Goal: Task Accomplishment & Management: Manage account settings

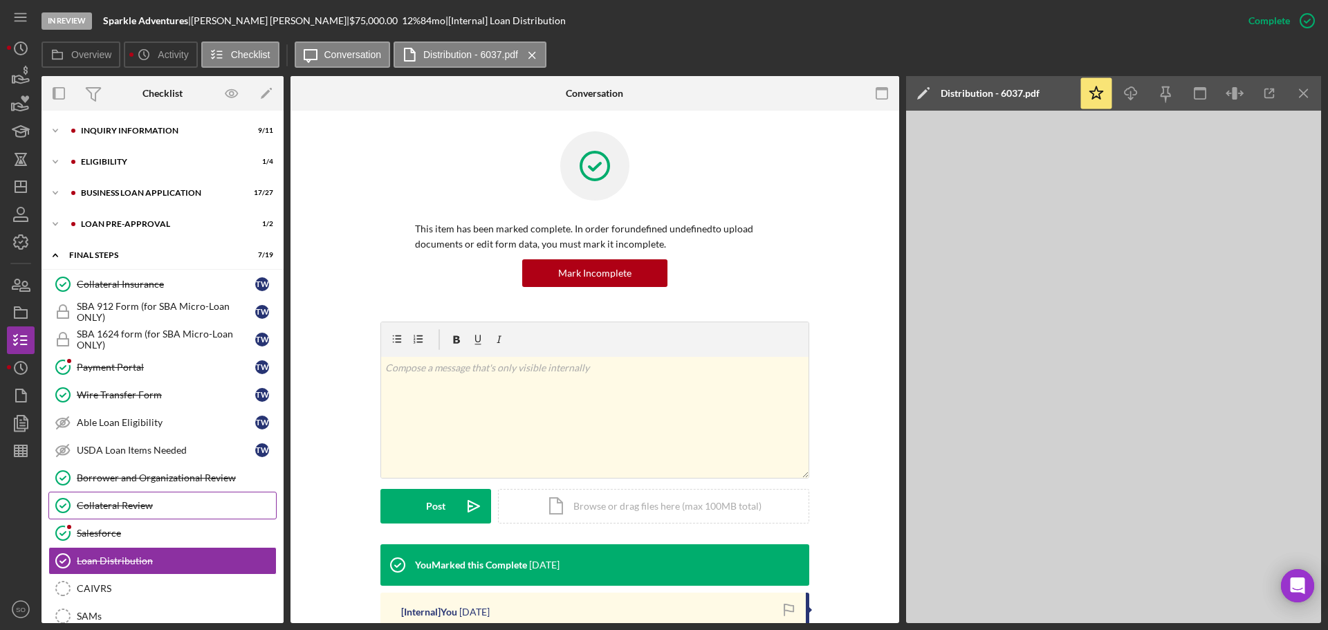
scroll to position [192, 0]
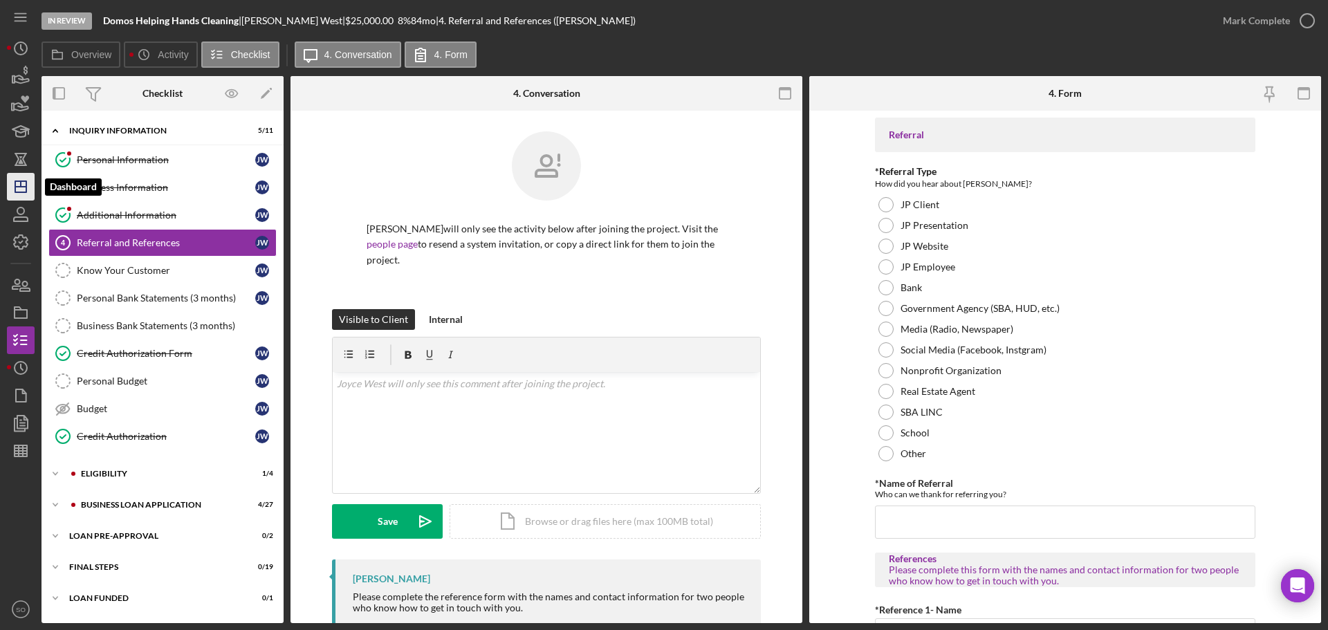
click at [26, 190] on polygon "button" at bounding box center [20, 186] width 11 height 11
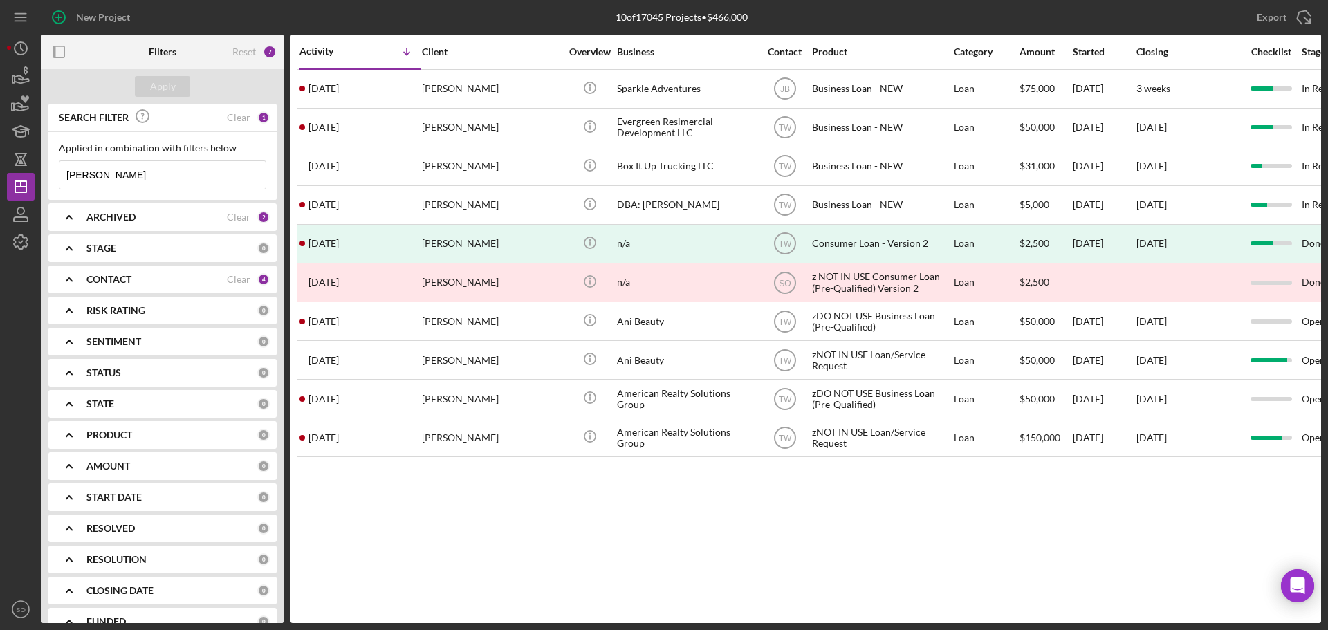
drag, startPoint x: 169, startPoint y: 180, endPoint x: -148, endPoint y: 174, distance: 316.9
click at [0, 174] on html "New Project 10 of 17045 Projects • $466,000 [PERSON_NAME] Export Icon/Export Fi…" at bounding box center [664, 315] width 1328 height 630
type input "[PERSON_NAME]"
click at [164, 80] on div "Apply" at bounding box center [163, 86] width 26 height 21
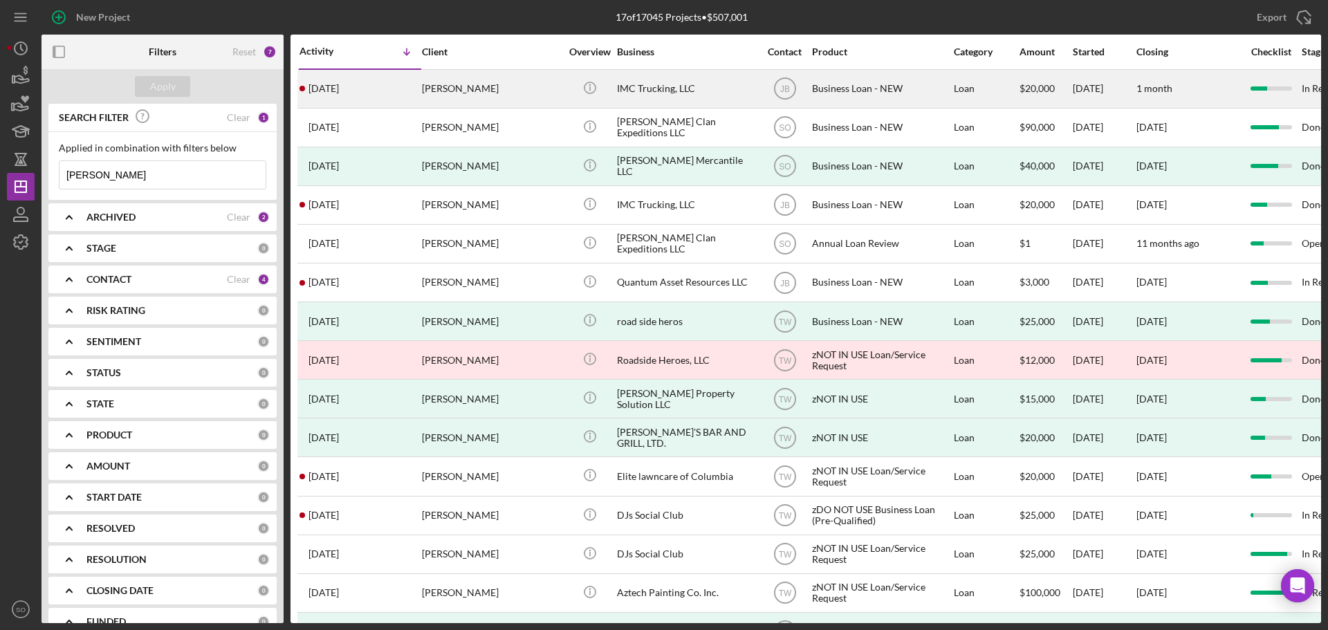
click at [451, 85] on div "[PERSON_NAME]" at bounding box center [491, 89] width 138 height 37
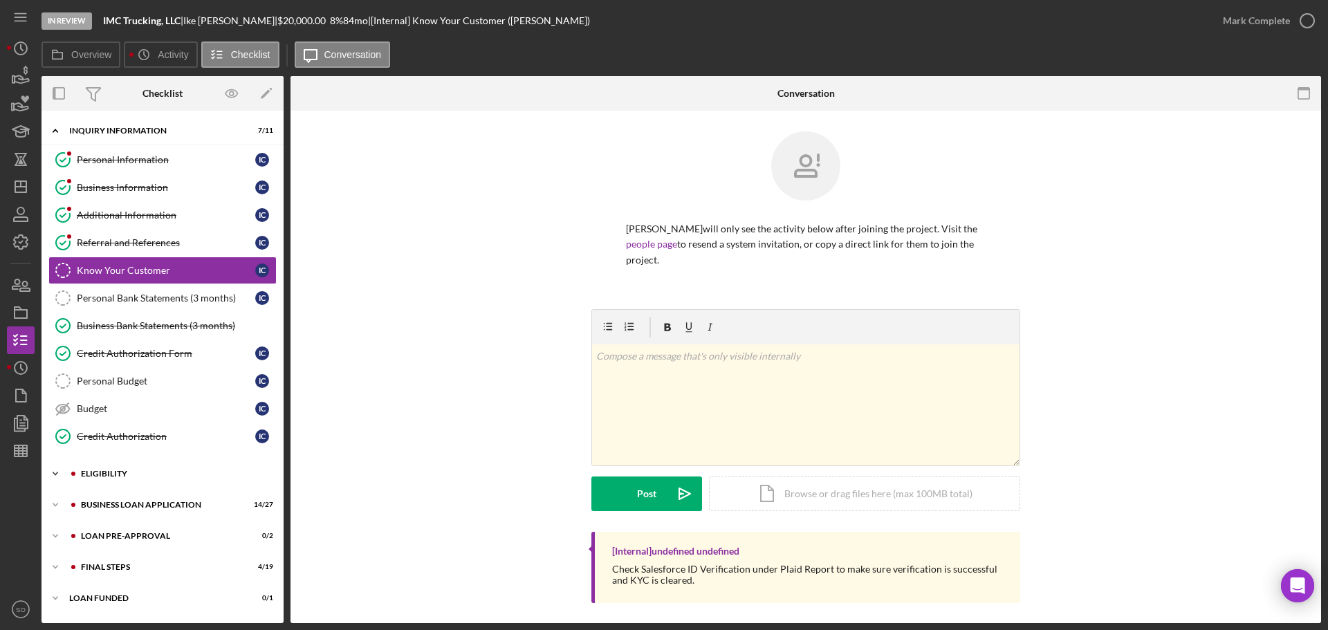
click at [152, 472] on div "ELIGIBILITY" at bounding box center [173, 474] width 185 height 8
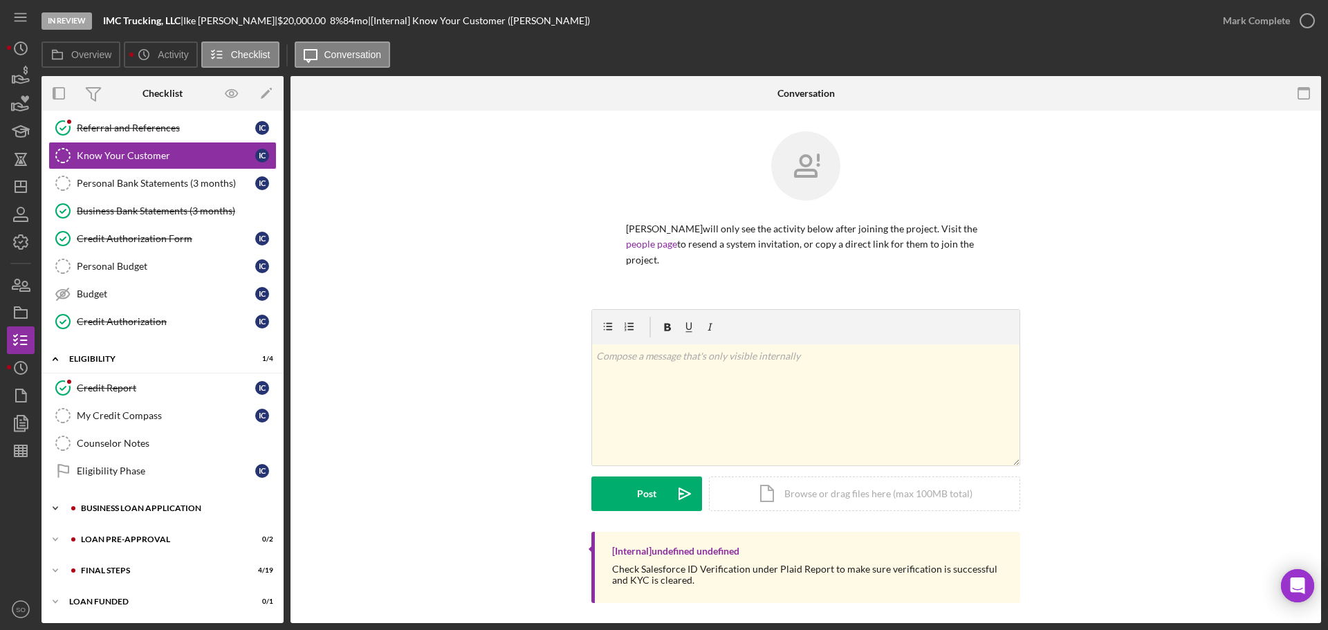
click at [190, 501] on div "Icon/Expander BUSINESS LOAN APPLICATION 14 / 27" at bounding box center [163, 509] width 242 height 28
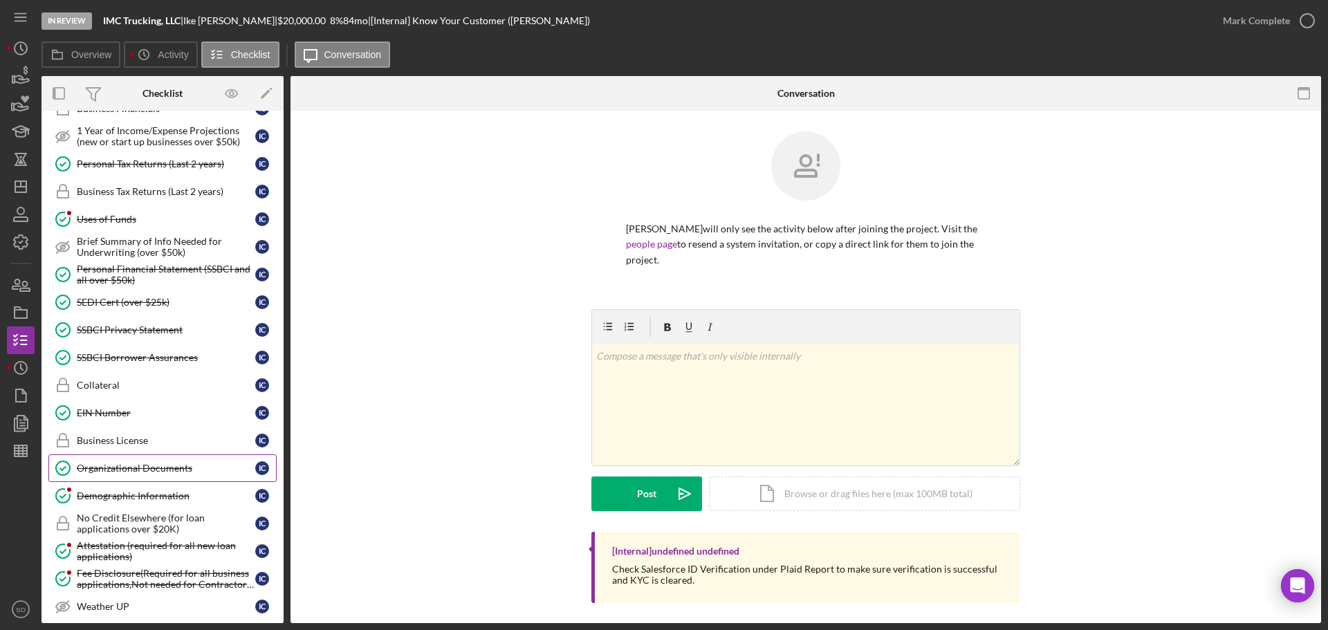
scroll to position [869, 0]
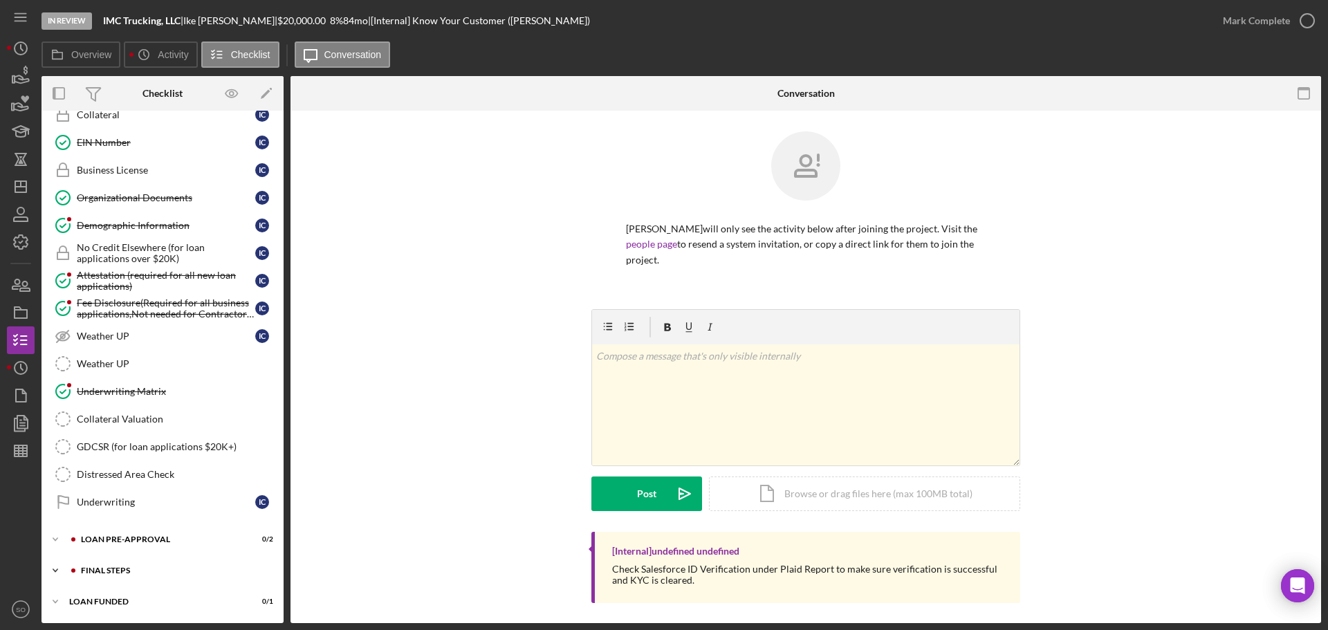
click at [140, 571] on div "FINAL STEPS" at bounding box center [173, 570] width 185 height 8
click at [168, 539] on div "LOAN PRE-APPROVAL" at bounding box center [173, 539] width 185 height 8
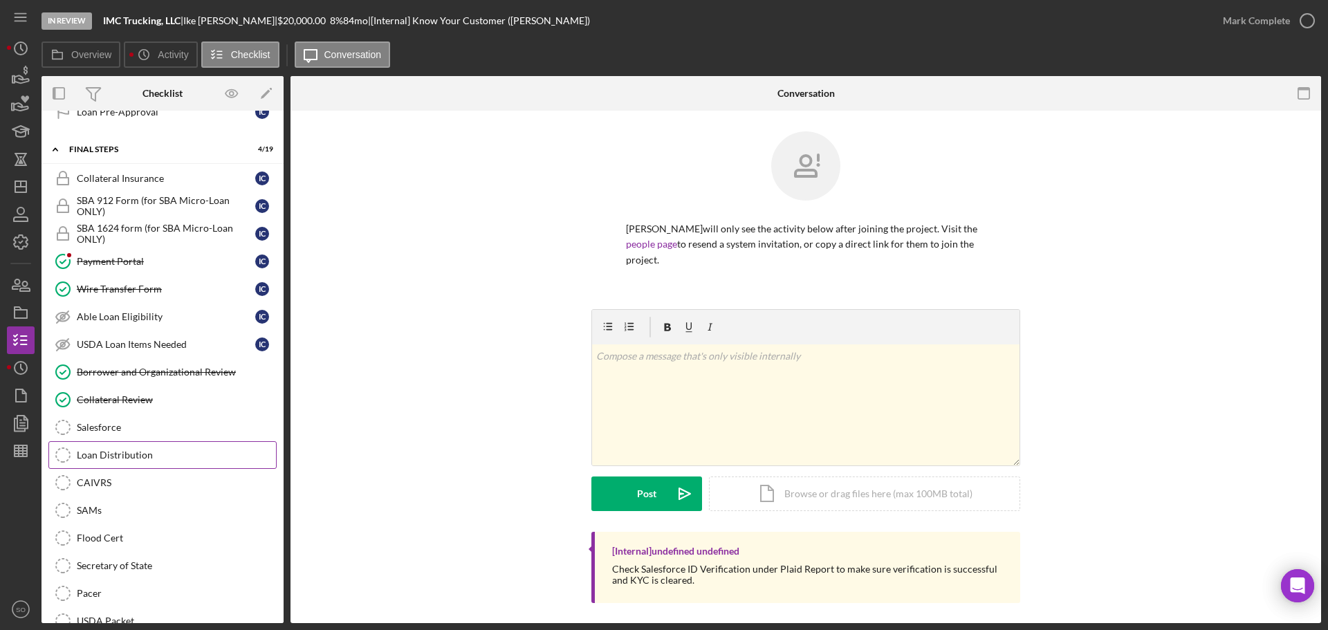
scroll to position [1215, 0]
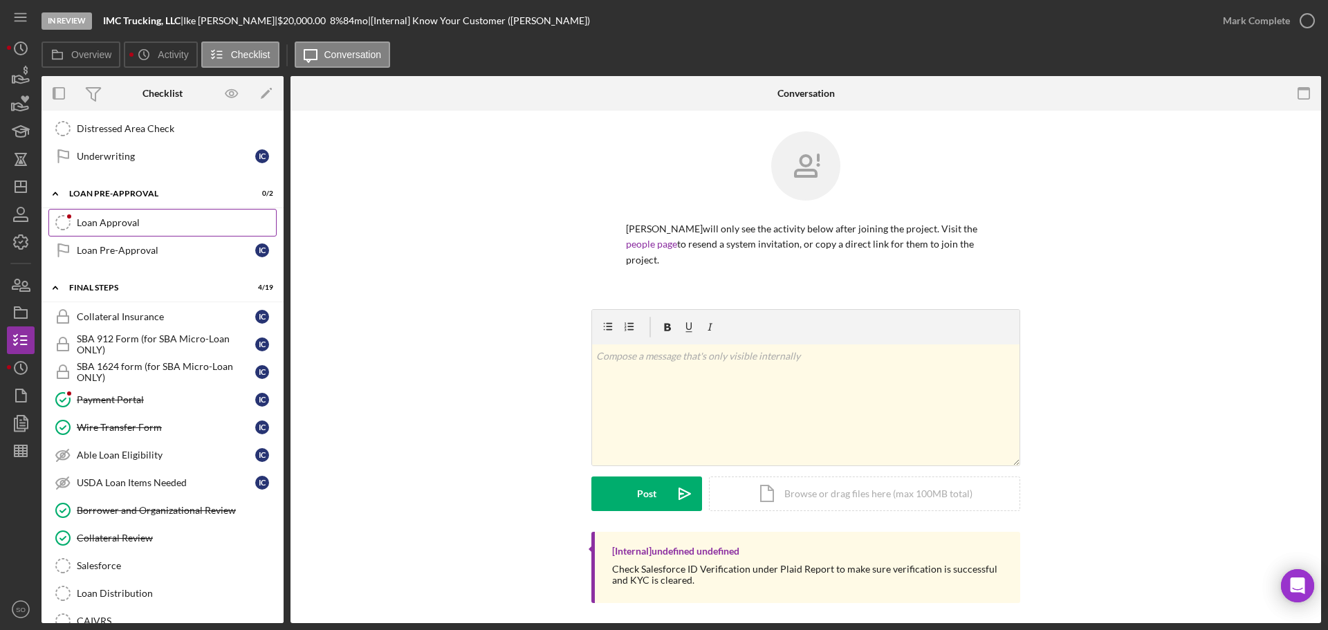
click at [82, 225] on div "Loan Approval" at bounding box center [176, 222] width 199 height 11
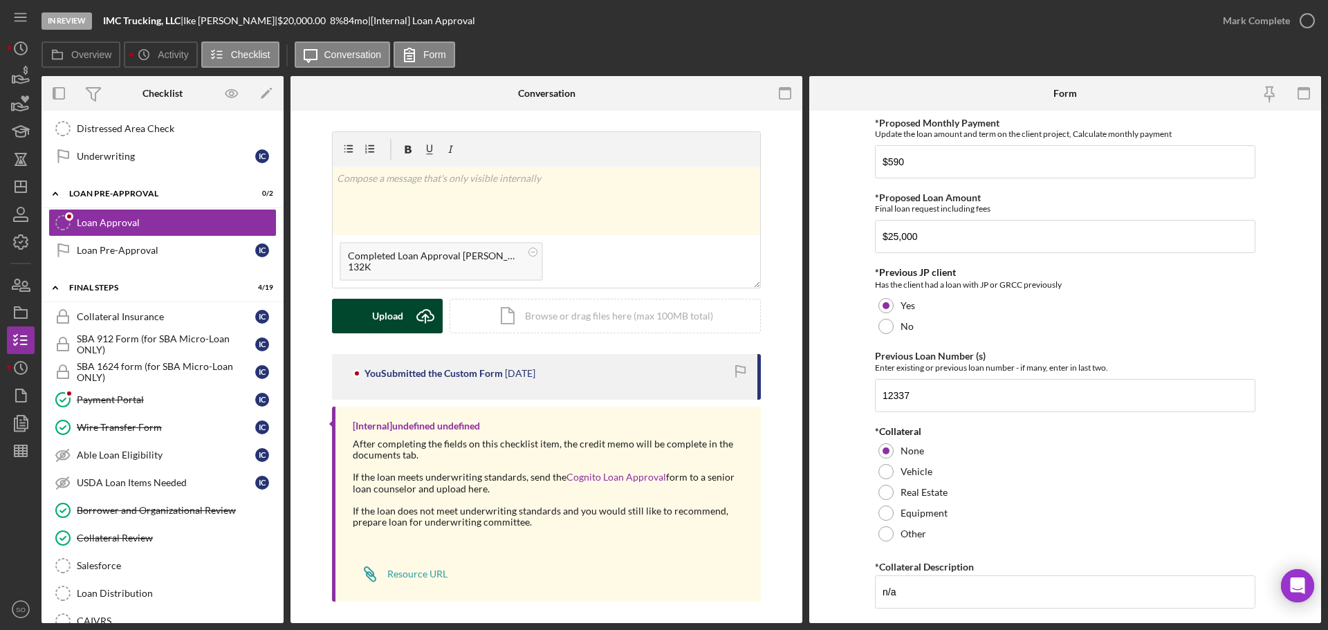
click at [391, 311] on div "Upload" at bounding box center [387, 316] width 31 height 35
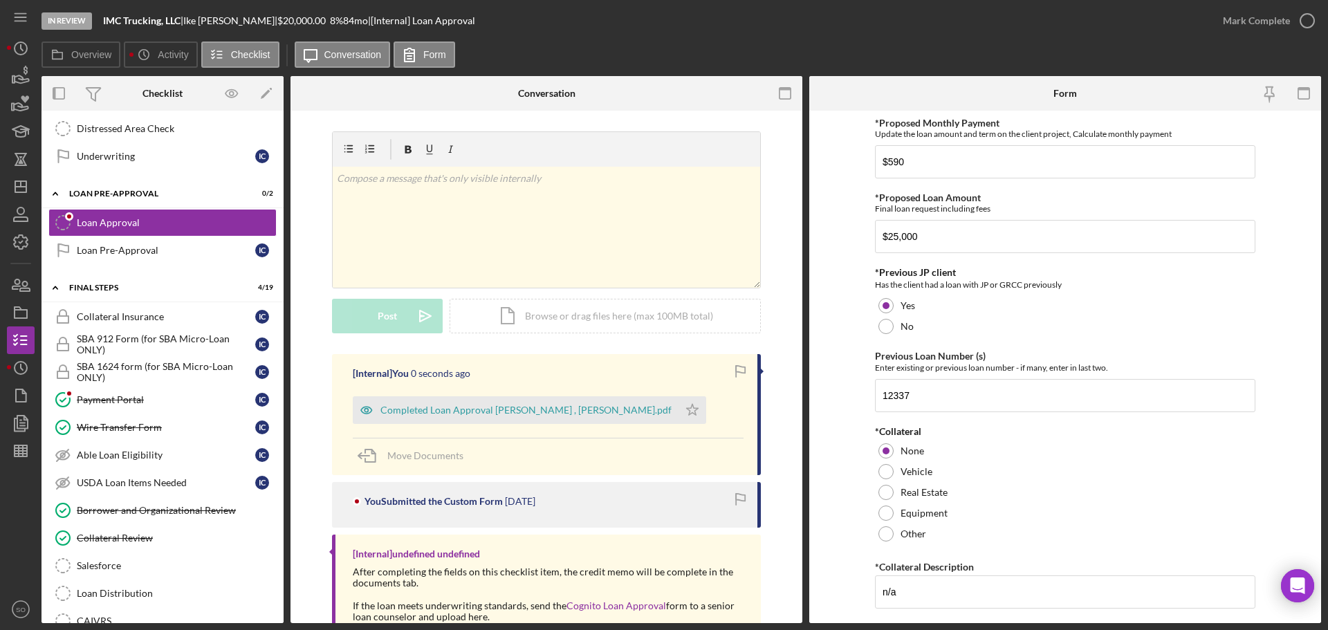
scroll to position [134, 0]
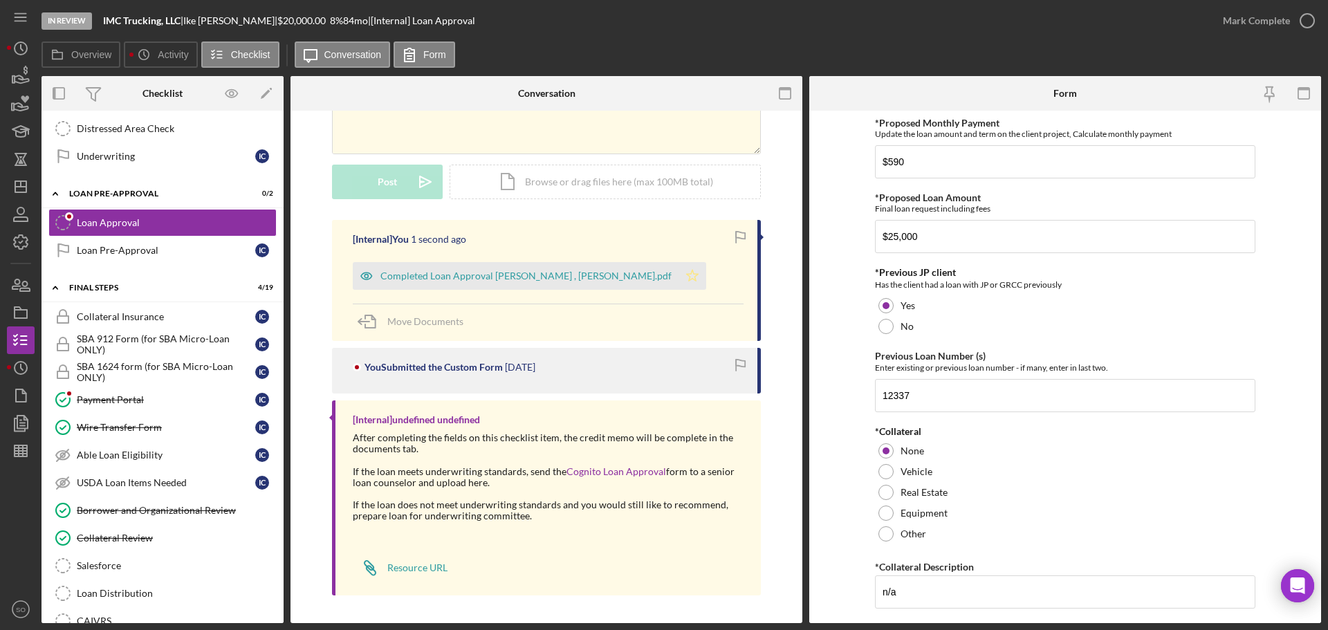
click at [679, 277] on icon "Icon/Star" at bounding box center [693, 276] width 28 height 28
click at [1246, 20] on div "Mark Complete" at bounding box center [1256, 21] width 67 height 28
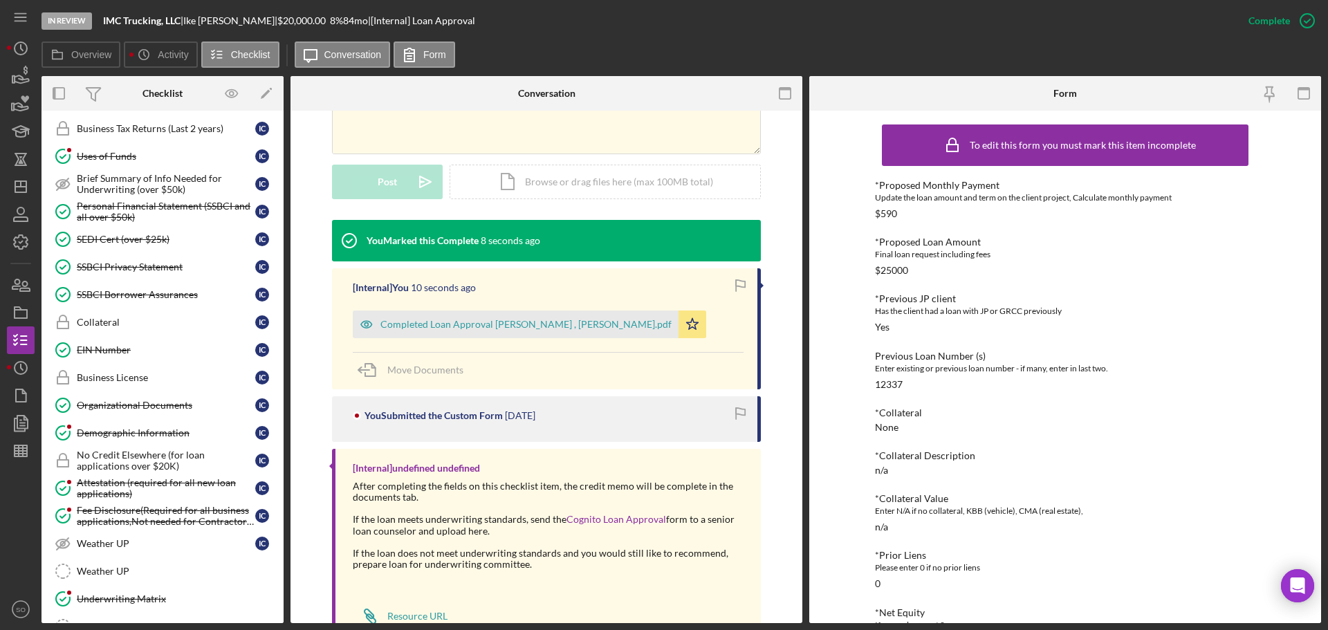
scroll to position [731, 0]
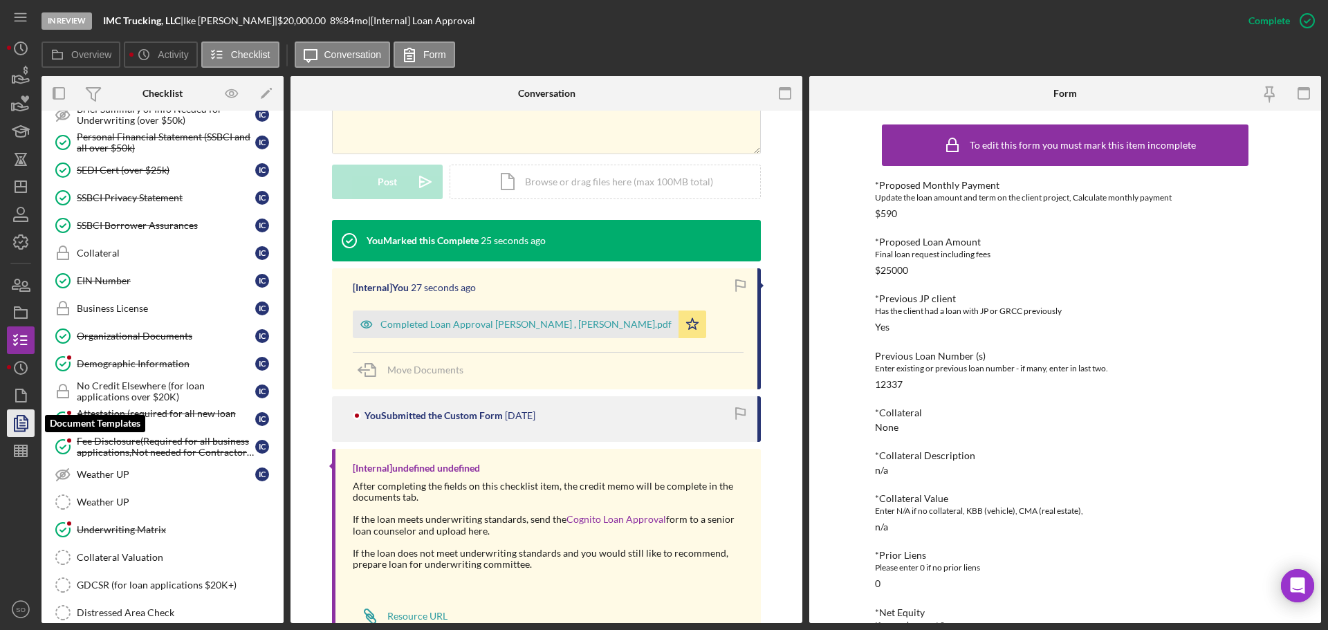
click at [25, 419] on icon "button" at bounding box center [20, 423] width 35 height 35
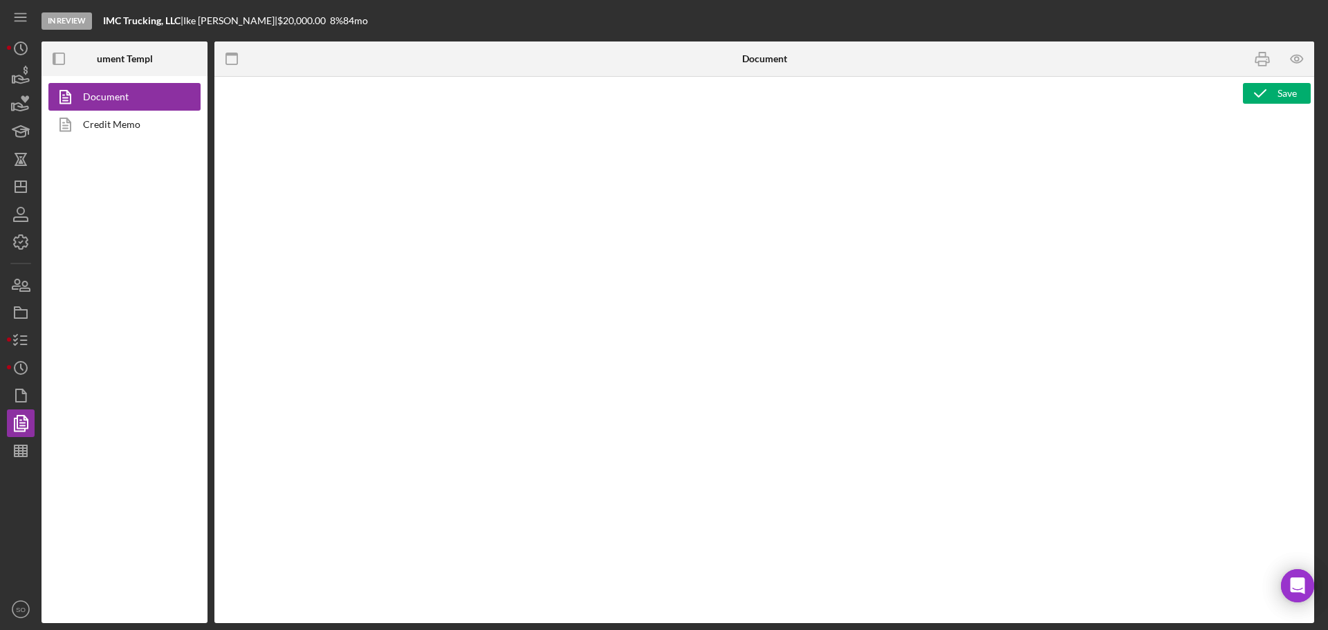
type textarea "Copy and paste, or create, your document template here."
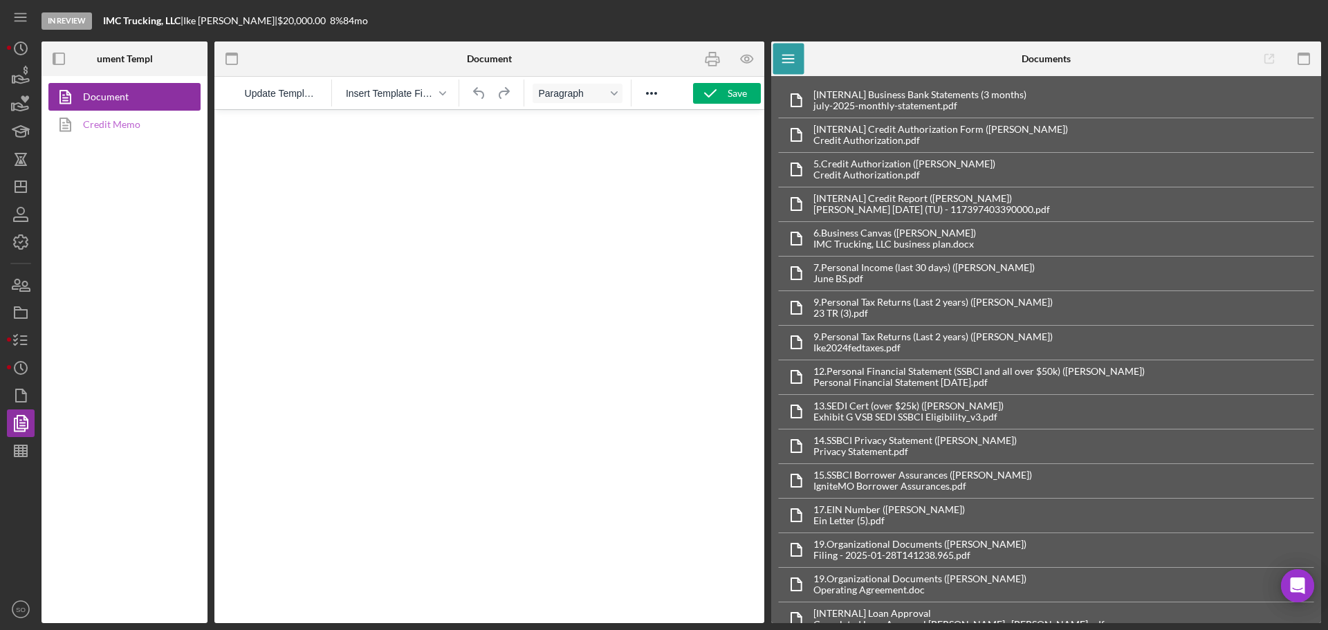
click at [128, 126] on link "Credit Memo" at bounding box center [120, 125] width 145 height 28
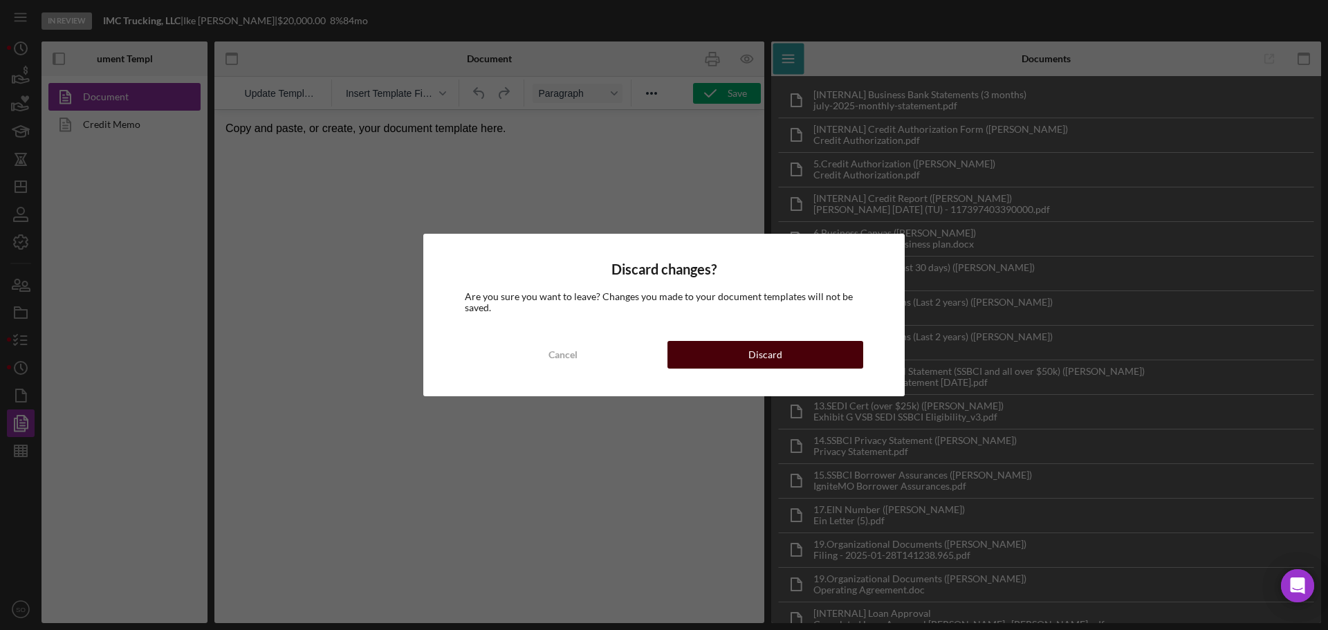
click at [771, 355] on div "Discard" at bounding box center [765, 355] width 34 height 28
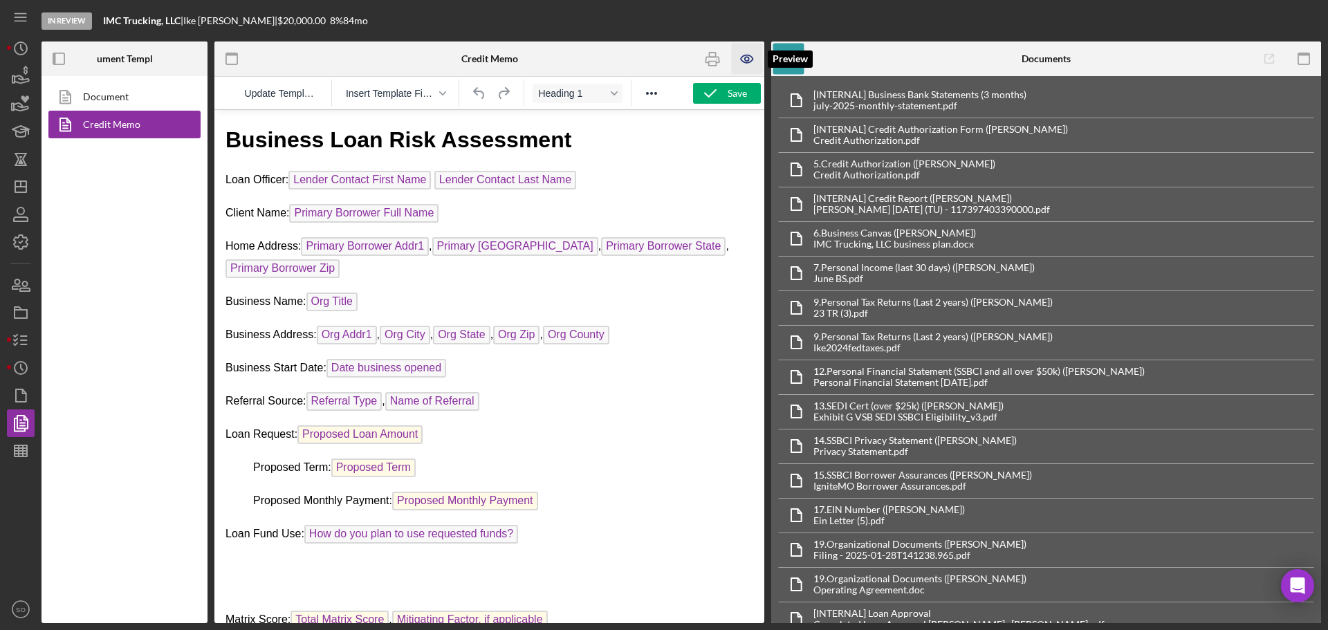
click at [747, 55] on icon "button" at bounding box center [747, 59] width 12 height 8
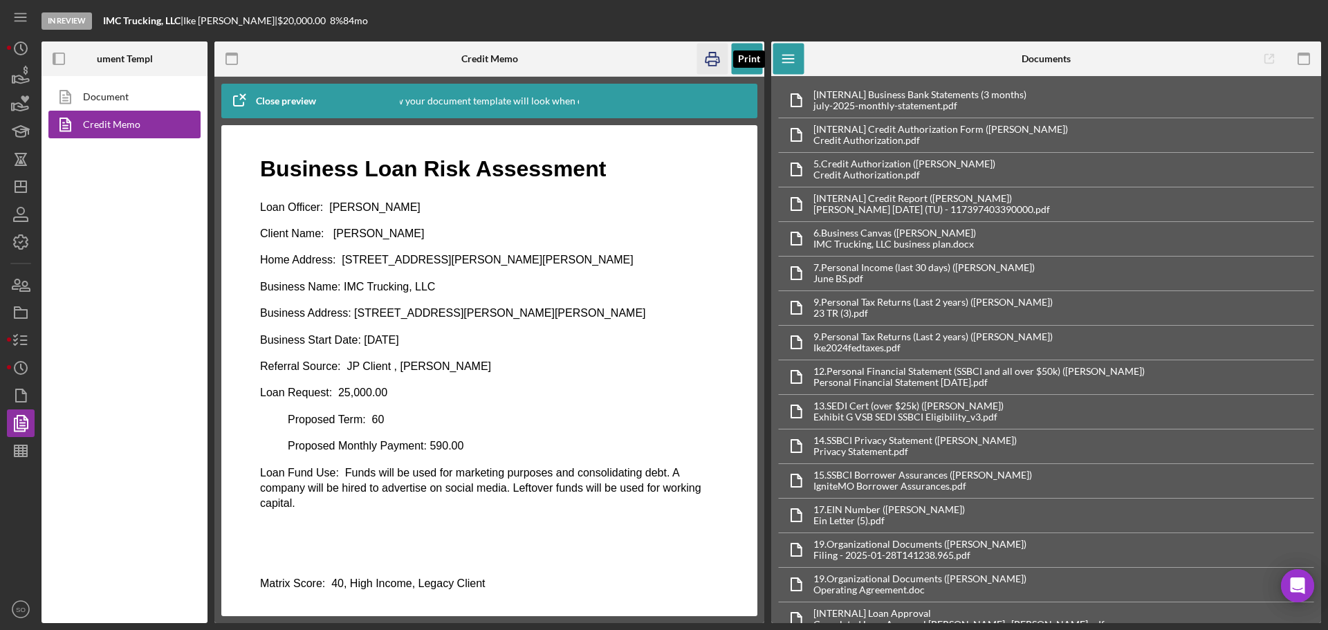
click at [712, 62] on rect "button" at bounding box center [713, 64] width 8 height 4
click at [19, 336] on icon "button" at bounding box center [20, 340] width 35 height 35
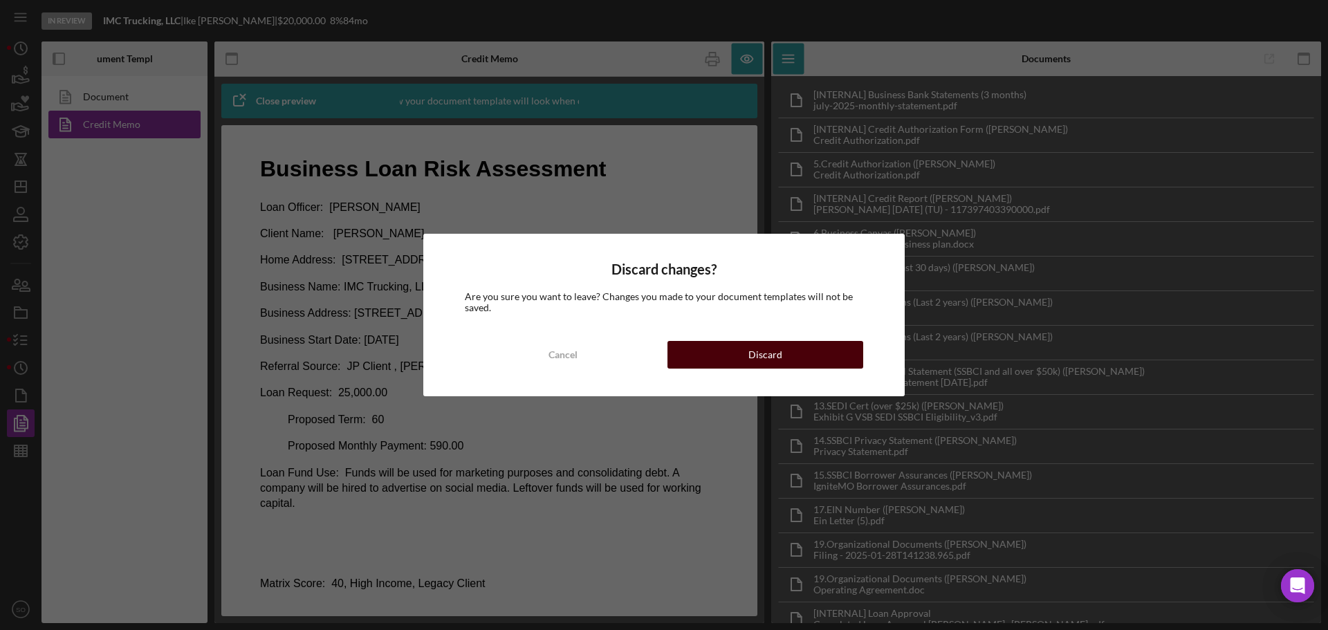
click at [726, 353] on button "Discard" at bounding box center [765, 355] width 196 height 28
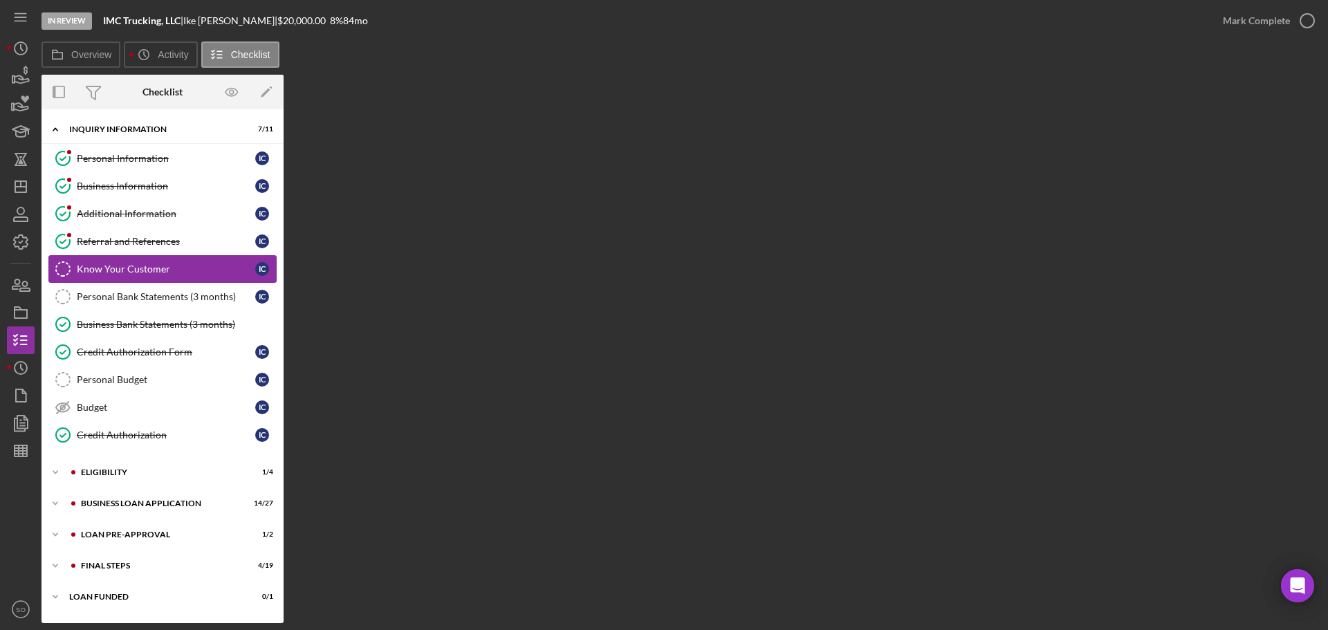
click at [93, 239] on div "Referral and References" at bounding box center [166, 241] width 178 height 11
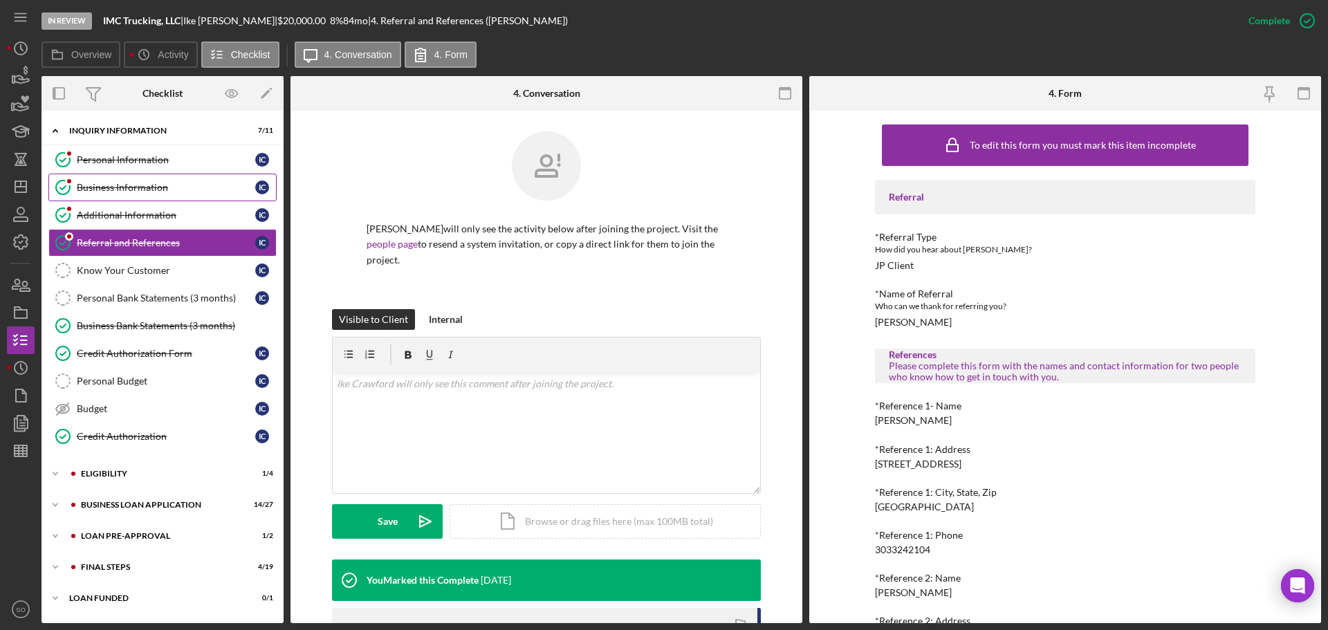
click at [137, 185] on div "Business Information" at bounding box center [166, 187] width 178 height 11
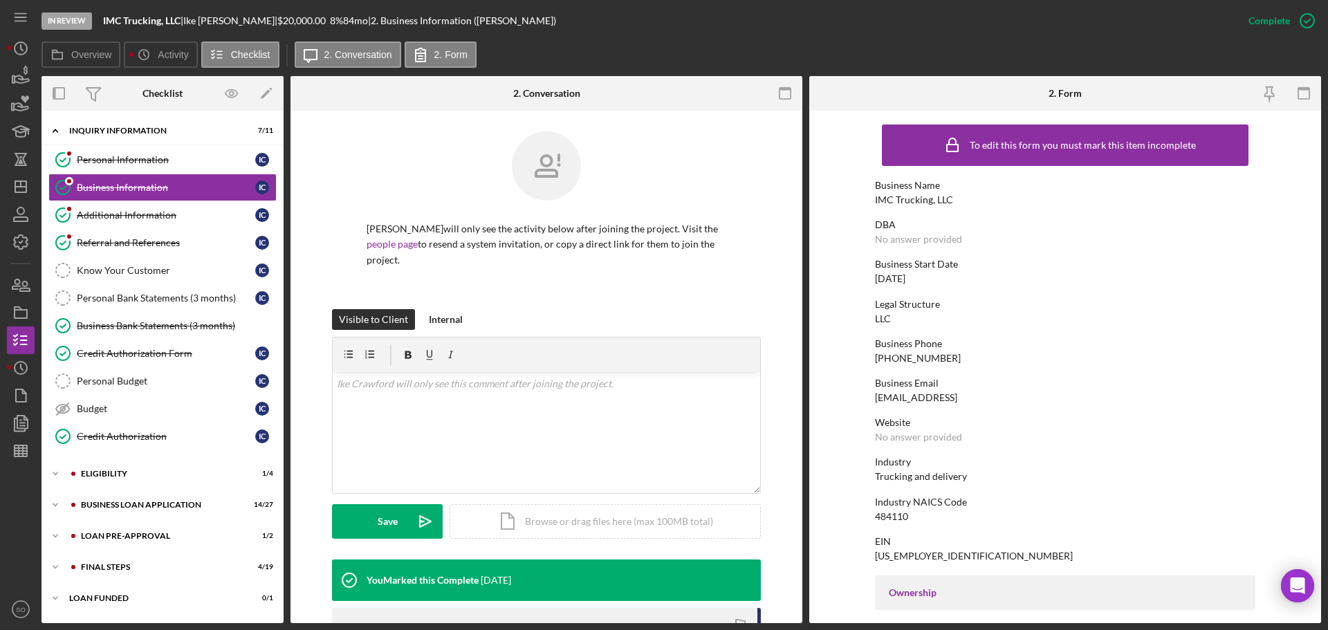
click at [909, 199] on div "IMC Trucking, LLC" at bounding box center [914, 199] width 78 height 11
click at [909, 201] on div "IMC Trucking, LLC" at bounding box center [914, 199] width 78 height 11
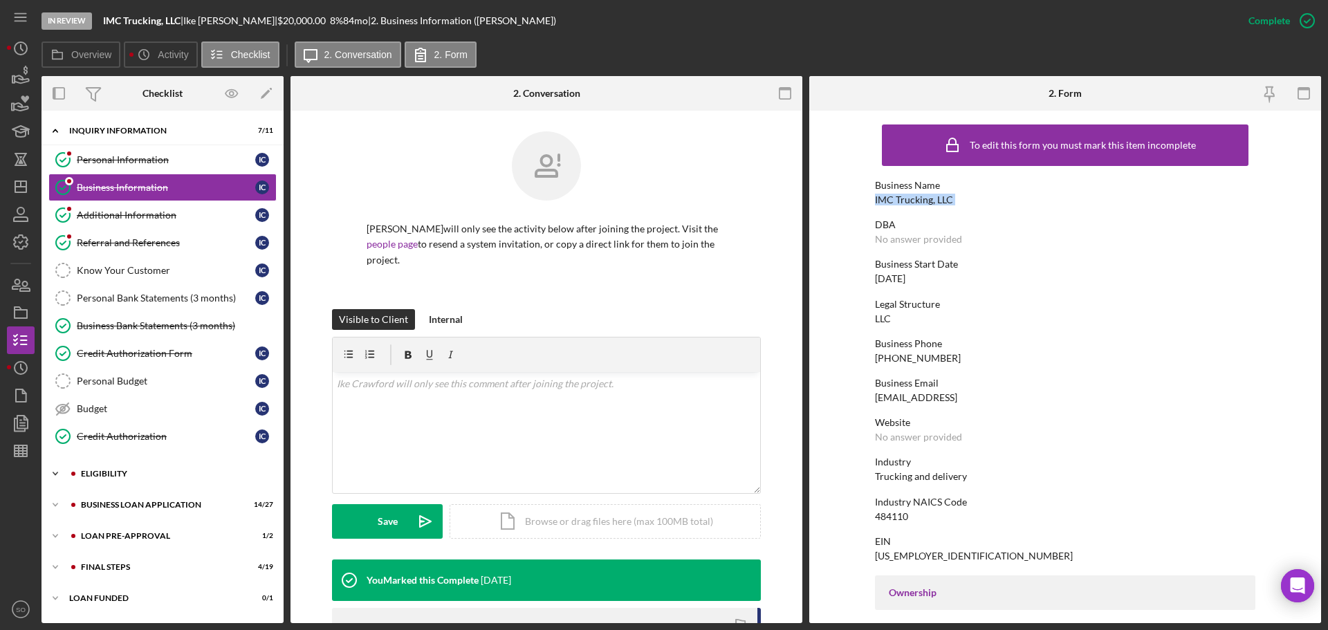
click at [125, 479] on div "Icon/Expander ELIGIBILITY 1 / 4" at bounding box center [163, 474] width 242 height 28
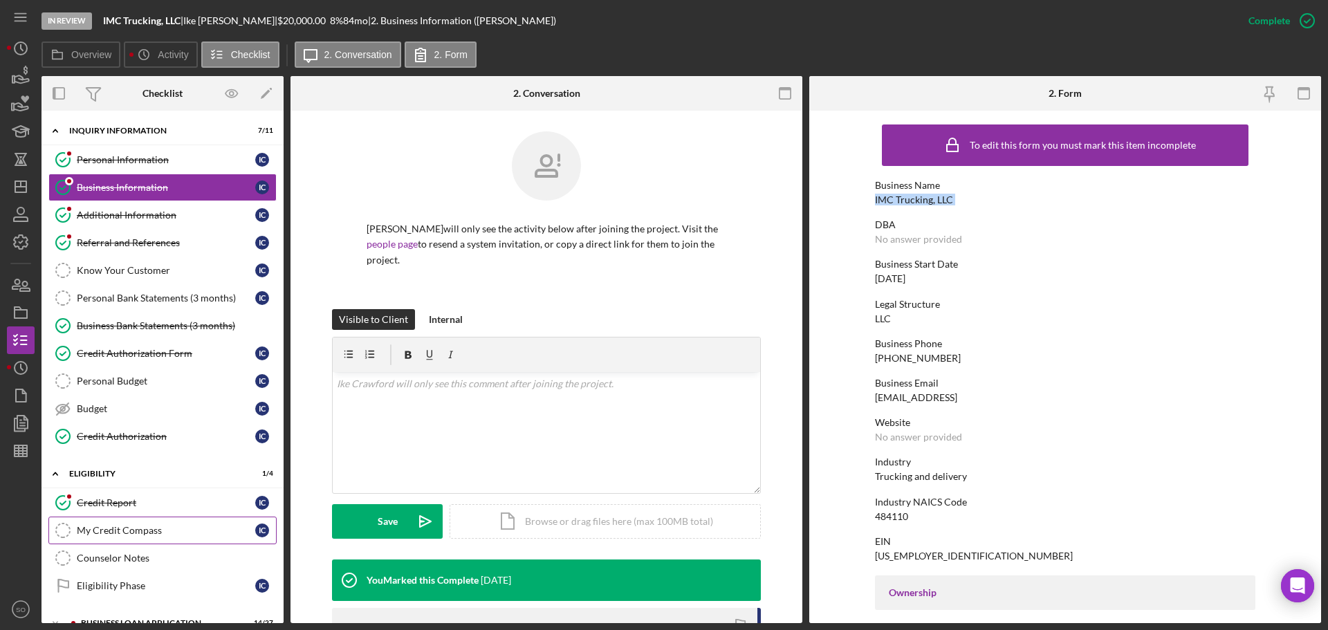
scroll to position [115, 0]
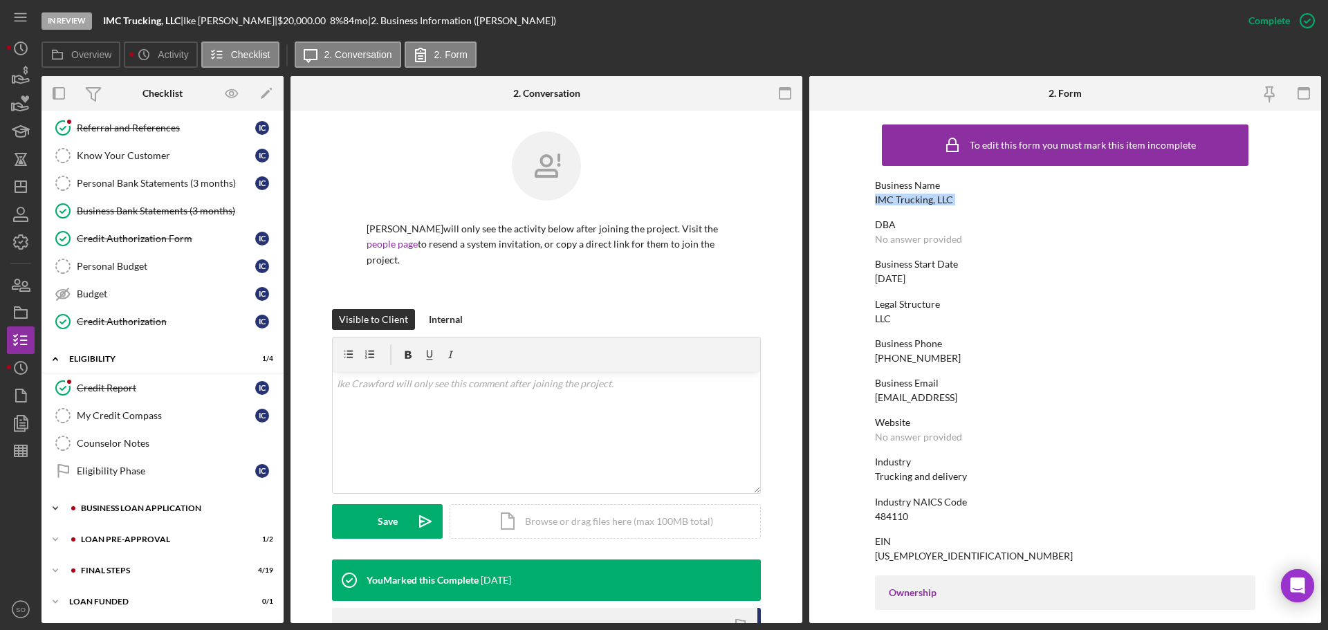
drag, startPoint x: 164, startPoint y: 502, endPoint x: 172, endPoint y: 507, distance: 9.6
click at [164, 501] on div "Icon/Expander BUSINESS LOAN APPLICATION 14 / 27" at bounding box center [163, 509] width 242 height 28
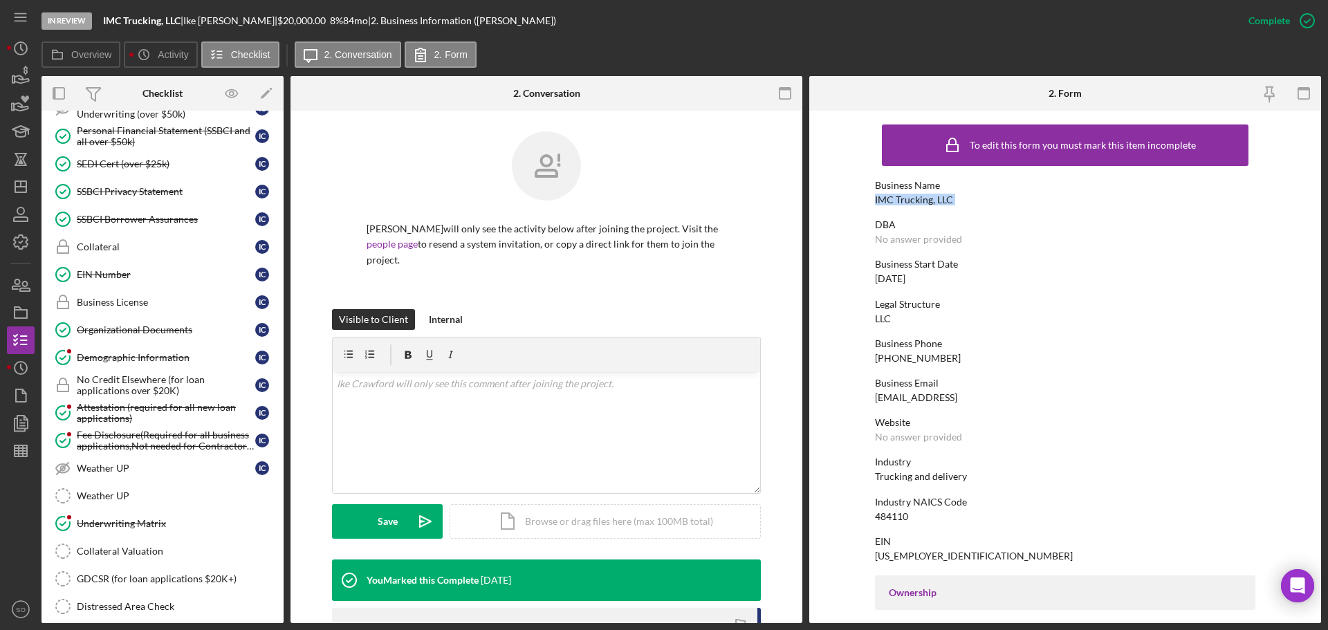
scroll to position [869, 0]
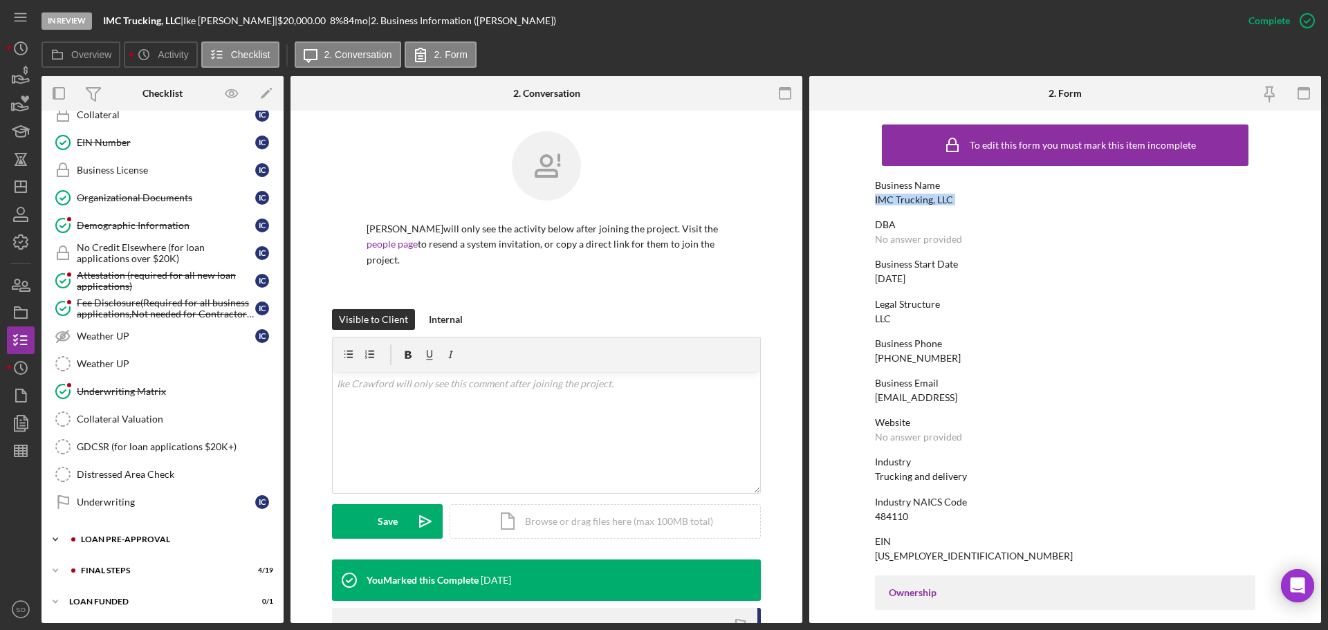
drag, startPoint x: 142, startPoint y: 533, endPoint x: 159, endPoint y: 540, distance: 18.6
click at [142, 533] on div "Icon/Expander LOAN PRE-APPROVAL 1 / 2" at bounding box center [163, 540] width 242 height 28
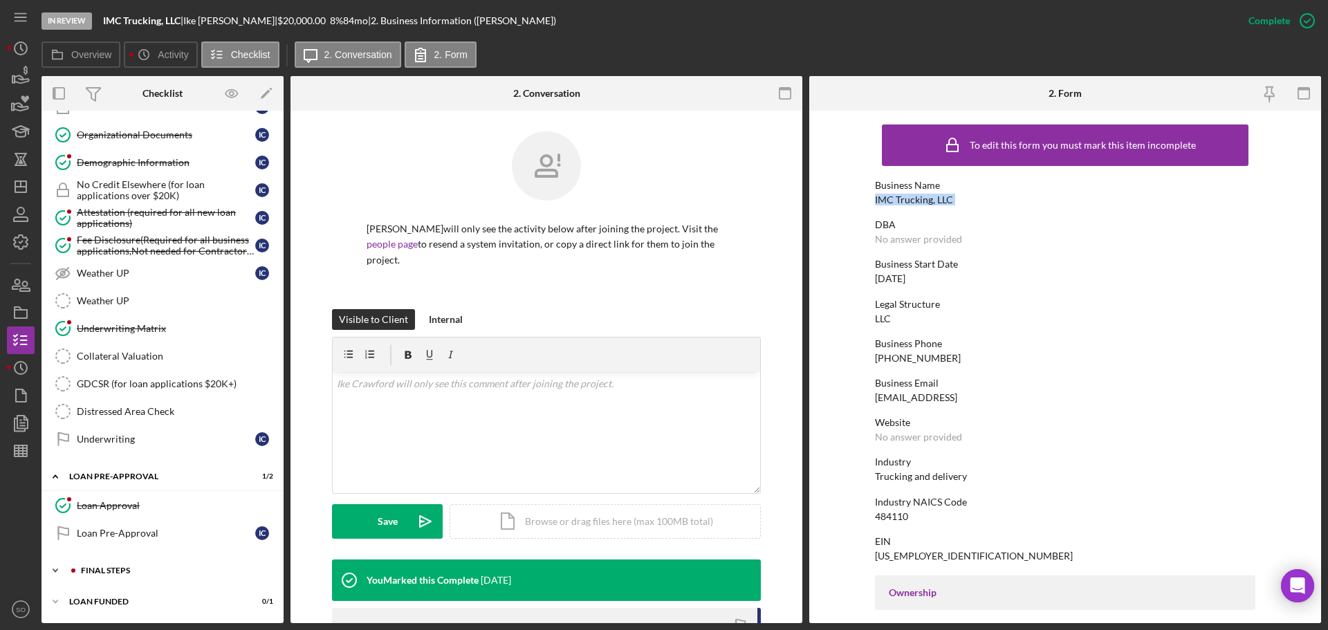
click at [137, 571] on div "FINAL STEPS" at bounding box center [173, 570] width 185 height 8
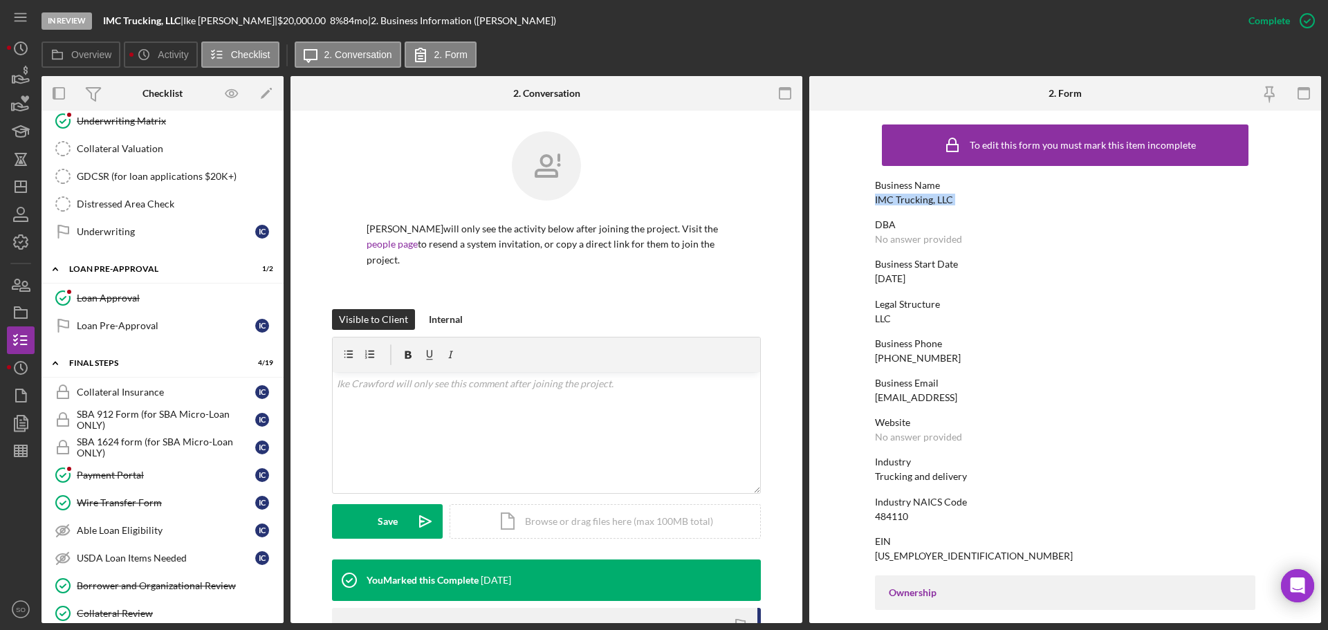
scroll to position [1278, 0]
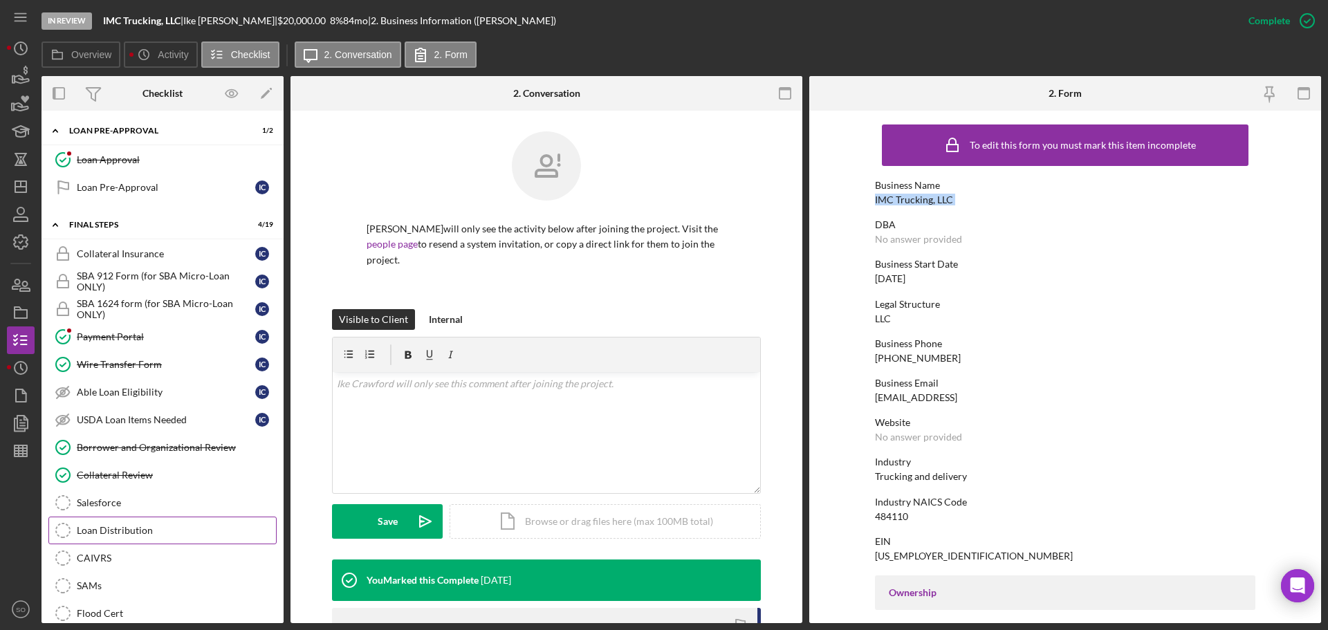
click at [134, 534] on div "Loan Distribution" at bounding box center [176, 530] width 199 height 11
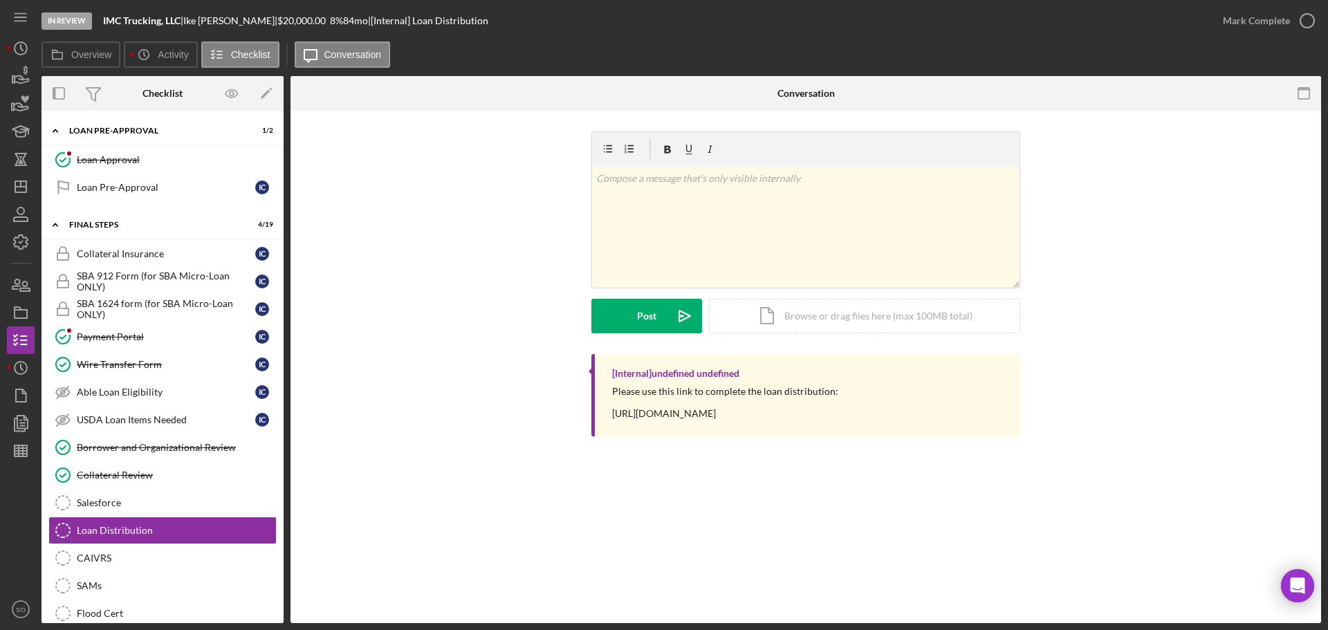
click at [730, 414] on div "Please use this link to complete the loan distribution: https://www.cognitoform…" at bounding box center [725, 402] width 226 height 33
click at [729, 414] on div "Please use this link to complete the loan distribution: https://www.cognitoform…" at bounding box center [725, 402] width 226 height 33
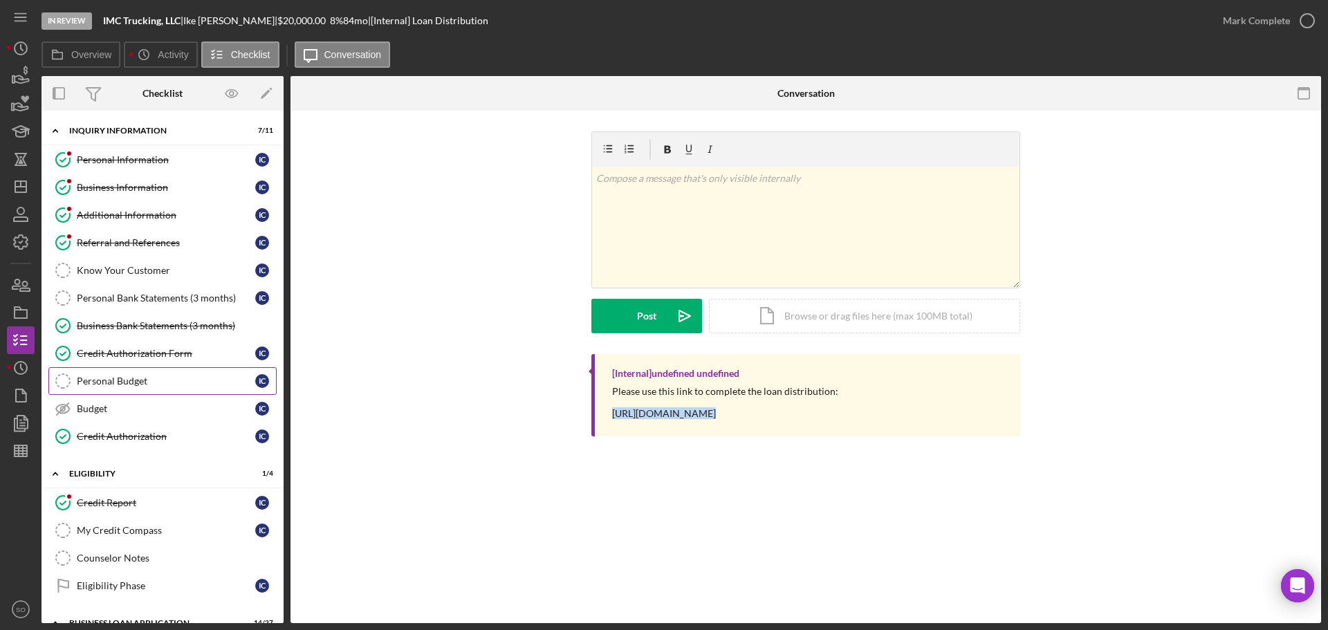
click at [158, 388] on link "Personal Budget Personal Budget I C" at bounding box center [162, 381] width 228 height 28
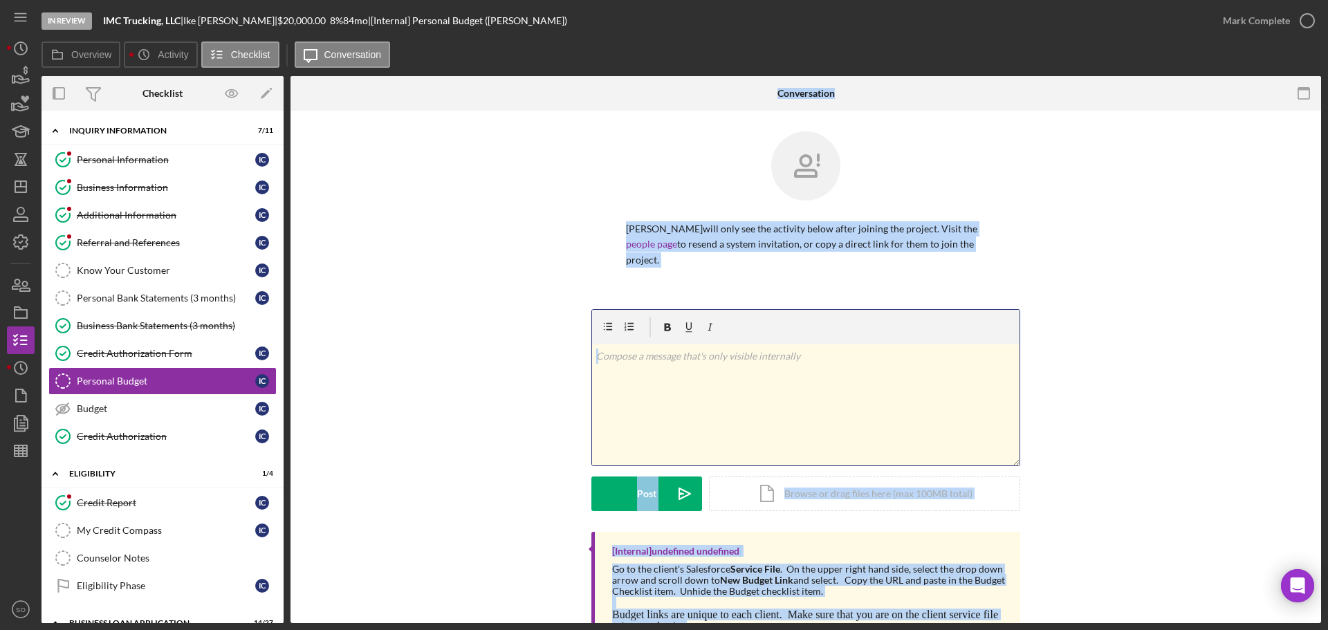
click at [957, 366] on div "v Color teal Color pink Remove color Add row above Add row below Add column bef…" at bounding box center [805, 404] width 427 height 121
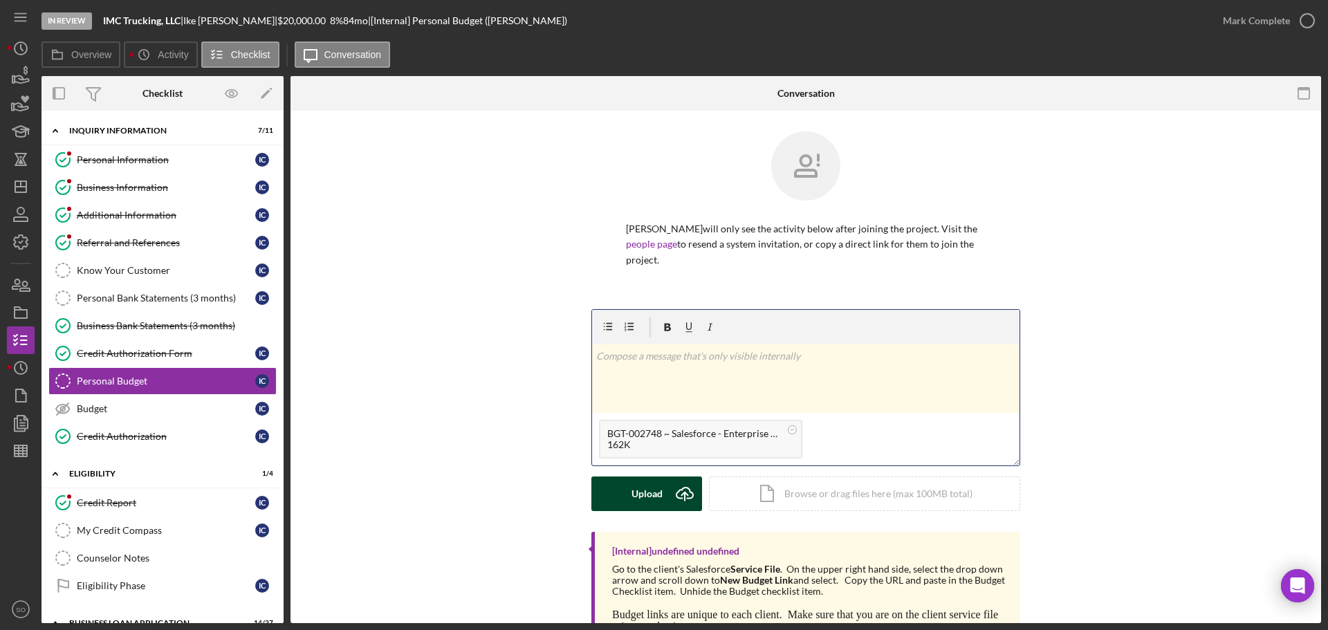
click at [632, 477] on div "Upload" at bounding box center [647, 494] width 31 height 35
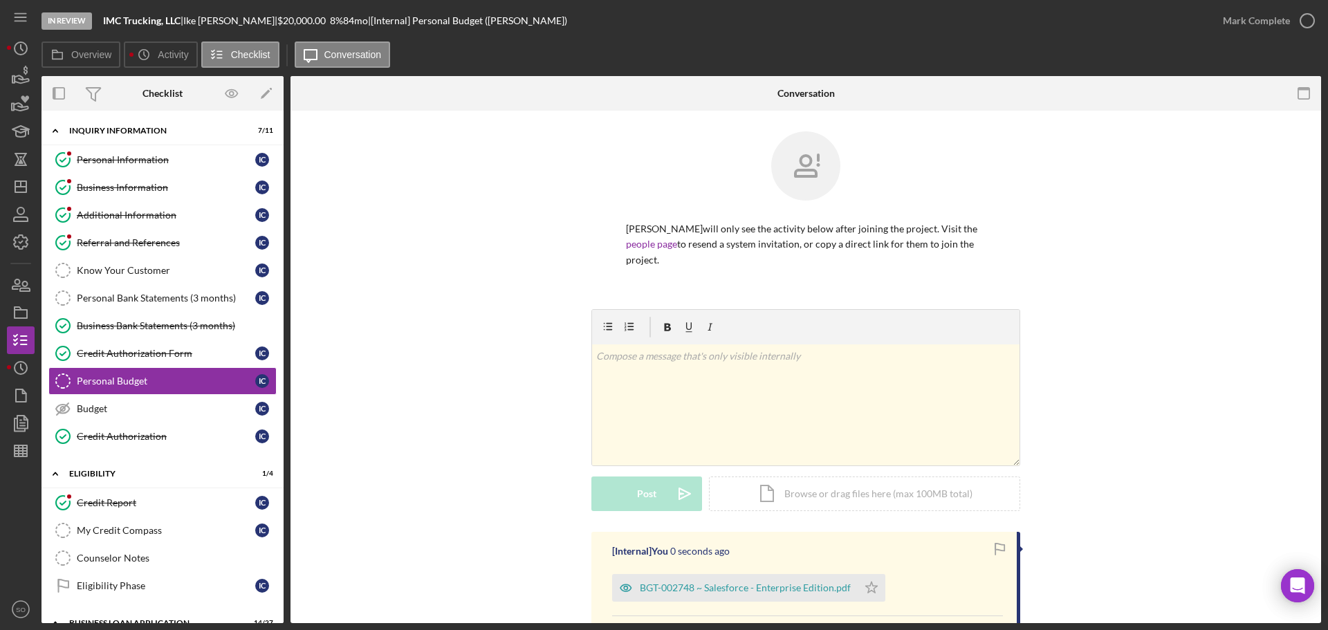
scroll to position [167, 0]
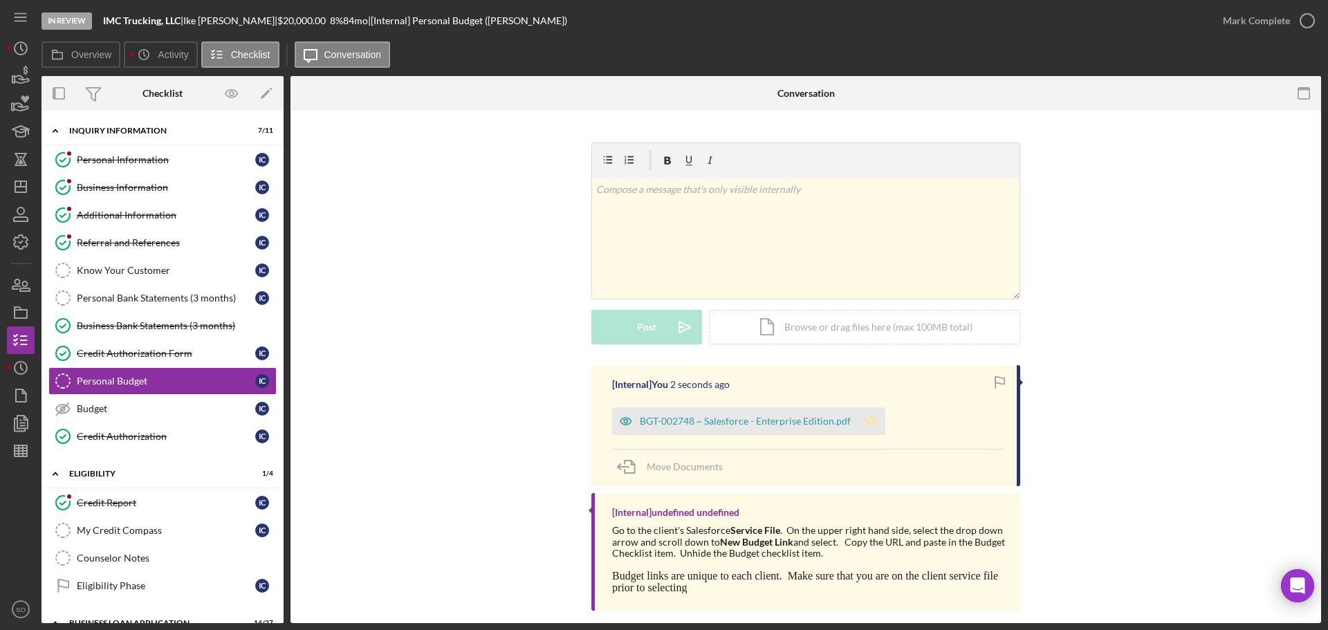
click at [873, 407] on icon "Icon/Star" at bounding box center [872, 421] width 28 height 28
click at [1239, 30] on div "Mark Complete" at bounding box center [1256, 21] width 67 height 28
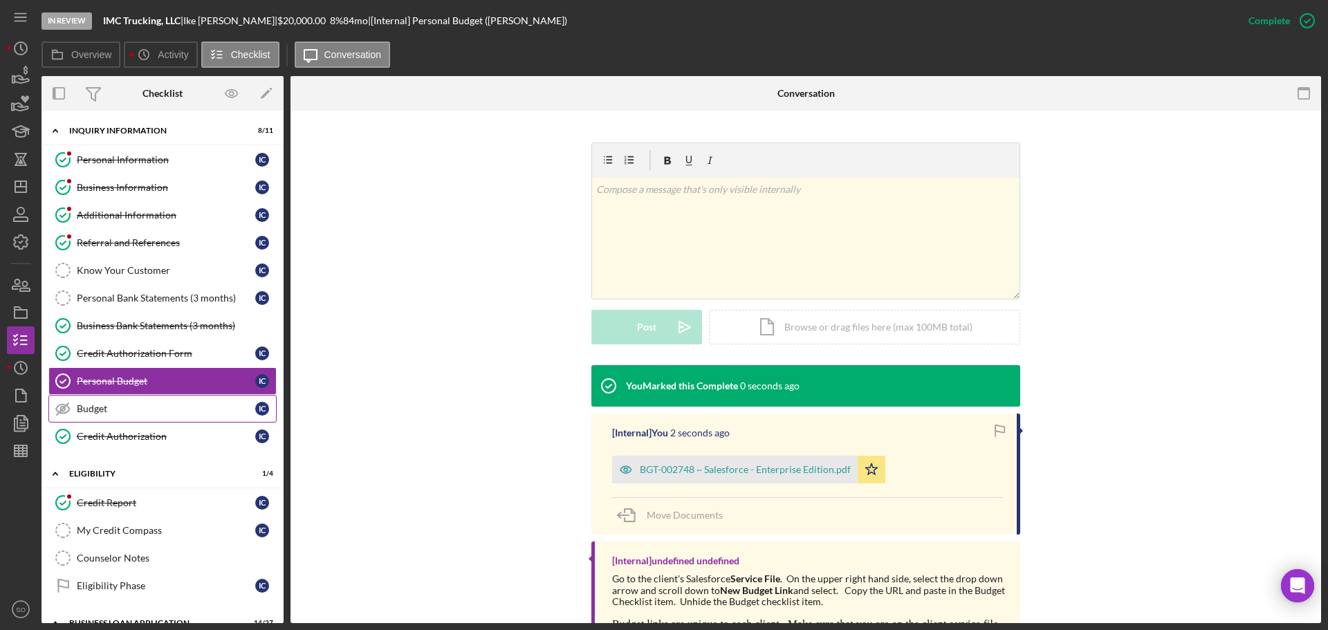
drag, startPoint x: 123, startPoint y: 407, endPoint x: 234, endPoint y: 398, distance: 111.7
click at [125, 407] on div "Budget" at bounding box center [166, 408] width 178 height 11
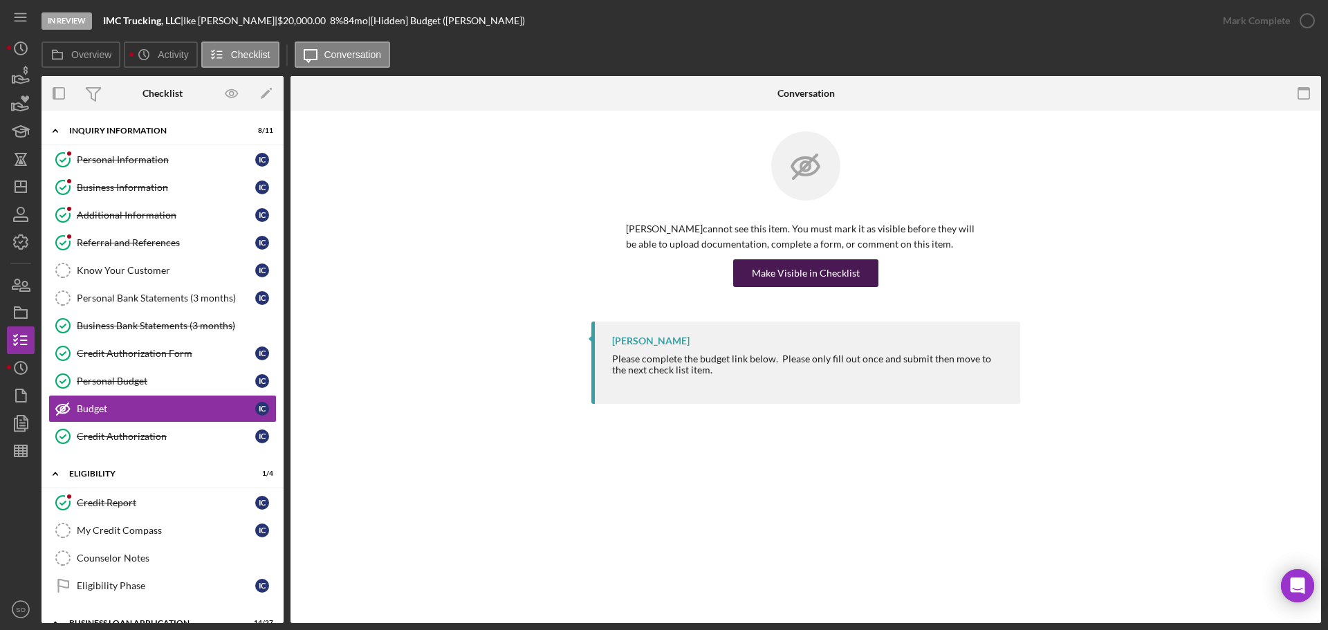
click at [835, 270] on div "Make Visible in Checklist" at bounding box center [806, 273] width 108 height 28
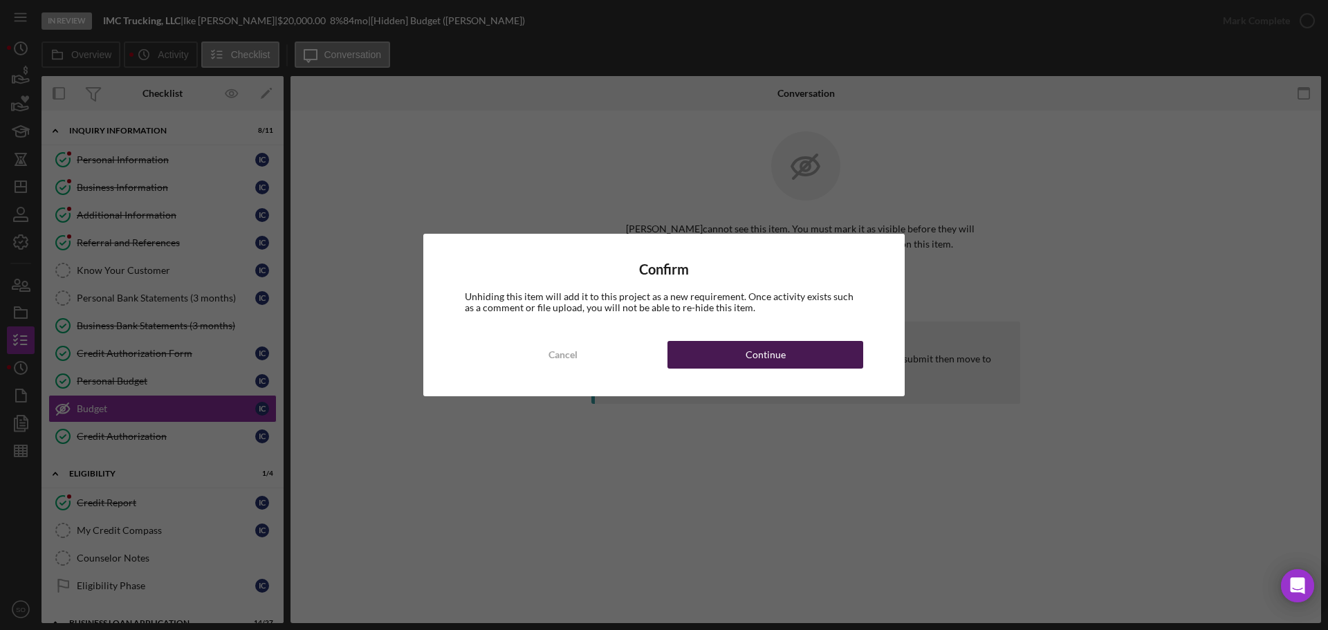
click at [829, 352] on button "Continue" at bounding box center [765, 355] width 196 height 28
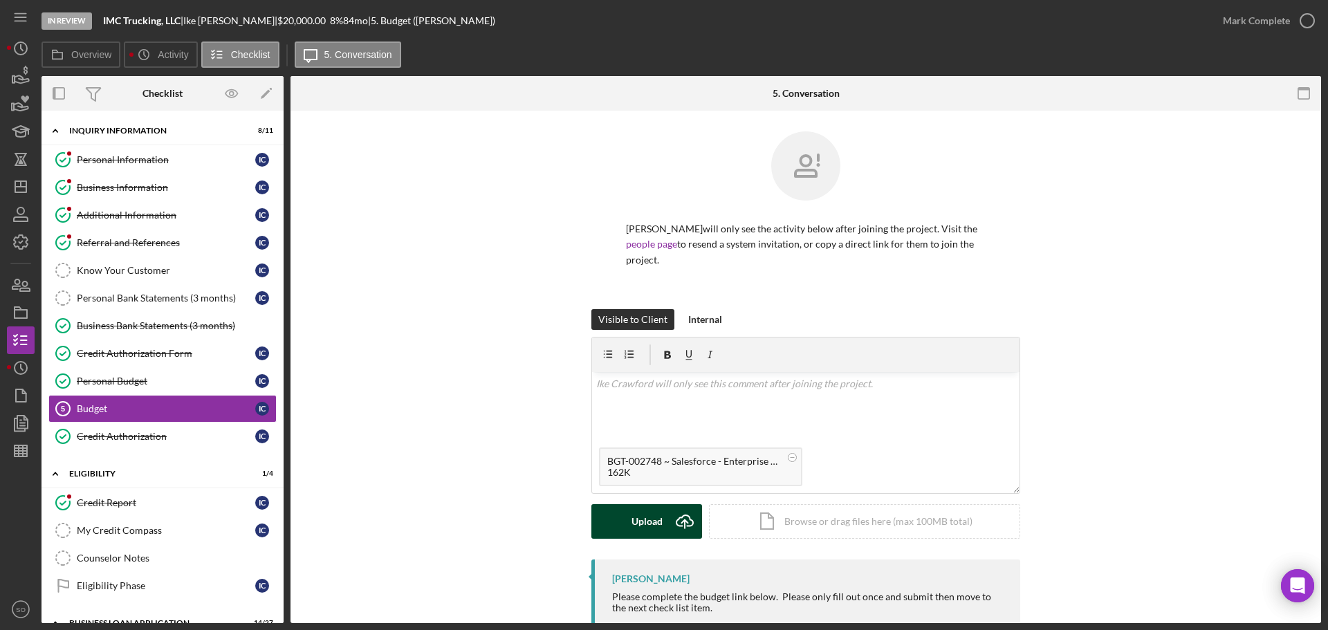
click at [632, 508] on div "Upload" at bounding box center [647, 521] width 31 height 35
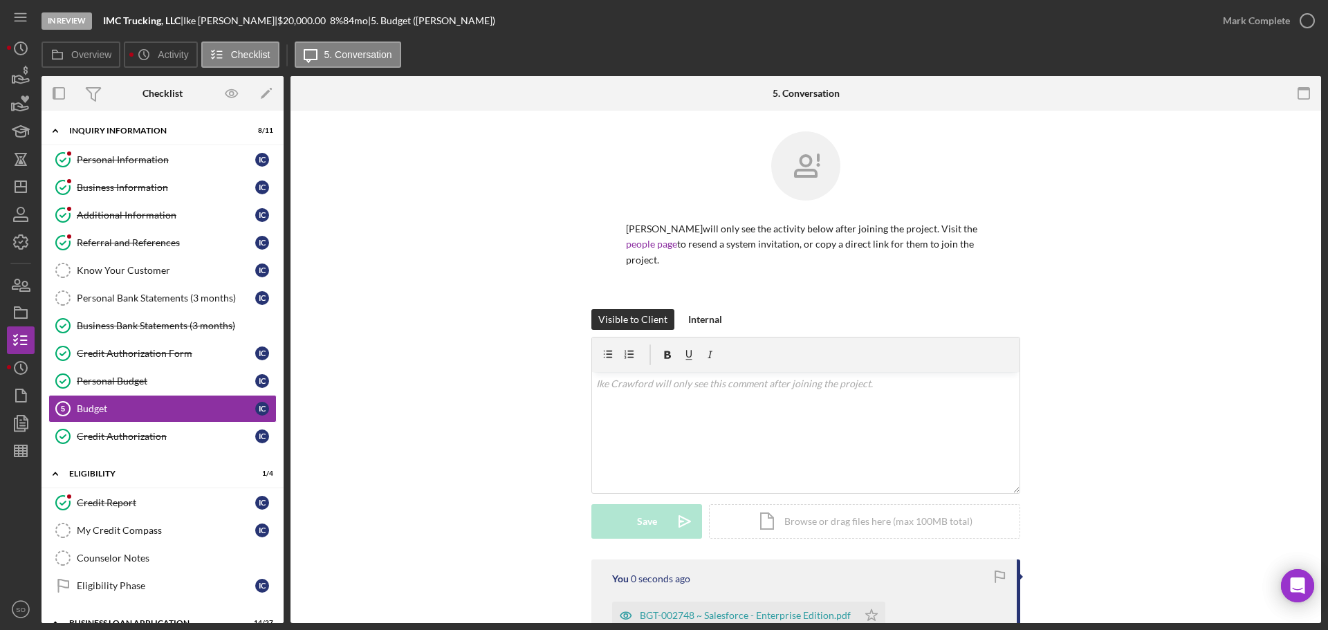
scroll to position [159, 0]
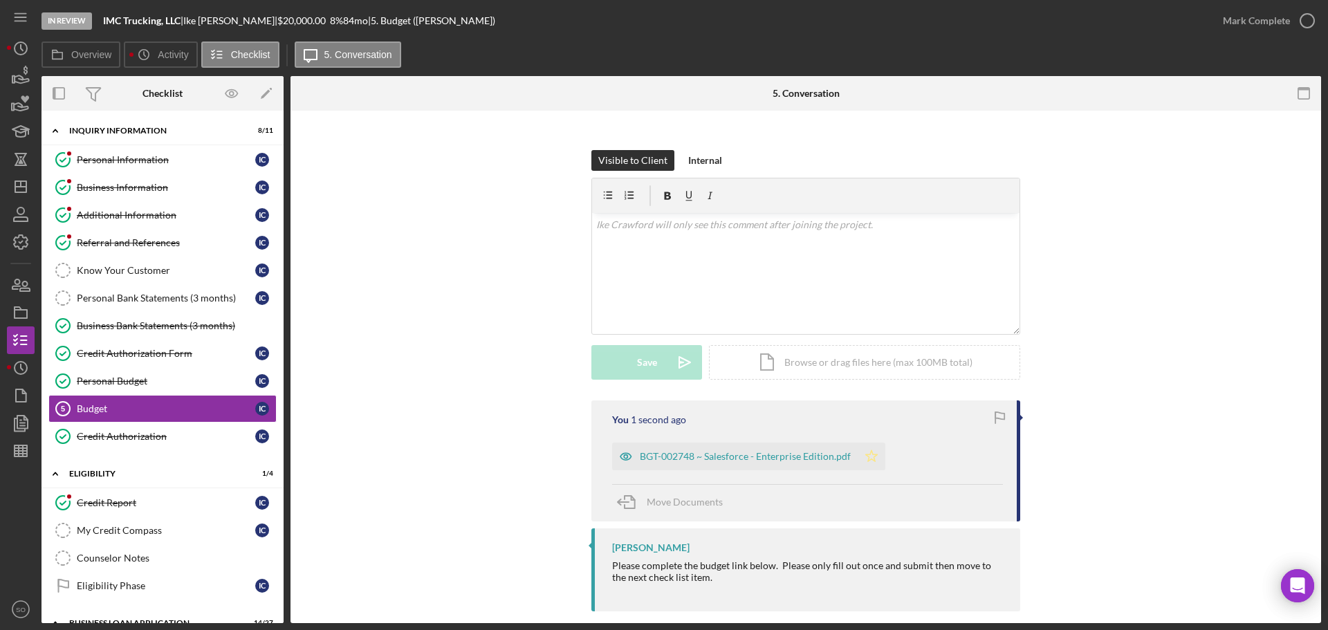
click at [872, 447] on icon "Icon/Star" at bounding box center [872, 457] width 28 height 28
click at [1239, 15] on div "Mark Complete" at bounding box center [1256, 21] width 67 height 28
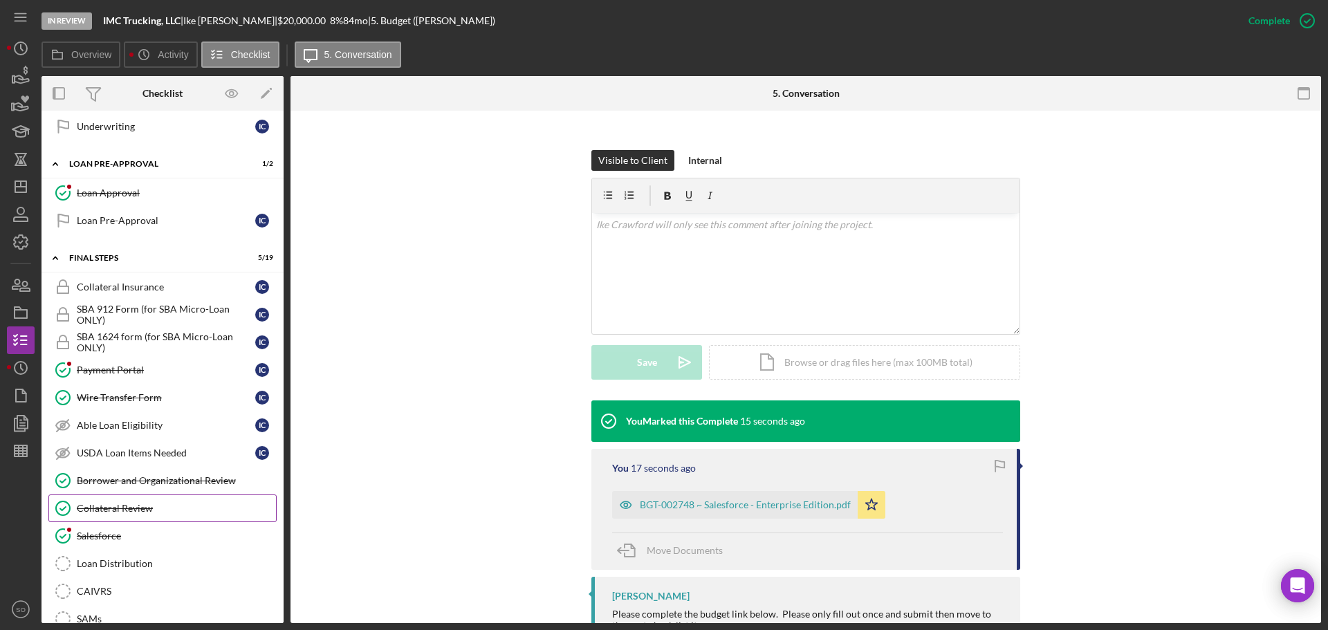
scroll to position [1314, 0]
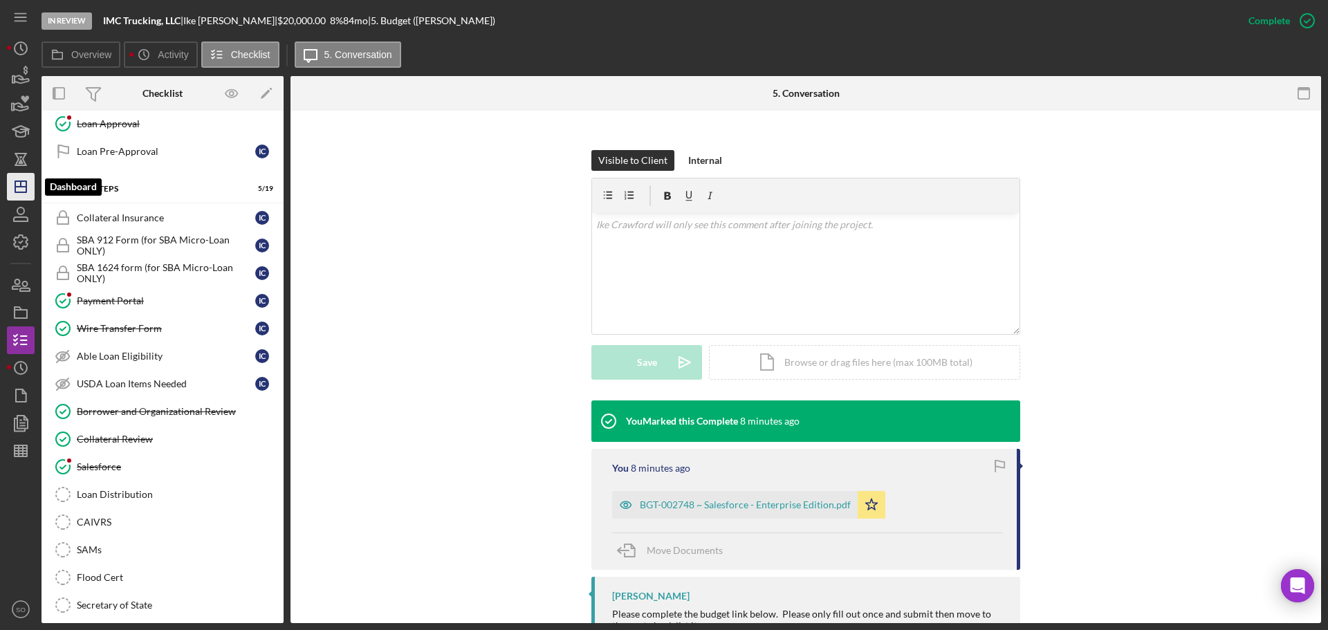
drag, startPoint x: 18, startPoint y: 182, endPoint x: 26, endPoint y: 187, distance: 9.0
click at [19, 182] on polygon "button" at bounding box center [20, 186] width 11 height 11
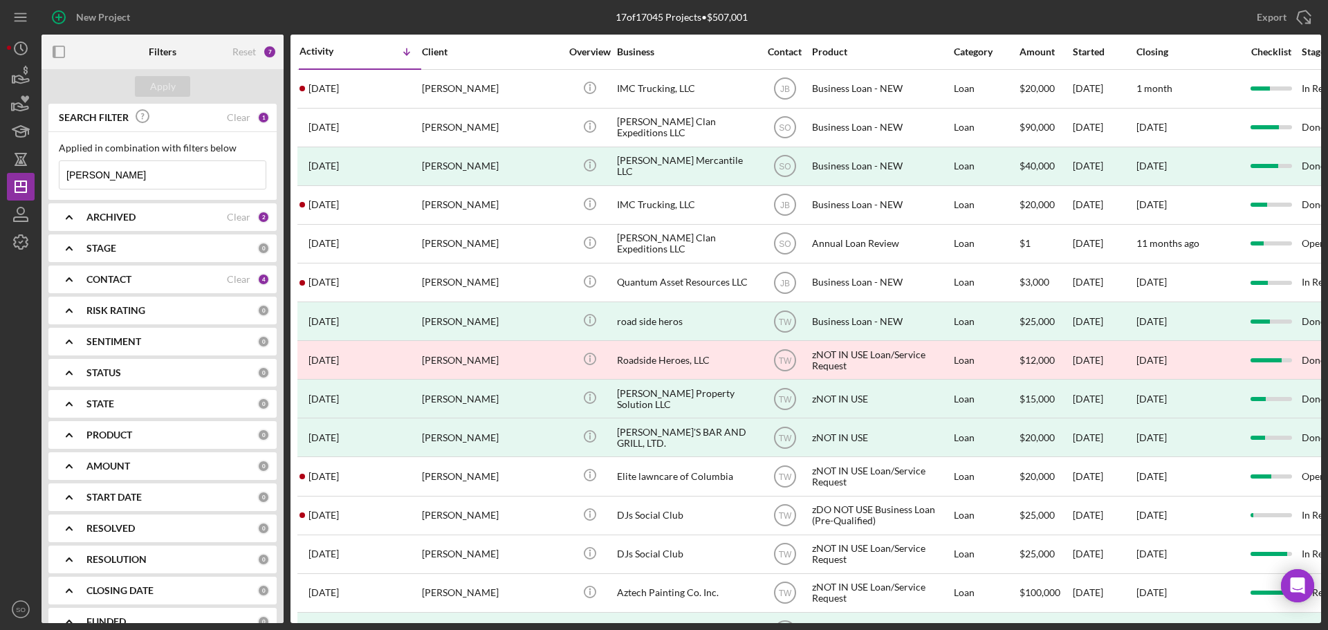
drag, startPoint x: 155, startPoint y: 174, endPoint x: -281, endPoint y: 176, distance: 435.8
click at [0, 176] on html "New Project 17 of 17045 Projects • $507,001 Ike Crawford Export Icon/Export Fil…" at bounding box center [664, 315] width 1328 height 630
type input "meyer"
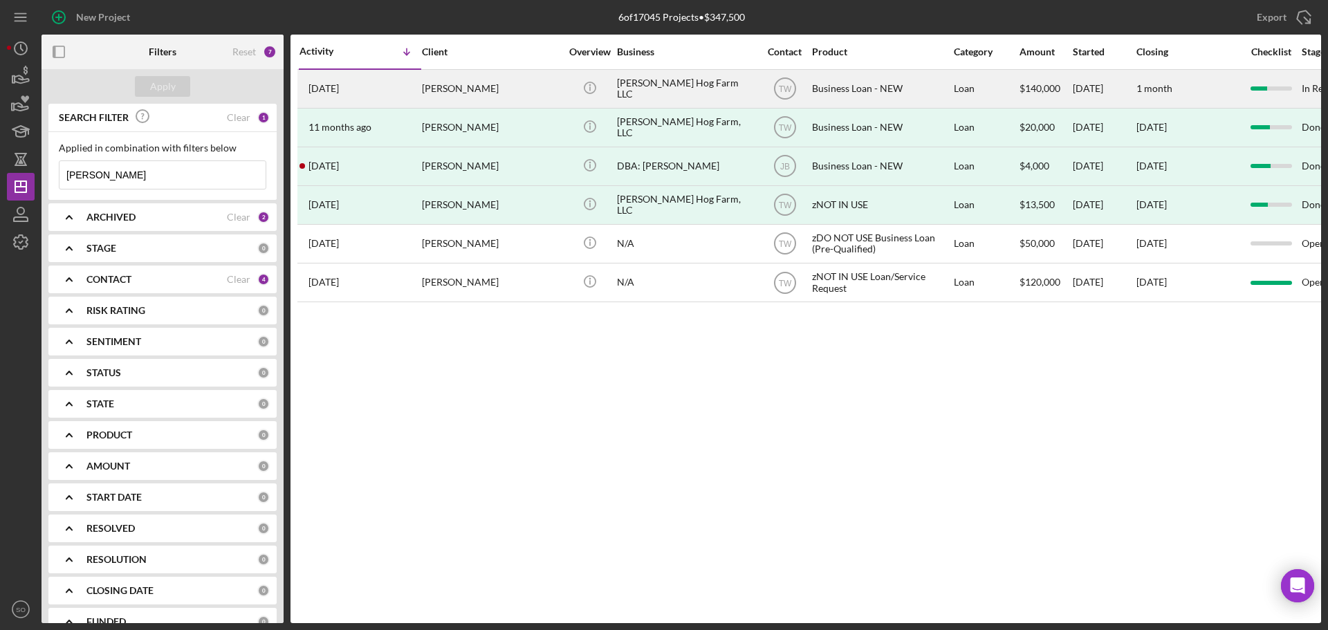
click at [443, 88] on div "Kenny Meyer" at bounding box center [491, 89] width 138 height 37
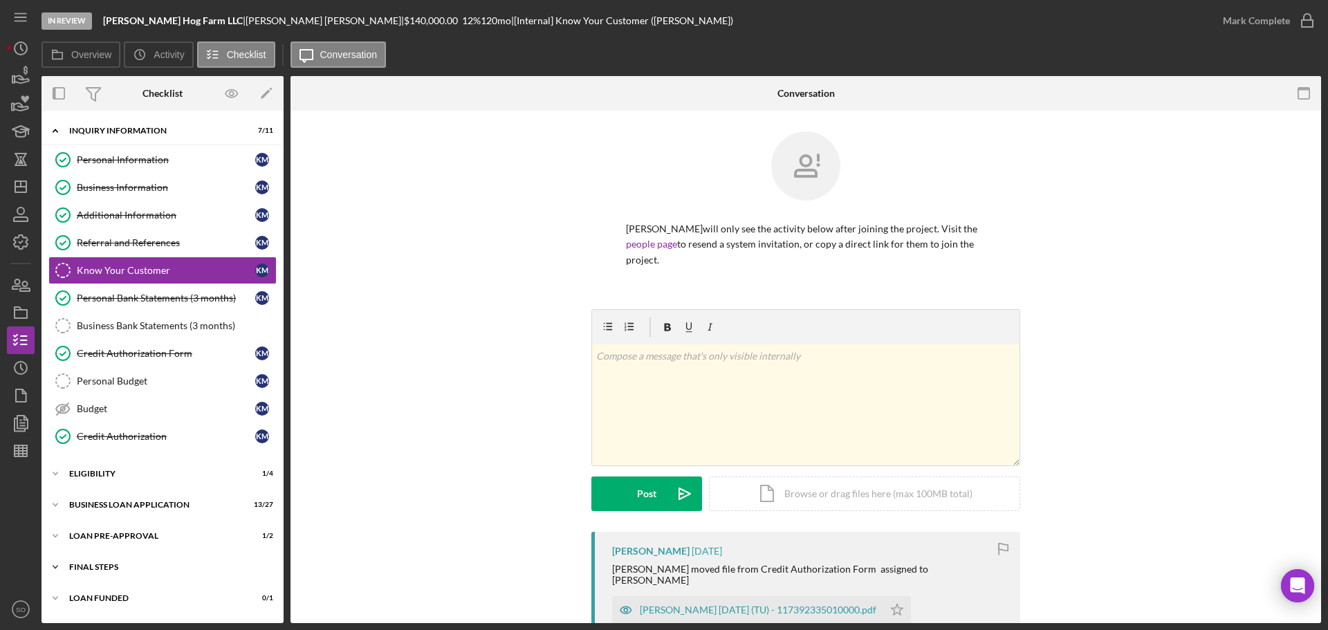
click at [129, 560] on div "Icon/Expander FINAL STEPS 4 / 19" at bounding box center [163, 567] width 242 height 28
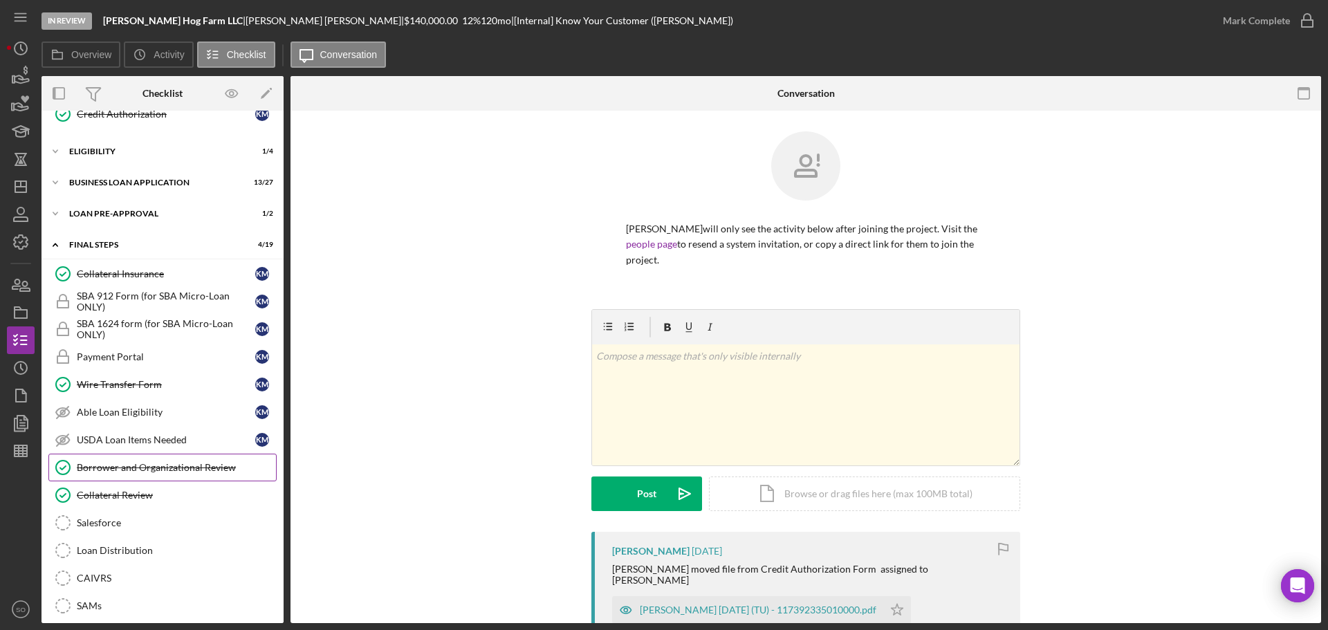
scroll to position [253, 0]
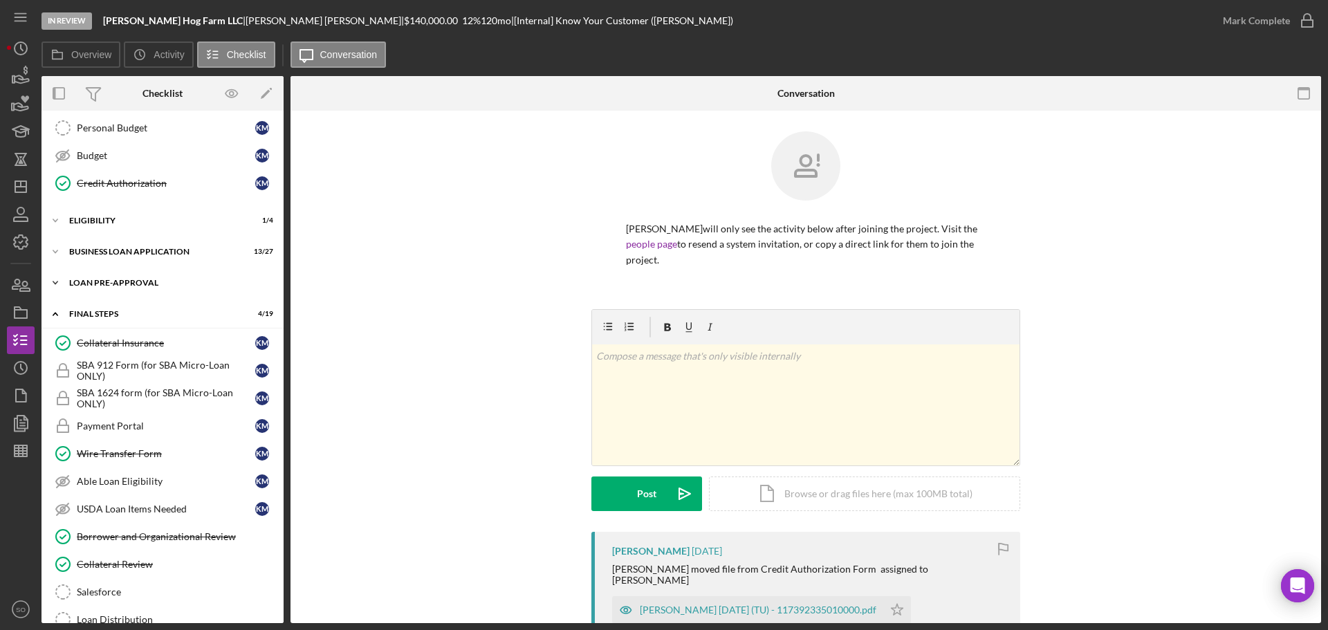
click at [120, 281] on div "LOAN PRE-APPROVAL" at bounding box center [167, 283] width 197 height 8
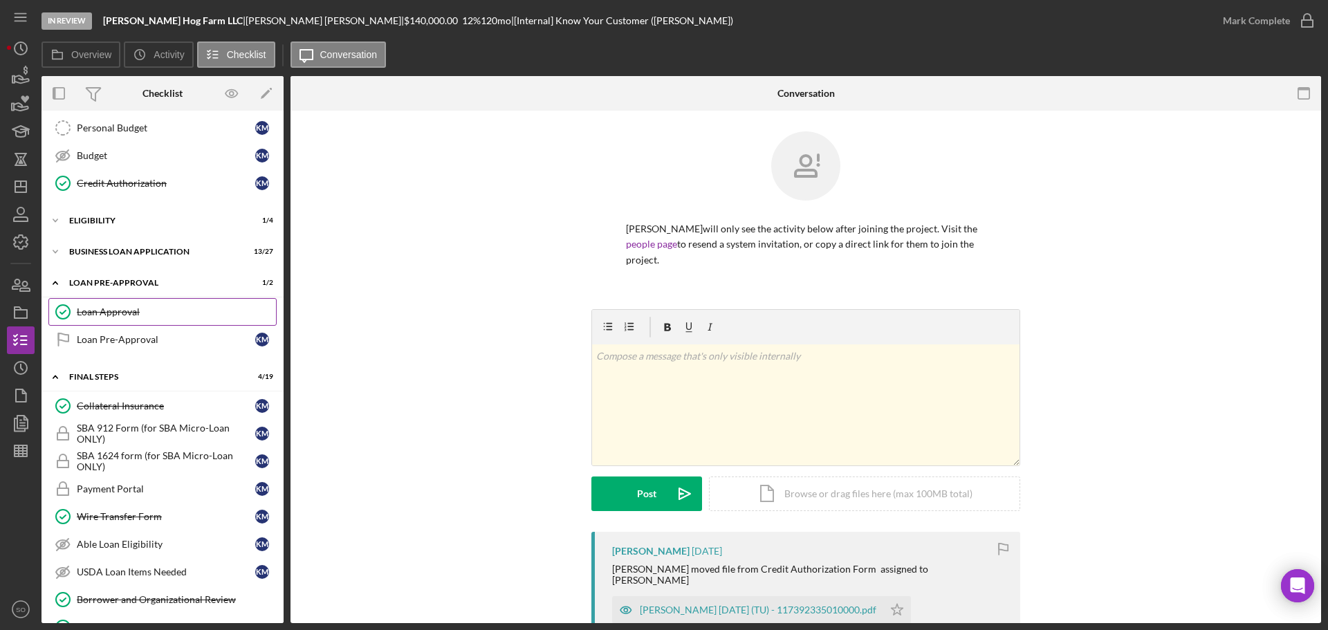
click at [114, 320] on link "Loan Approval Loan Approval" at bounding box center [162, 312] width 228 height 28
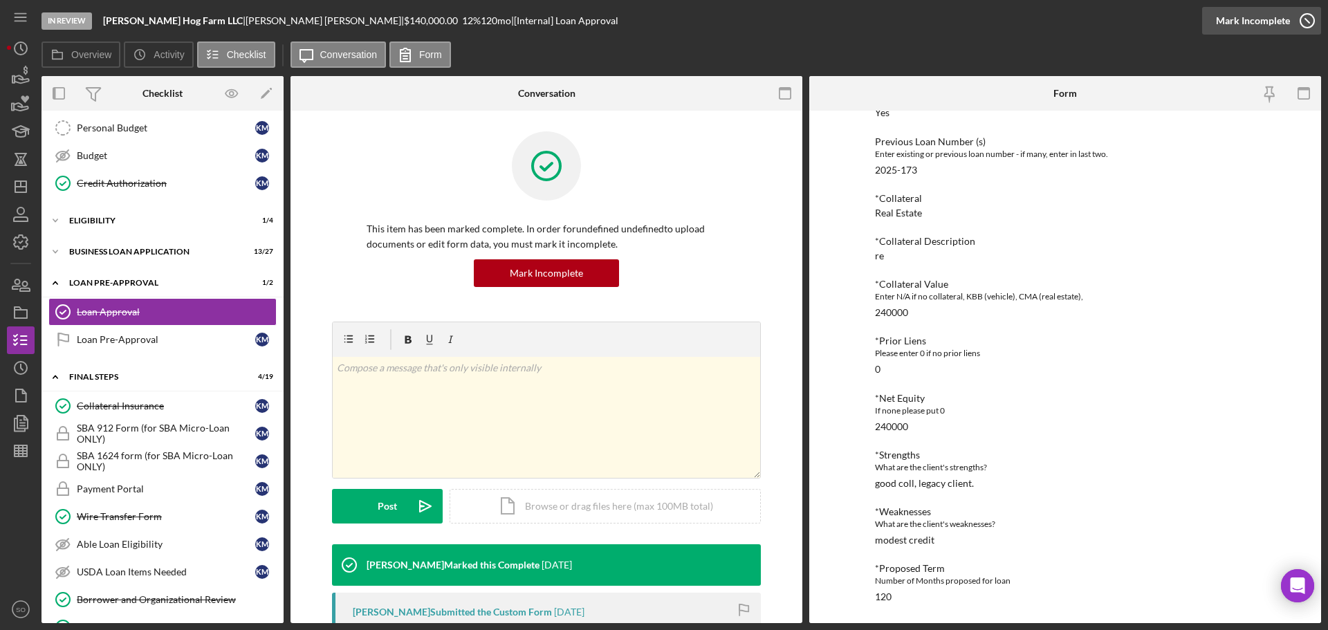
click at [1254, 25] on div "Mark Incomplete" at bounding box center [1253, 21] width 74 height 28
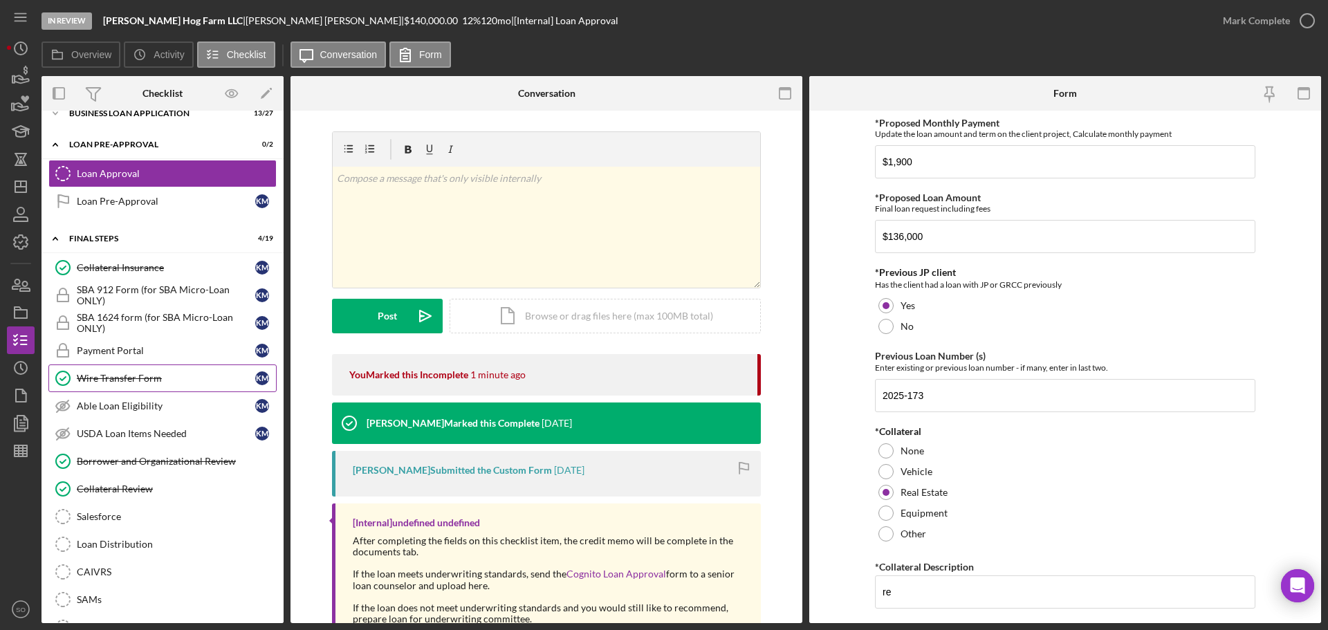
scroll to position [253, 0]
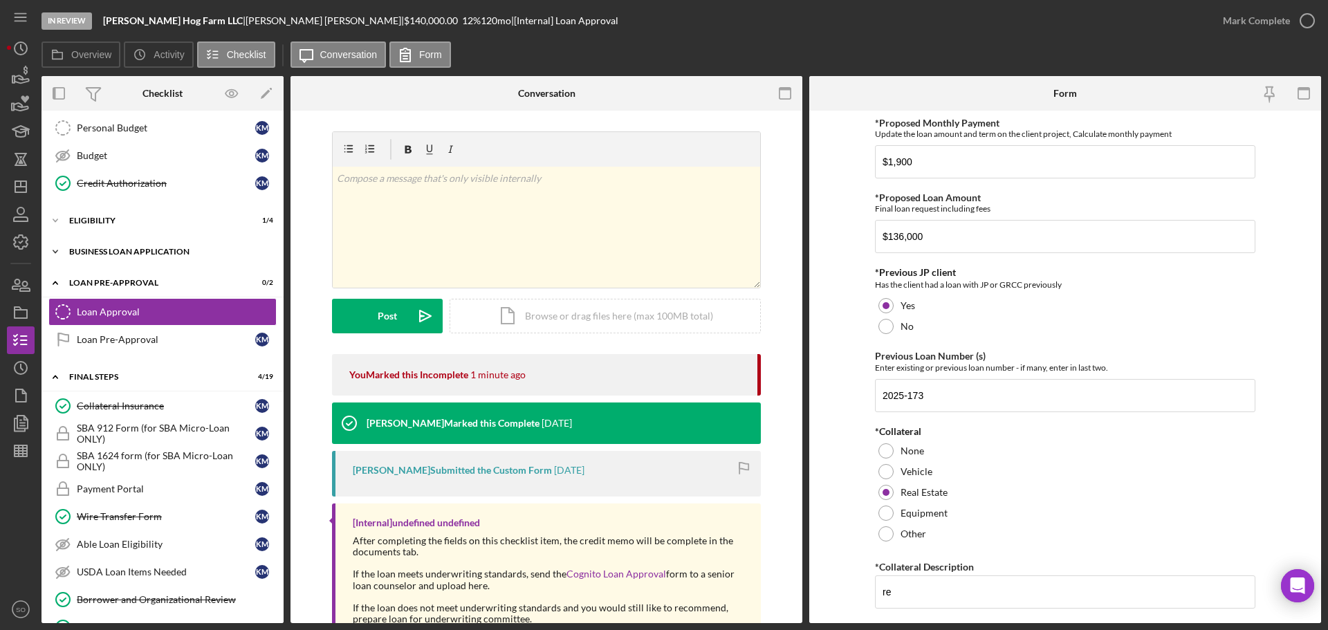
click at [127, 251] on div "BUSINESS LOAN APPLICATION" at bounding box center [167, 252] width 197 height 8
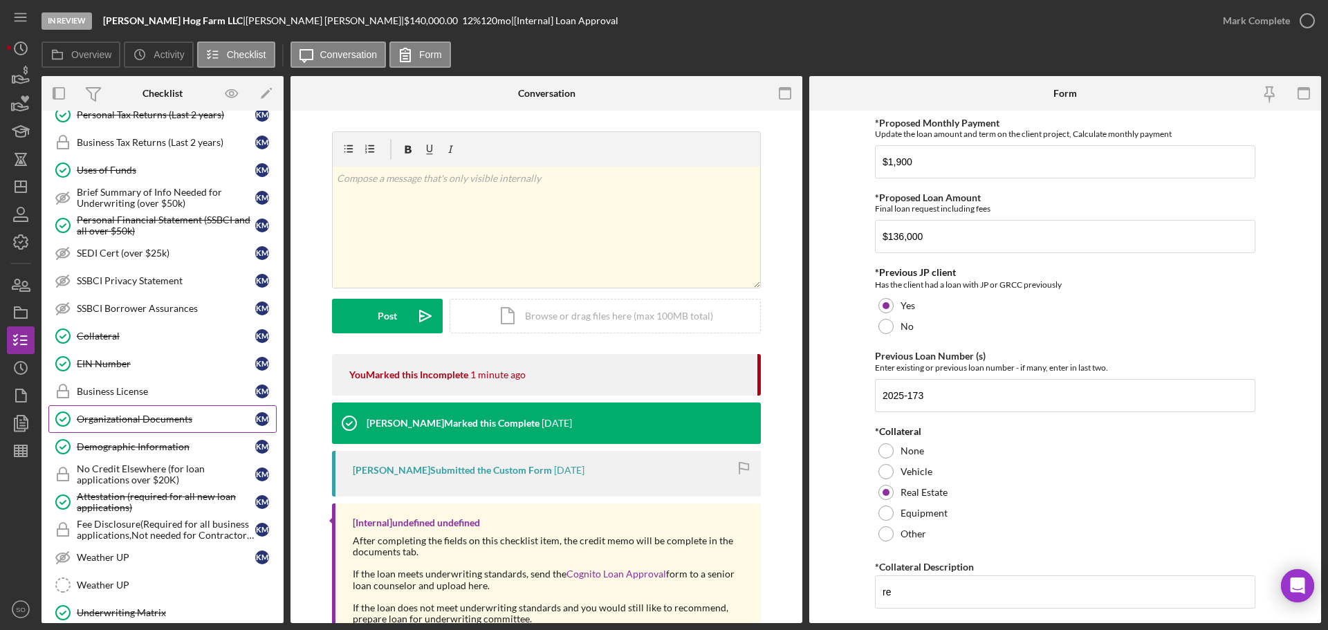
scroll to position [461, 0]
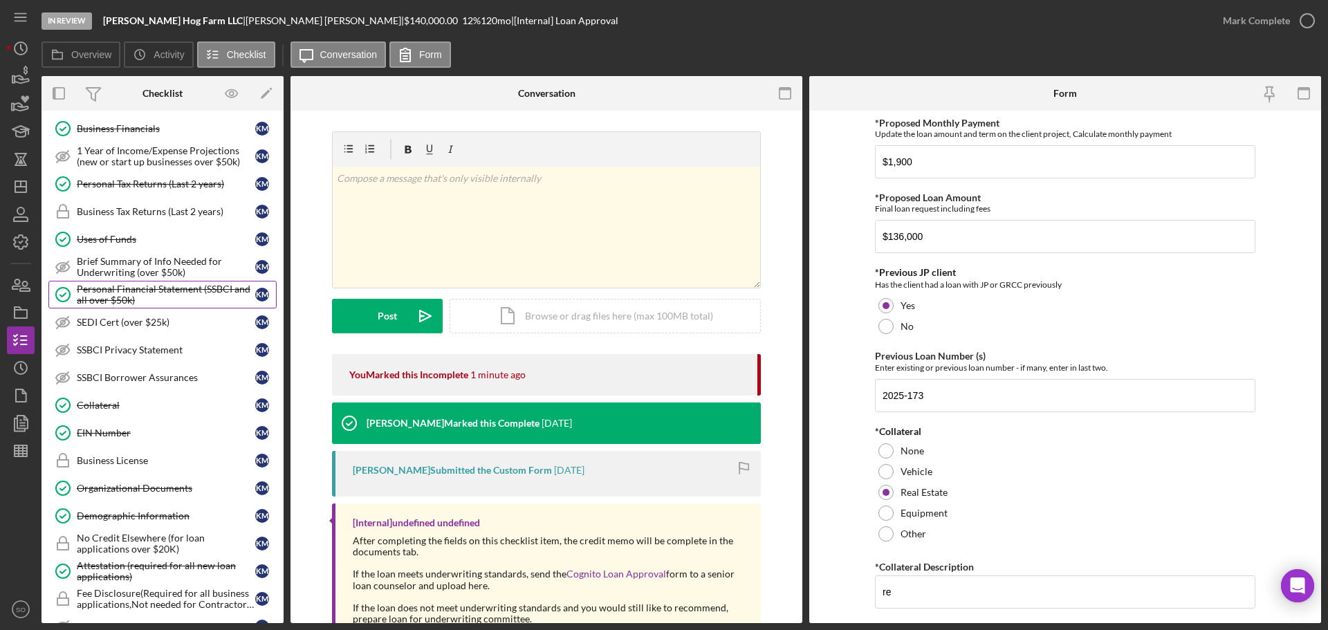
click at [129, 291] on div "Personal Financial Statement (SSBCI and all over $50k)" at bounding box center [166, 295] width 178 height 22
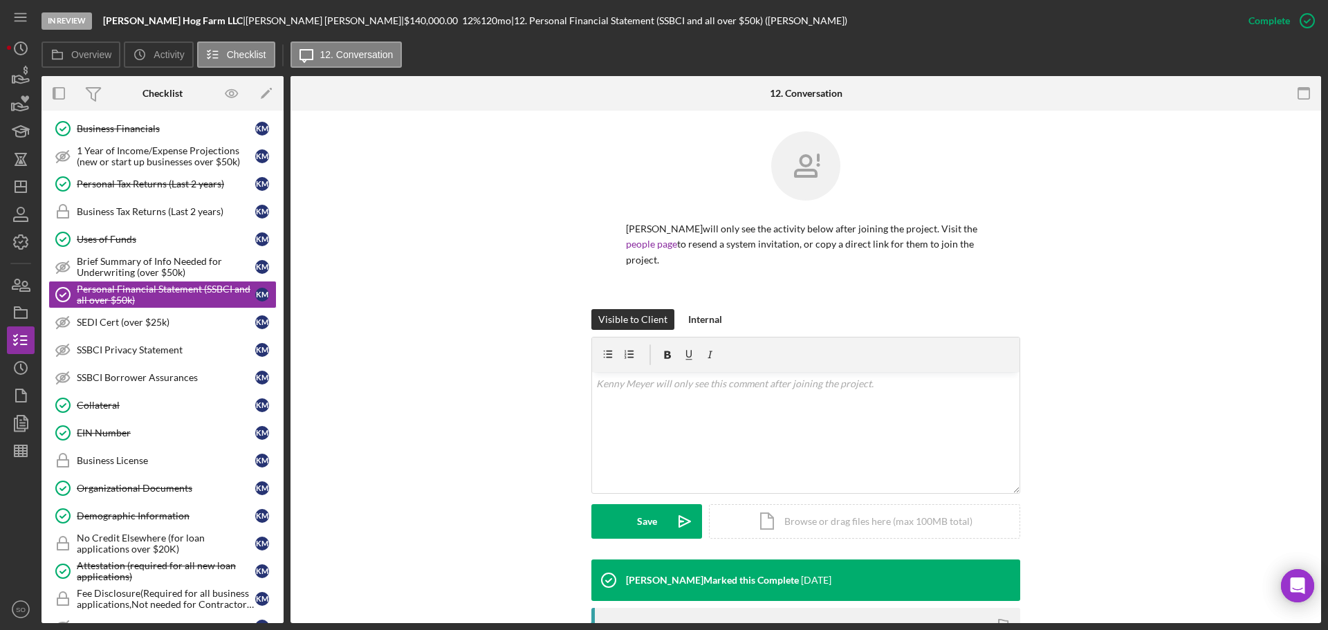
scroll to position [138, 0]
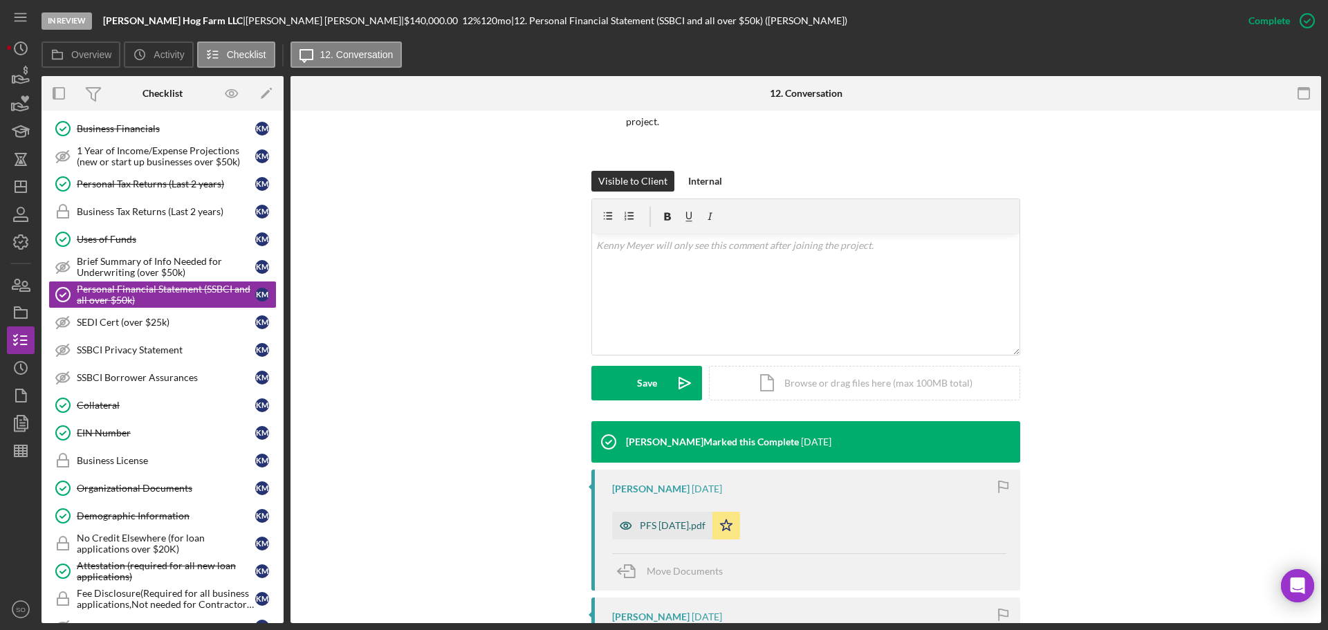
click at [672, 520] on div "PFS 4.24.19.pdf" at bounding box center [673, 525] width 66 height 11
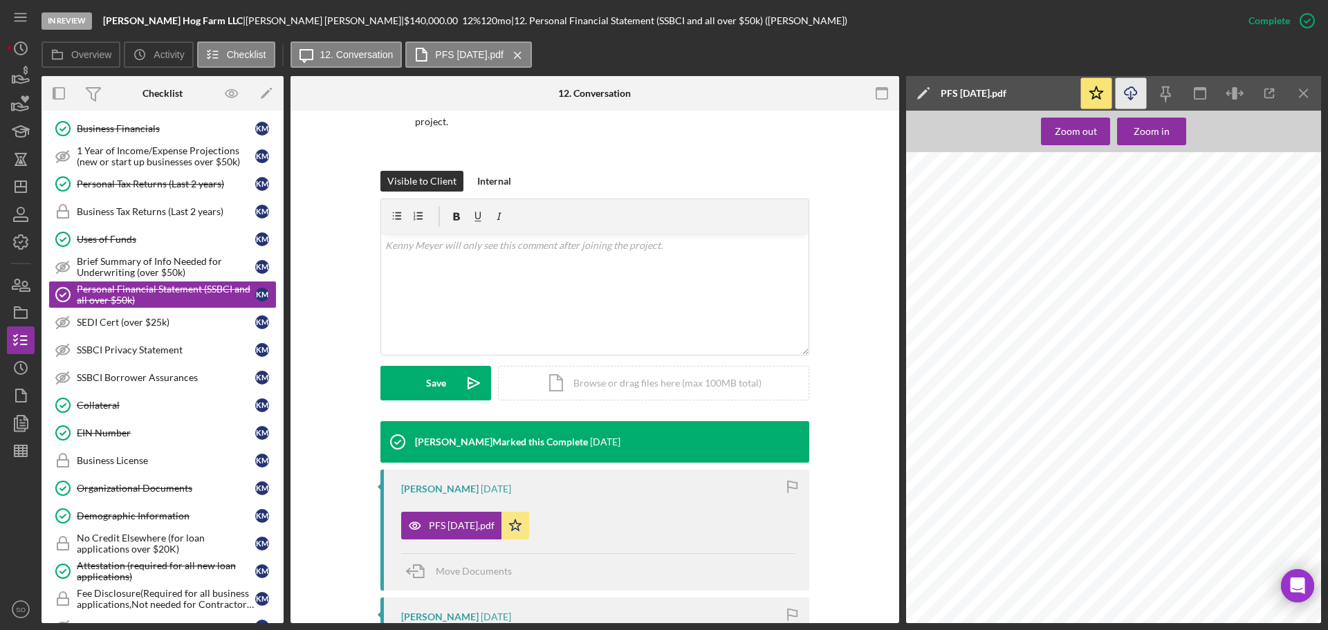
drag, startPoint x: 1127, startPoint y: 99, endPoint x: 1128, endPoint y: 128, distance: 29.1
click at [1127, 100] on icon "Icon/Download" at bounding box center [1131, 93] width 31 height 31
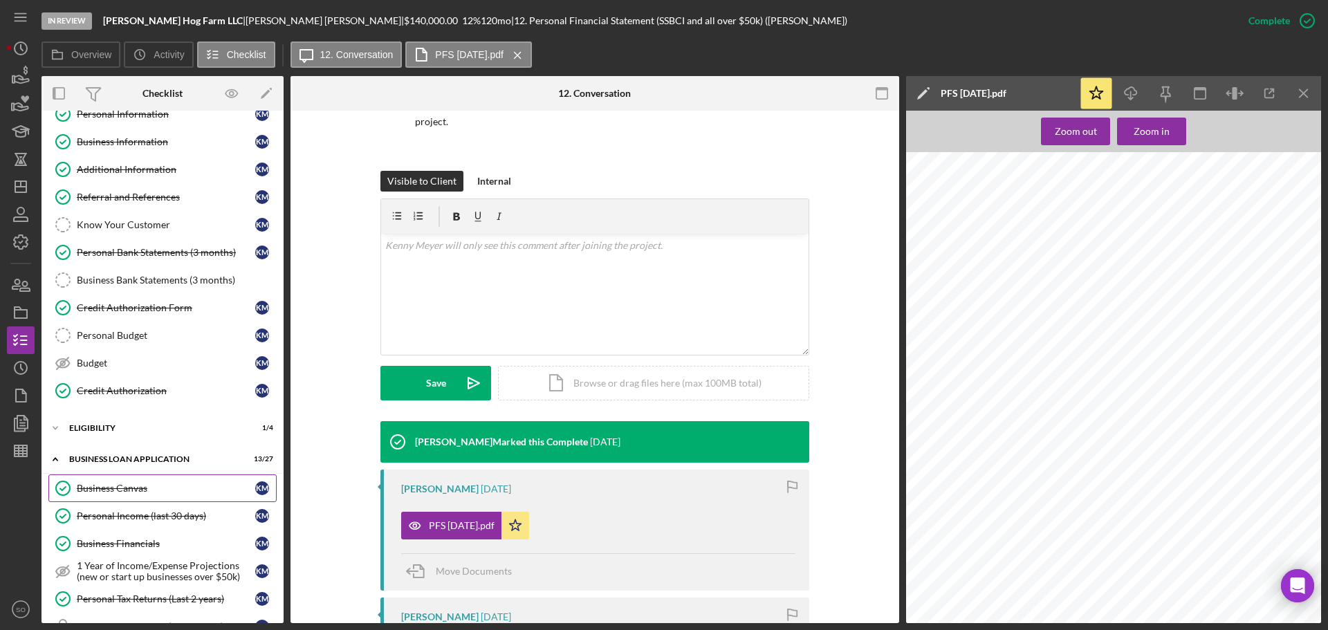
scroll to position [0, 0]
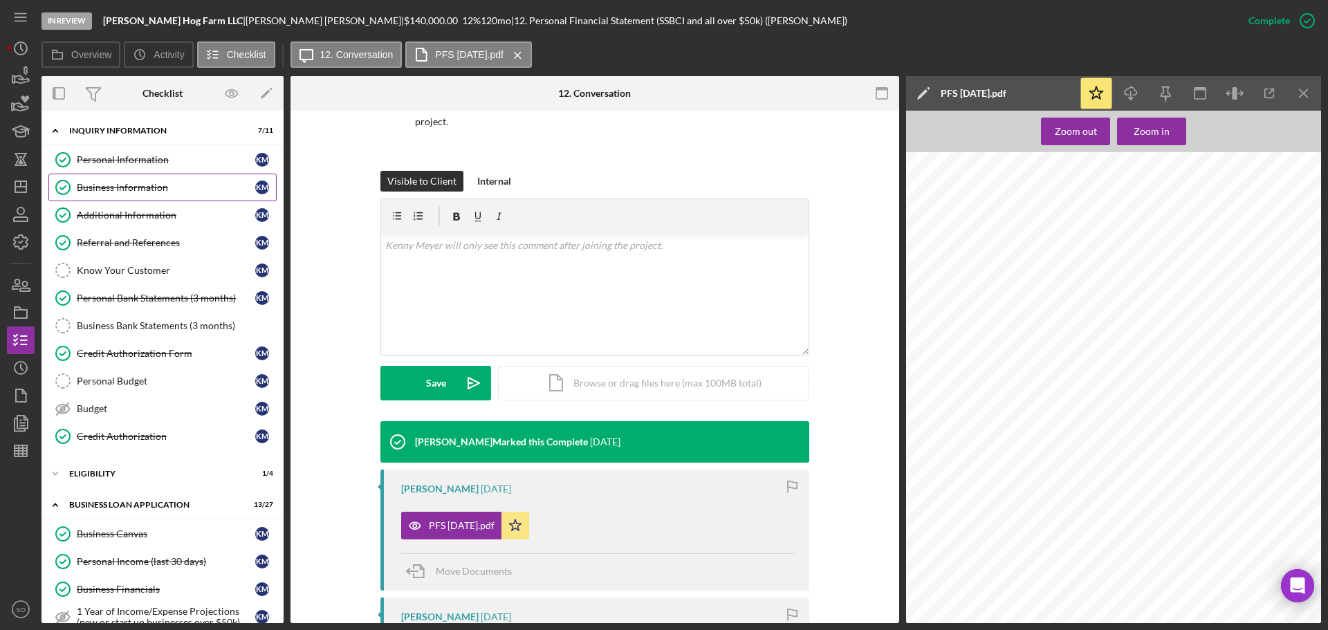
click at [120, 181] on link "Business Information Business Information K M" at bounding box center [162, 188] width 228 height 28
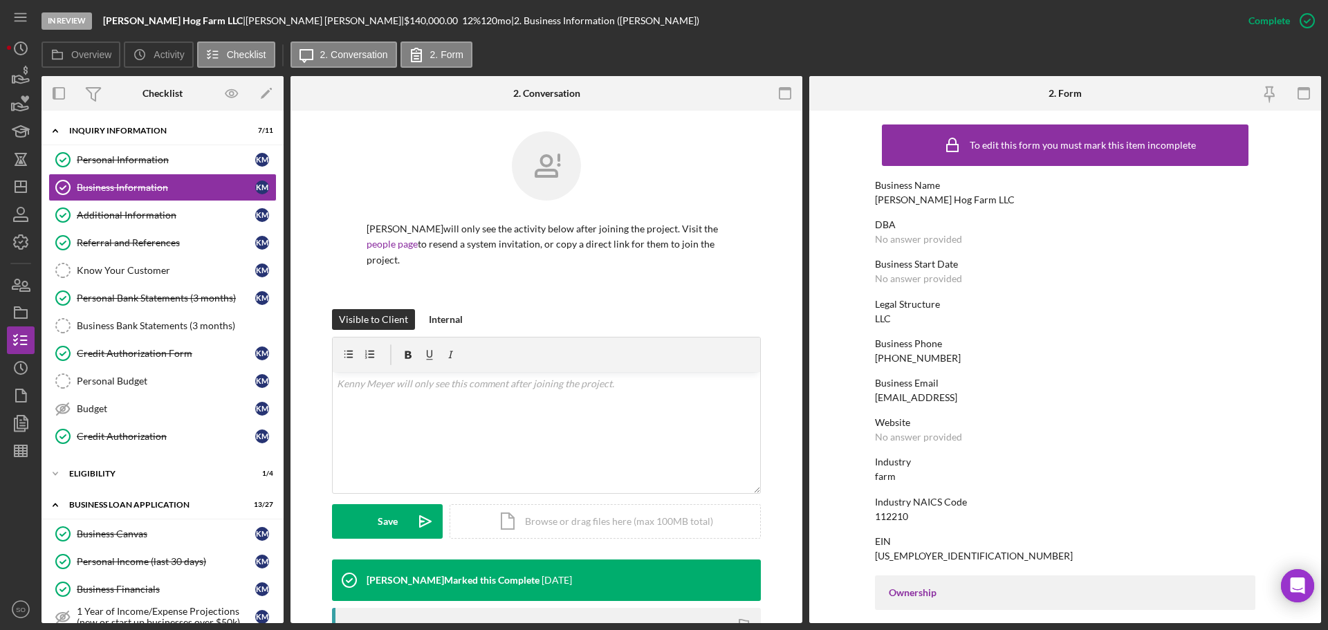
click at [908, 200] on div "Meyer Hog Farm LLC" at bounding box center [945, 199] width 140 height 11
copy div "Meyer Hog Farm LLC"
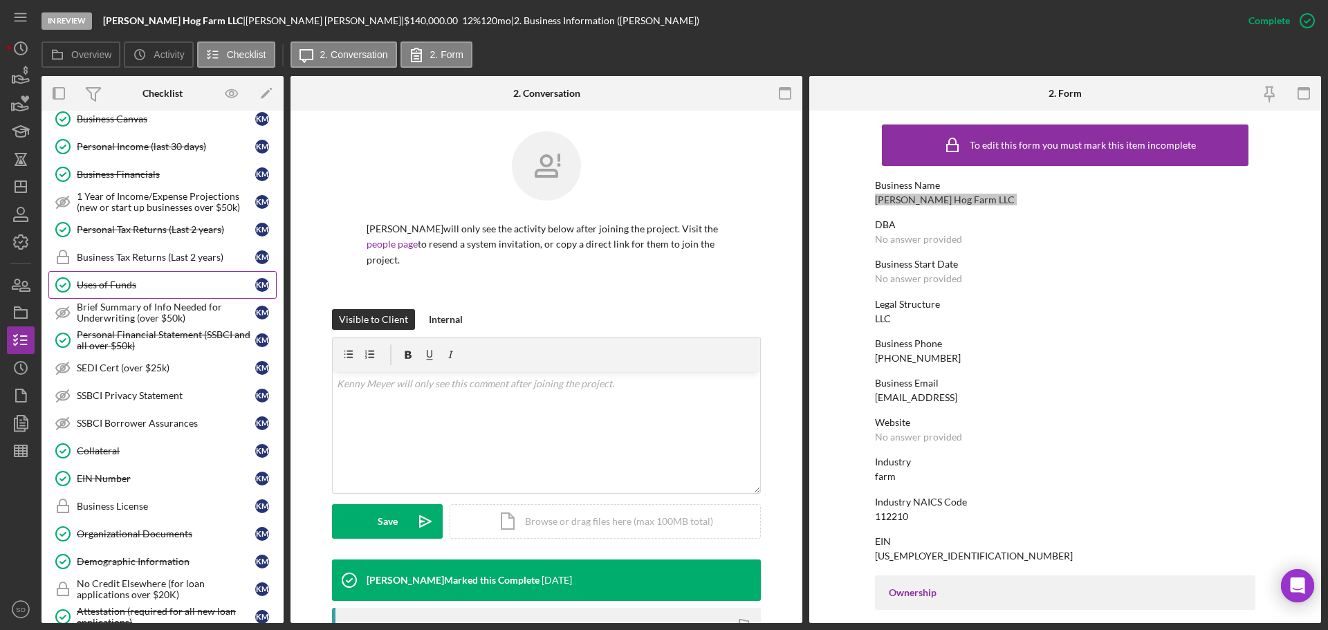
scroll to position [484, 0]
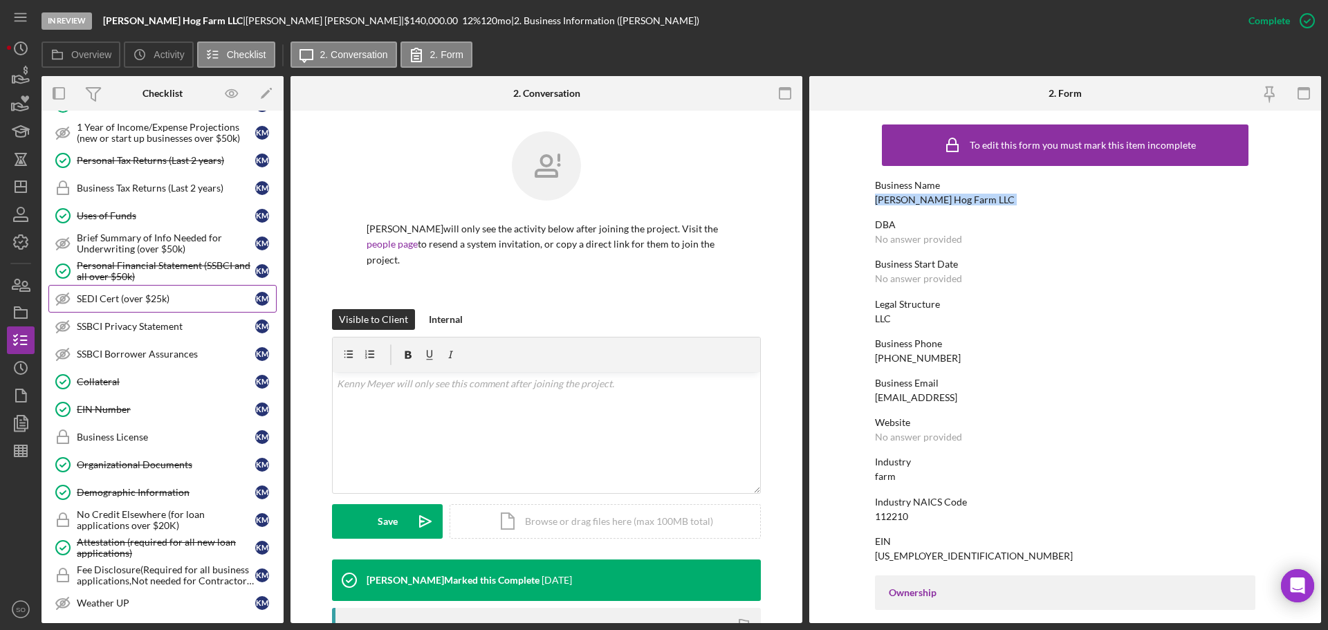
click at [129, 297] on div "SEDI Cert (over $25k)" at bounding box center [166, 298] width 178 height 11
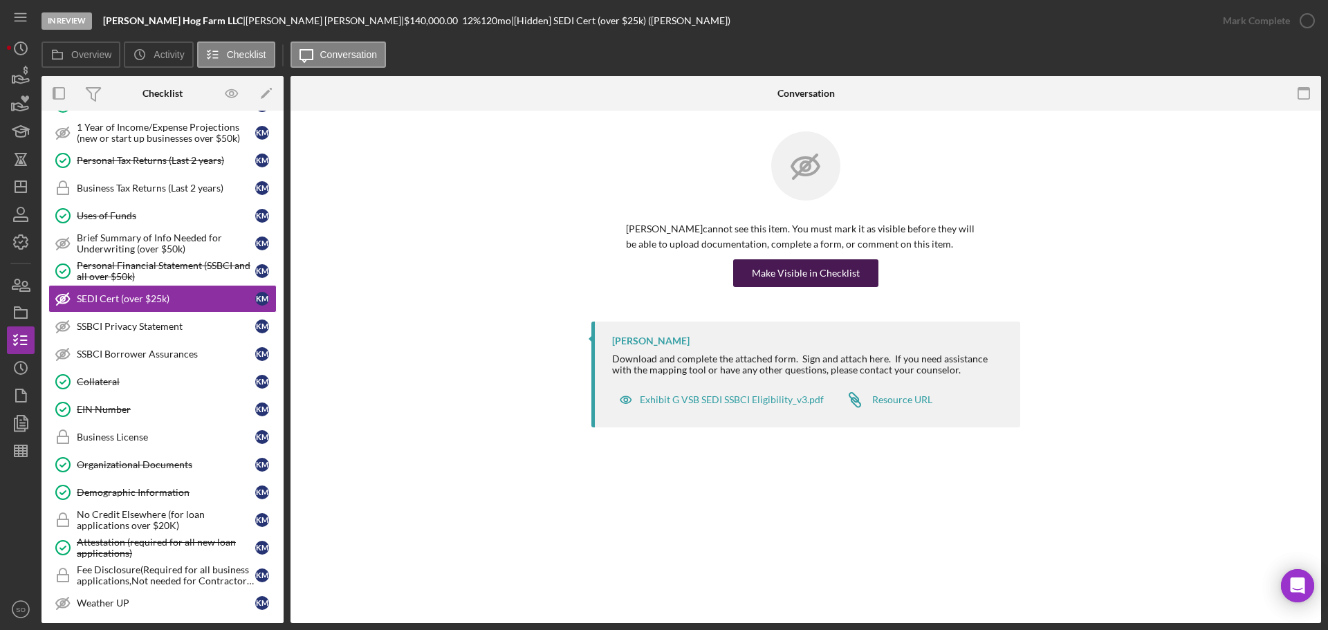
click at [772, 283] on div "Make Visible in Checklist" at bounding box center [806, 273] width 108 height 28
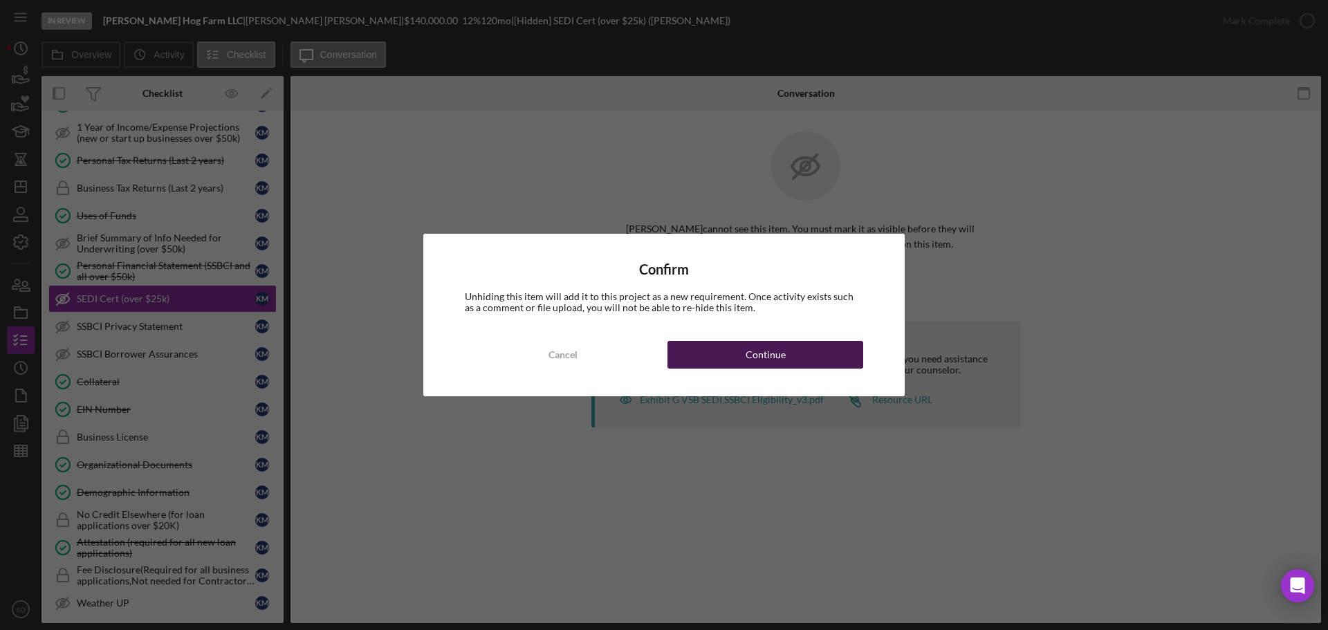
click at [813, 346] on button "Continue" at bounding box center [765, 355] width 196 height 28
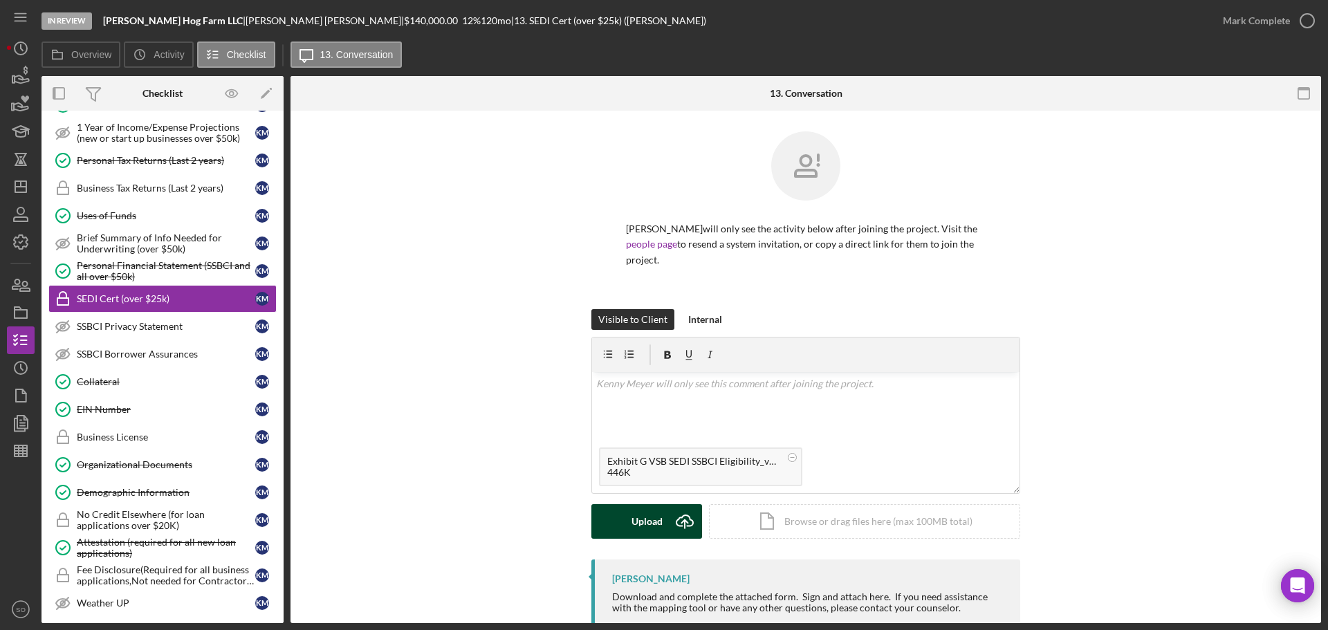
click at [644, 511] on div "Upload" at bounding box center [647, 521] width 31 height 35
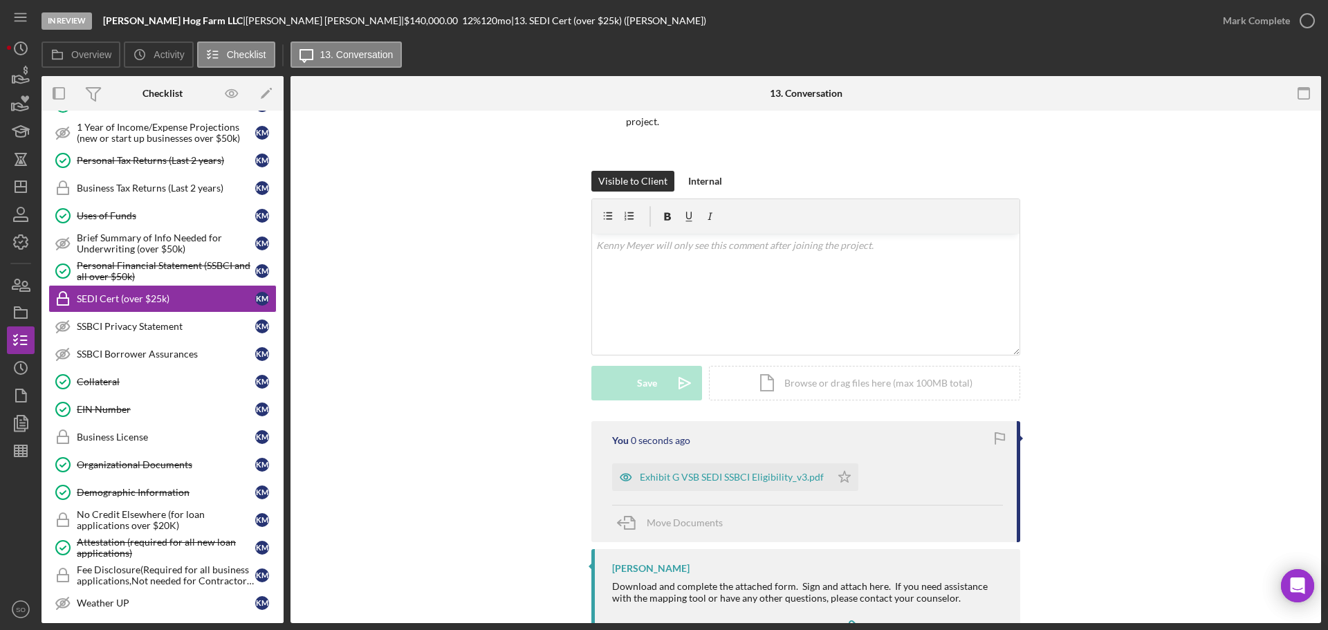
scroll to position [183, 0]
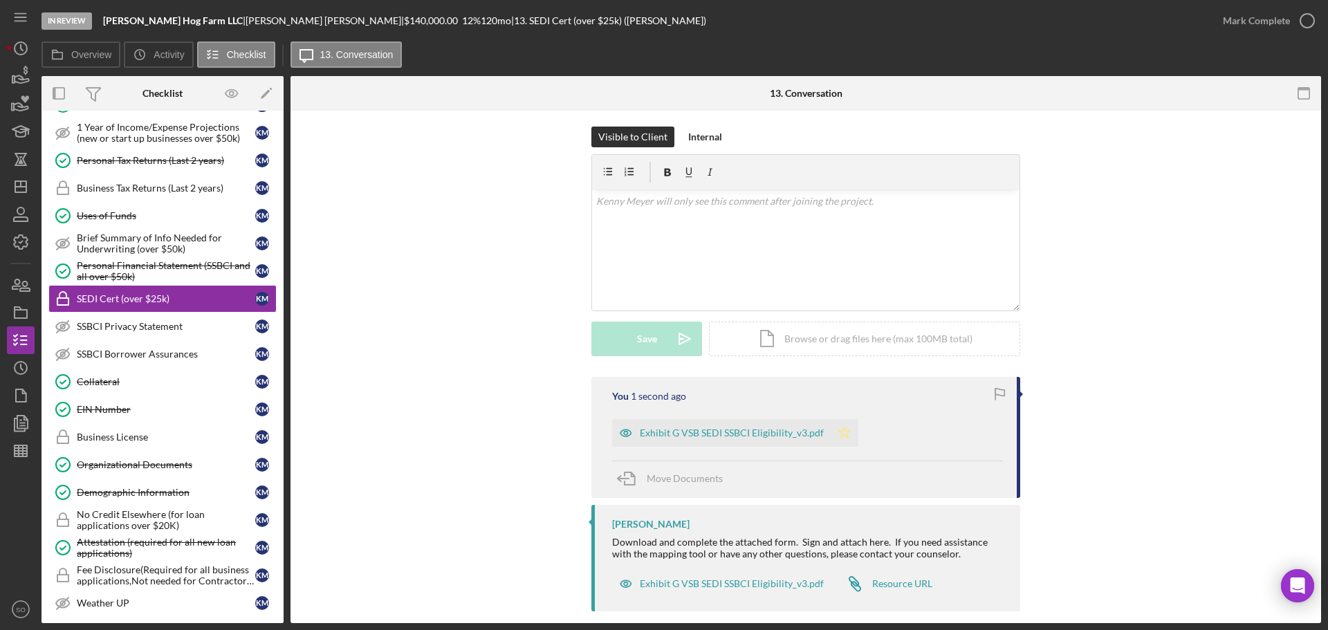
click at [844, 419] on icon "Icon/Star" at bounding box center [845, 433] width 28 height 28
click at [1259, 17] on div "Mark Complete" at bounding box center [1256, 21] width 67 height 28
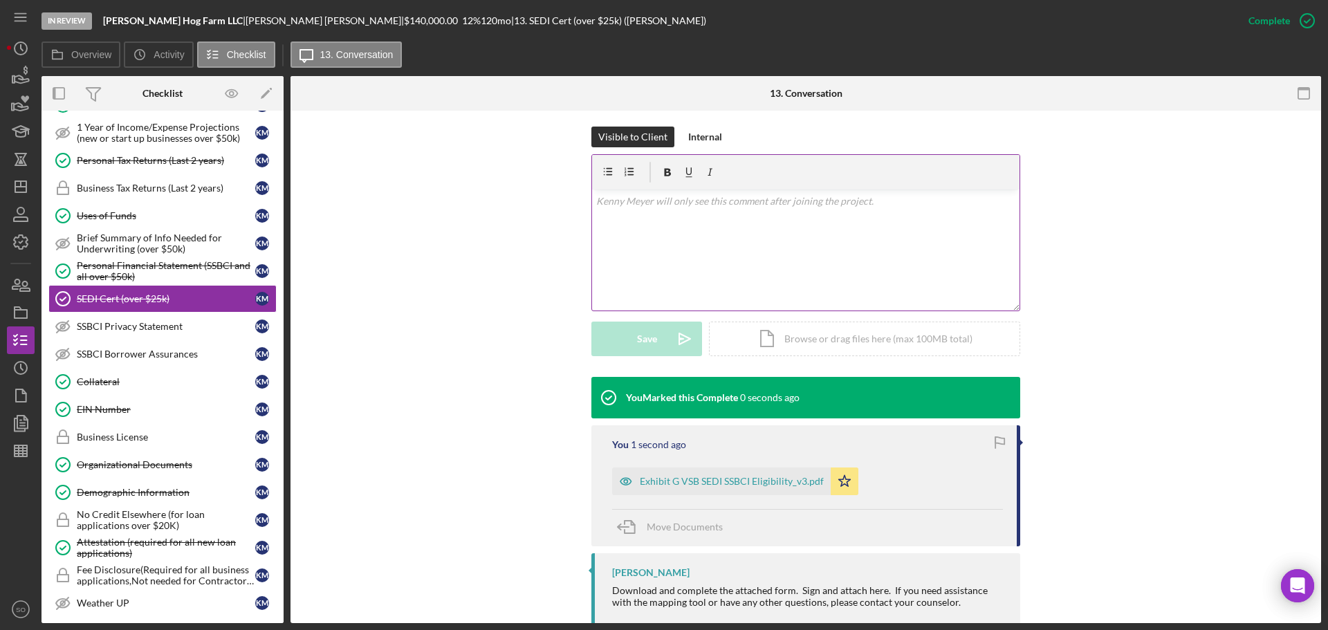
scroll to position [231, 0]
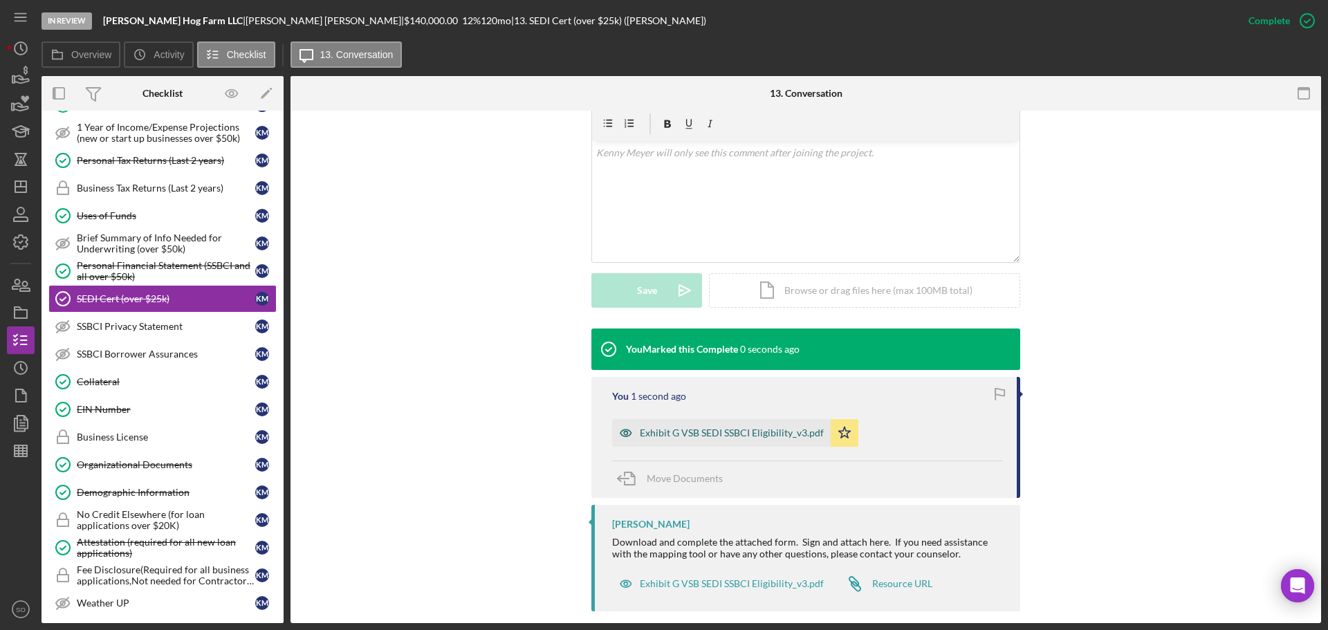
click at [781, 427] on div "Exhibit G VSB SEDI SSBCI Eligibility_v3.pdf" at bounding box center [732, 432] width 184 height 11
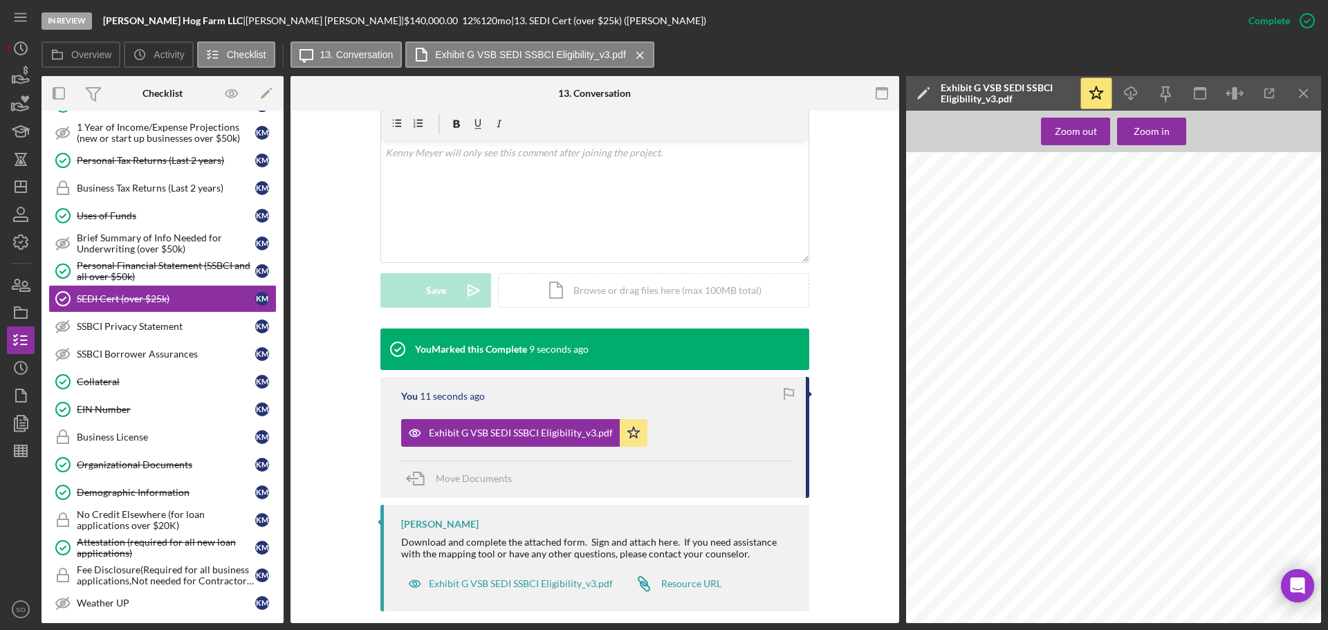
scroll to position [635, 0]
click at [156, 323] on div "SSBCI Privacy Statement" at bounding box center [166, 326] width 178 height 11
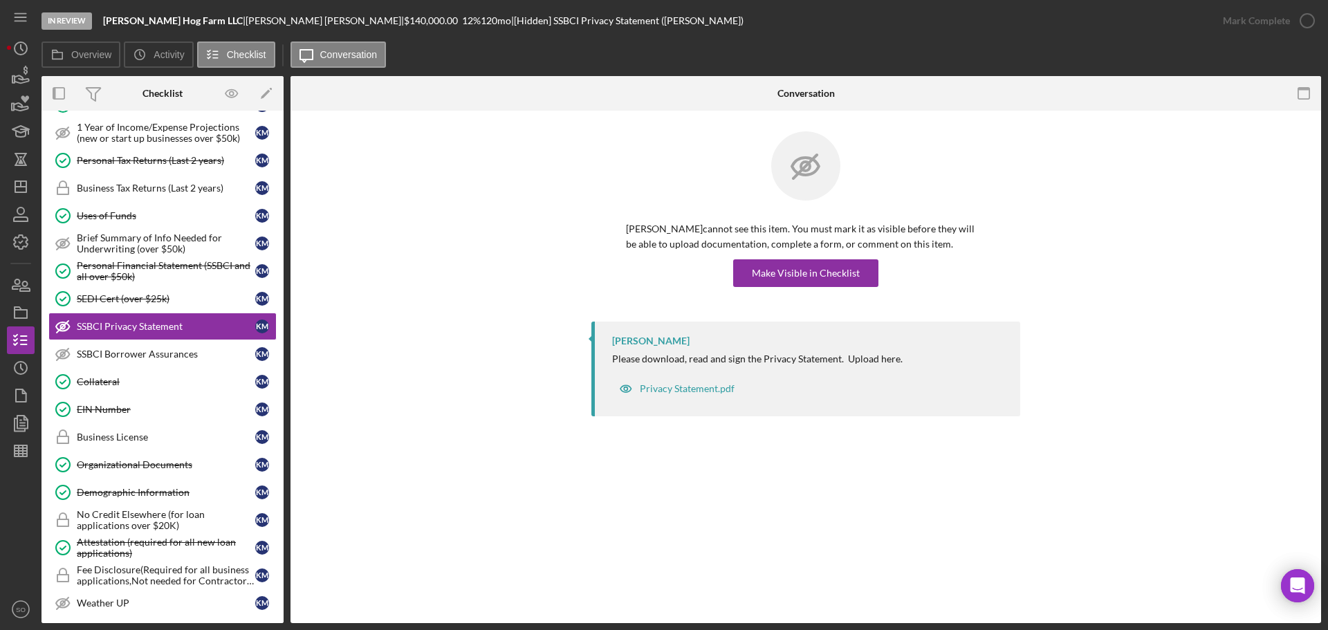
click at [791, 287] on div "Kenny Meyer cannot see this item. You must mark it as visible before they will …" at bounding box center [805, 226] width 429 height 190
click at [801, 286] on div "Make Visible in Checklist" at bounding box center [806, 273] width 108 height 28
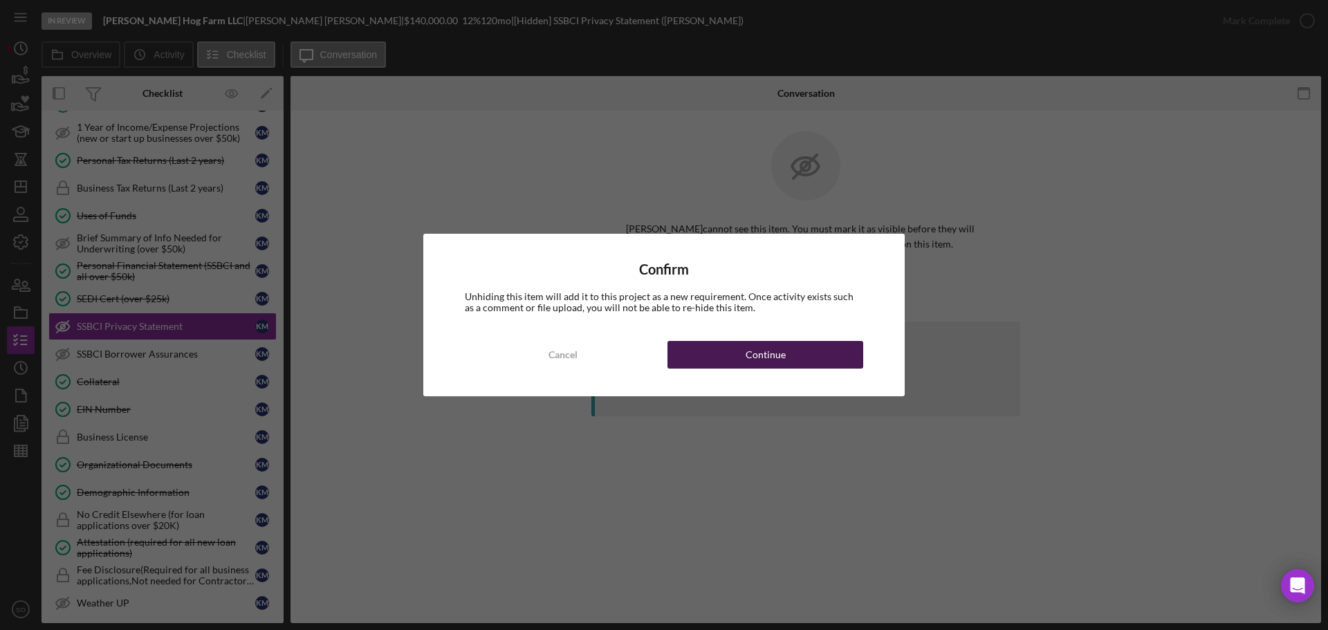
click at [811, 353] on button "Continue" at bounding box center [765, 355] width 196 height 28
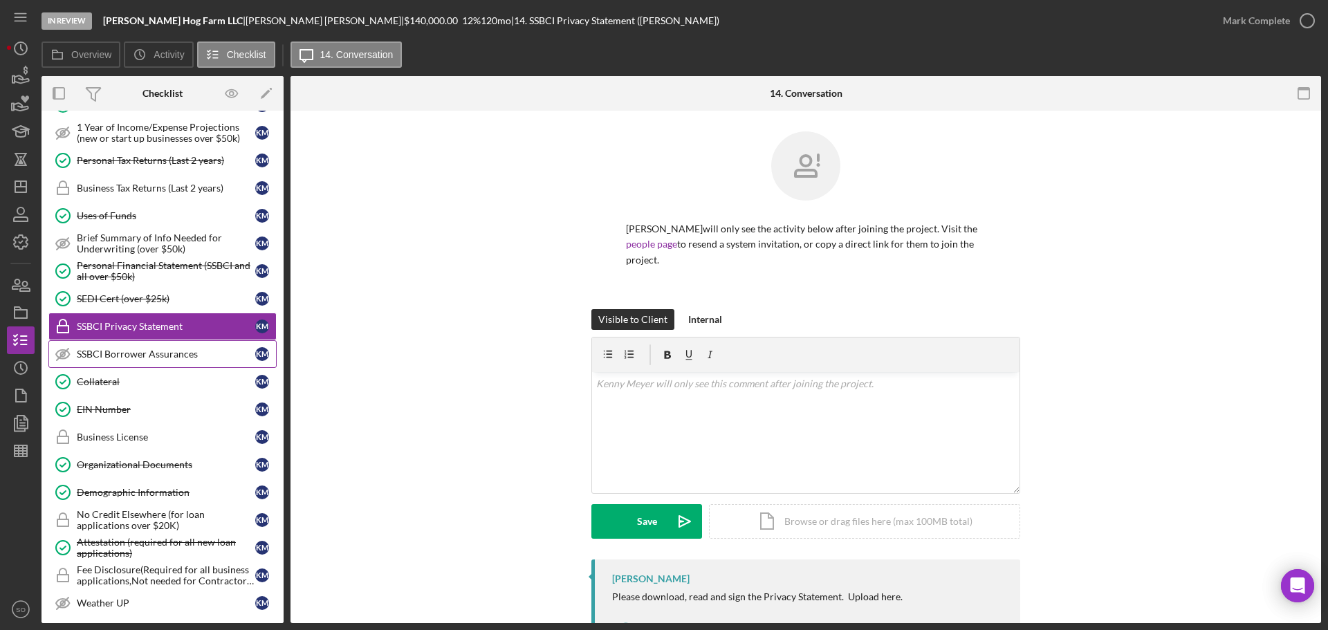
click at [97, 349] on div "SSBCI Borrower Assurances" at bounding box center [166, 354] width 178 height 11
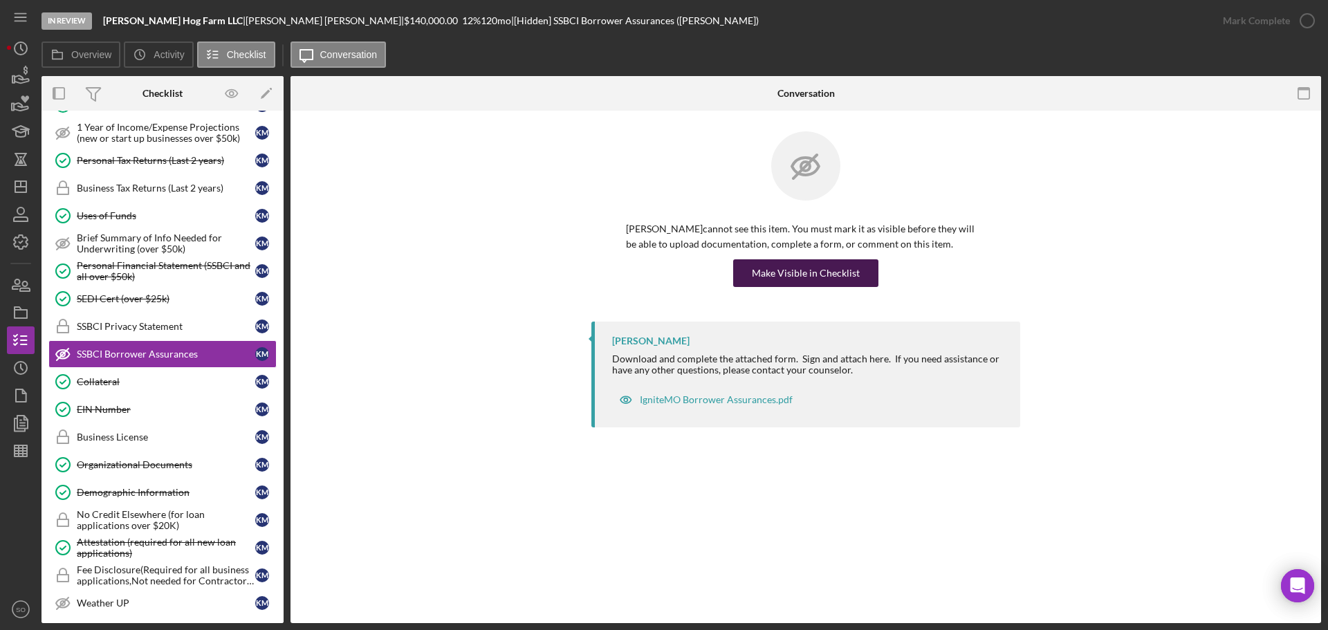
click at [797, 275] on div "Make Visible in Checklist" at bounding box center [806, 273] width 108 height 28
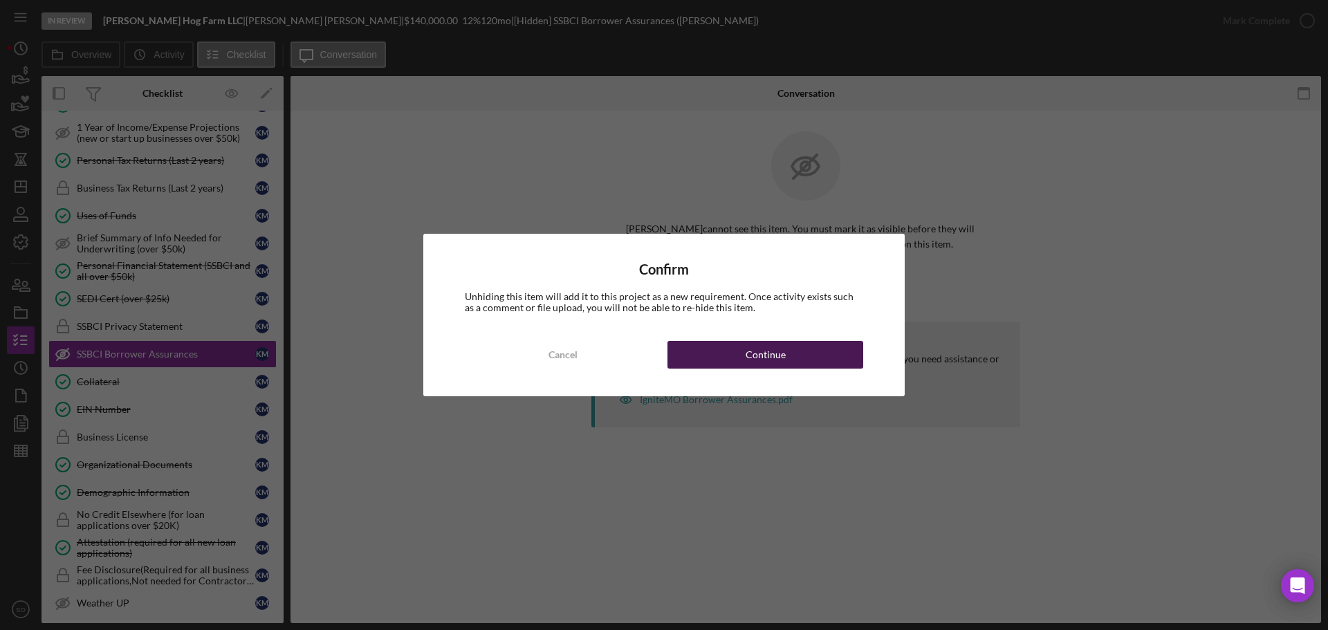
click at [780, 359] on div "Continue" at bounding box center [766, 355] width 40 height 28
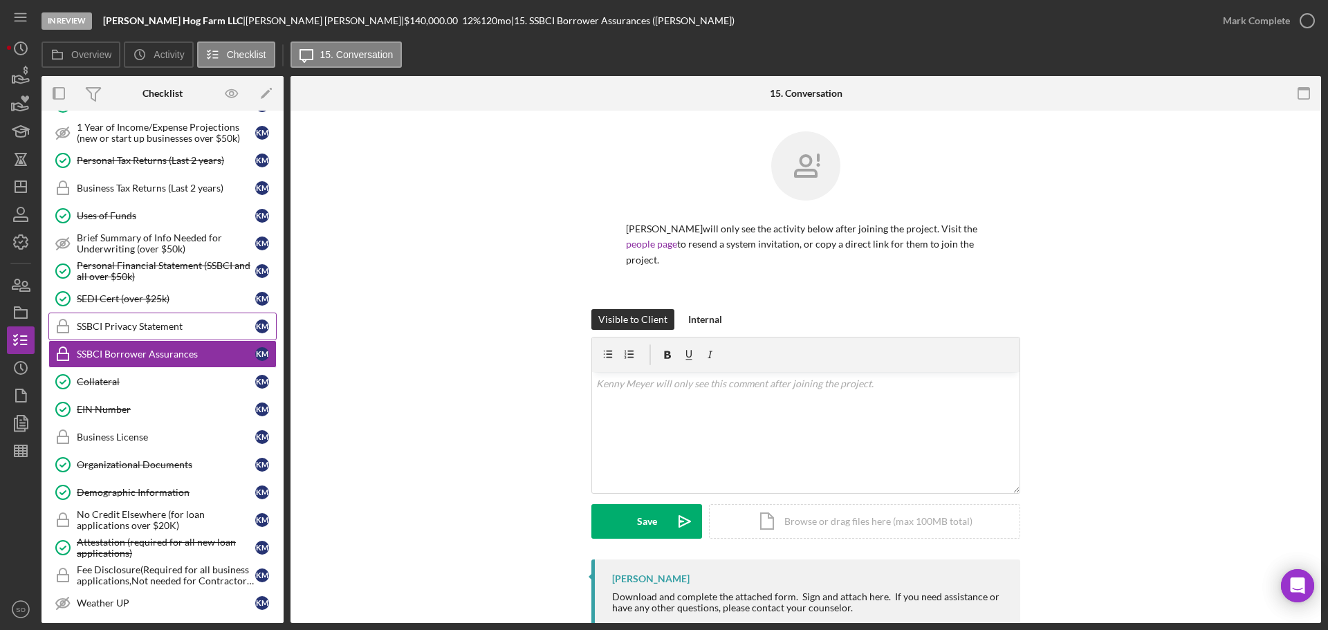
click at [156, 327] on div "SSBCI Privacy Statement" at bounding box center [166, 326] width 178 height 11
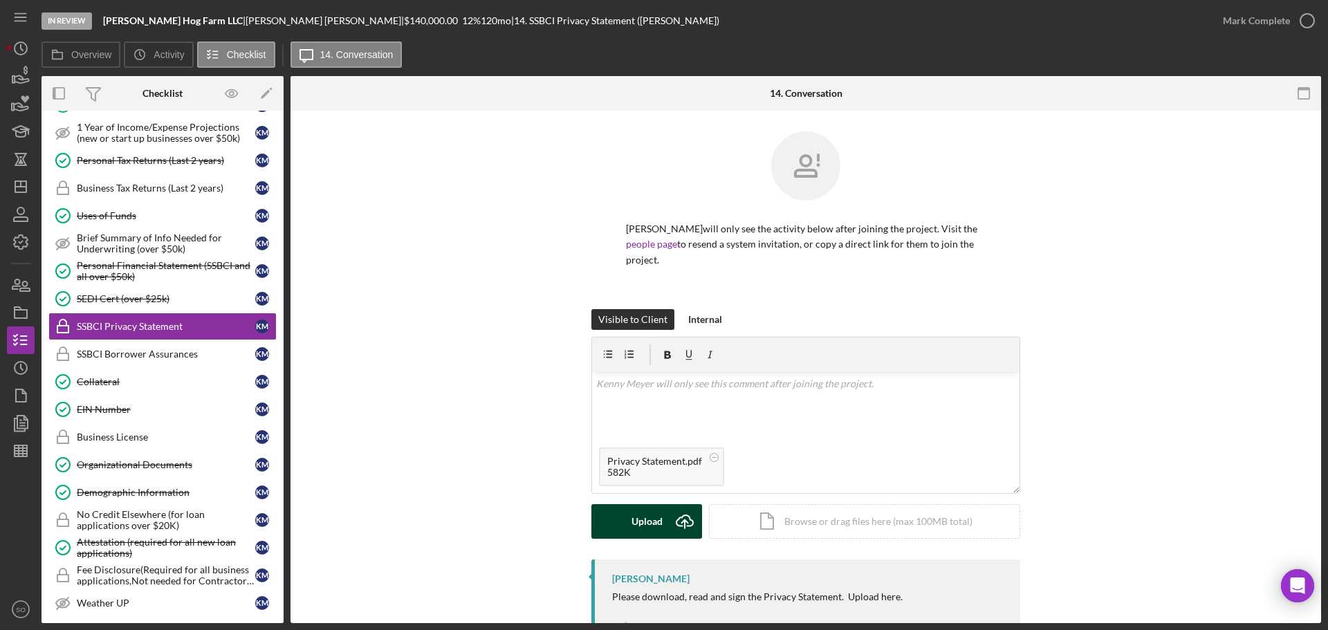
click at [642, 506] on div "Upload" at bounding box center [647, 521] width 31 height 35
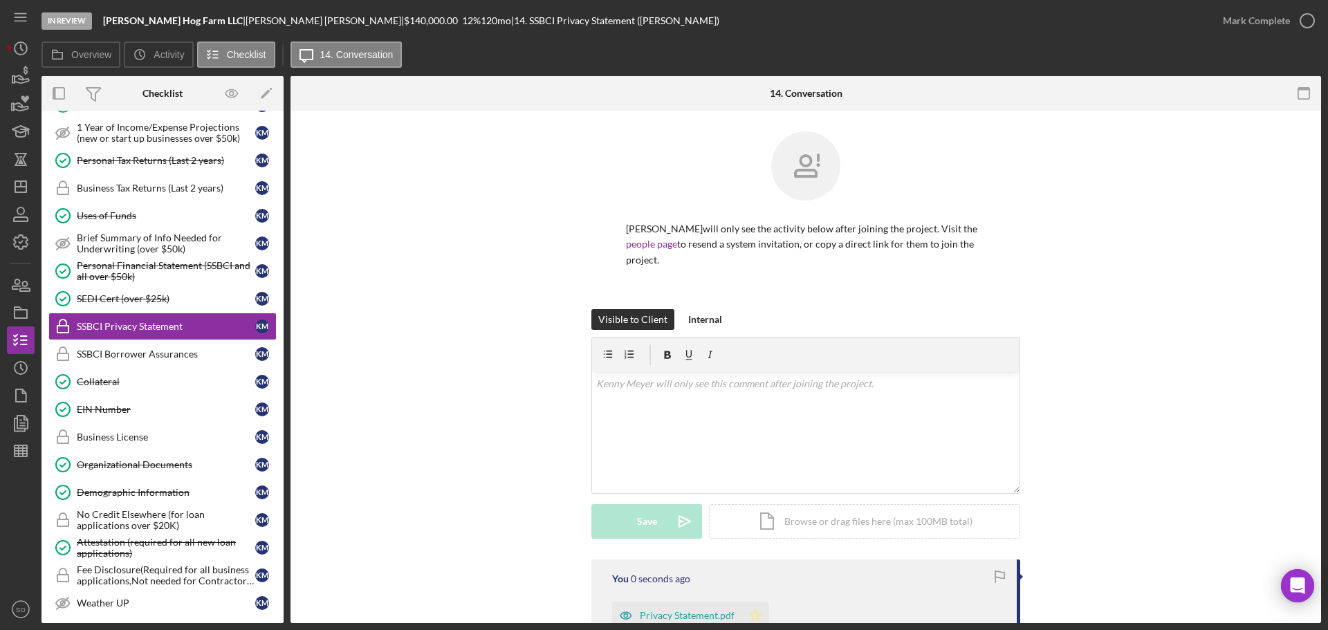
scroll to position [172, 0]
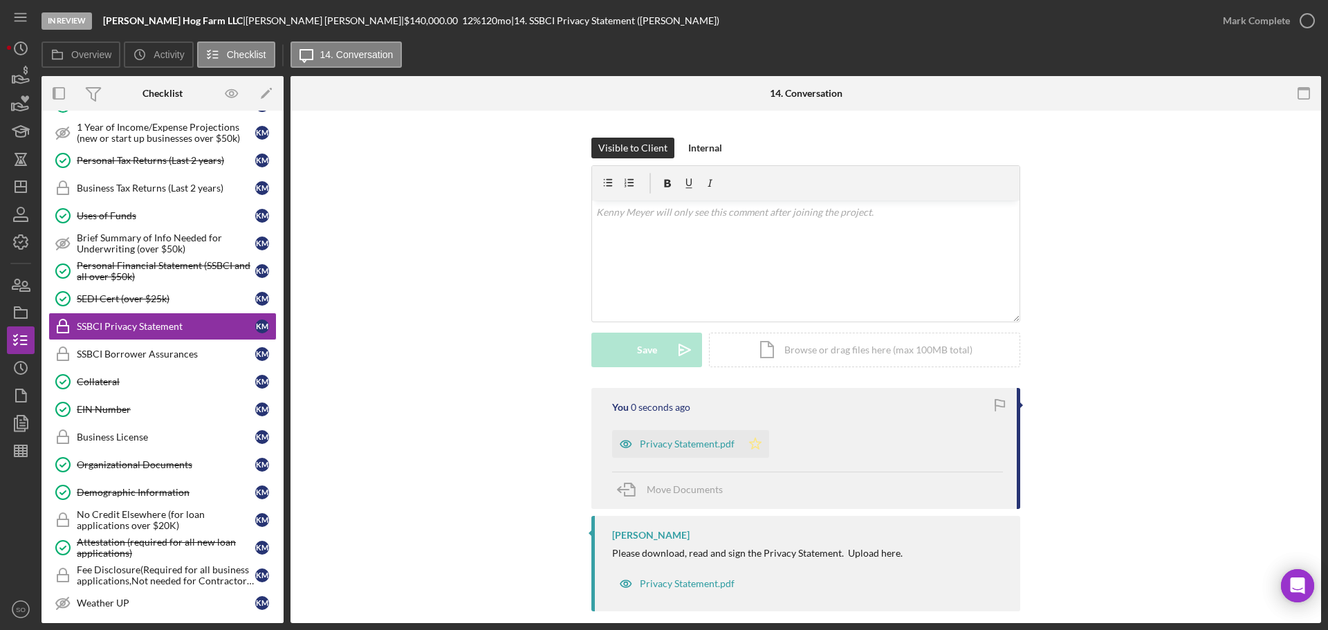
click at [764, 430] on icon "Icon/Star" at bounding box center [755, 444] width 28 height 28
click at [1246, 15] on div "Mark Complete" at bounding box center [1256, 21] width 67 height 28
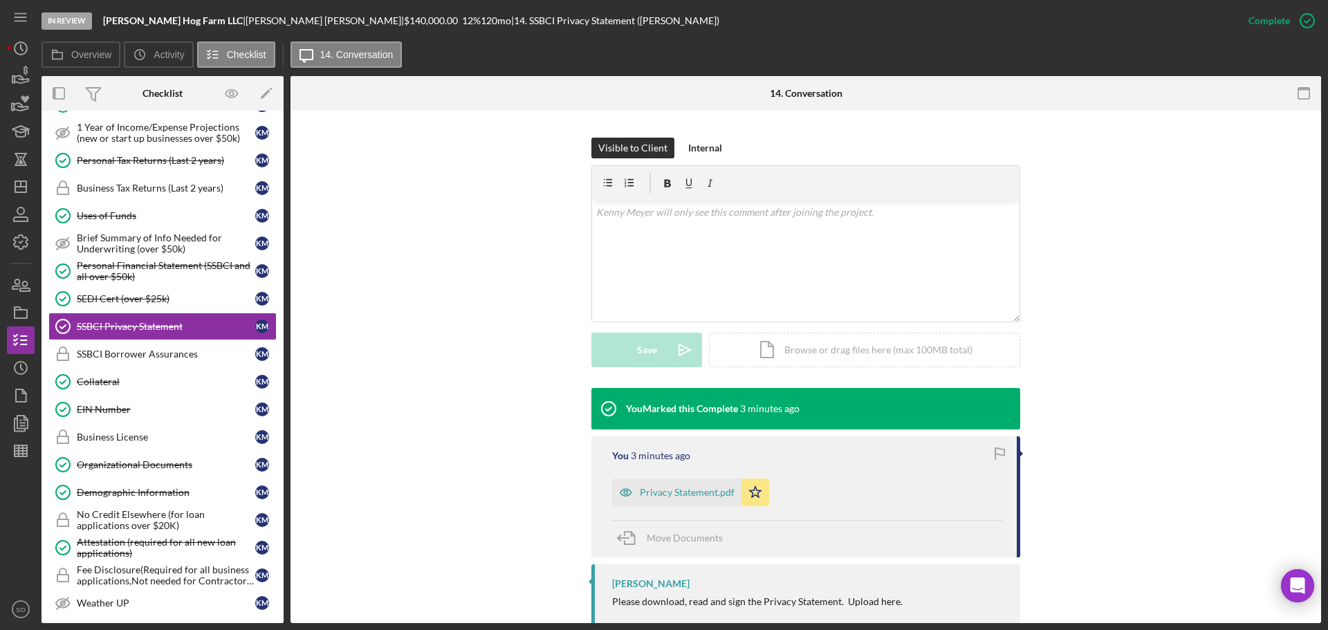
drag, startPoint x: 191, startPoint y: 353, endPoint x: 282, endPoint y: 353, distance: 91.3
click at [191, 353] on div "SSBCI Borrower Assurances" at bounding box center [166, 354] width 178 height 11
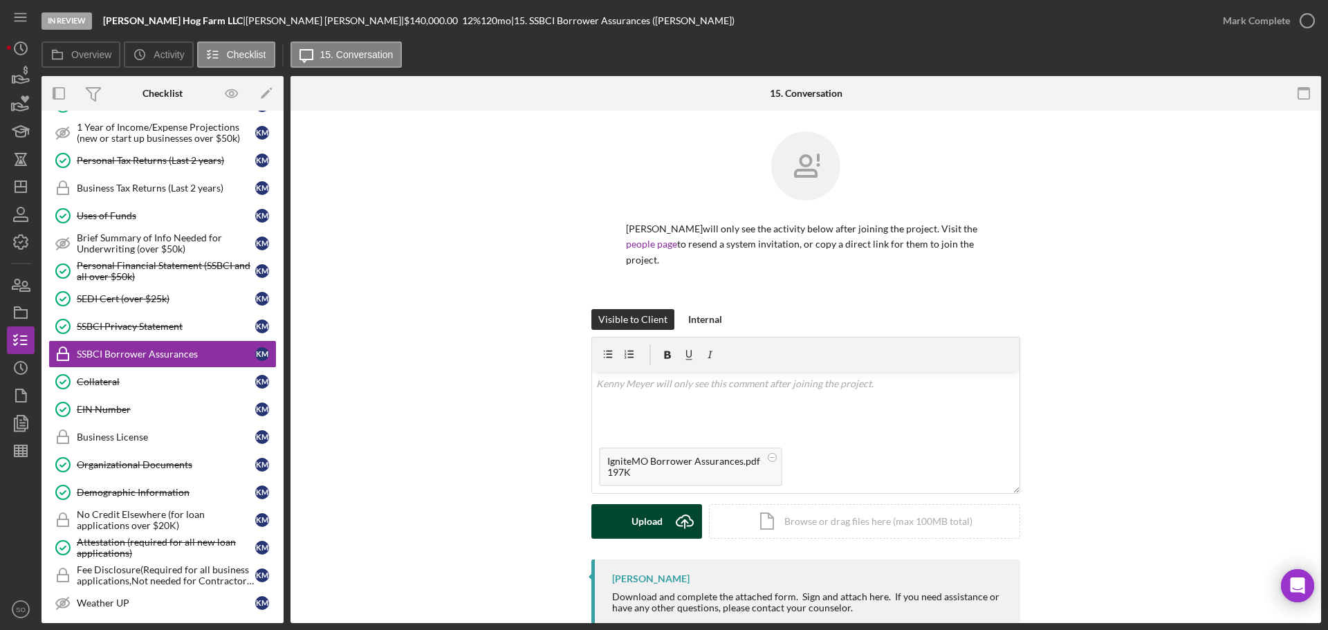
click at [624, 505] on button "Upload Icon/Upload" at bounding box center [646, 521] width 111 height 35
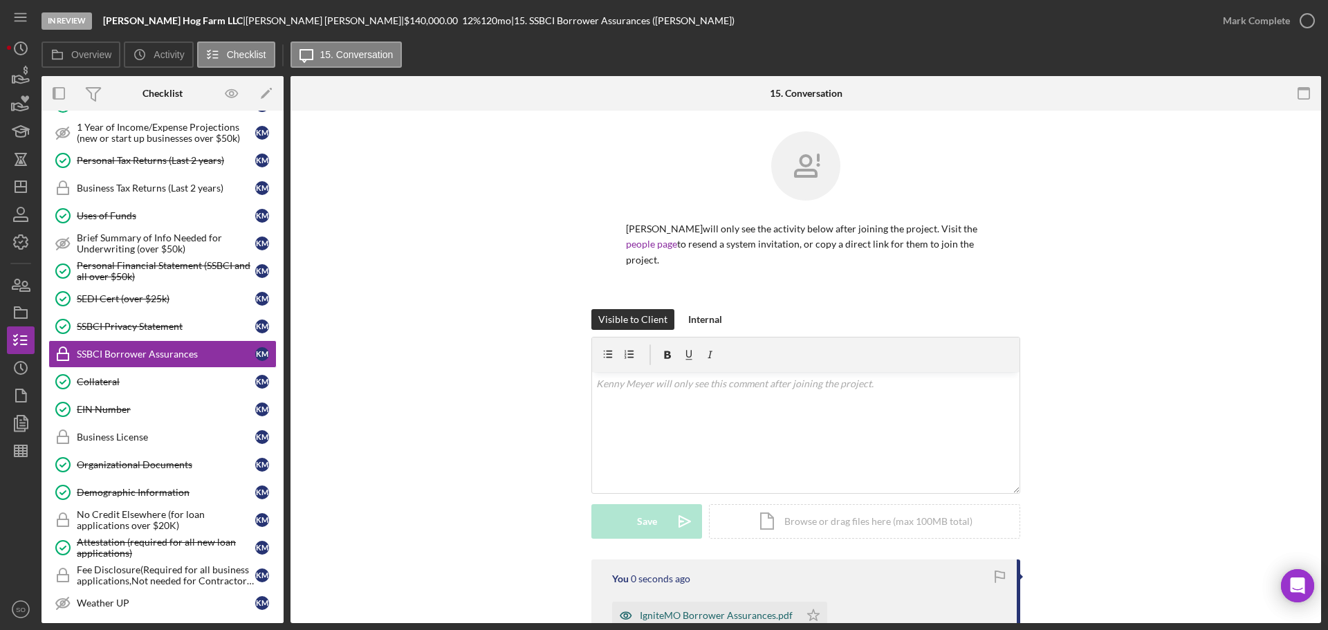
scroll to position [138, 0]
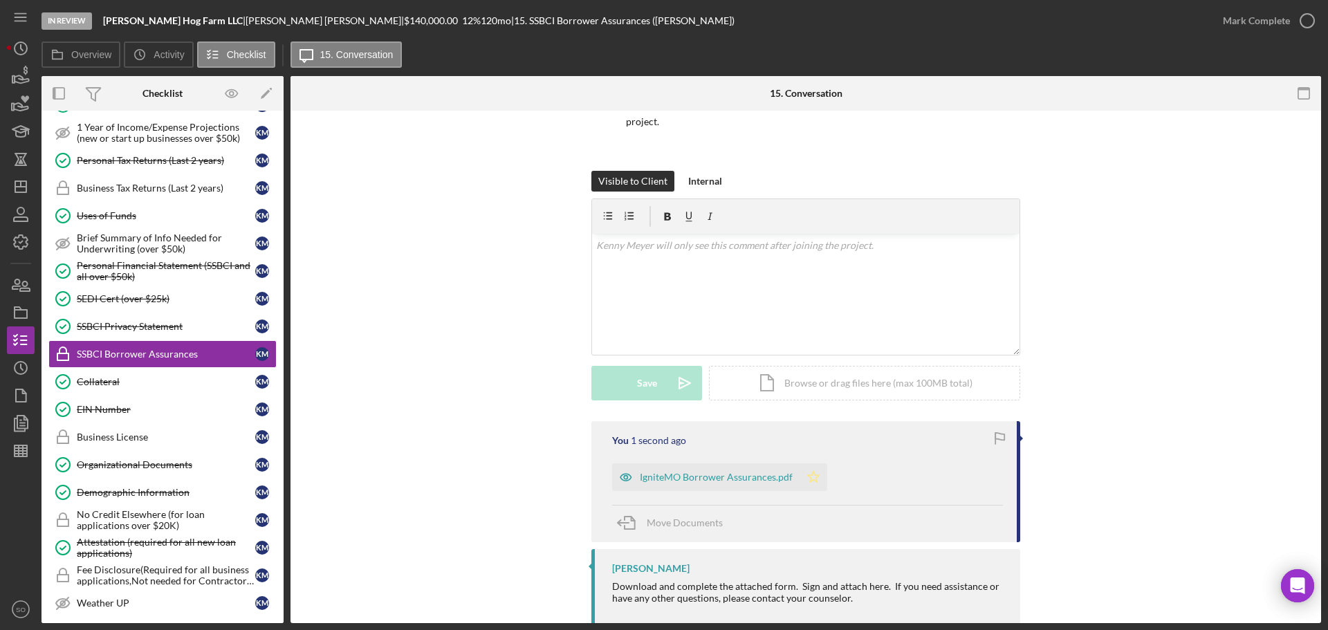
click at [813, 471] on polygon "button" at bounding box center [814, 476] width 12 height 11
click at [1248, 19] on div "Mark Complete" at bounding box center [1256, 21] width 67 height 28
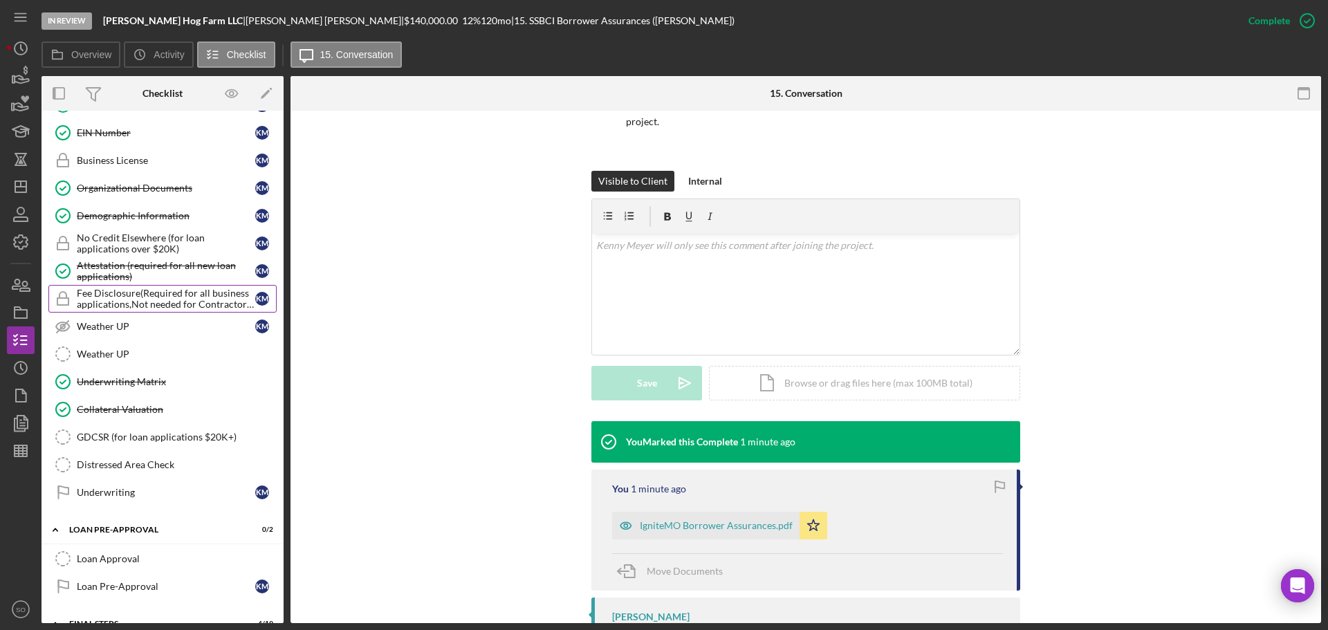
scroll to position [830, 0]
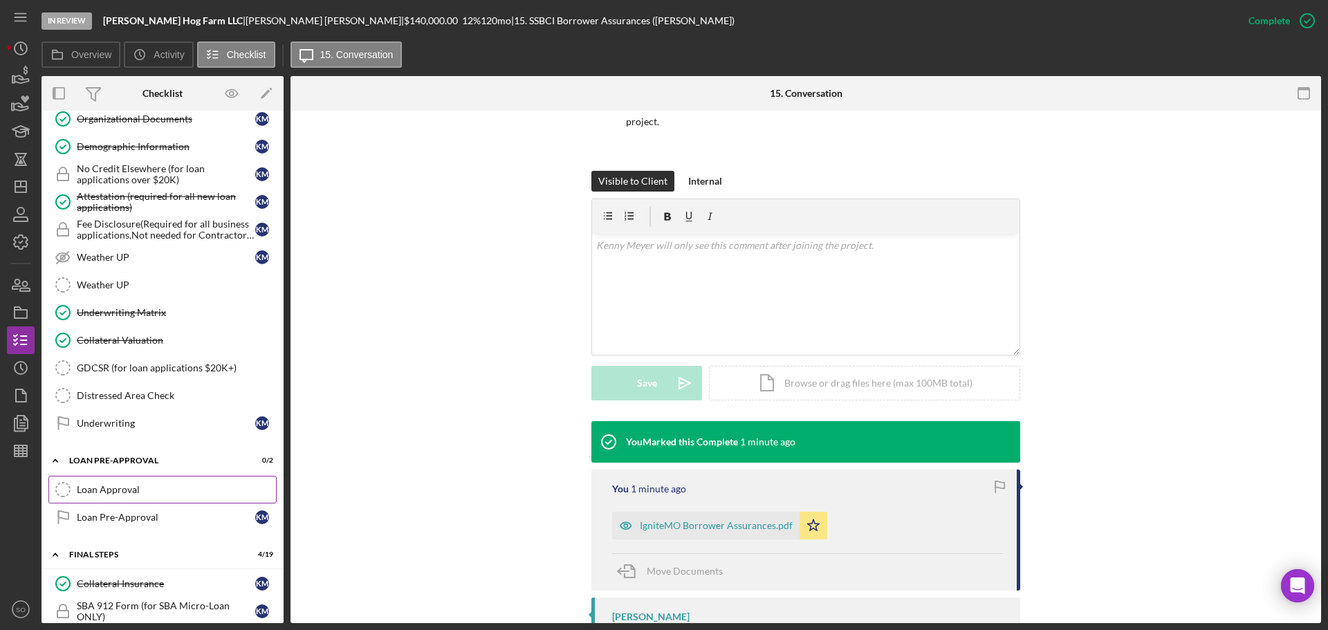
click at [131, 492] on div "Loan Approval" at bounding box center [176, 489] width 199 height 11
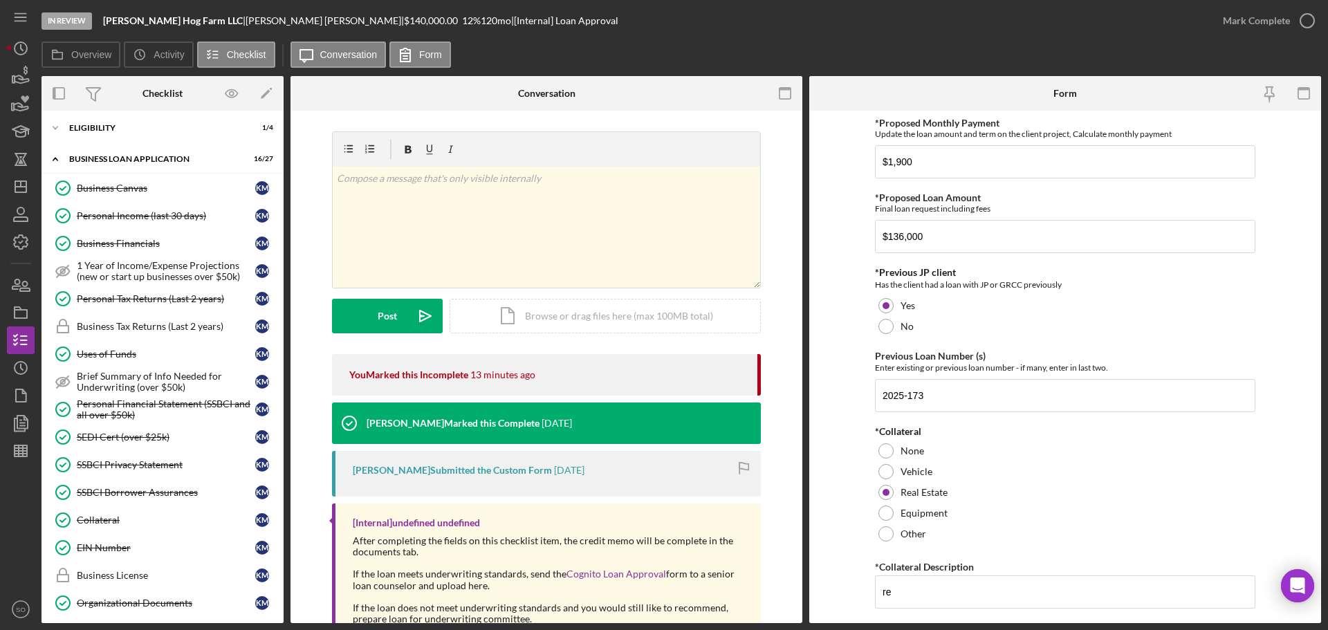
scroll to position [277, 0]
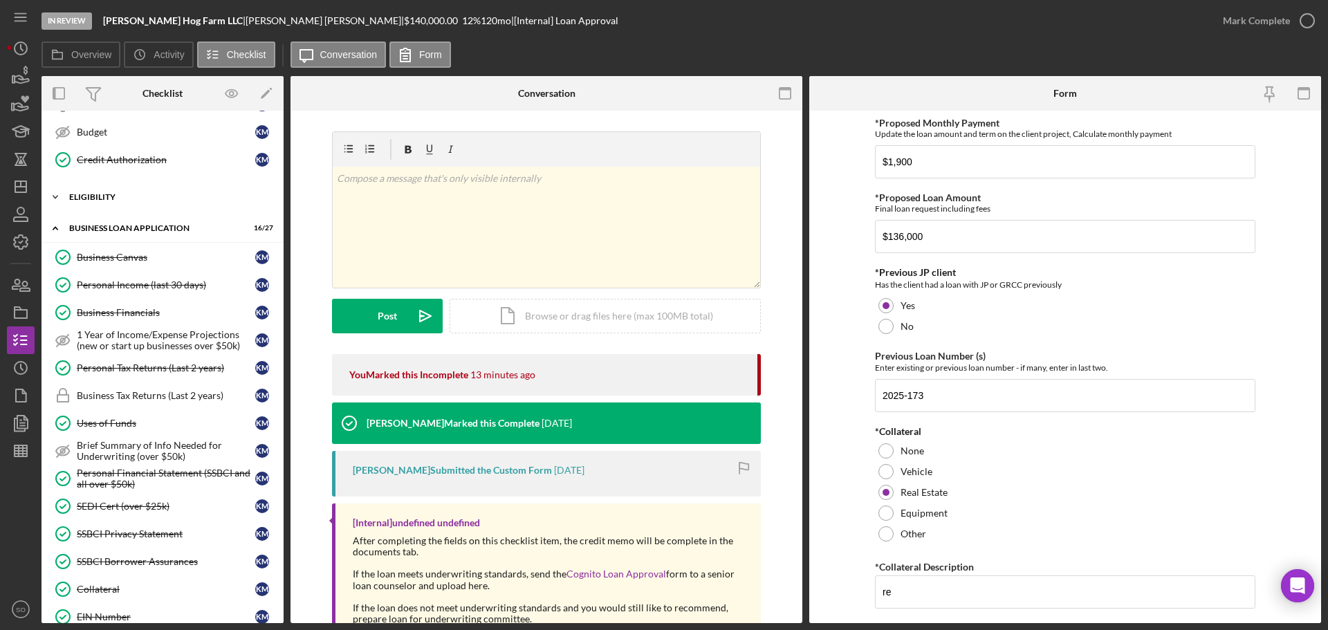
click at [111, 195] on div "ELIGIBILITY" at bounding box center [167, 197] width 197 height 8
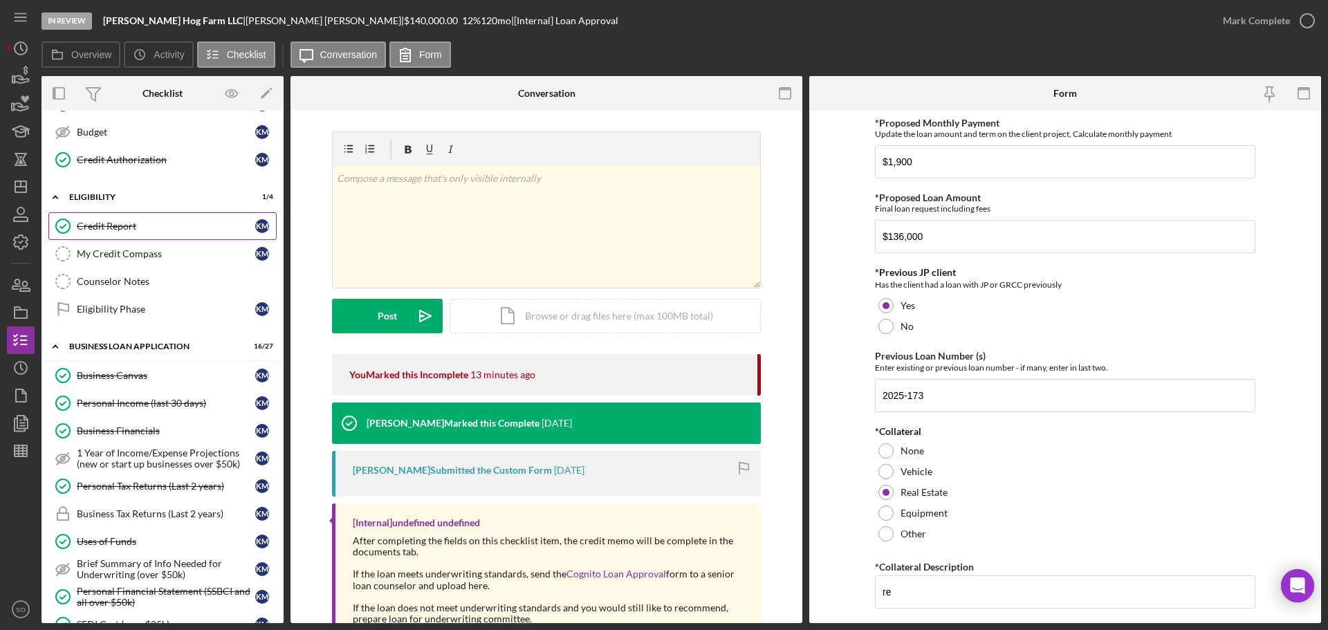
click at [109, 224] on div "Credit Report" at bounding box center [166, 226] width 178 height 11
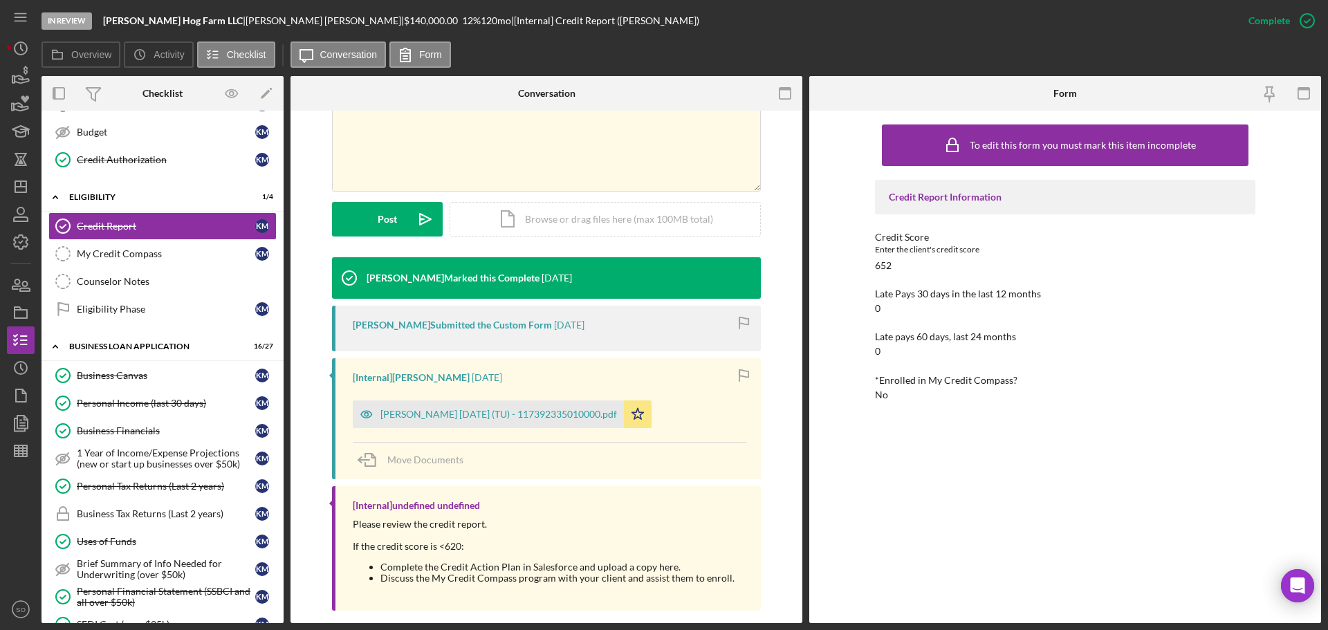
click at [544, 407] on div "Meyer, Kenneth 2025-08-06 (TU) - 117392335010000.pdf" at bounding box center [488, 414] width 271 height 28
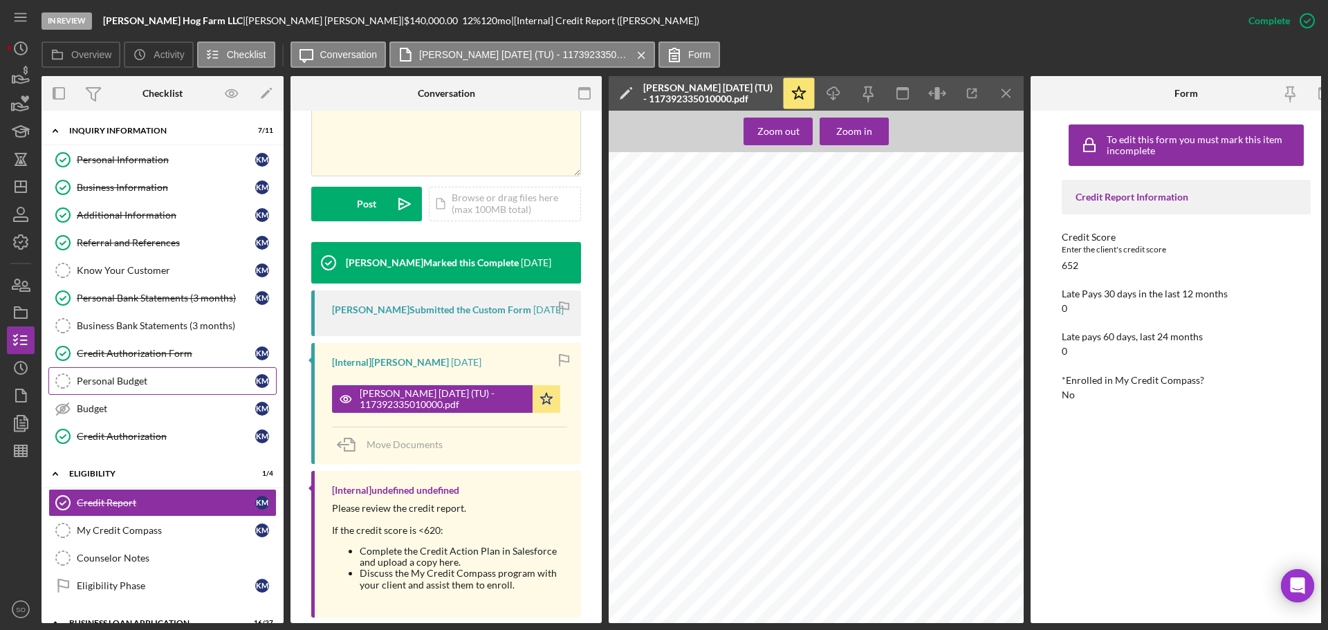
drag, startPoint x: 126, startPoint y: 380, endPoint x: 166, endPoint y: 390, distance: 41.3
click at [126, 380] on div "Personal Budget" at bounding box center [166, 381] width 178 height 11
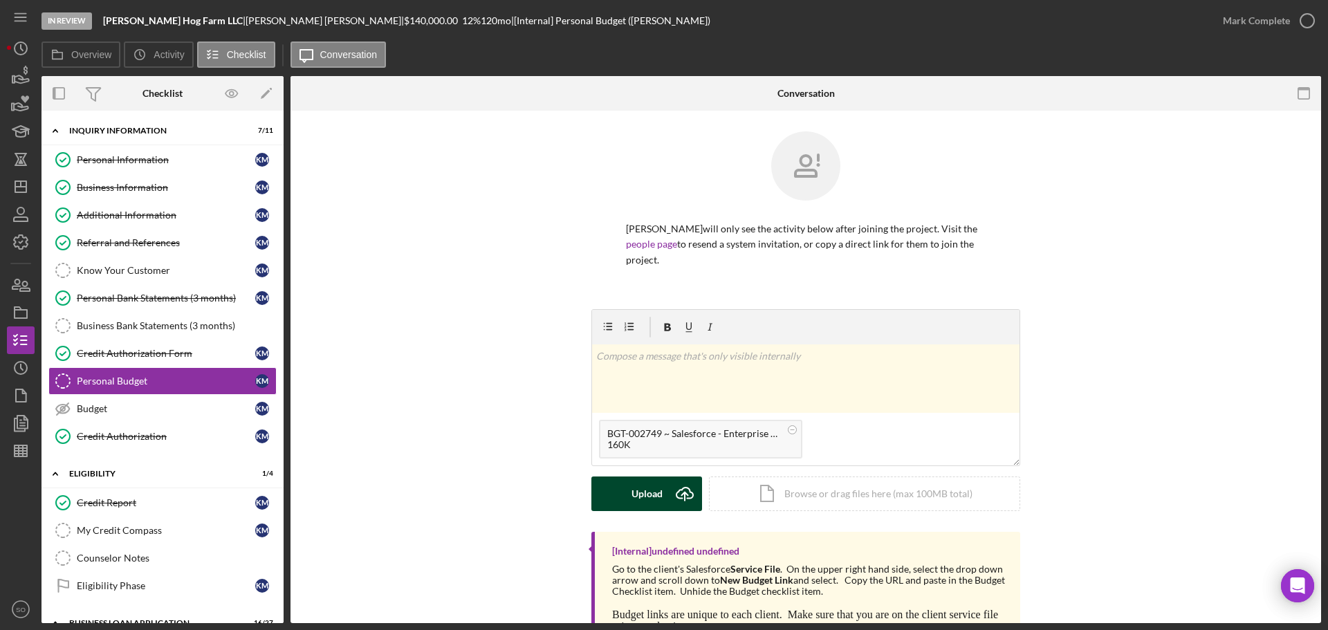
click at [638, 483] on div "Upload" at bounding box center [647, 494] width 31 height 35
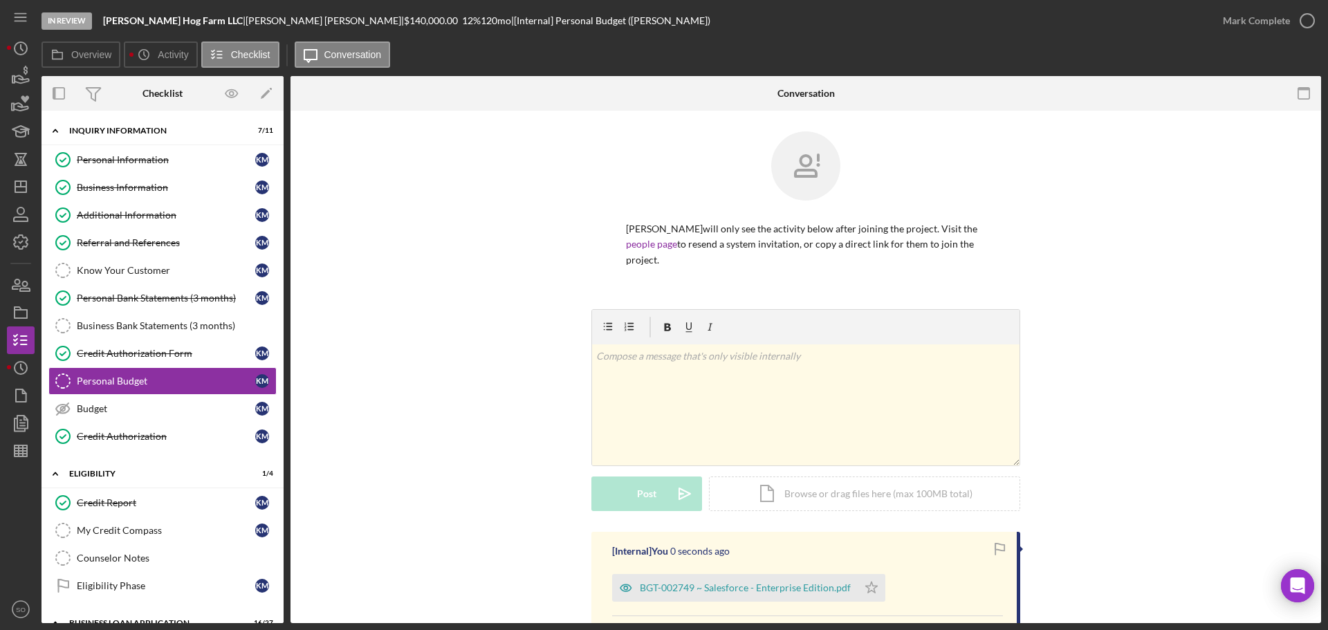
scroll to position [167, 0]
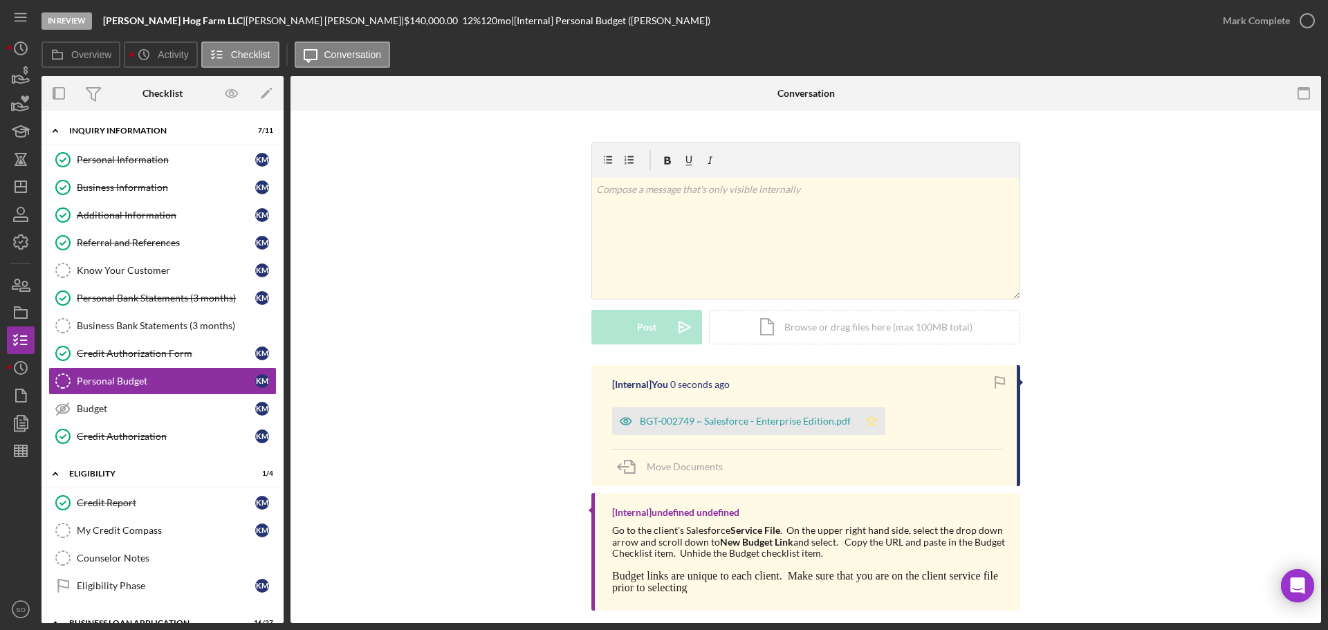
click at [858, 412] on icon "Icon/Star" at bounding box center [872, 421] width 28 height 28
click at [1233, 25] on div "Mark Complete" at bounding box center [1256, 21] width 67 height 28
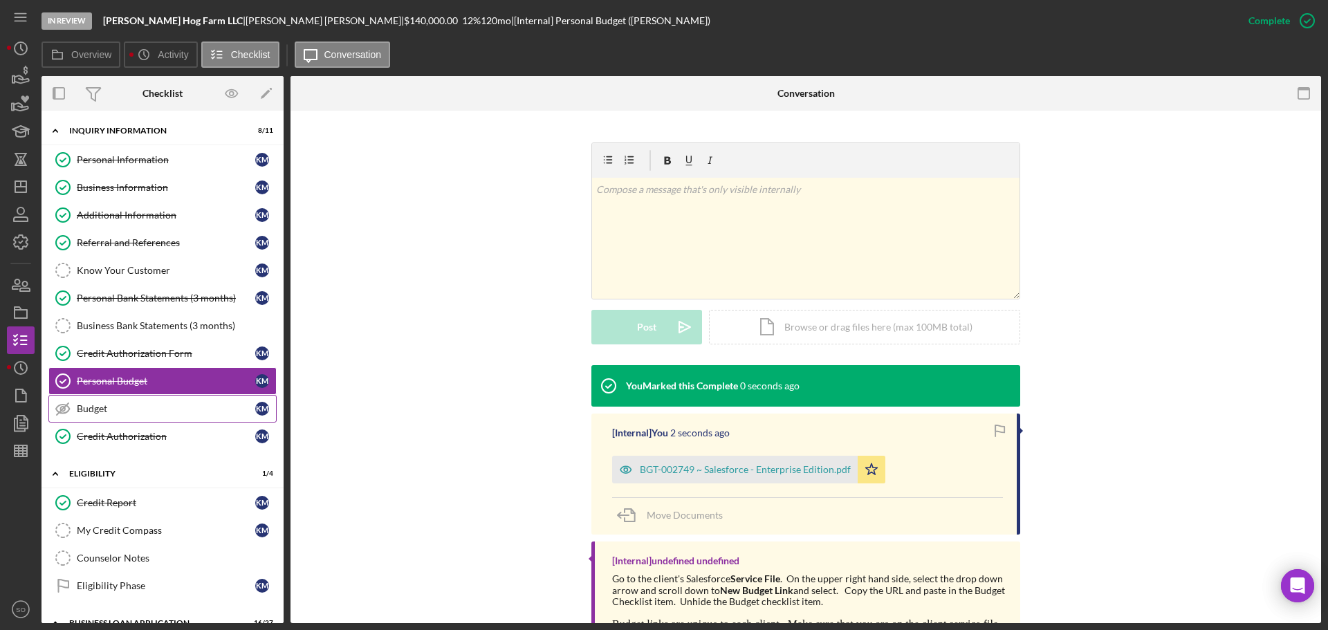
click at [129, 414] on div "Budget" at bounding box center [166, 408] width 178 height 11
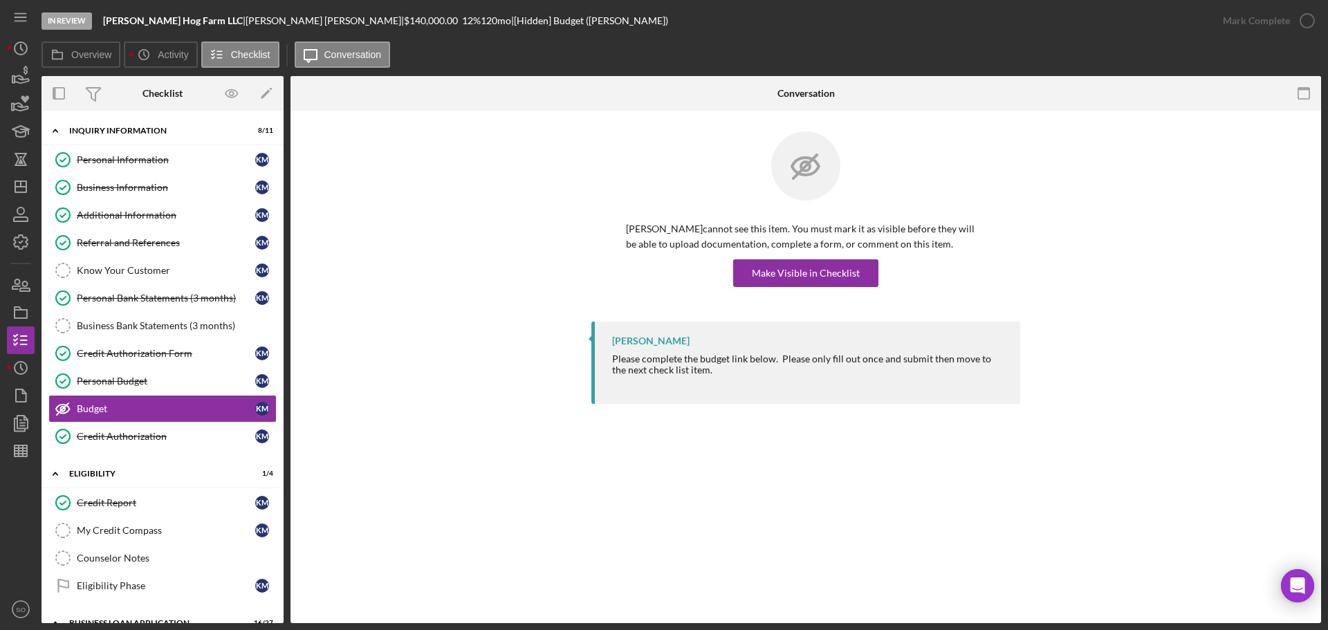
drag, startPoint x: 784, startPoint y: 293, endPoint x: 789, endPoint y: 287, distance: 7.4
click at [786, 290] on div "Kenny Meyer cannot see this item. You must mark it as visible before they will …" at bounding box center [805, 226] width 429 height 190
click at [797, 275] on div "Make Visible in Checklist" at bounding box center [806, 273] width 108 height 28
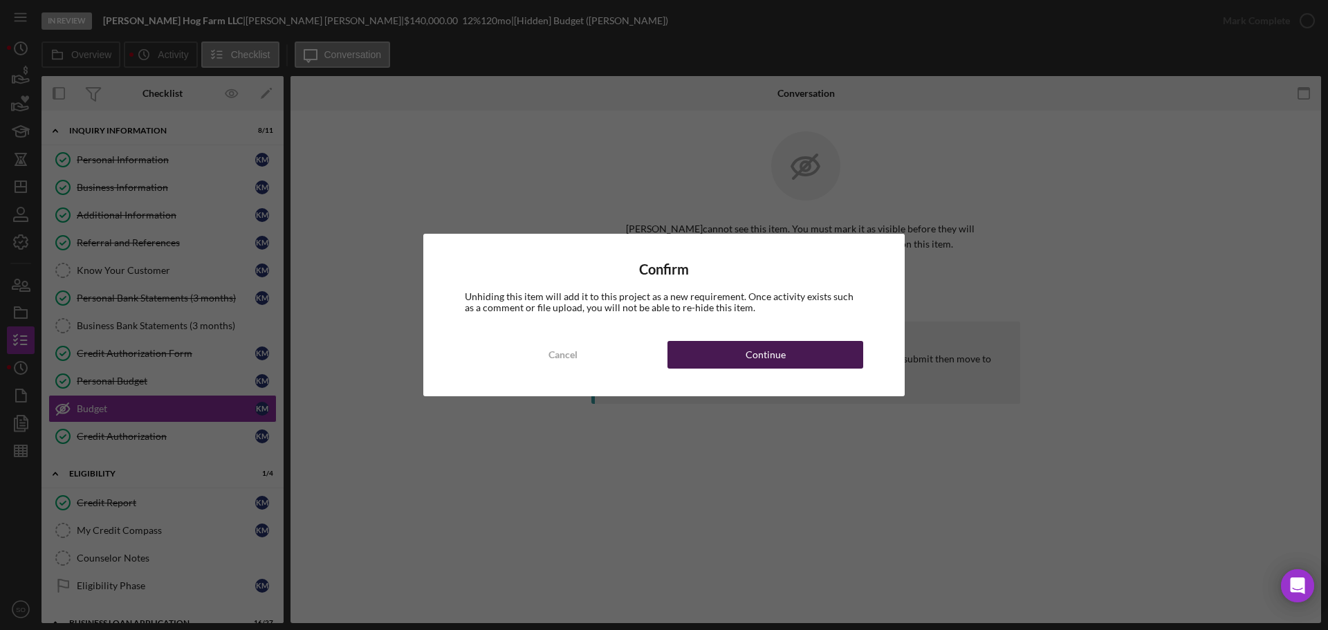
click at [814, 351] on button "Continue" at bounding box center [765, 355] width 196 height 28
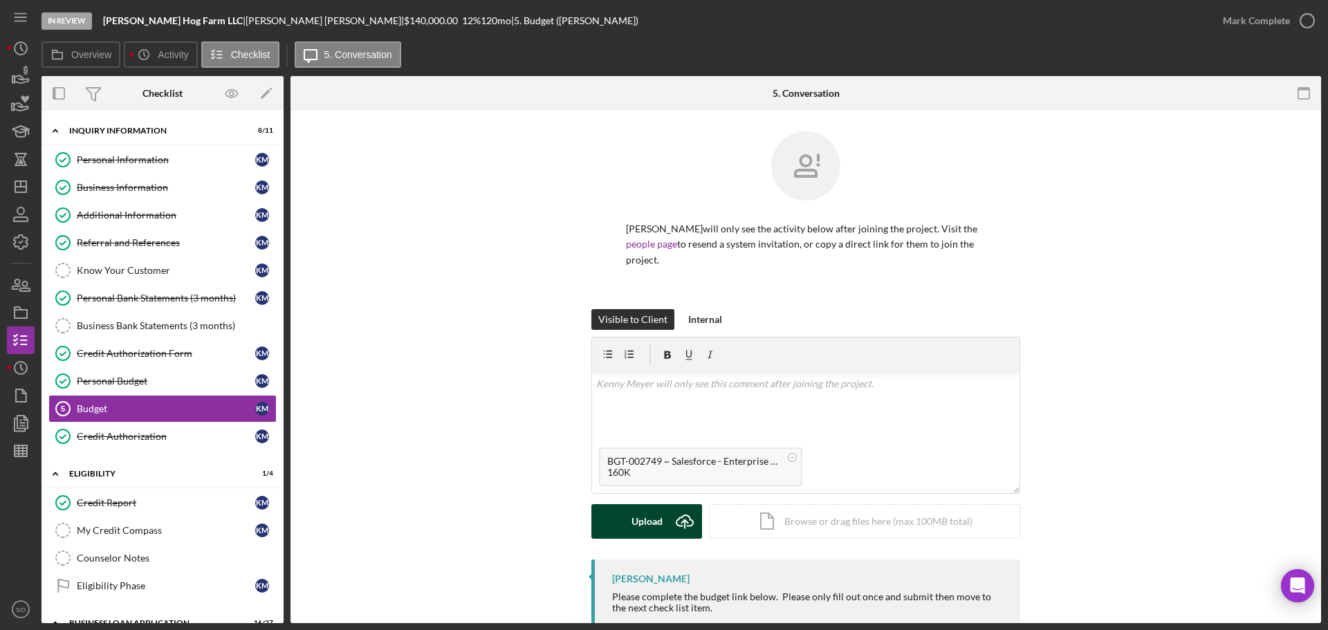
click at [632, 515] on div "Upload" at bounding box center [647, 521] width 31 height 35
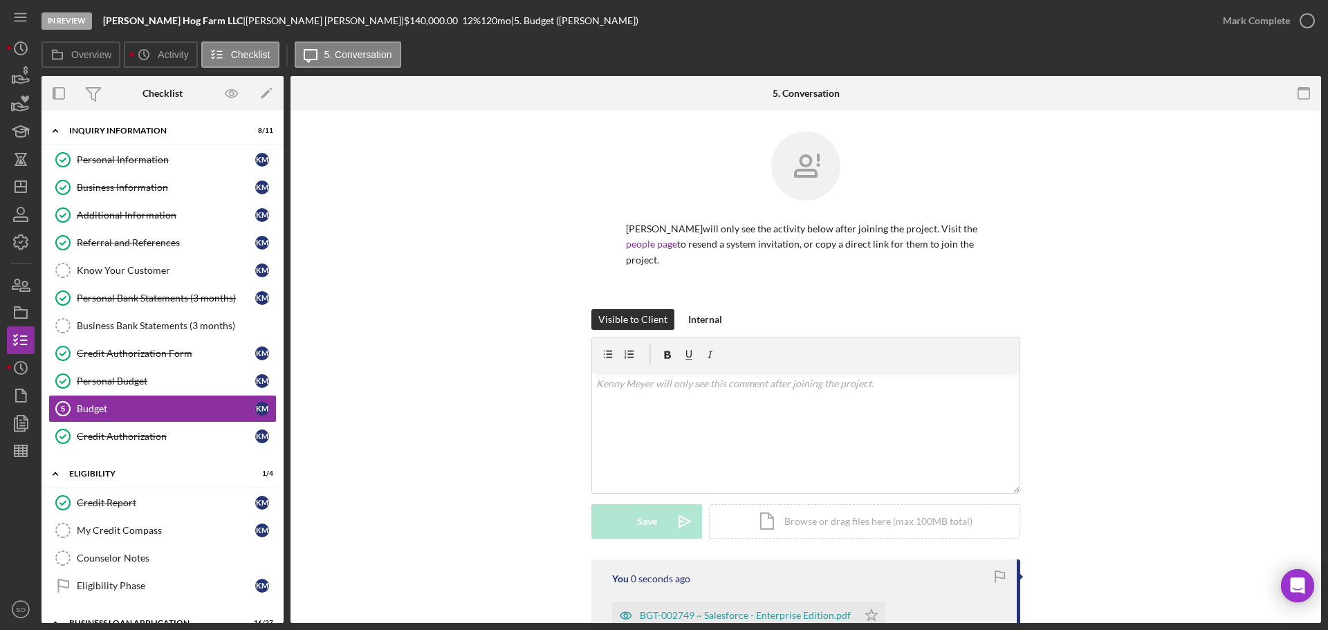
scroll to position [138, 0]
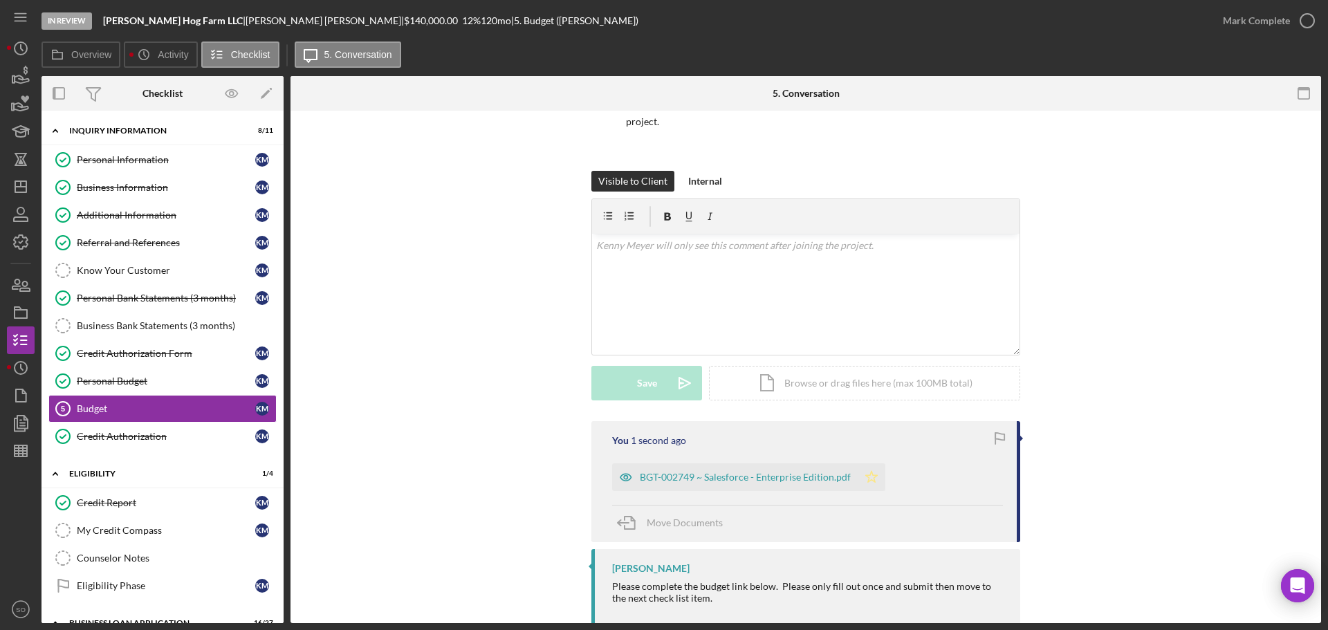
click at [878, 463] on icon "Icon/Star" at bounding box center [872, 477] width 28 height 28
click at [1251, 27] on div "Mark Complete" at bounding box center [1256, 21] width 67 height 28
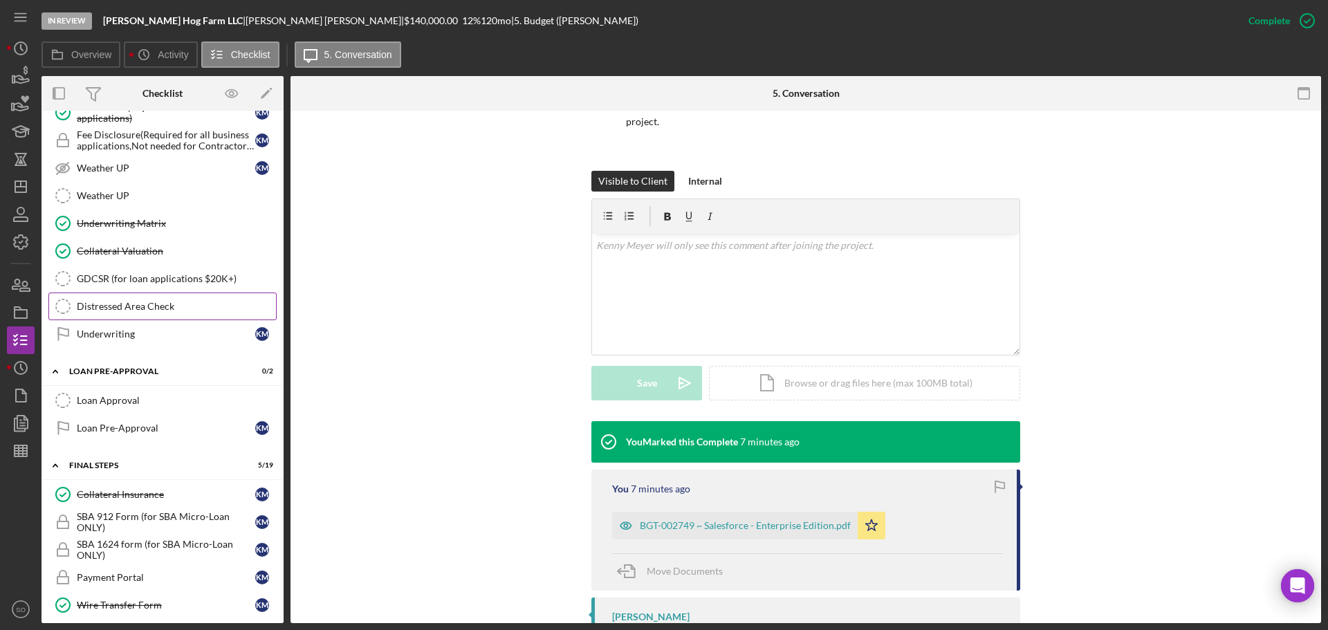
scroll to position [899, 0]
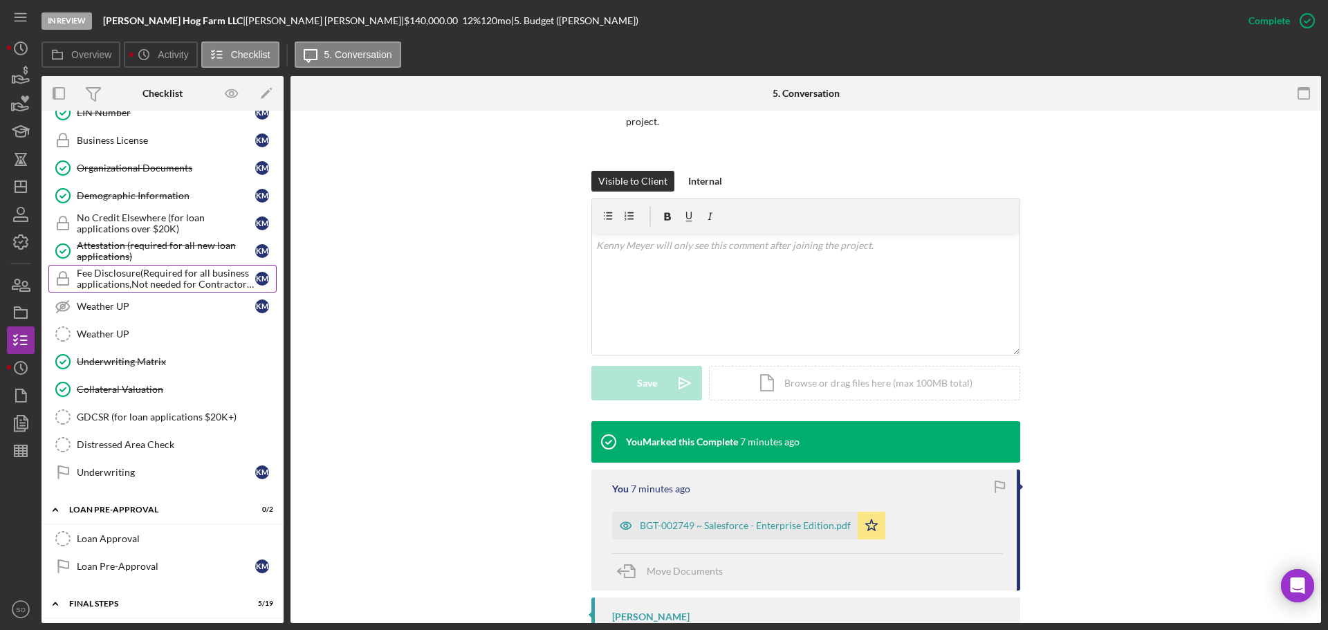
click at [147, 284] on div "Fee Disclosure(Required for all business applications,Not needed for Contractor…" at bounding box center [166, 279] width 178 height 22
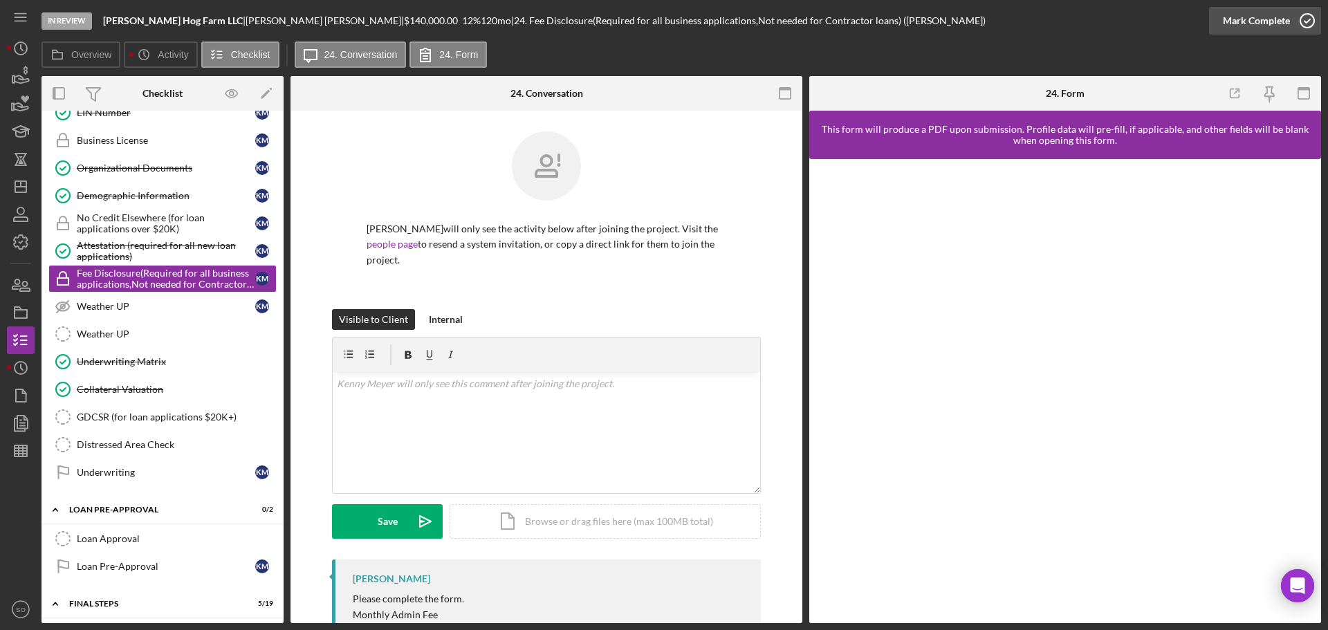
click at [1249, 24] on div "Mark Complete" at bounding box center [1256, 21] width 67 height 28
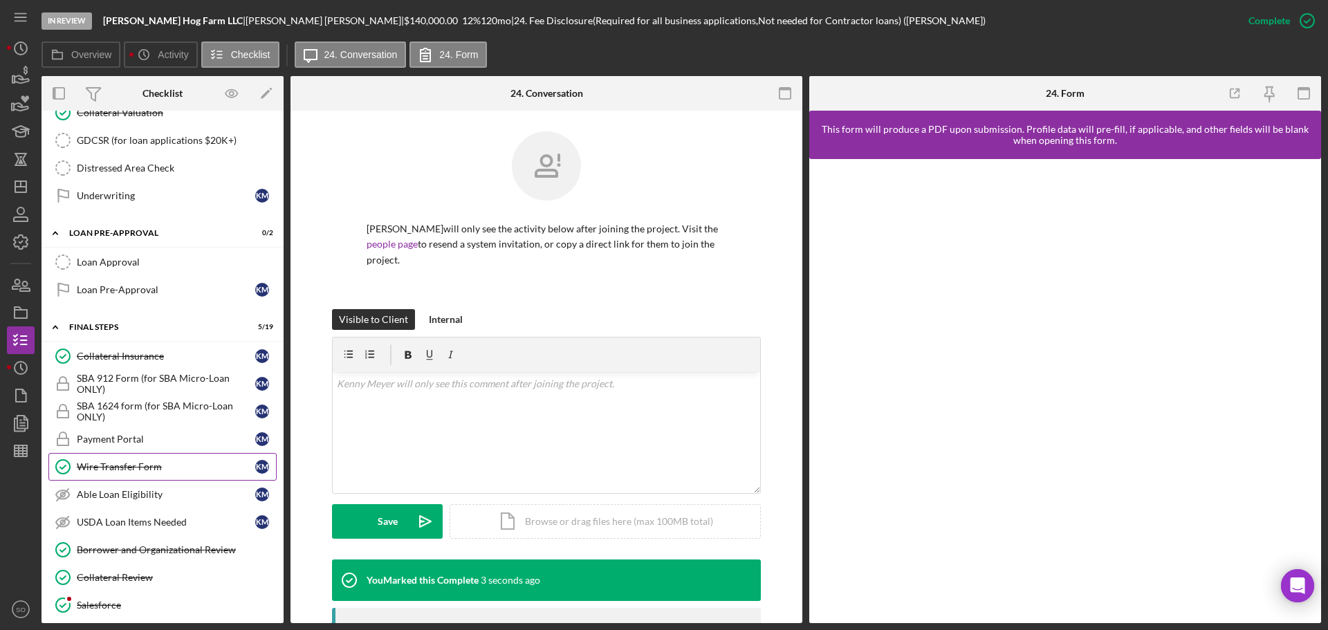
scroll to position [1245, 0]
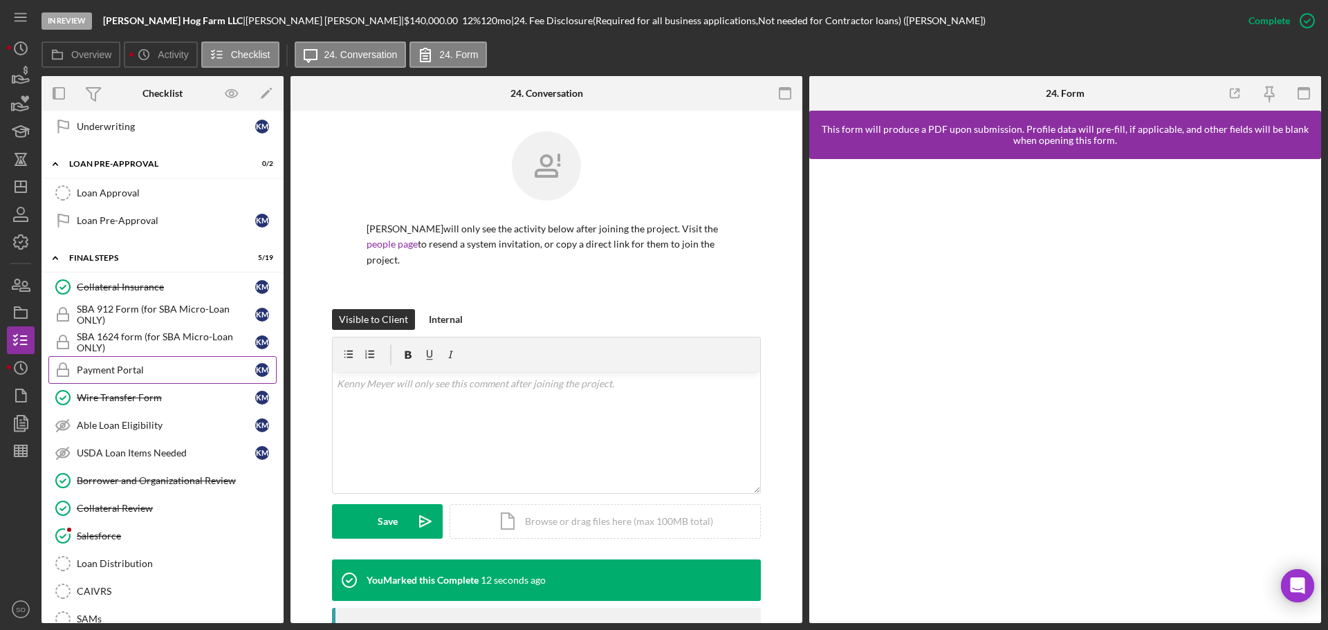
click at [156, 371] on div "Payment Portal" at bounding box center [166, 370] width 178 height 11
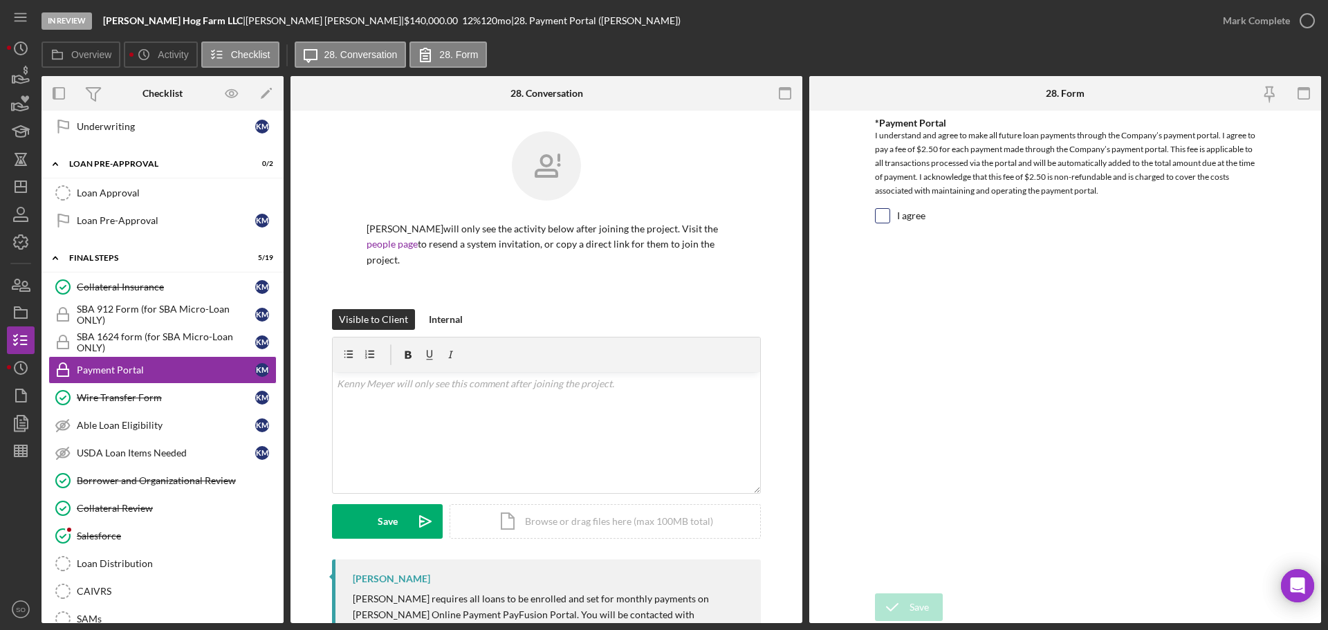
click at [889, 218] on input "I agree" at bounding box center [883, 216] width 14 height 14
checkbox input "true"
click at [921, 600] on div "Save" at bounding box center [919, 607] width 19 height 28
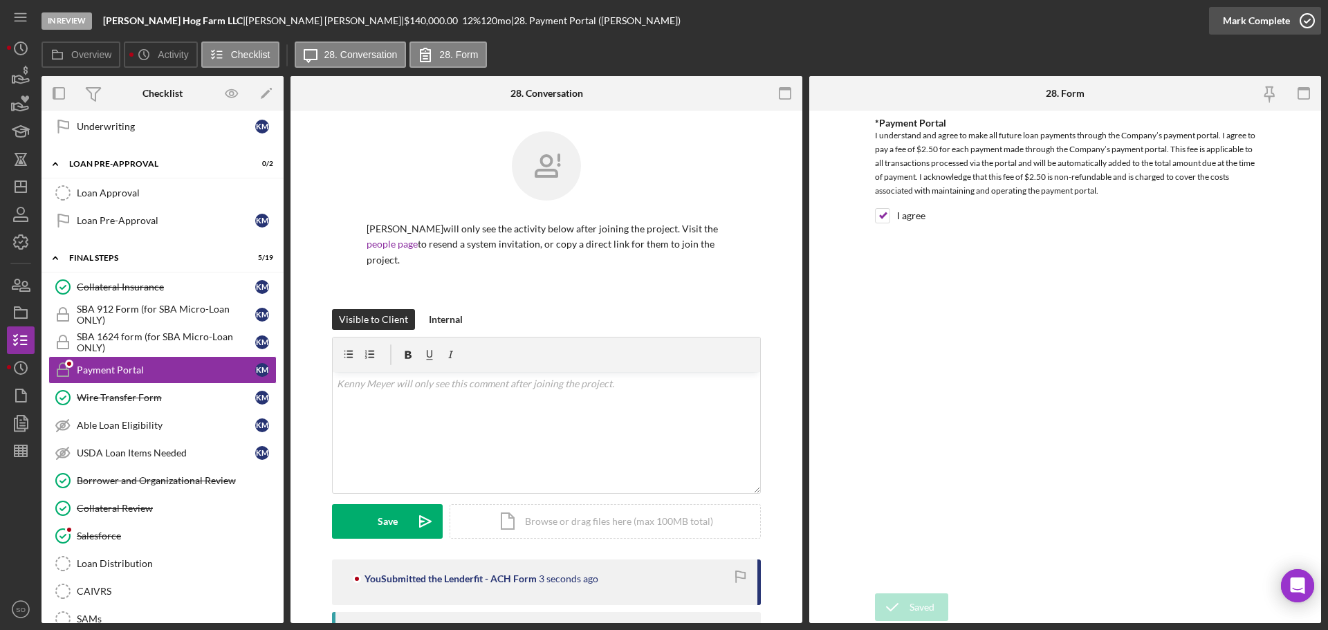
click at [1238, 31] on div "Mark Complete" at bounding box center [1256, 21] width 67 height 28
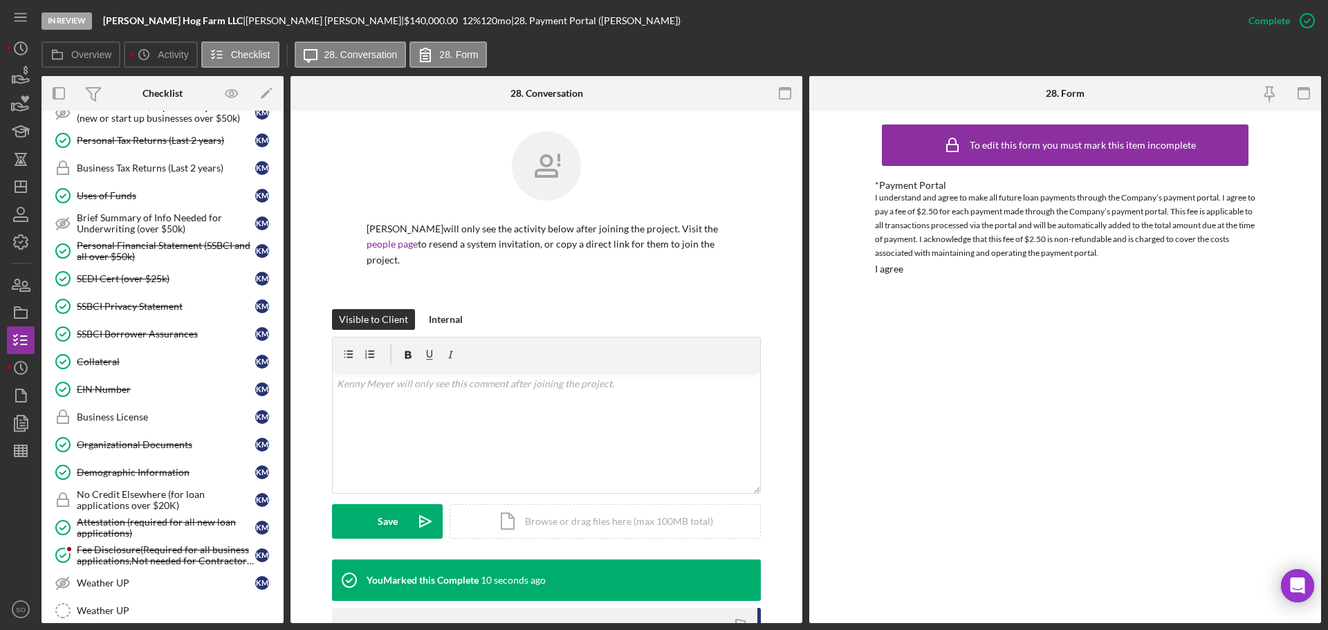
scroll to position [692, 0]
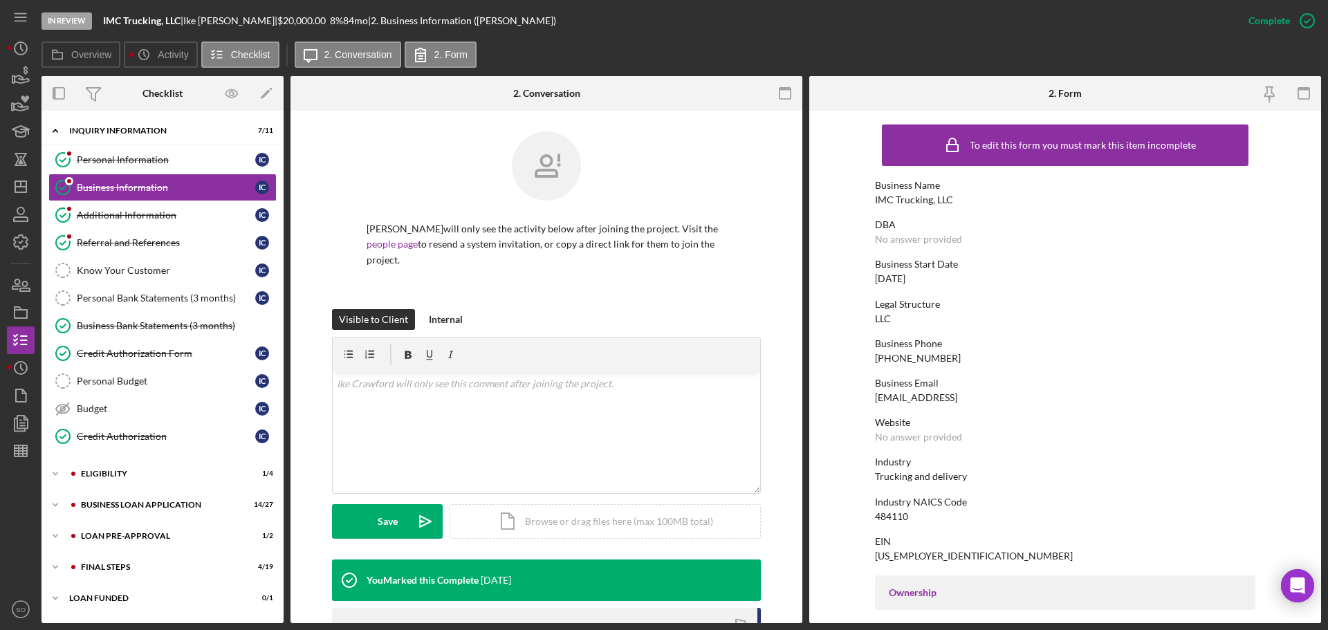
click at [913, 197] on div "IMC Trucking, LLC" at bounding box center [914, 199] width 78 height 11
click at [914, 197] on div "IMC Trucking, LLC" at bounding box center [914, 199] width 78 height 11
copy div "IMC Trucking, LLC"
click at [120, 156] on div "Personal Information" at bounding box center [166, 159] width 178 height 11
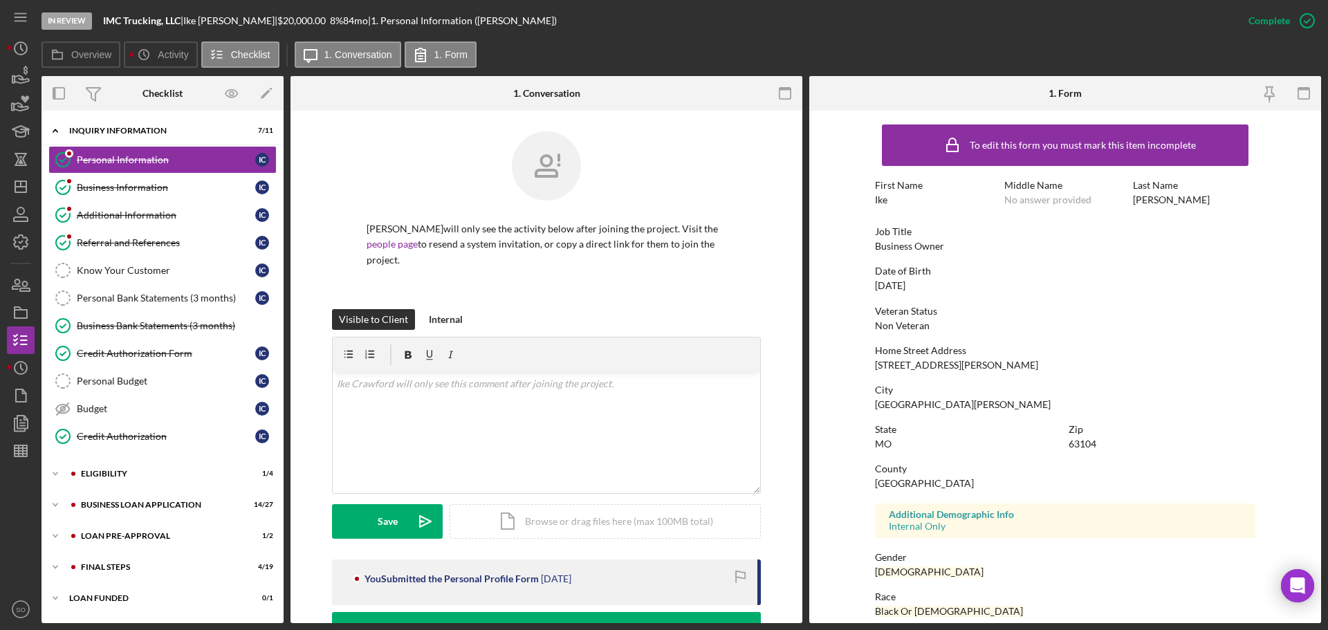
click at [876, 201] on div "Ike" at bounding box center [881, 199] width 12 height 11
copy div "Ike"
click at [1149, 200] on div "[PERSON_NAME]" at bounding box center [1171, 199] width 77 height 11
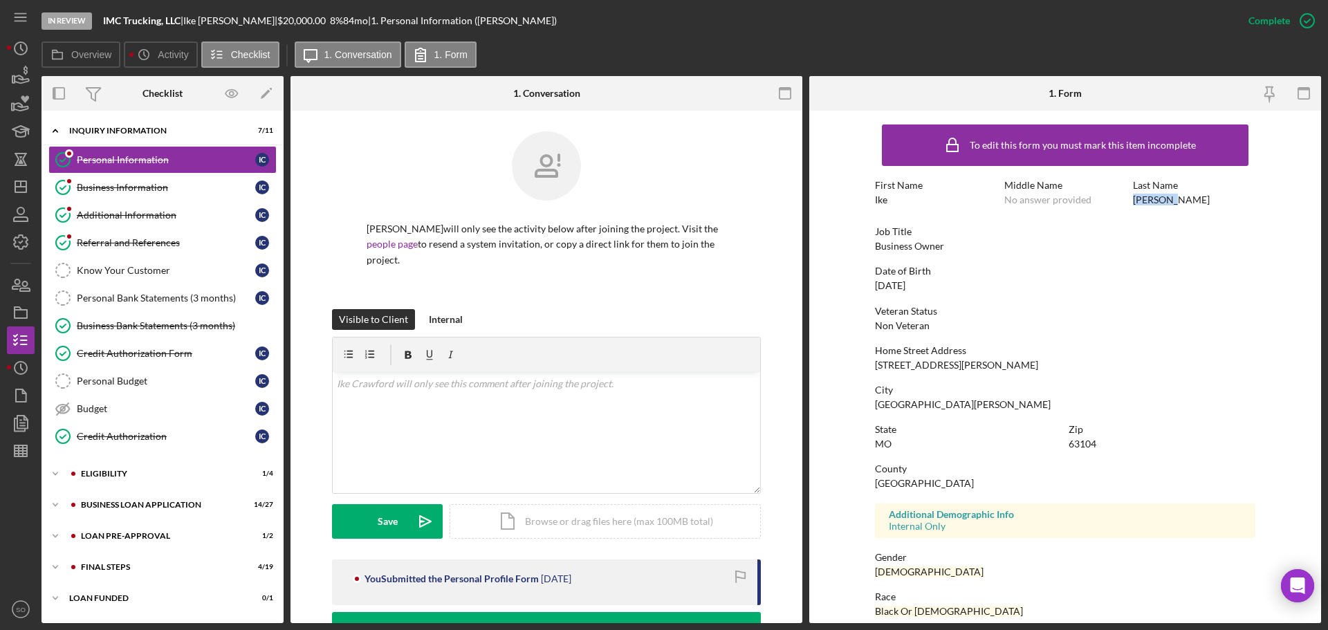
copy div "[PERSON_NAME]"
click at [922, 362] on div "[STREET_ADDRESS][PERSON_NAME]" at bounding box center [956, 365] width 163 height 11
click at [923, 362] on div "[STREET_ADDRESS][PERSON_NAME]" at bounding box center [956, 365] width 163 height 11
copy div "[STREET_ADDRESS][PERSON_NAME]"
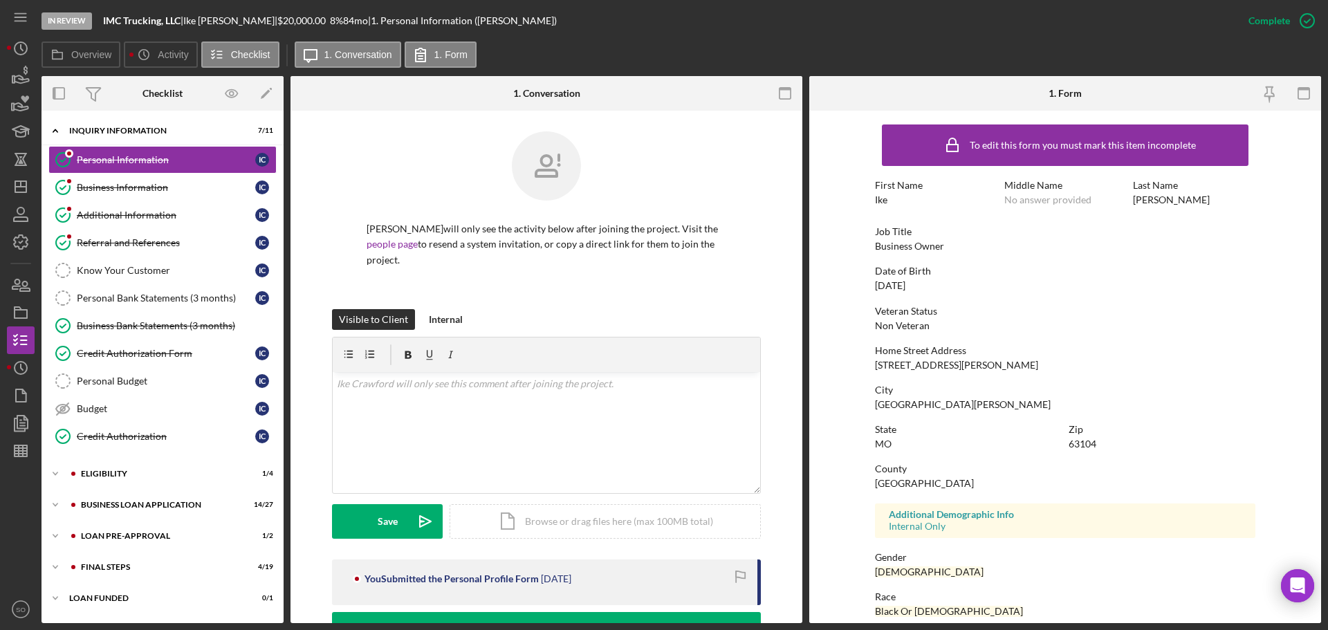
click at [887, 407] on div "[GEOGRAPHIC_DATA][PERSON_NAME]" at bounding box center [963, 404] width 176 height 11
copy div "[GEOGRAPHIC_DATA][PERSON_NAME]"
click at [1082, 444] on div "63104" at bounding box center [1083, 444] width 28 height 11
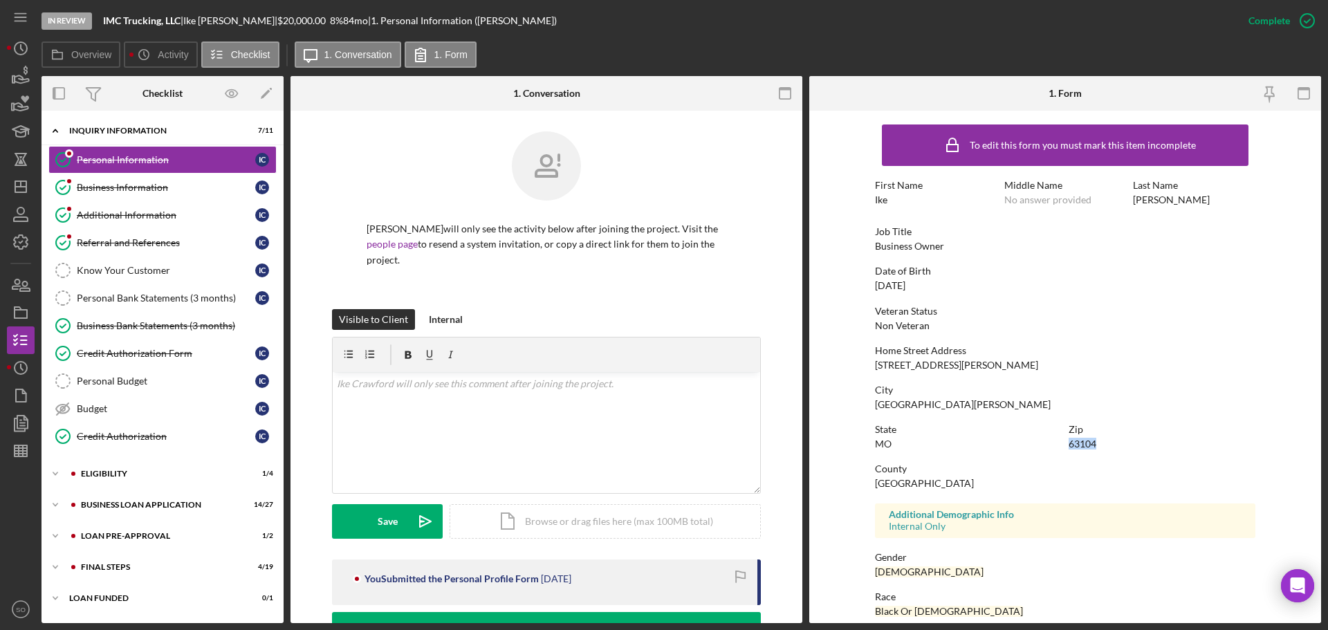
click at [1082, 444] on div "63104" at bounding box center [1083, 444] width 28 height 11
copy div "63104"
click at [896, 481] on div "[GEOGRAPHIC_DATA]" at bounding box center [924, 483] width 99 height 11
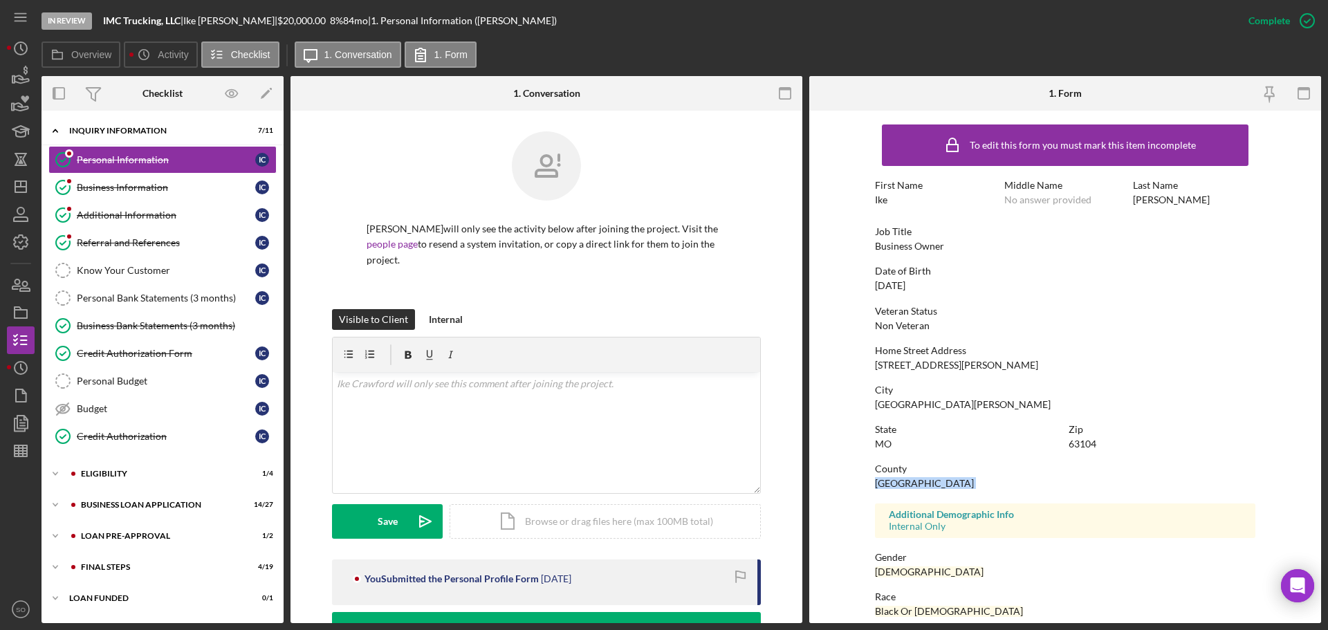
copy div "[GEOGRAPHIC_DATA]"
drag, startPoint x: 139, startPoint y: 188, endPoint x: 208, endPoint y: 223, distance: 76.7
click at [139, 188] on div "Business Information" at bounding box center [166, 187] width 178 height 11
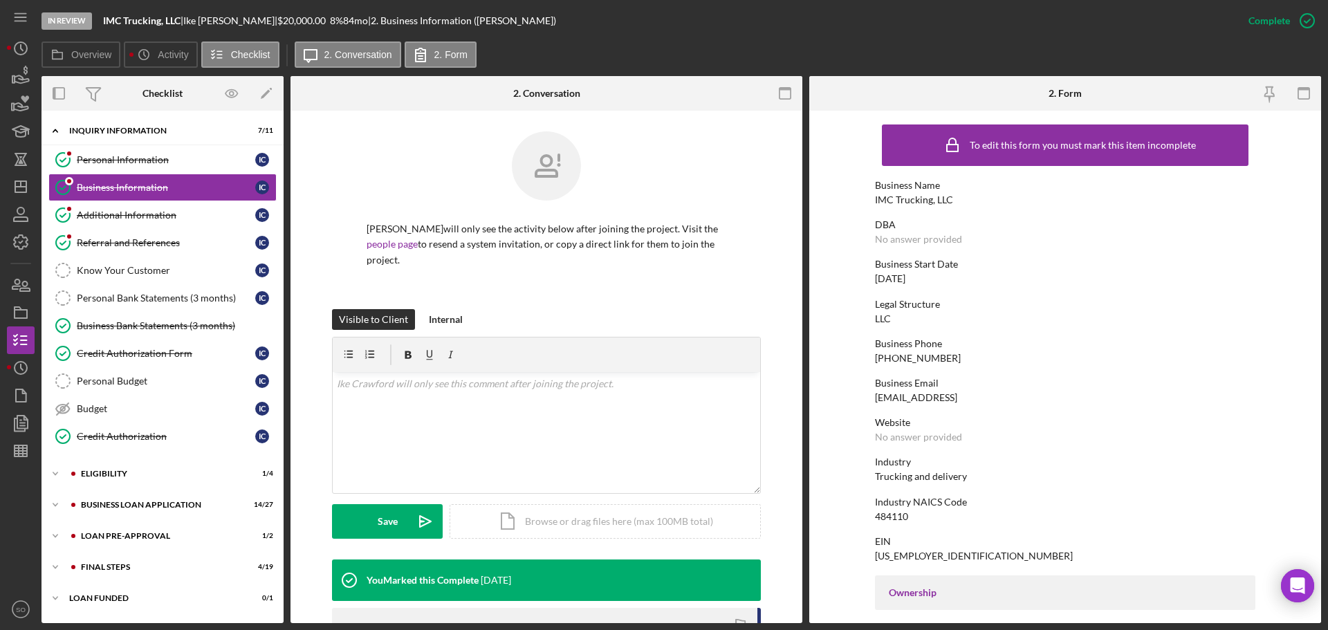
scroll to position [138, 0]
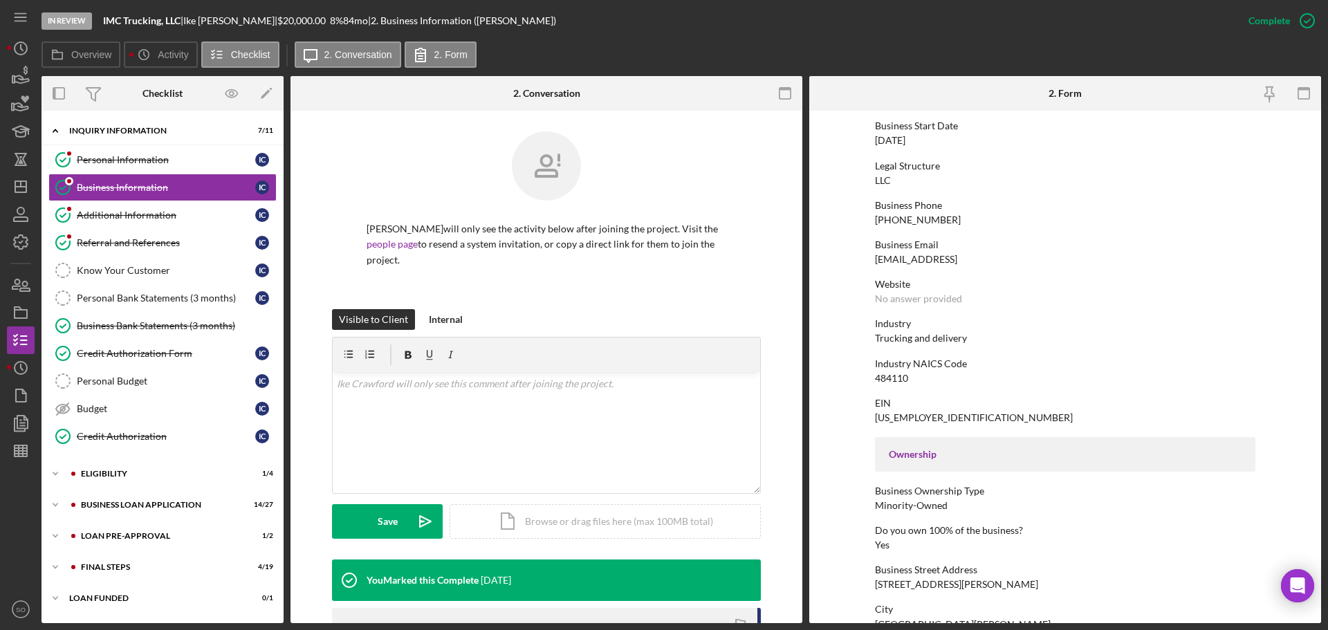
click at [892, 340] on div "Trucking and delivery" at bounding box center [921, 338] width 92 height 11
copy div "Trucking and delivery"
drag, startPoint x: 131, startPoint y: 560, endPoint x: 135, endPoint y: 553, distance: 7.1
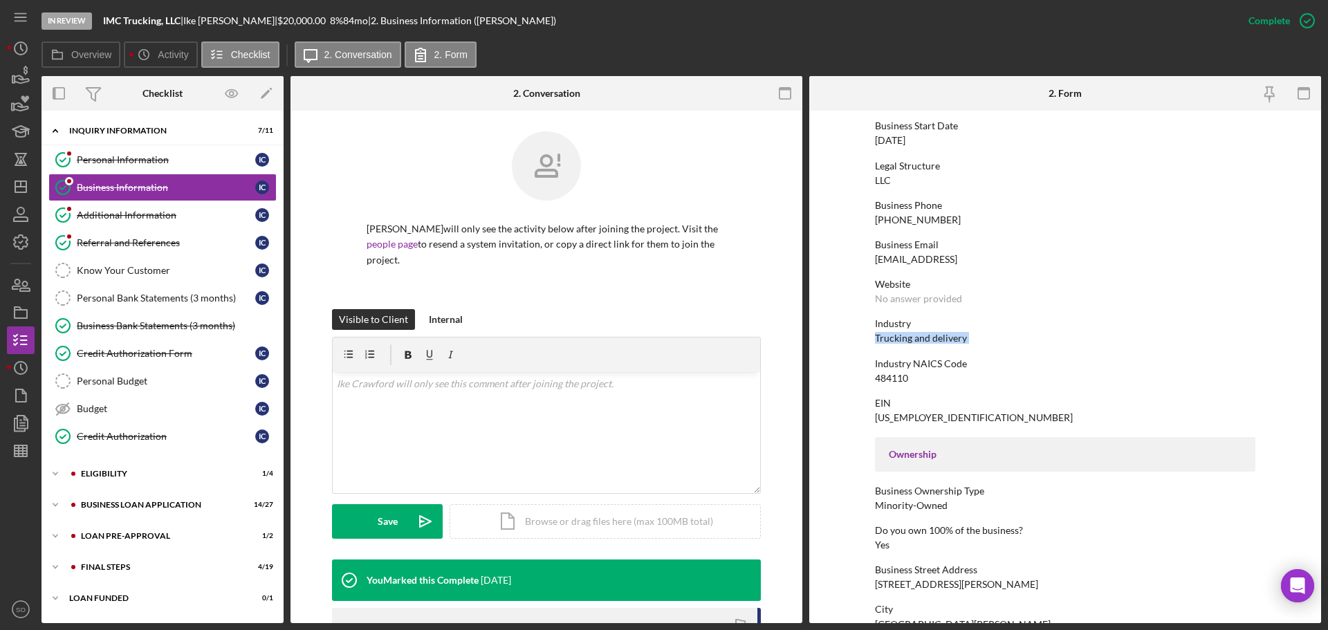
click at [131, 560] on div "Icon/Expander FINAL STEPS 4 / 19" at bounding box center [163, 567] width 242 height 28
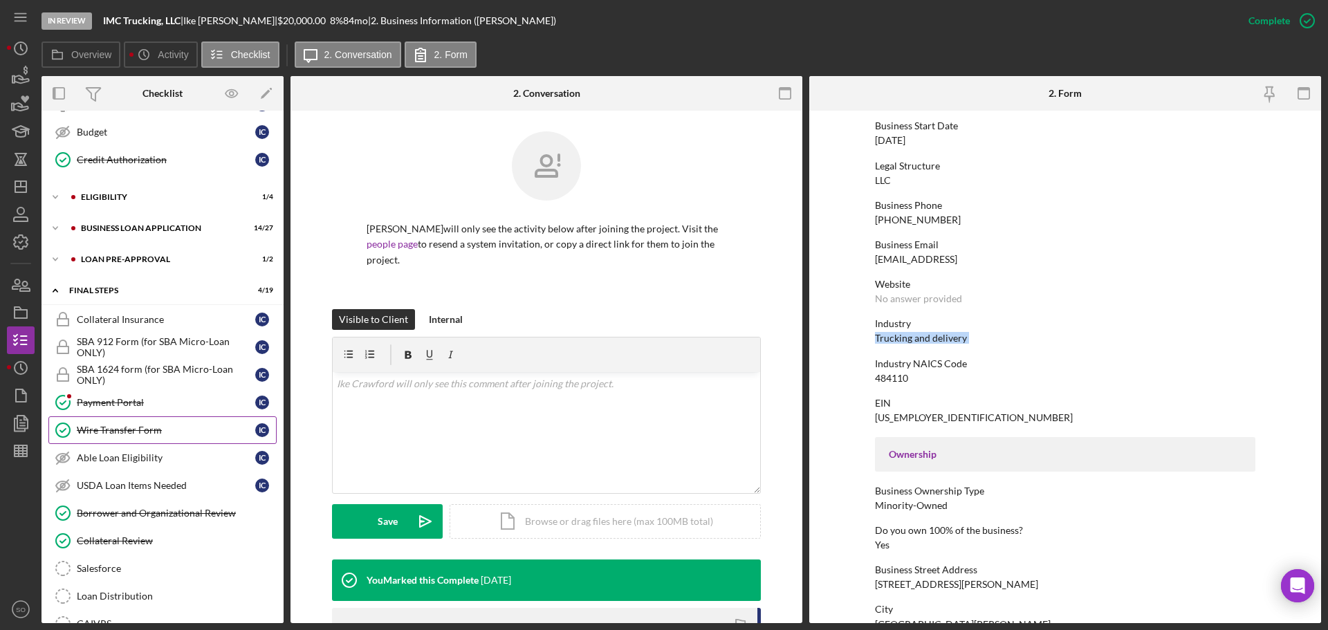
click at [138, 430] on div "Wire Transfer Form" at bounding box center [166, 430] width 178 height 11
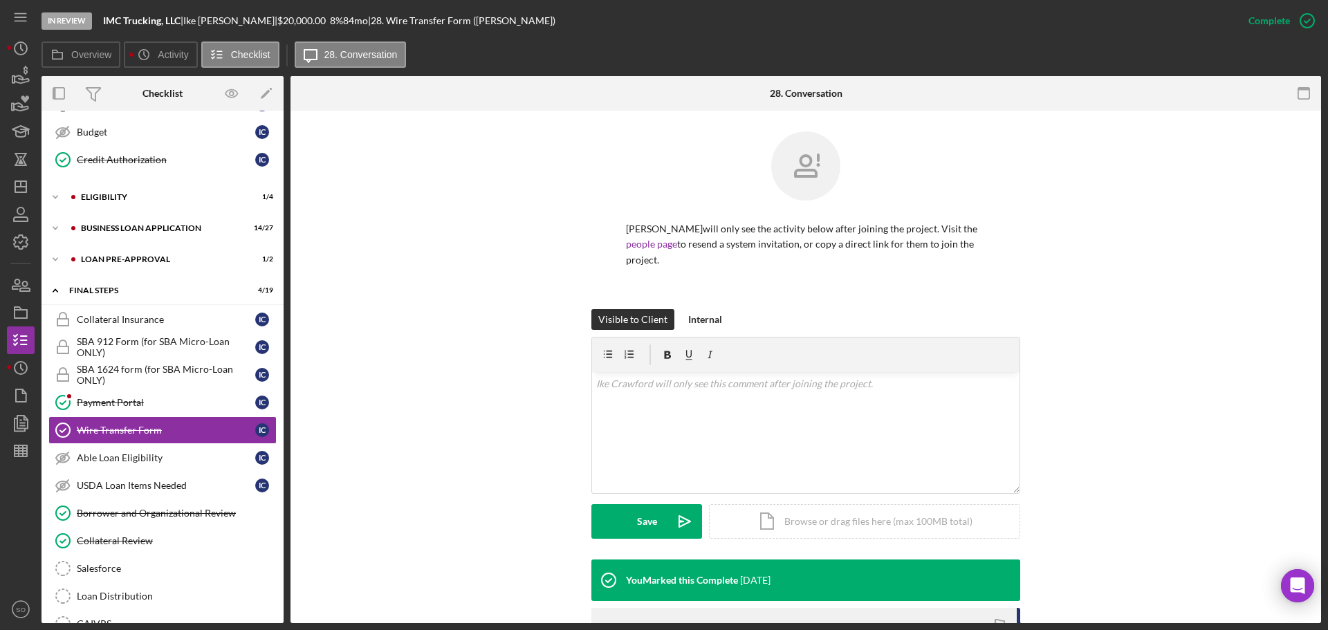
scroll to position [196, 0]
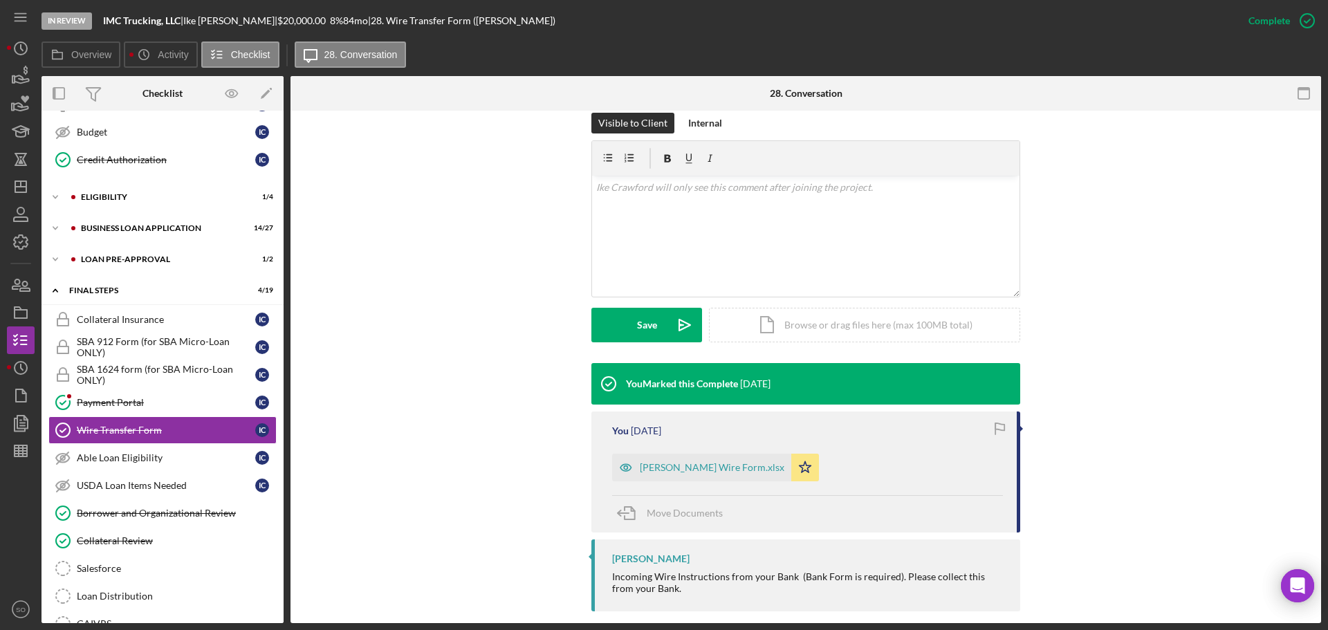
drag, startPoint x: 717, startPoint y: 450, endPoint x: 750, endPoint y: 460, distance: 34.6
click at [718, 462] on div "[PERSON_NAME] Wire Form.xlsx" at bounding box center [712, 467] width 145 height 11
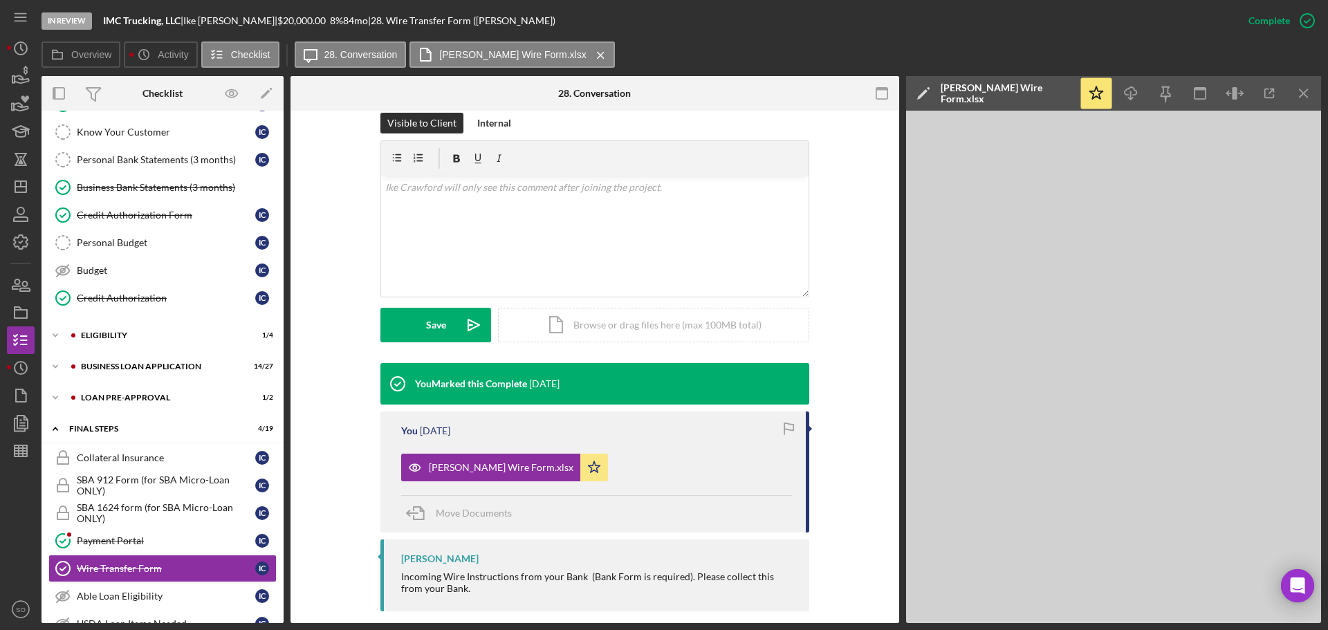
scroll to position [0, 0]
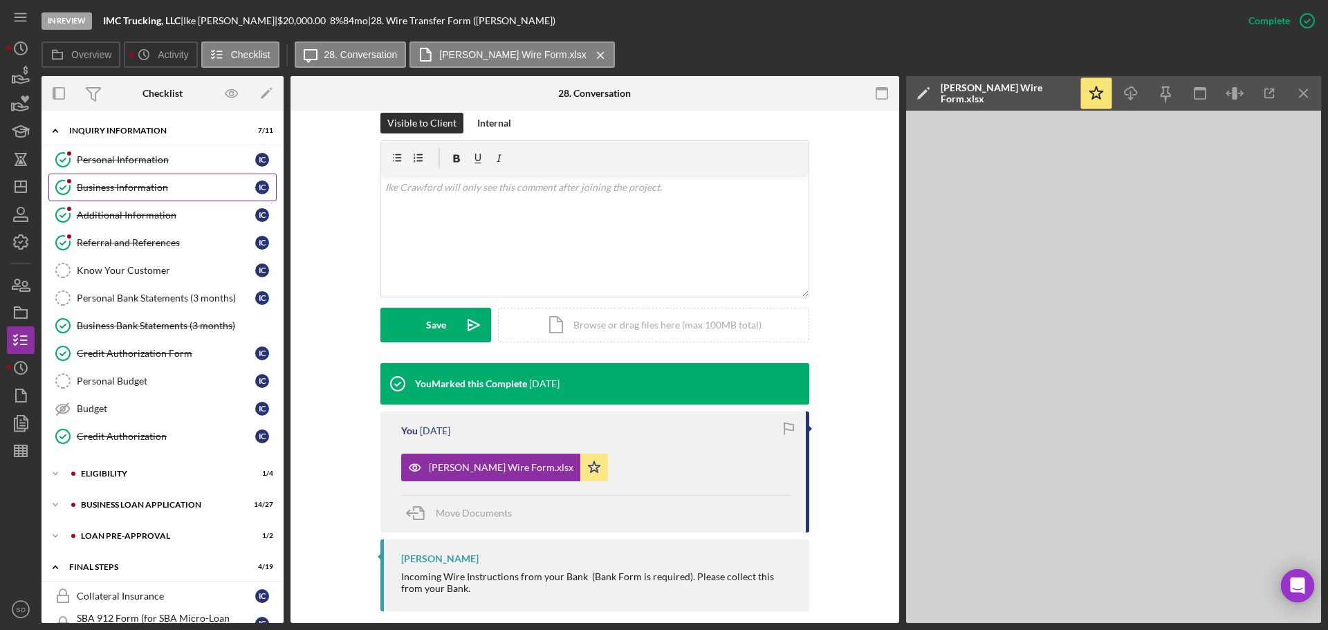
click at [142, 196] on link "Business Information Business Information I C" at bounding box center [162, 188] width 228 height 28
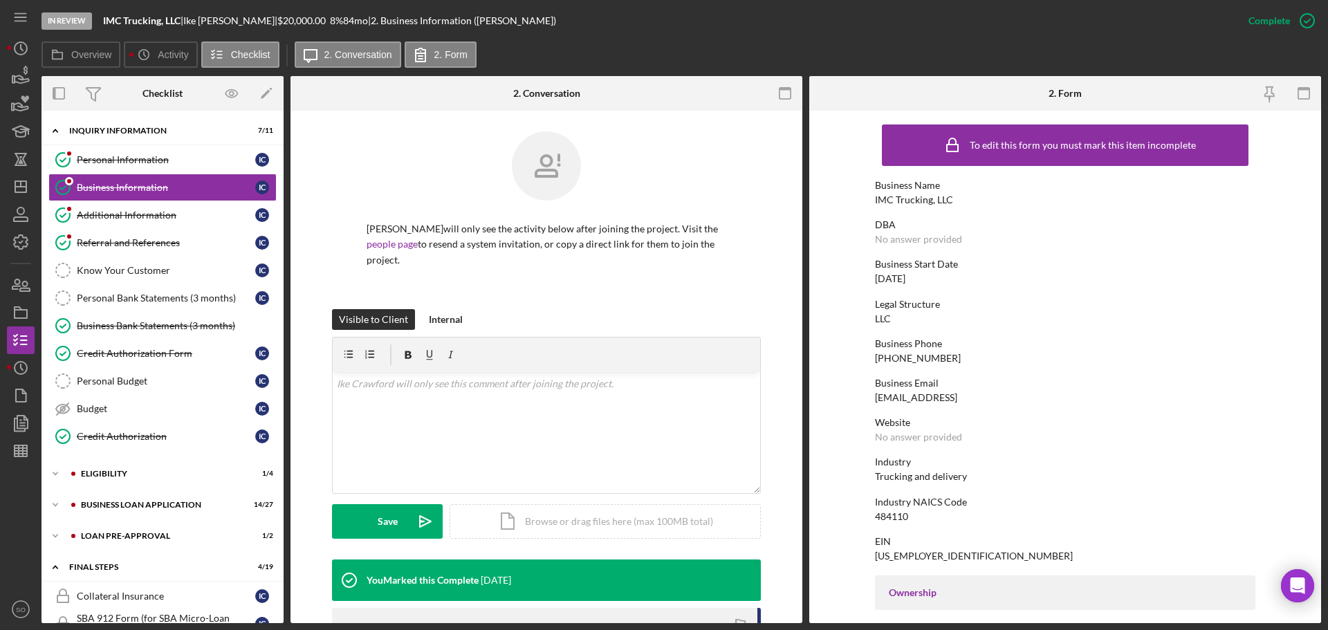
click at [923, 203] on div "IMC Trucking, LLC" at bounding box center [914, 199] width 78 height 11
copy div "IMC Trucking, LLC"
drag, startPoint x: 127, startPoint y: 536, endPoint x: 136, endPoint y: 537, distance: 9.1
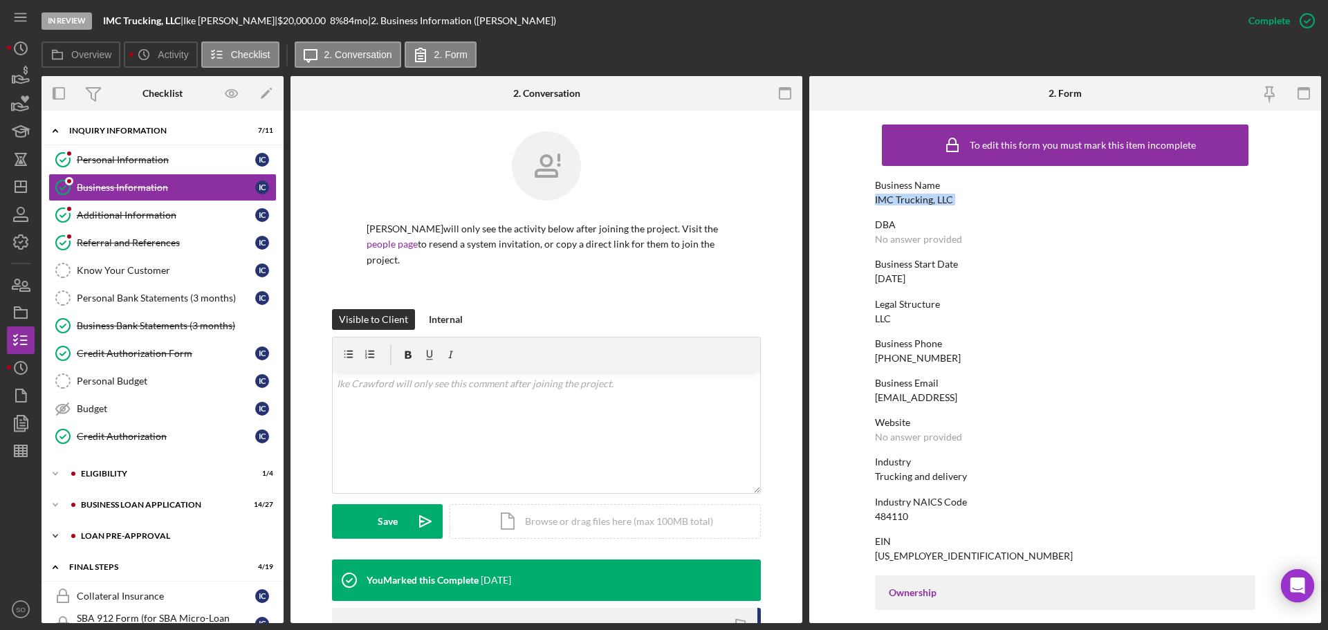
click at [128, 536] on div "LOAN PRE-APPROVAL" at bounding box center [173, 536] width 185 height 8
click at [142, 548] on div "Icon/Expander LOAN PRE-APPROVAL 1 / 2" at bounding box center [163, 536] width 242 height 28
click at [140, 529] on div "Icon/Expander LOAN PRE-APPROVAL 1 / 2" at bounding box center [163, 536] width 242 height 28
drag, startPoint x: 114, startPoint y: 564, endPoint x: 122, endPoint y: 564, distance: 7.6
click at [115, 564] on div "Loan Approval" at bounding box center [176, 565] width 199 height 11
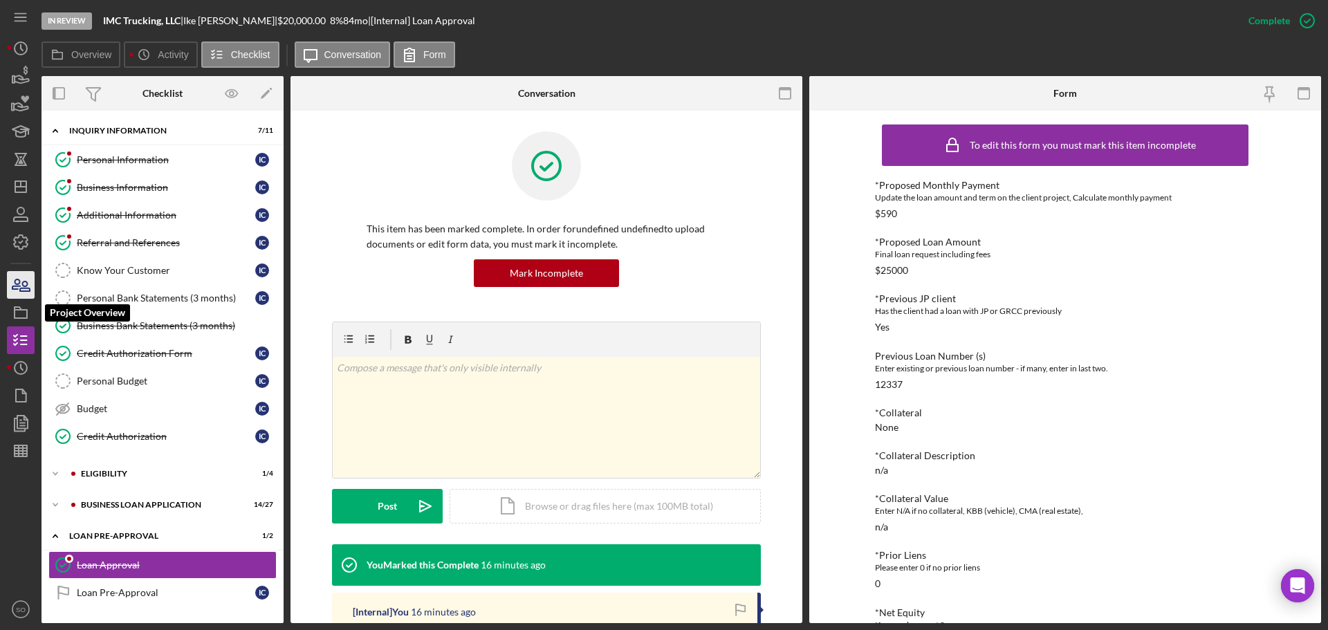
click at [28, 288] on icon "button" at bounding box center [25, 287] width 10 height 10
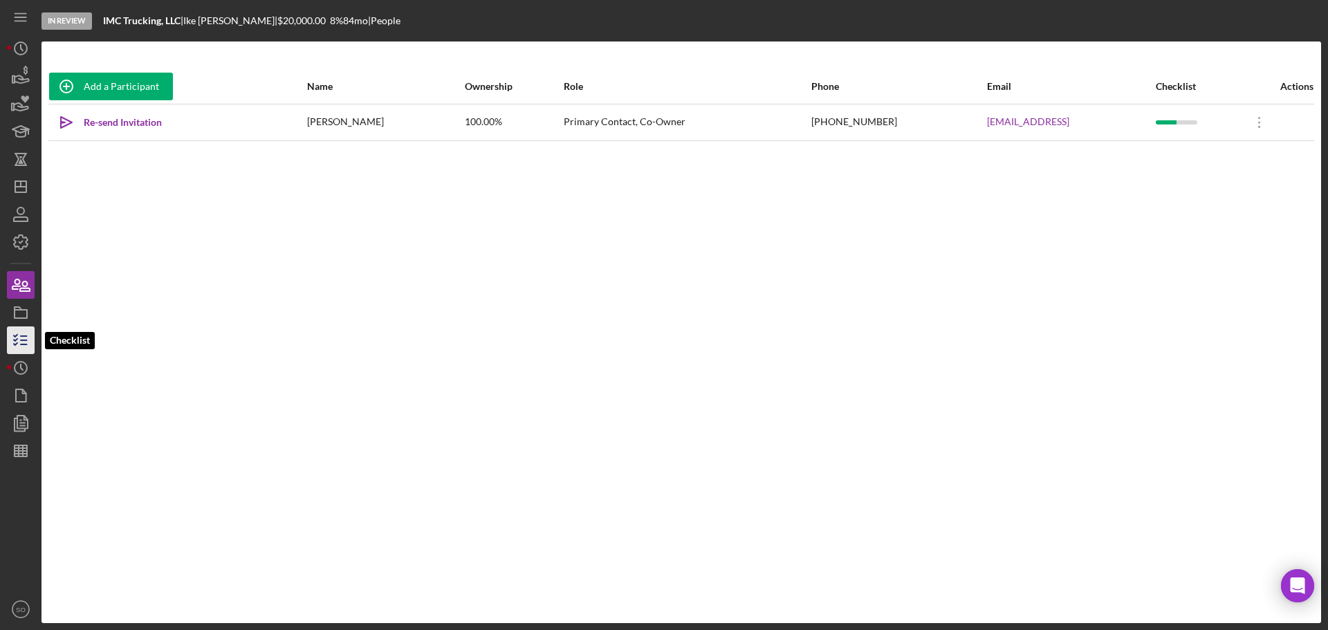
click at [24, 340] on line "button" at bounding box center [24, 340] width 6 height 0
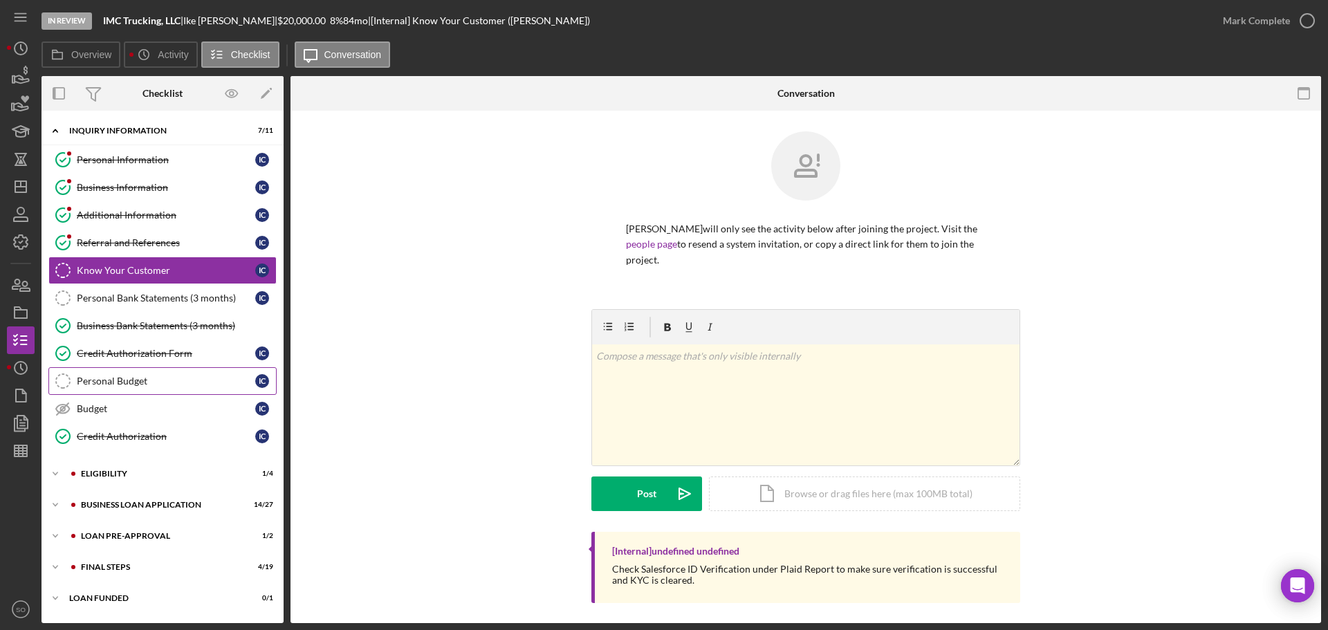
drag, startPoint x: 163, startPoint y: 361, endPoint x: 192, endPoint y: 371, distance: 30.6
click at [163, 361] on link "Credit Authorization Form Credit Authorization Form I C" at bounding box center [162, 354] width 228 height 28
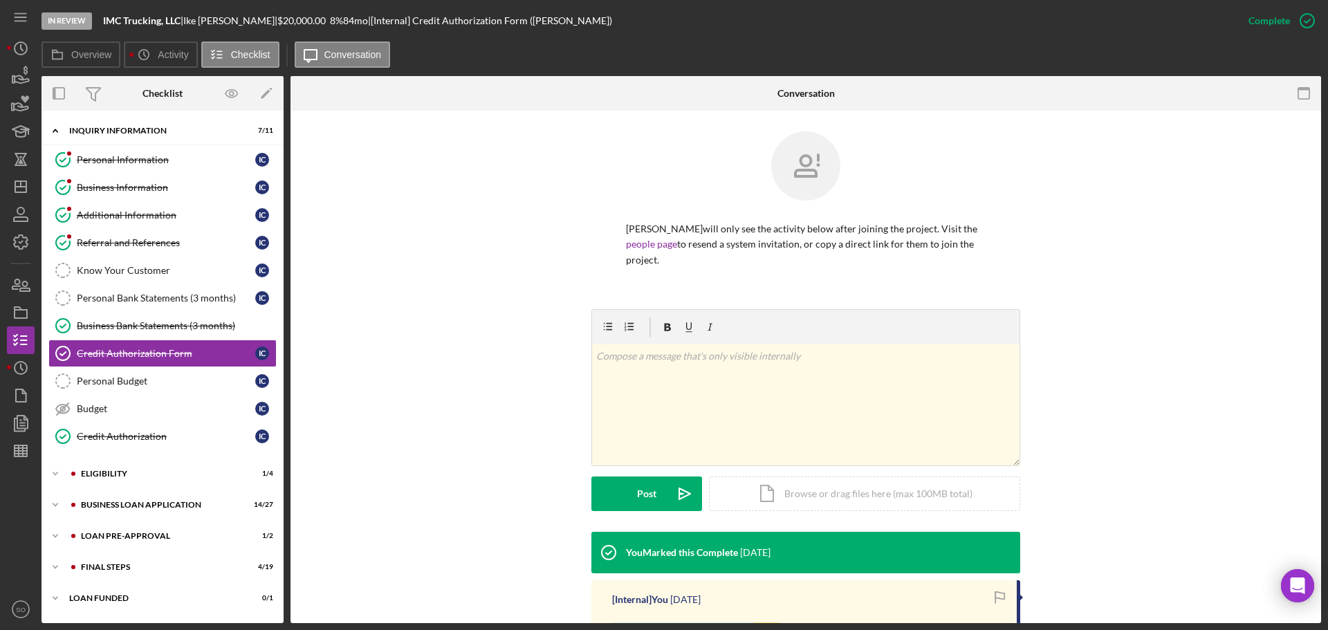
scroll to position [208, 0]
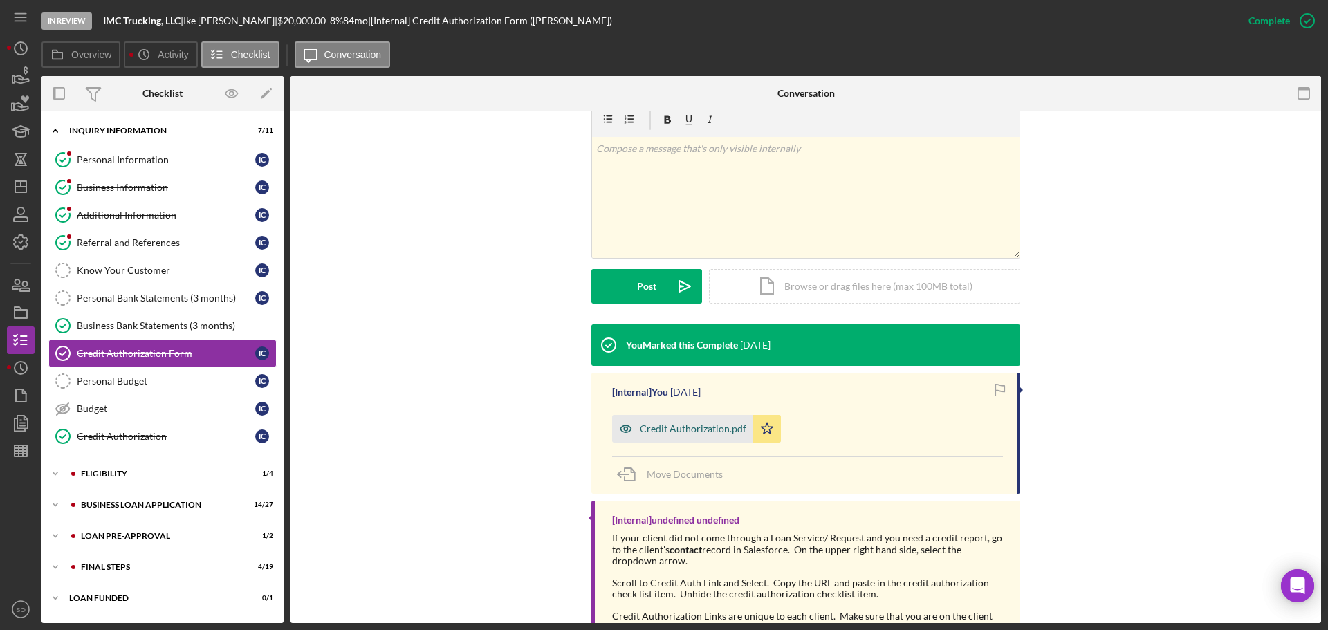
drag, startPoint x: 683, startPoint y: 420, endPoint x: 694, endPoint y: 418, distance: 10.6
click at [683, 419] on div "Credit Authorization.pdf" at bounding box center [682, 429] width 141 height 28
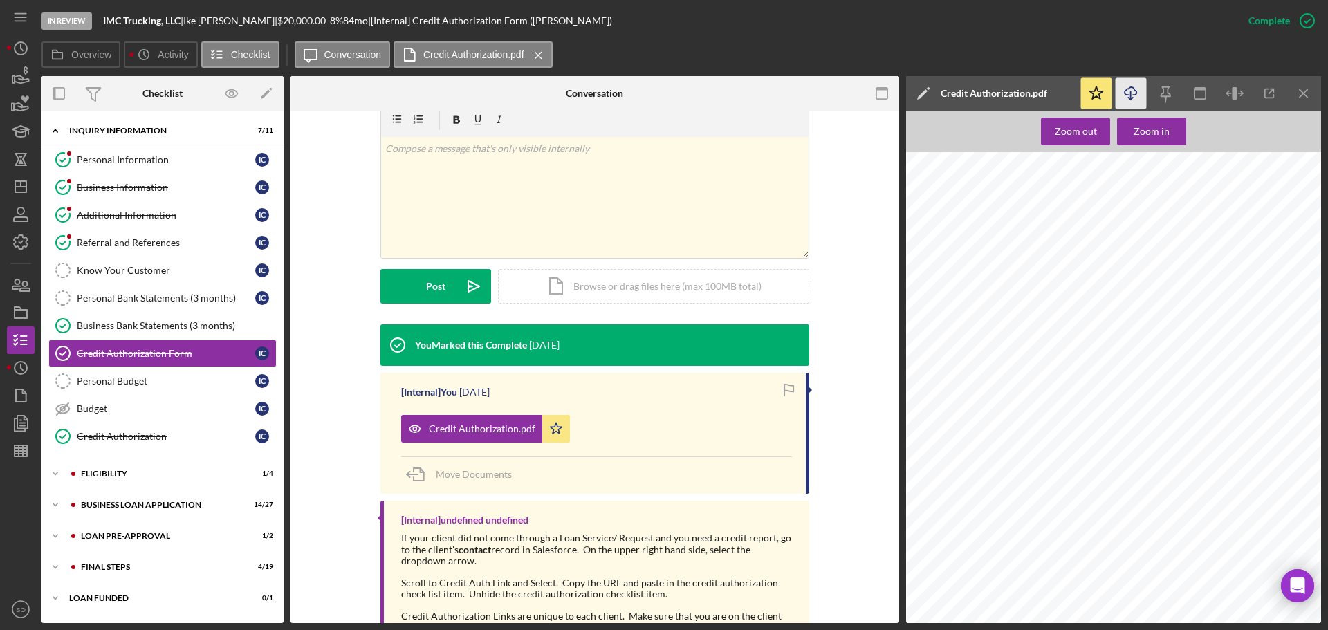
click at [1130, 91] on icon "Icon/Download" at bounding box center [1131, 93] width 31 height 31
click at [178, 497] on div "Icon/Expander BUSINESS LOAN APPLICATION 14 / 27" at bounding box center [163, 505] width 242 height 28
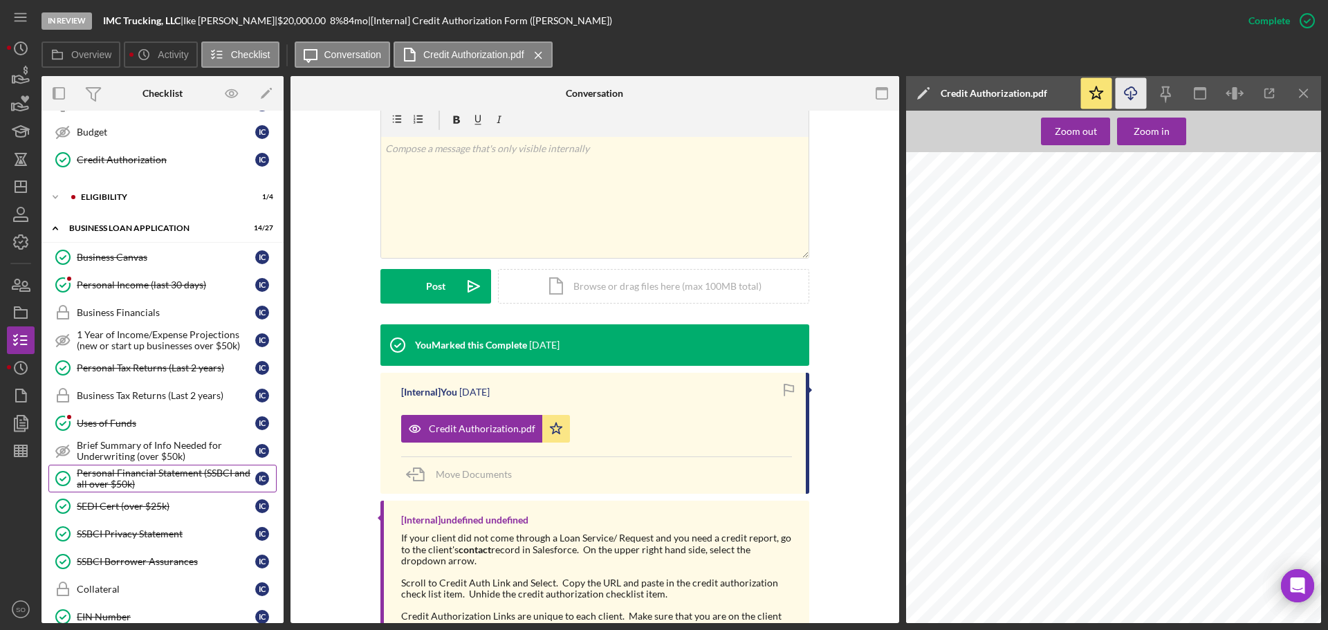
scroll to position [415, 0]
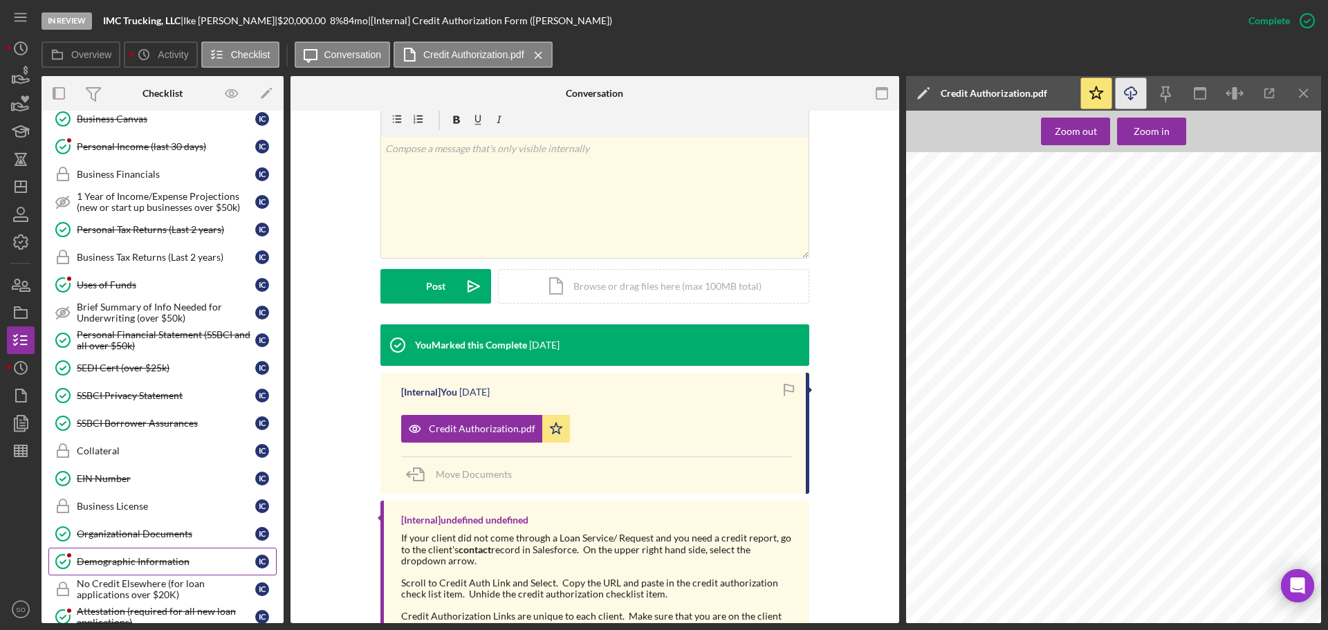
click at [157, 557] on div "Demographic Information" at bounding box center [166, 561] width 178 height 11
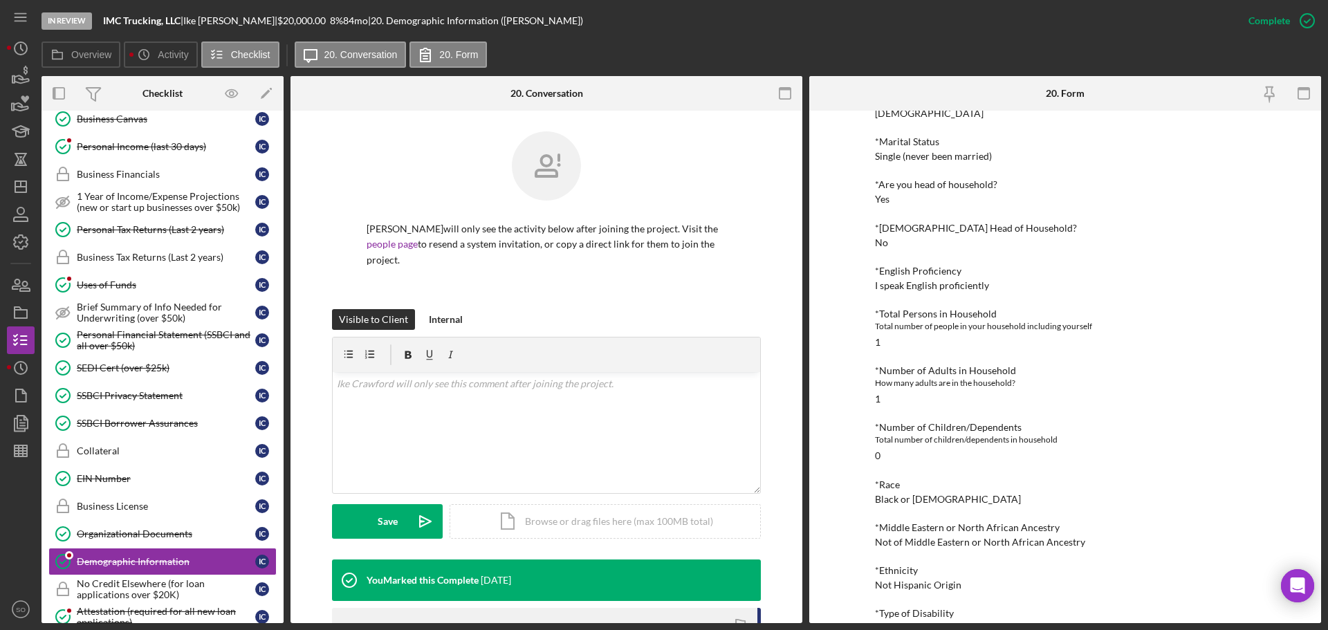
scroll to position [623, 0]
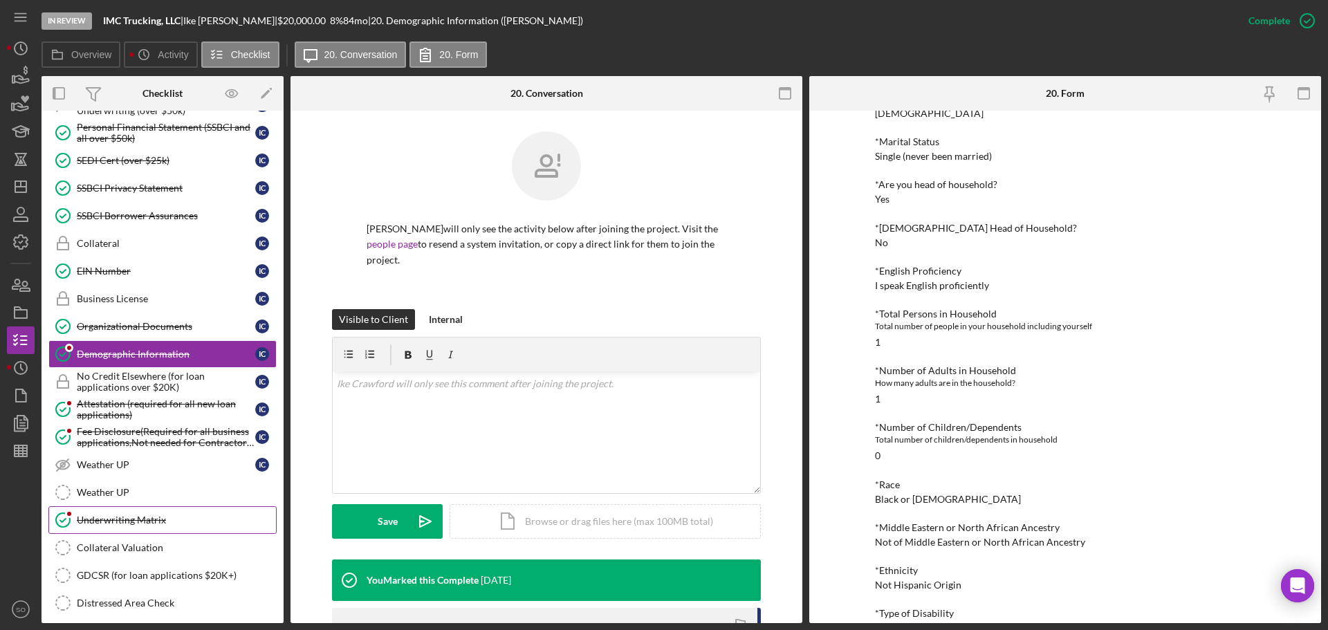
click at [140, 522] on div "Underwriting Matrix" at bounding box center [176, 520] width 199 height 11
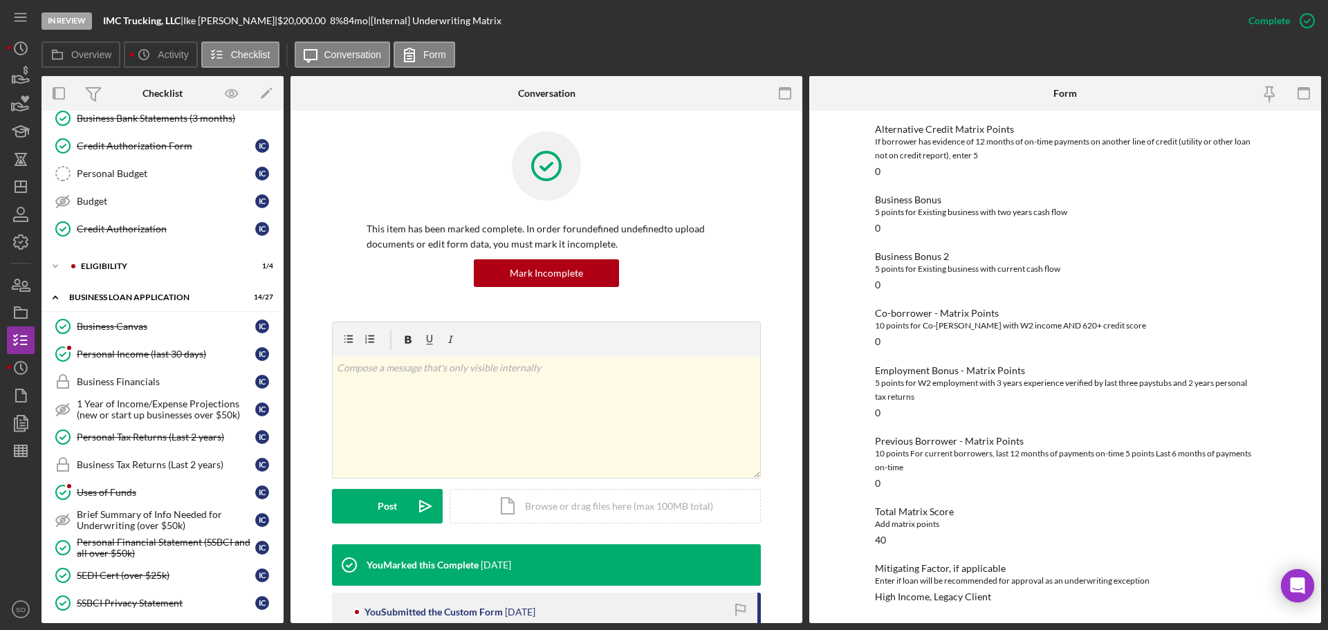
scroll to position [138, 0]
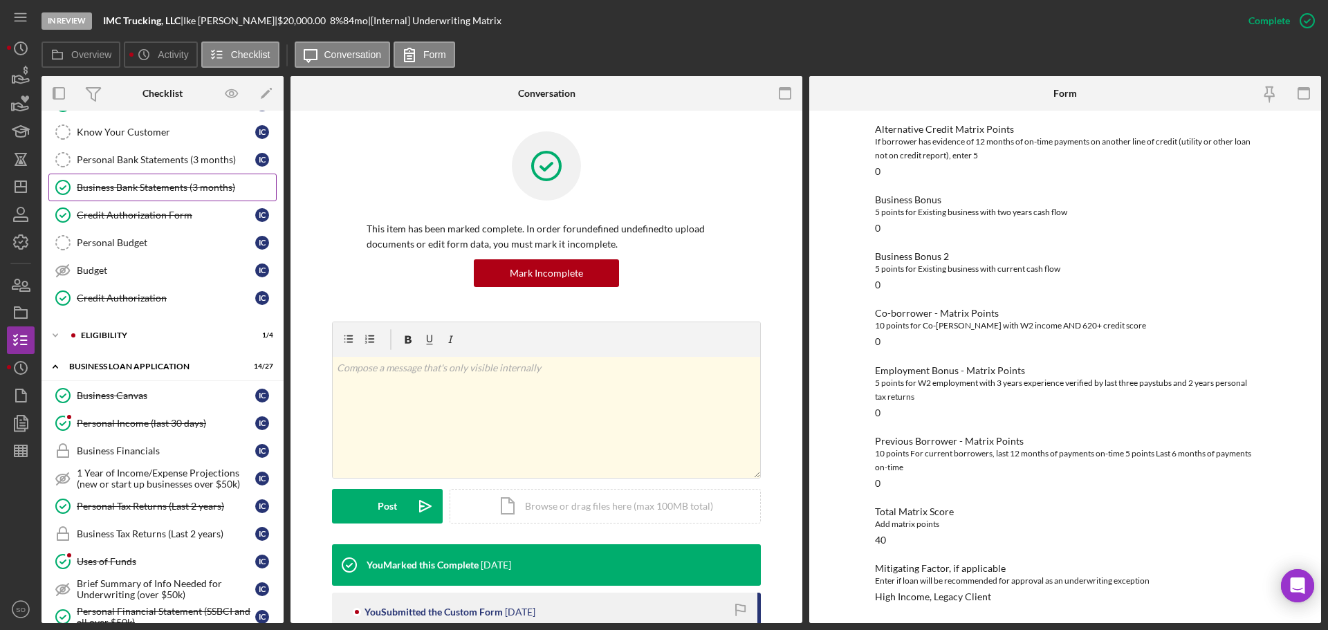
click at [172, 194] on link "Business Bank Statements (3 months) Business Bank Statements (3 months)" at bounding box center [162, 188] width 228 height 28
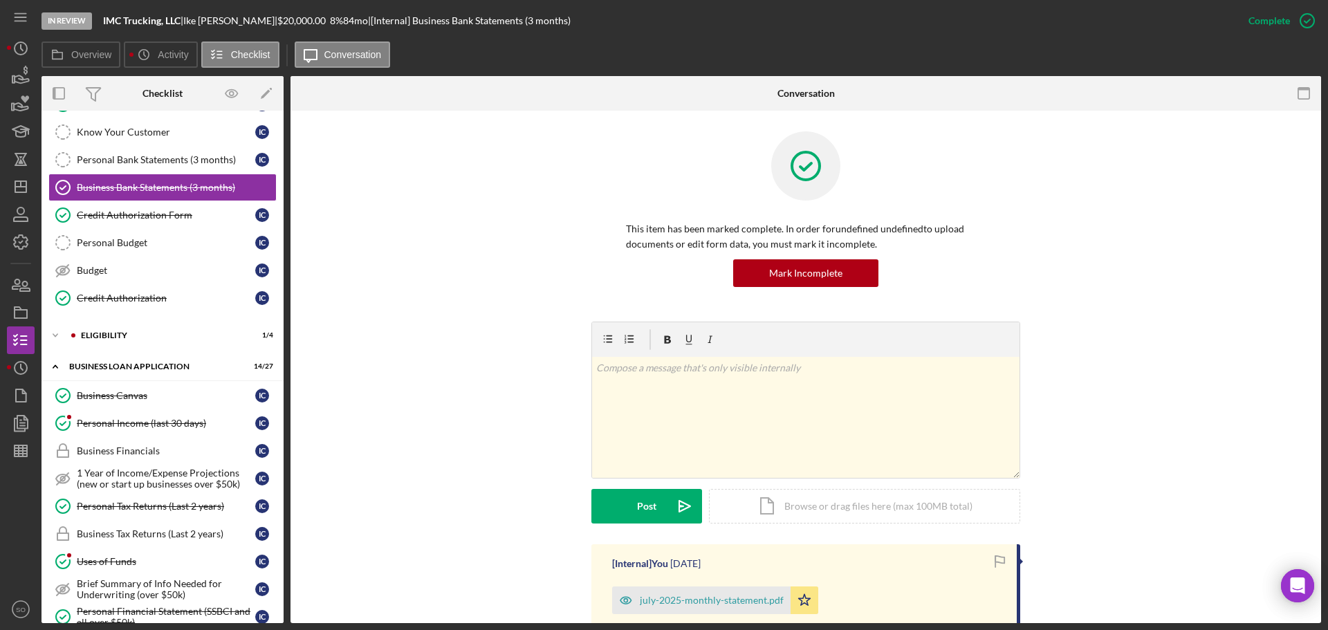
scroll to position [208, 0]
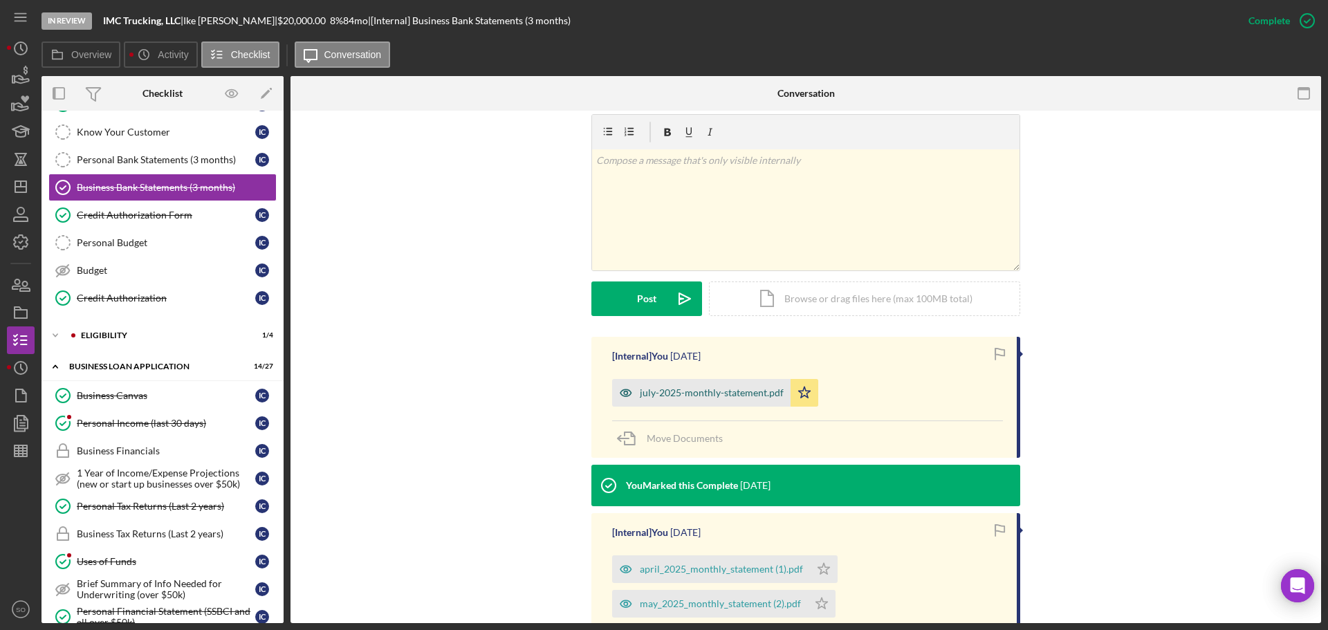
click at [688, 403] on div "july-2025-monthly-statement.pdf" at bounding box center [701, 393] width 178 height 28
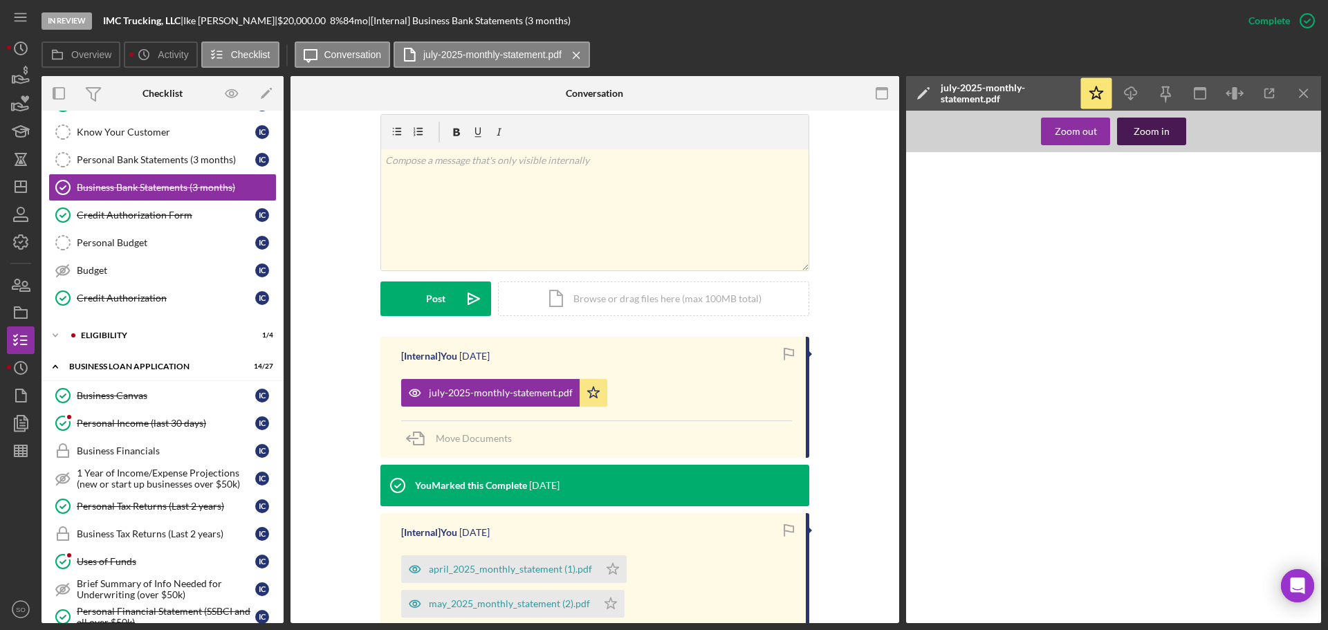
click at [1139, 131] on div "Zoom in" at bounding box center [1152, 132] width 36 height 28
click at [1140, 131] on div "Zoom in" at bounding box center [1152, 132] width 36 height 28
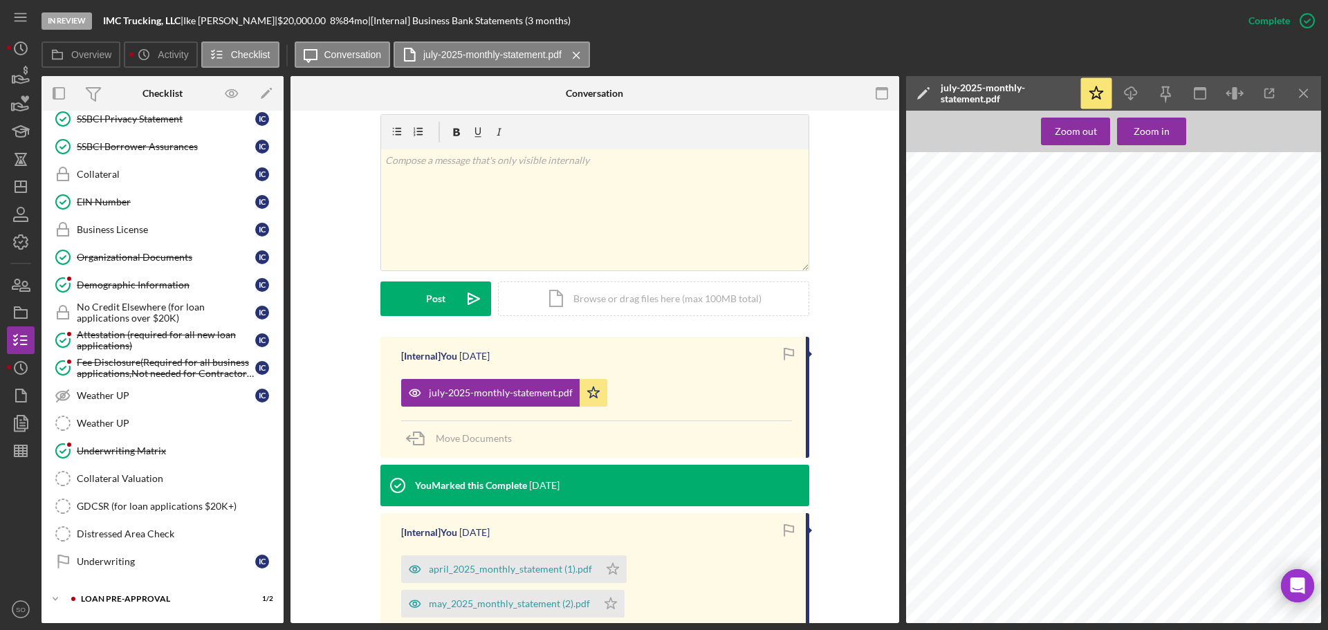
scroll to position [751, 0]
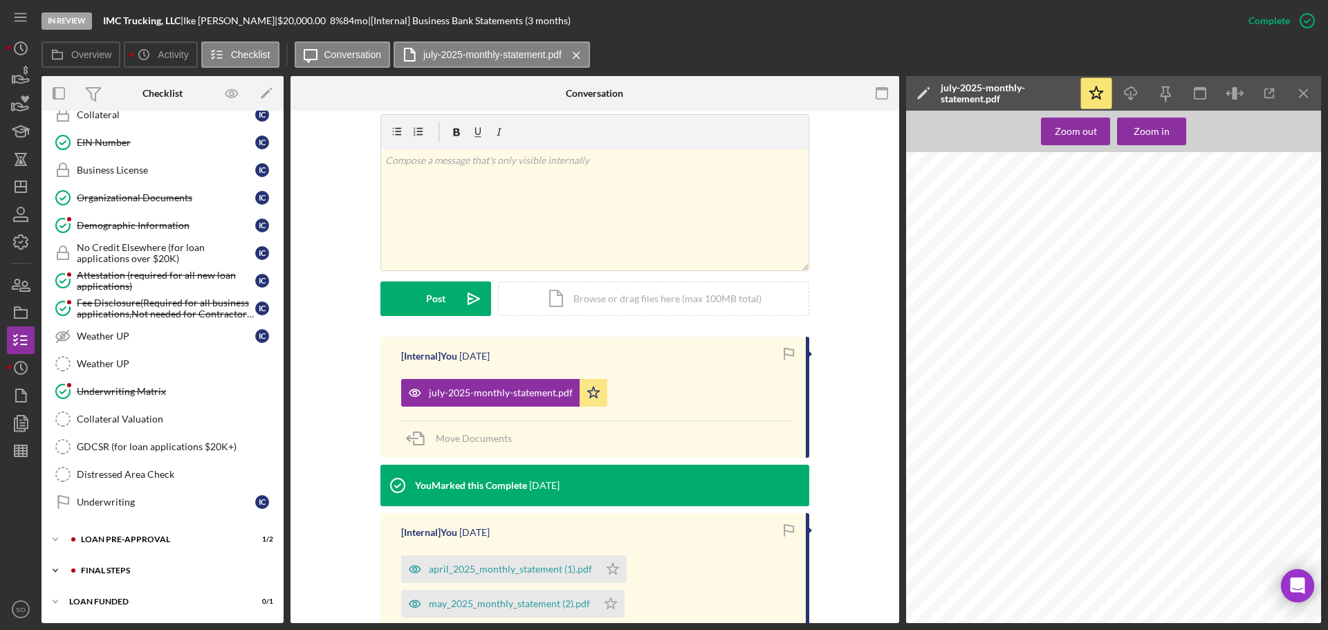
click at [127, 577] on div "Icon/Expander FINAL STEPS 4 / 19" at bounding box center [163, 571] width 242 height 28
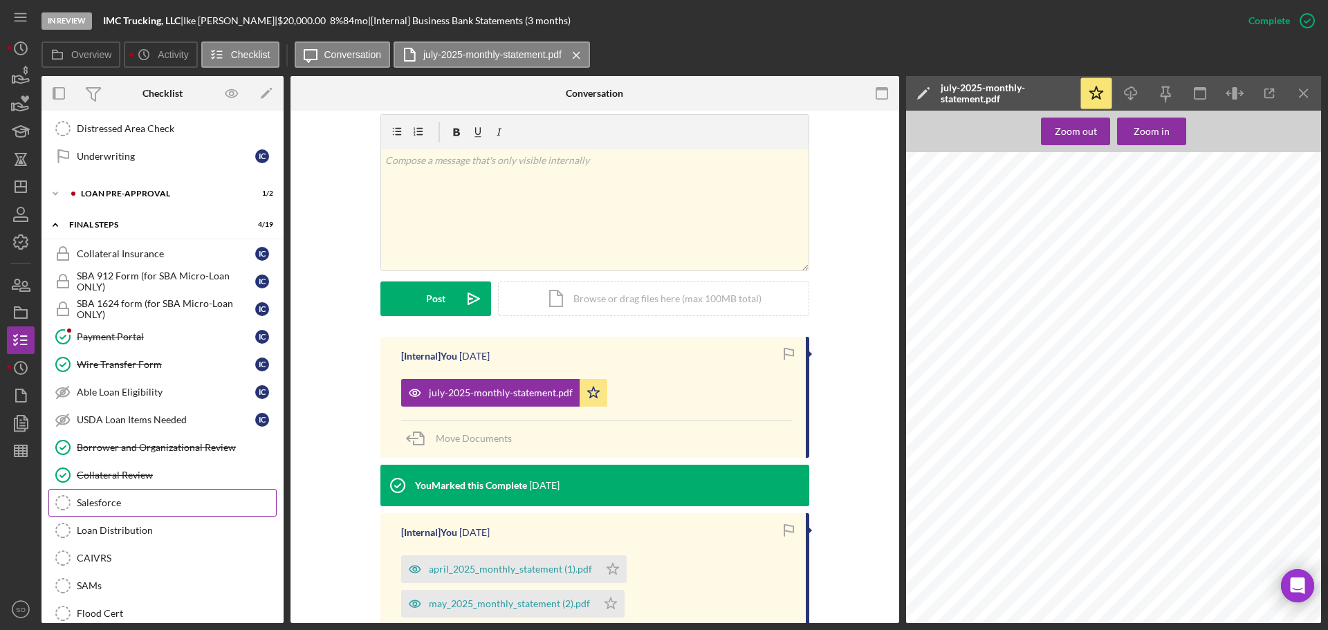
click at [125, 509] on link "Salesforce Salesforce" at bounding box center [162, 503] width 228 height 28
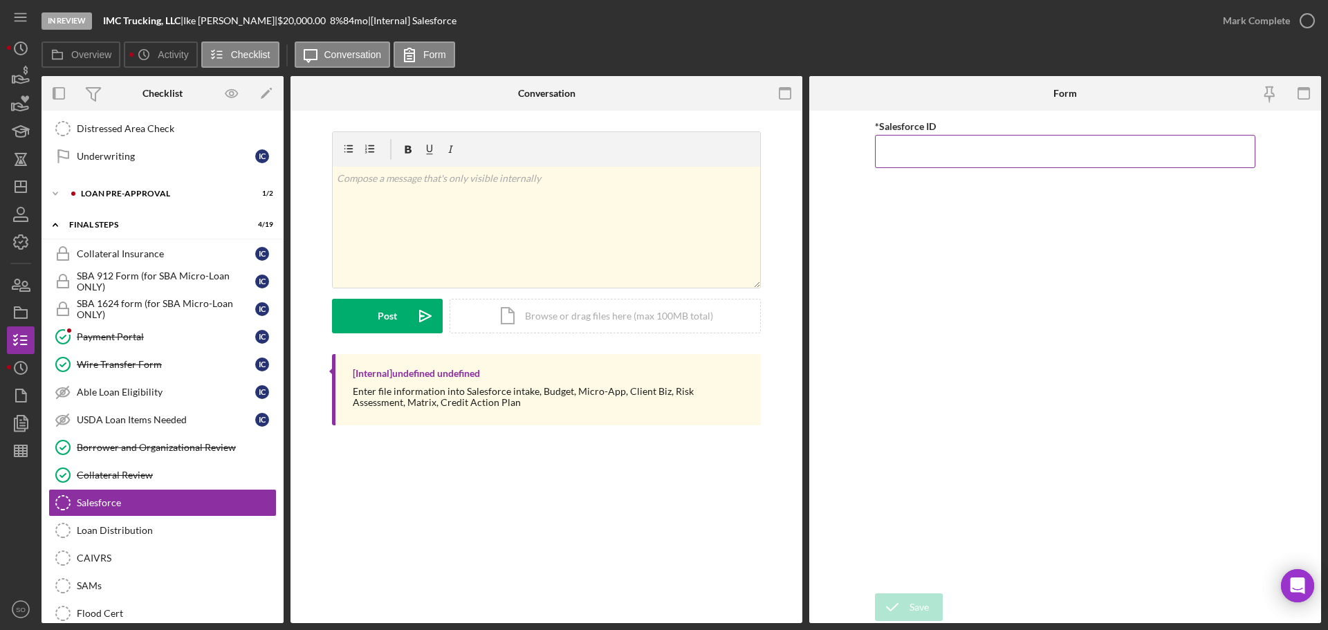
click at [930, 156] on input "*Salesforce ID" at bounding box center [1065, 151] width 380 height 33
paste input "a0wPC000002BnYvYAK"
type input "a0wPC000002BnYvYAK"
click at [914, 600] on div "Save" at bounding box center [919, 607] width 19 height 28
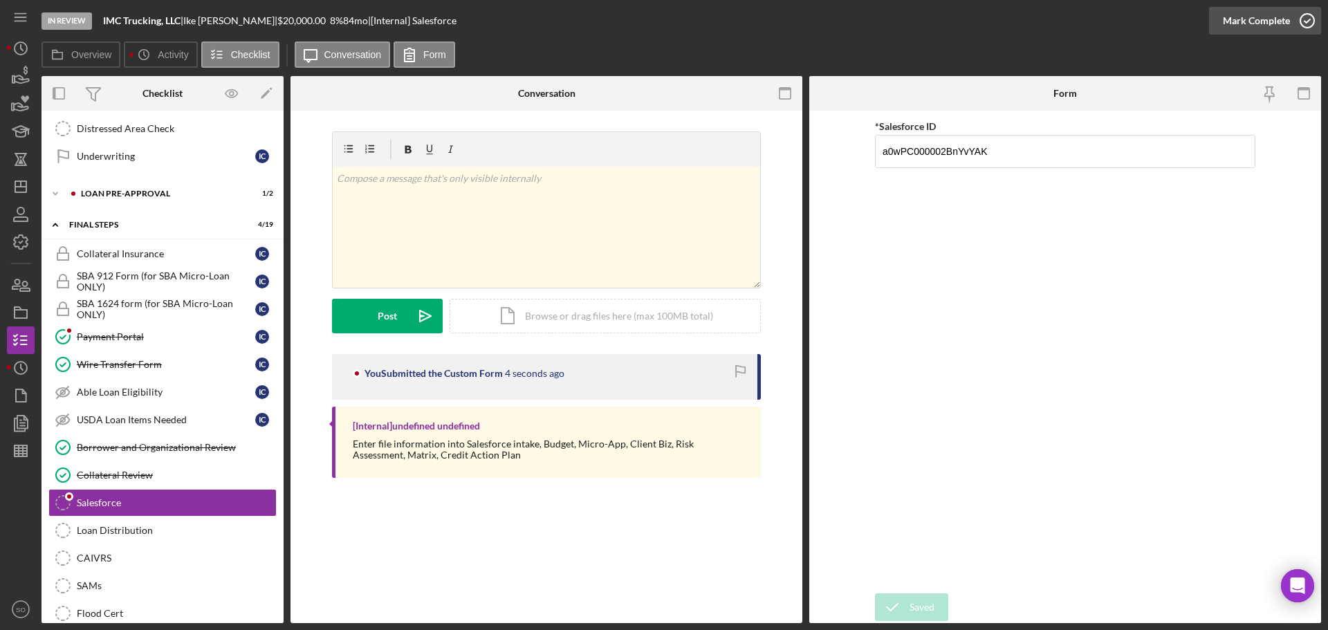
click at [1236, 24] on div "Mark Complete" at bounding box center [1256, 21] width 67 height 28
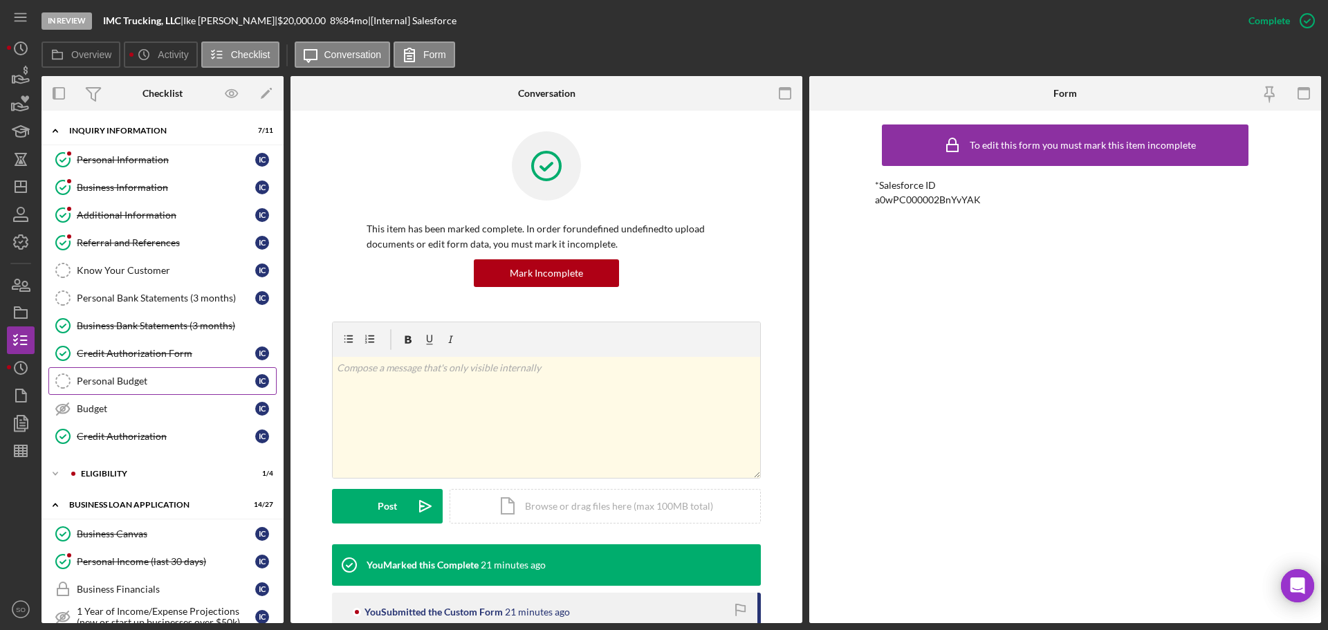
drag, startPoint x: 161, startPoint y: 354, endPoint x: 242, endPoint y: 375, distance: 83.5
click at [161, 354] on div "Credit Authorization Form" at bounding box center [166, 353] width 178 height 11
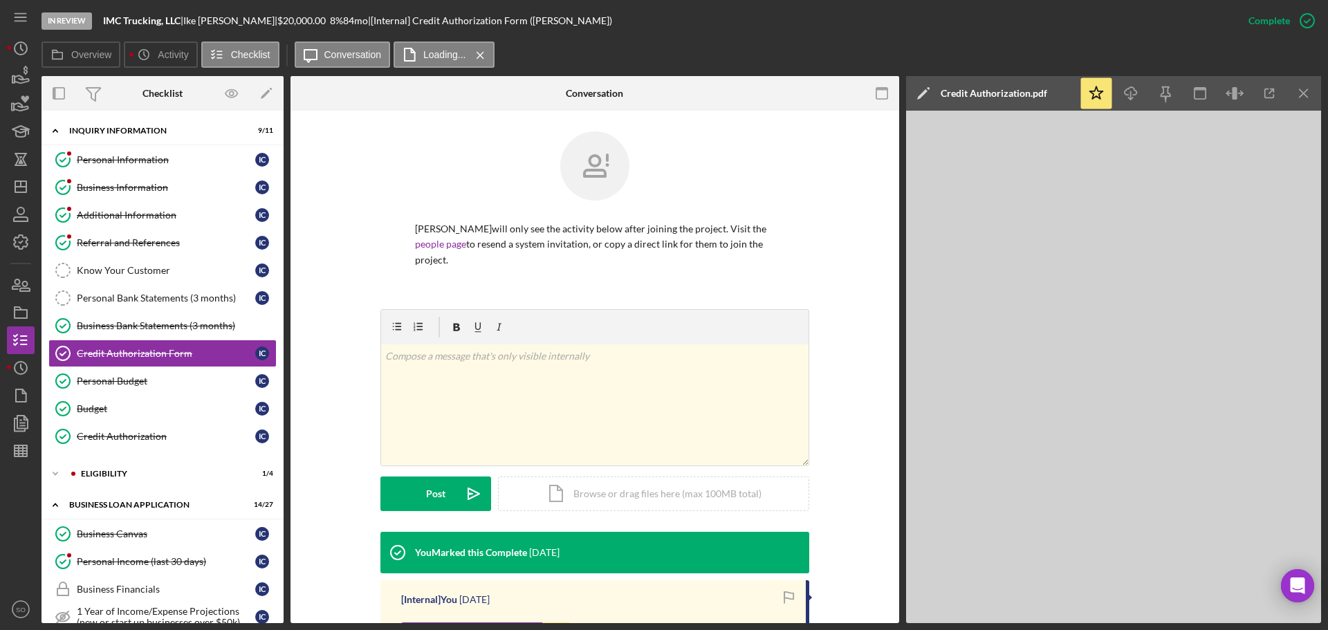
scroll to position [247, 0]
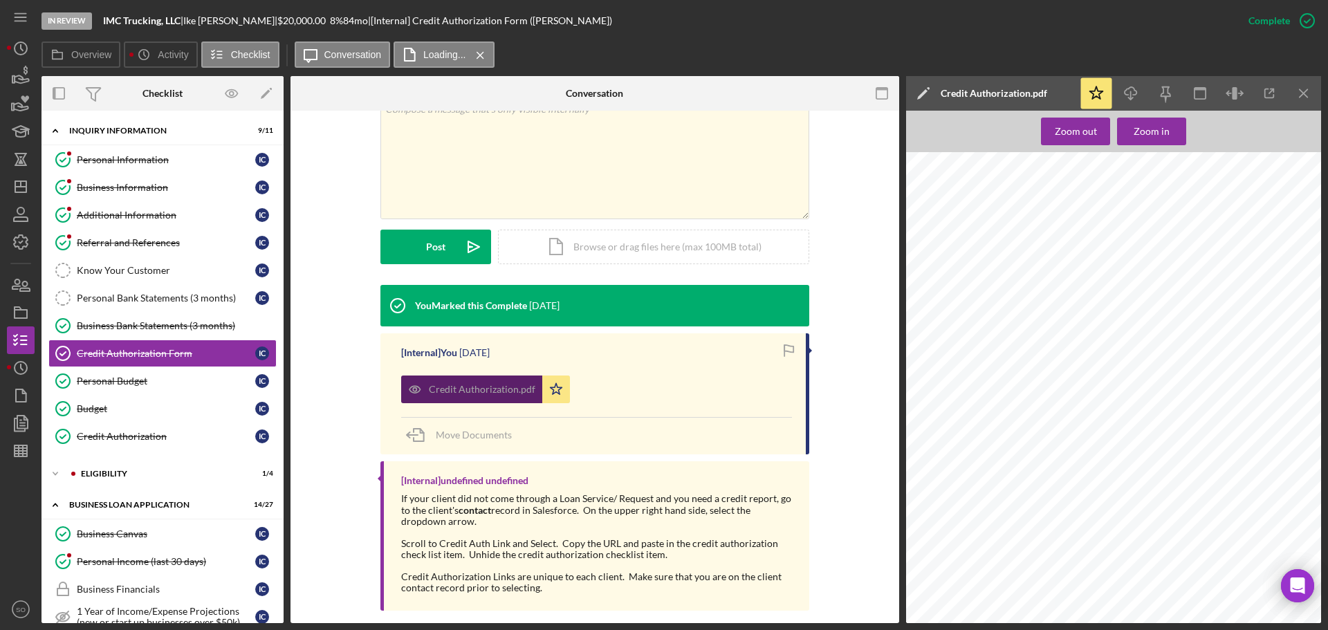
click at [452, 380] on div "Credit Authorization.pdf" at bounding box center [471, 390] width 141 height 28
click at [1126, 95] on icon "Icon/Download" at bounding box center [1131, 93] width 31 height 31
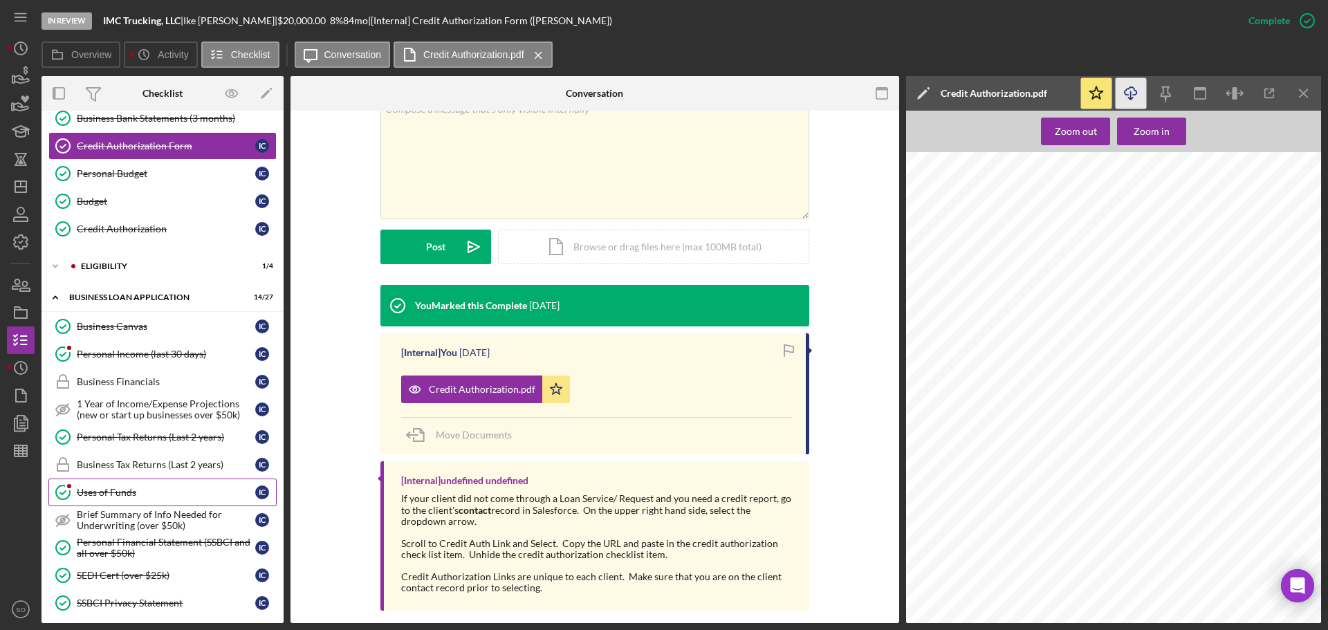
scroll to position [484, 0]
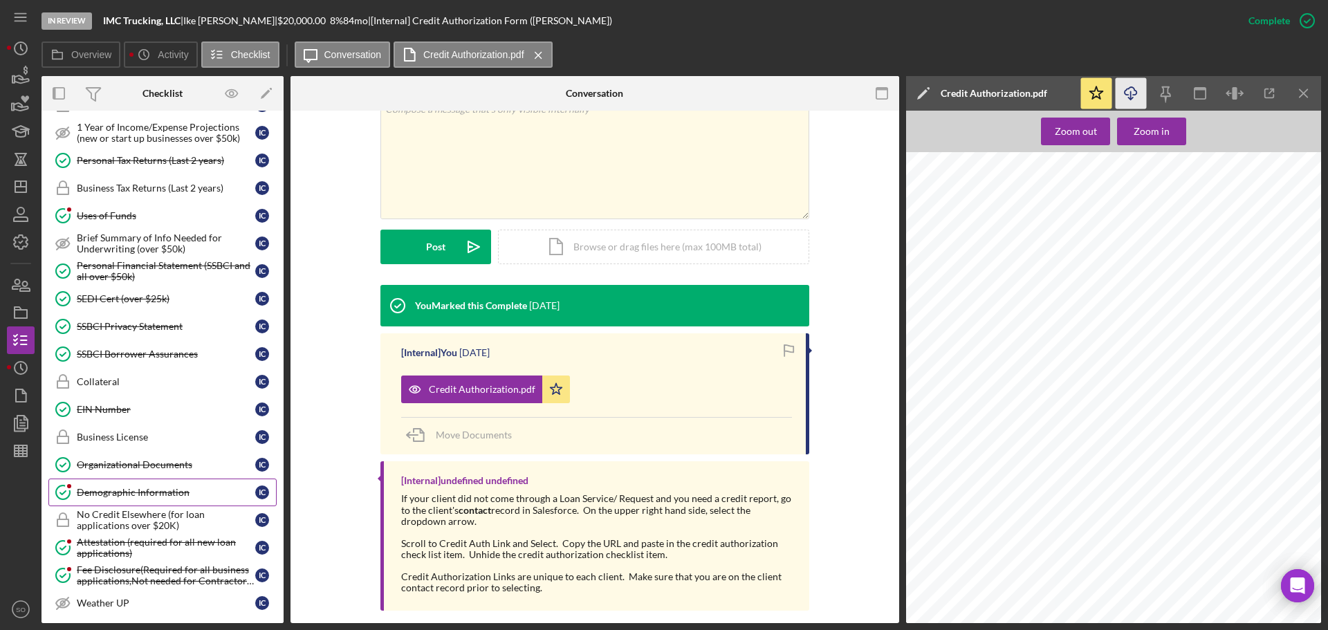
drag, startPoint x: 141, startPoint y: 491, endPoint x: 161, endPoint y: 493, distance: 20.2
click at [141, 491] on div "Demographic Information" at bounding box center [166, 492] width 178 height 11
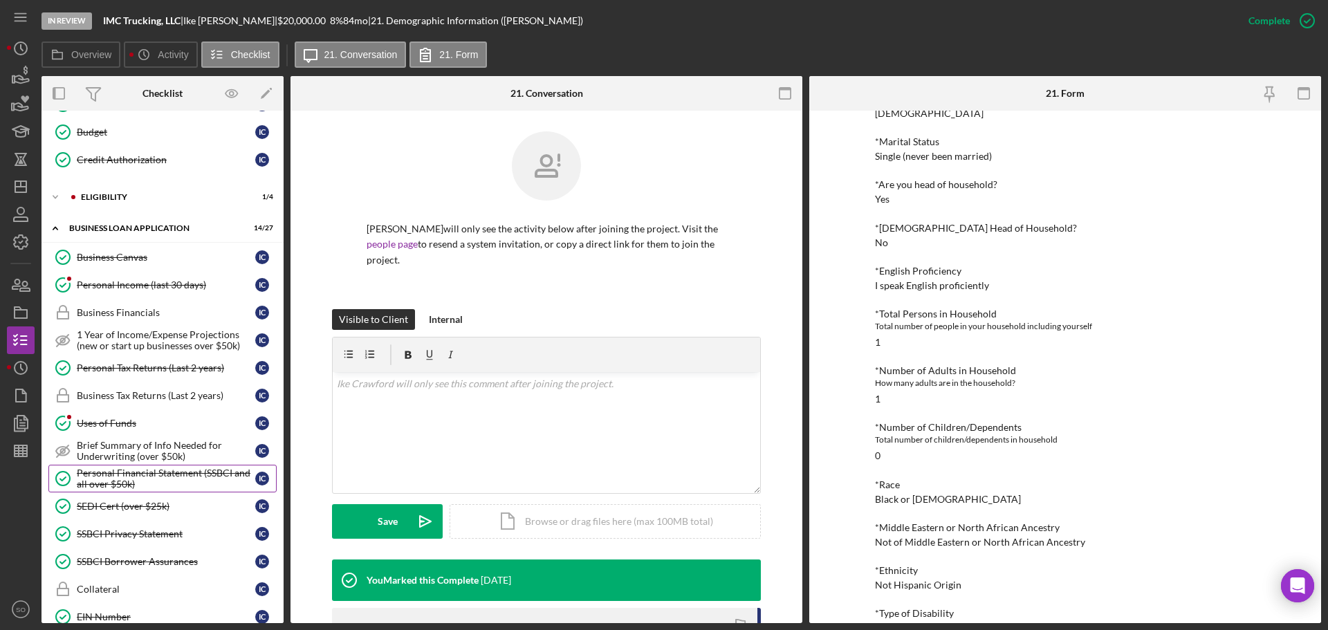
scroll to position [138, 0]
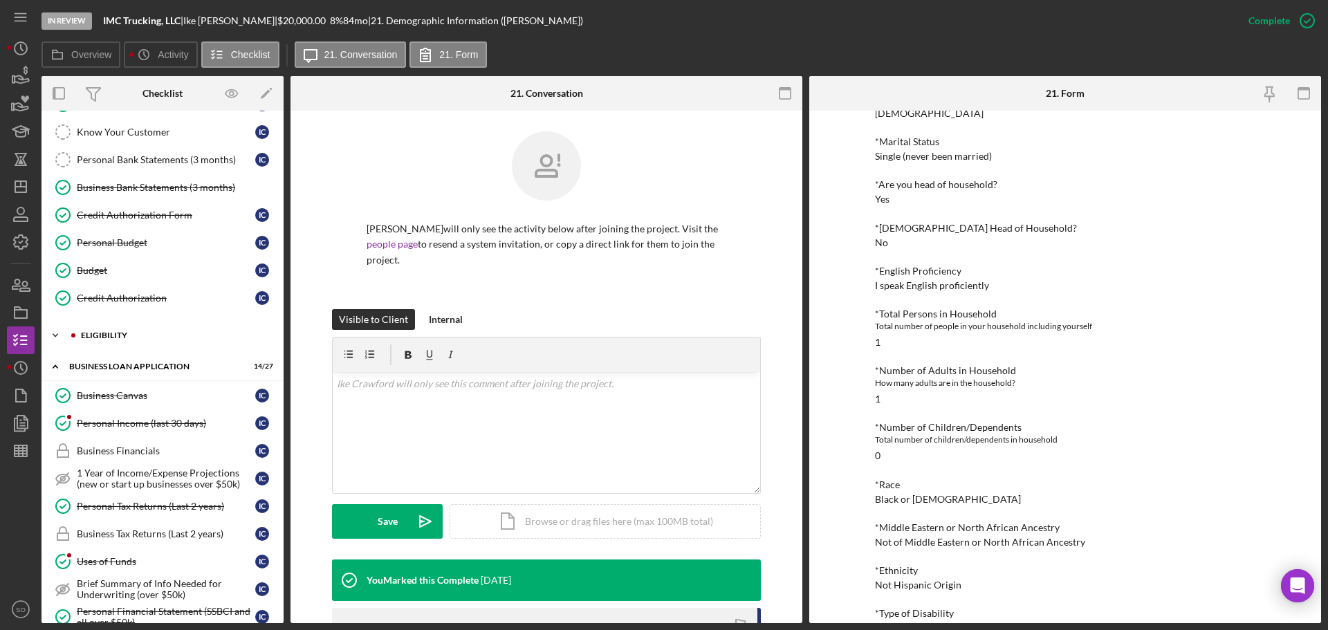
click at [113, 344] on div "Icon/Expander ELIGIBILITY 1 / 4" at bounding box center [163, 336] width 242 height 28
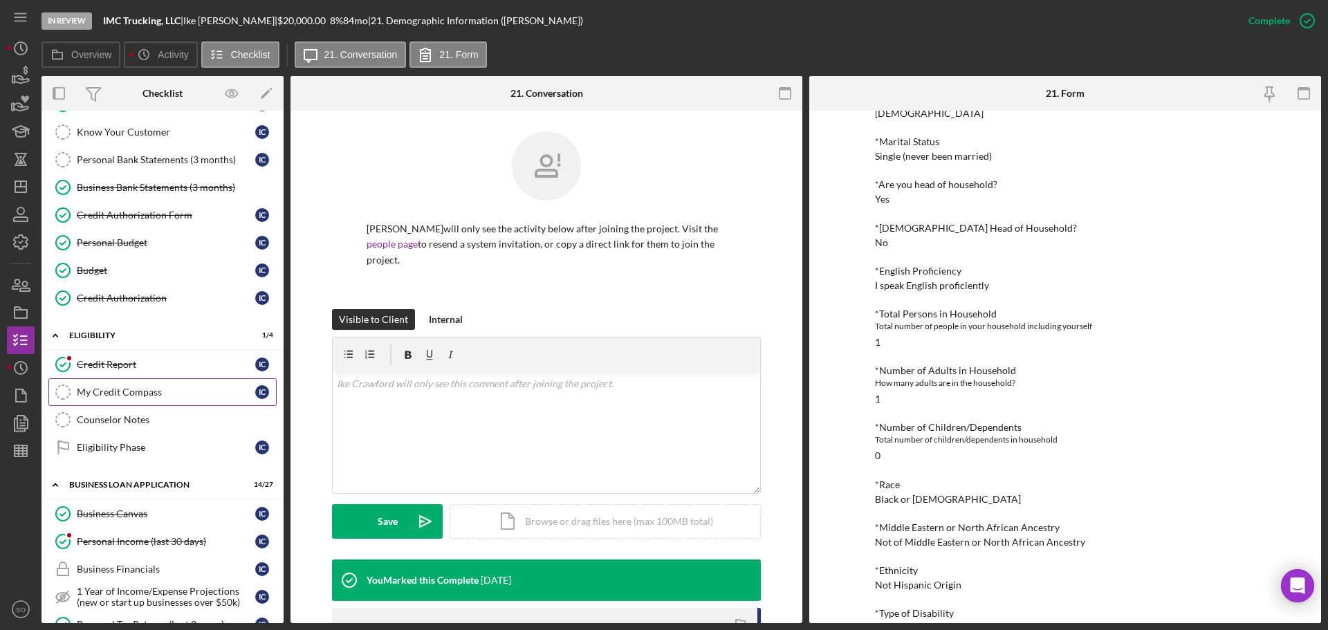
click at [128, 381] on link "My Credit Compass My Credit Compass I C" at bounding box center [162, 392] width 228 height 28
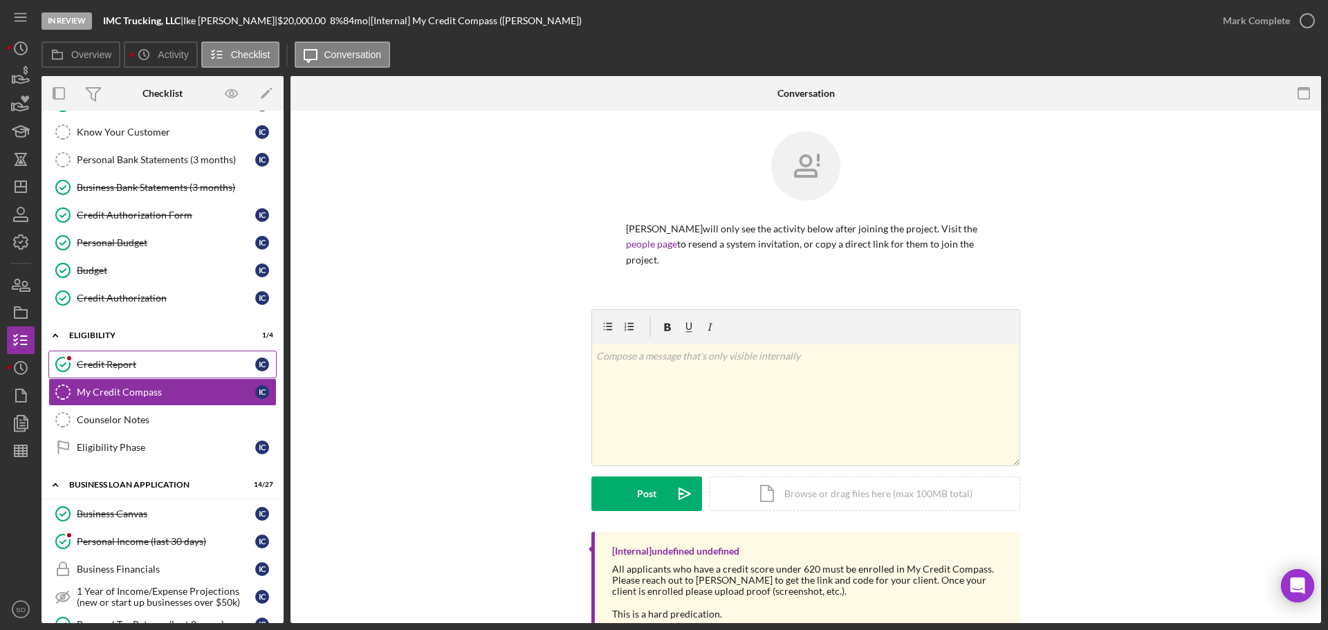
click at [127, 373] on link "Credit Report Credit Report I C" at bounding box center [162, 365] width 228 height 28
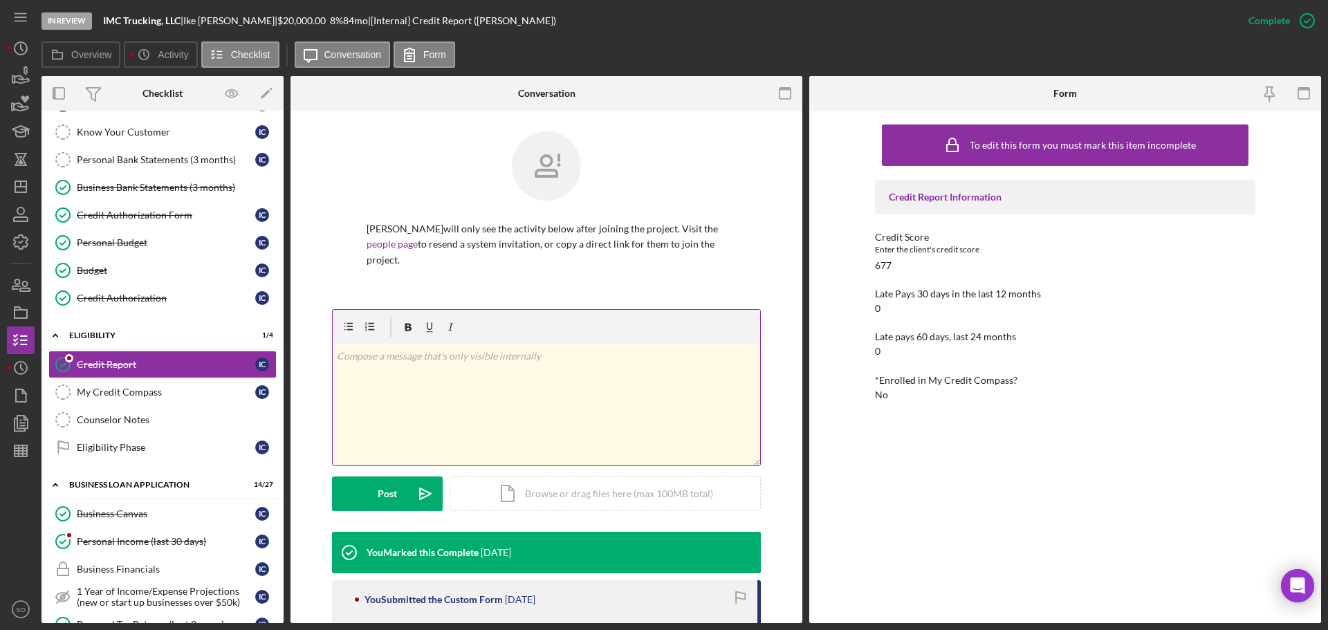
scroll to position [275, 0]
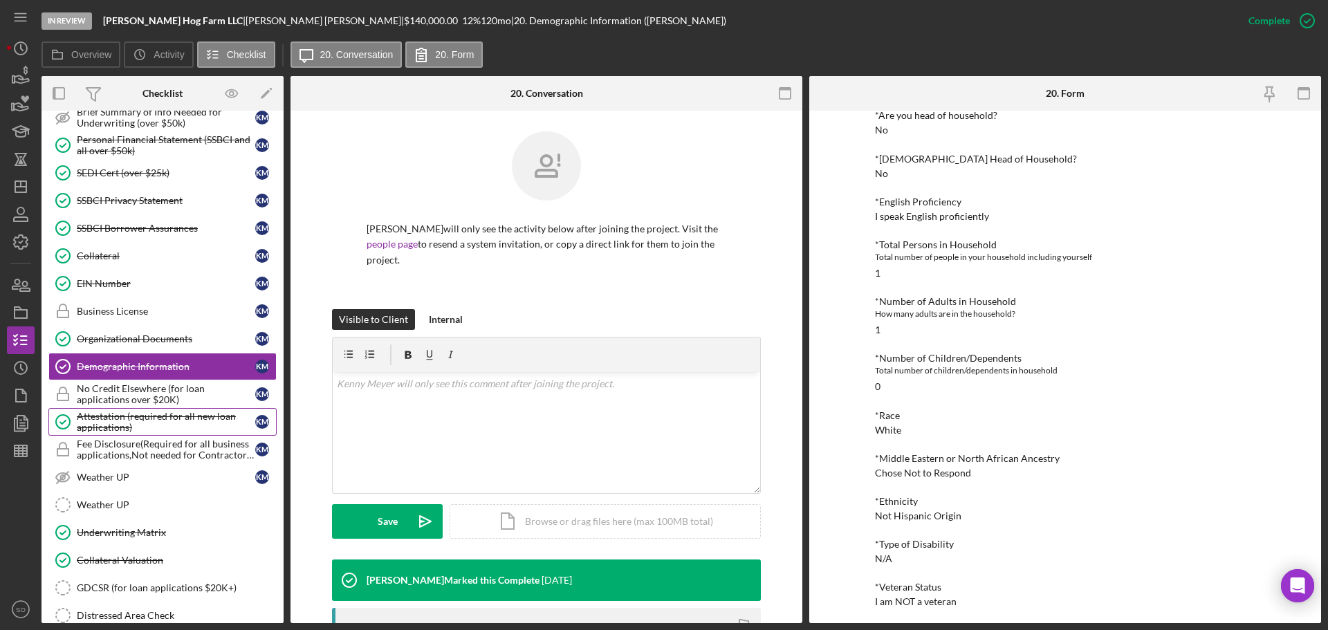
scroll to position [367, 0]
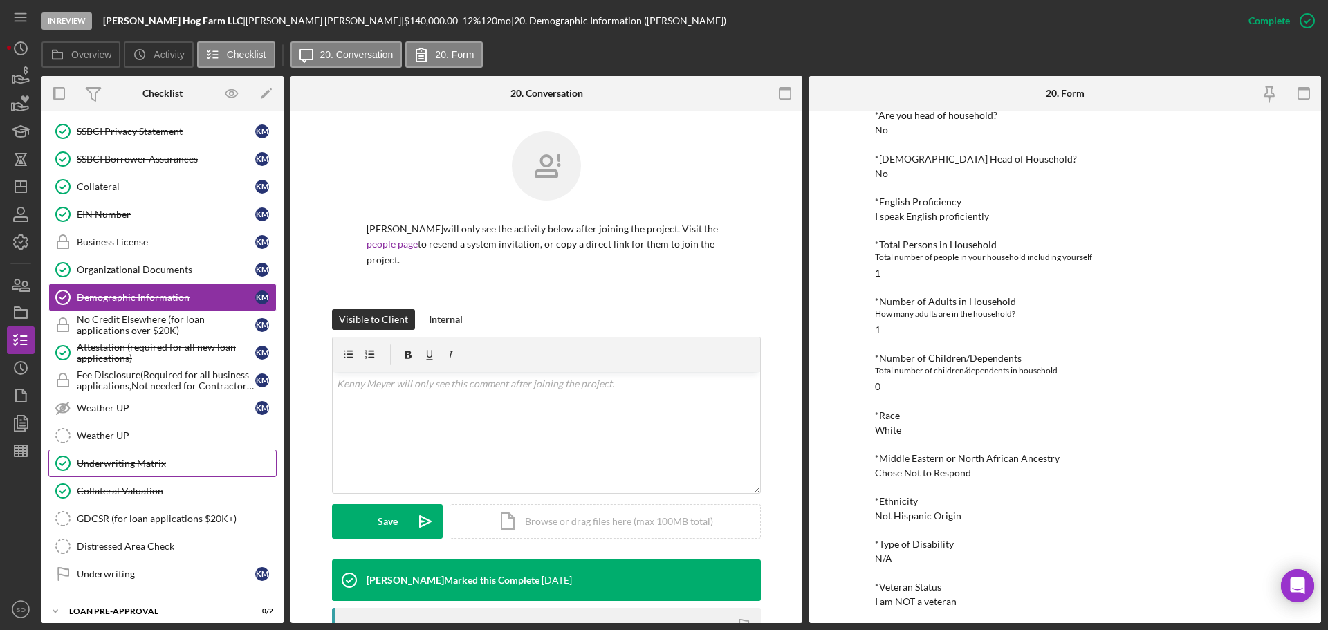
click at [138, 469] on div "Underwriting Matrix" at bounding box center [176, 463] width 199 height 11
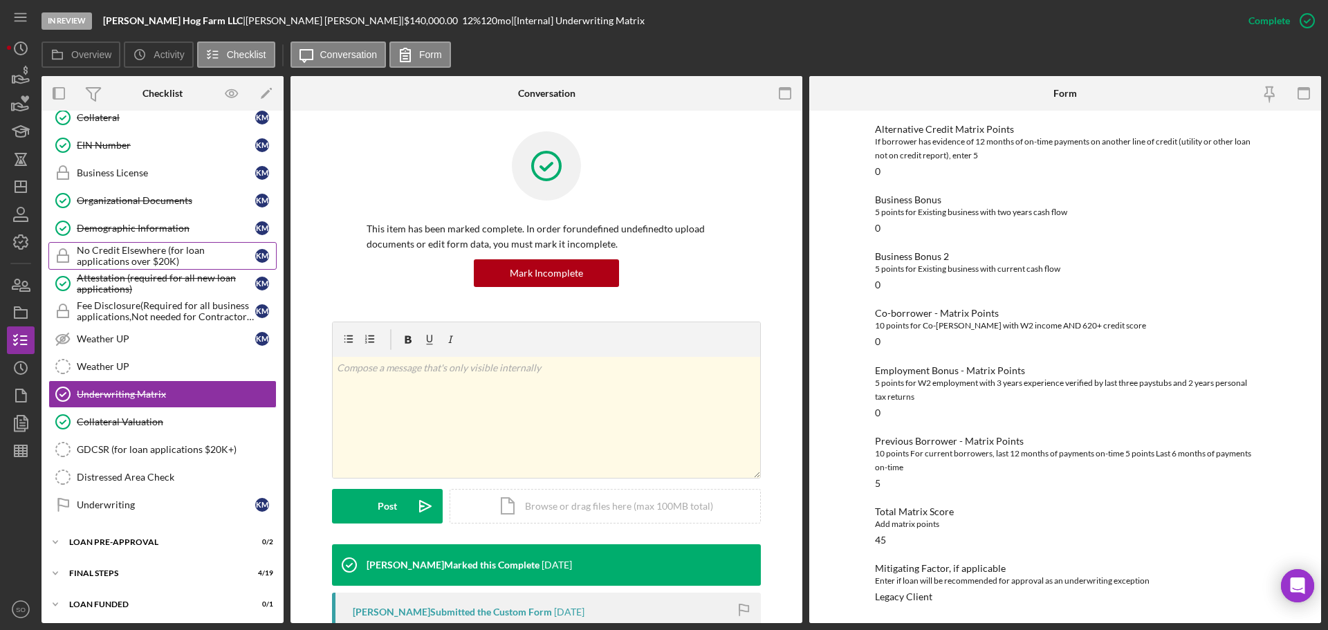
scroll to position [439, 0]
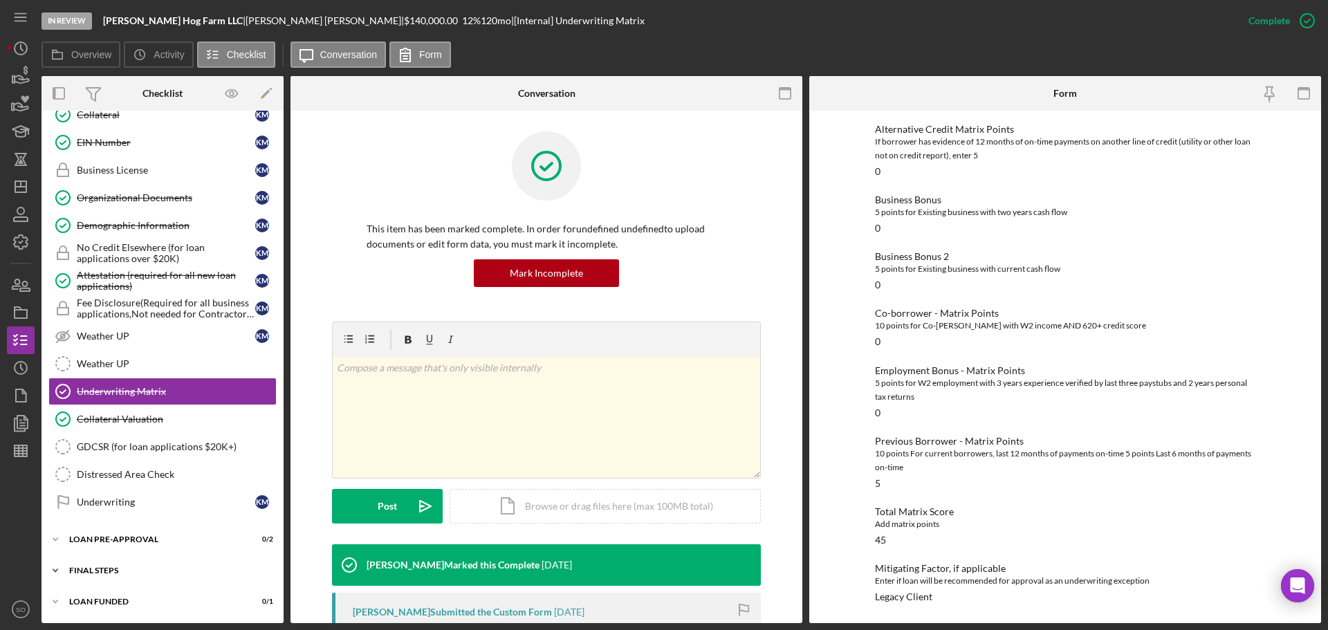
drag, startPoint x: 100, startPoint y: 568, endPoint x: 101, endPoint y: 560, distance: 7.6
click at [100, 569] on div "FINAL STEPS" at bounding box center [167, 570] width 197 height 8
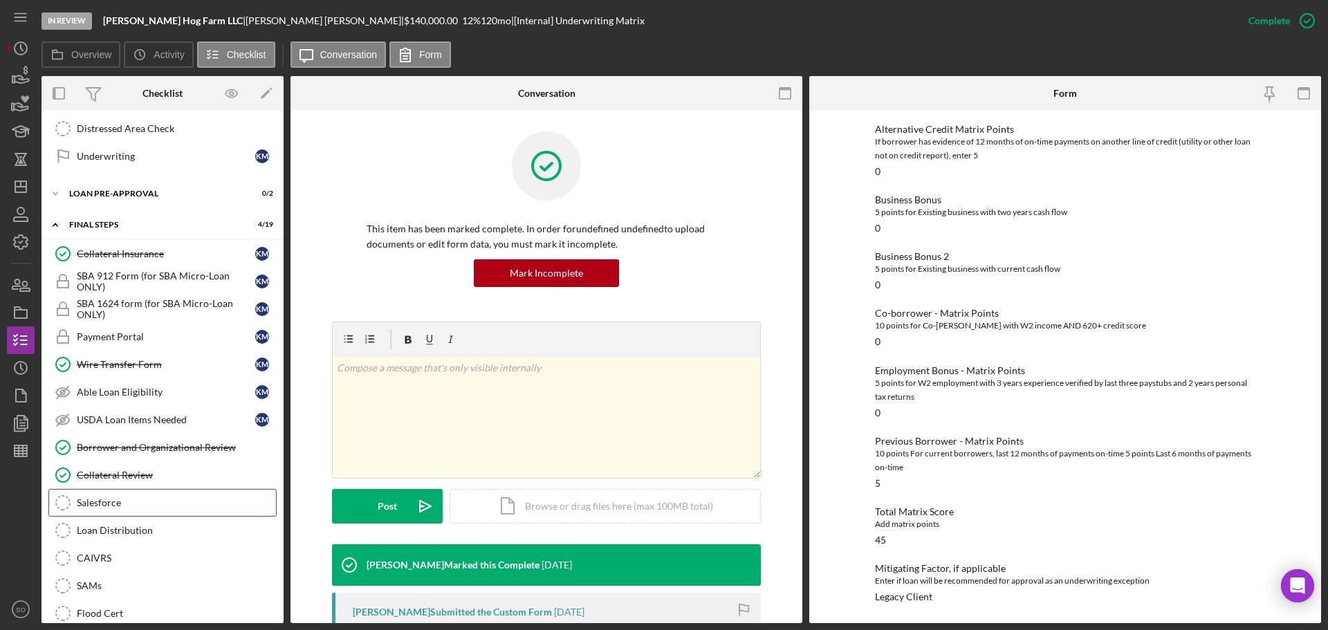
click at [139, 508] on div "Salesforce" at bounding box center [176, 502] width 199 height 11
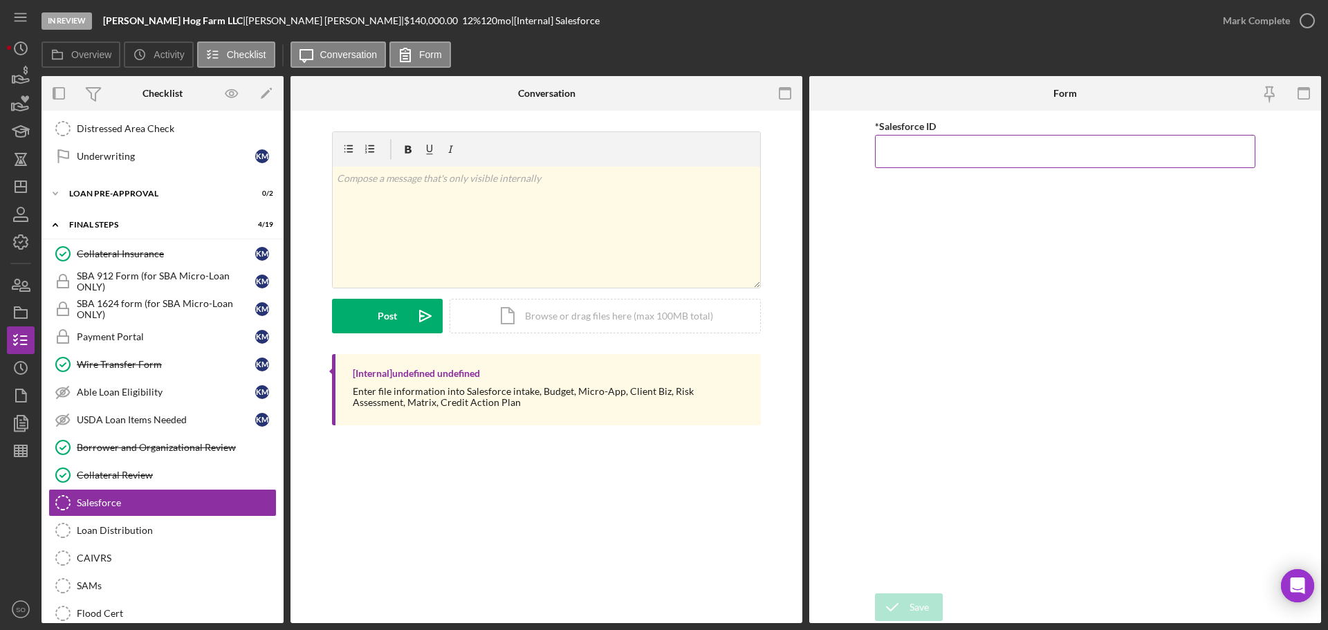
click at [922, 145] on input "*Salesforce ID" at bounding box center [1065, 151] width 380 height 33
paste input "a0wPC000002BnfNYAS"
type input "a0wPC000002BnfNYAS"
click at [929, 606] on div "Save" at bounding box center [919, 607] width 19 height 28
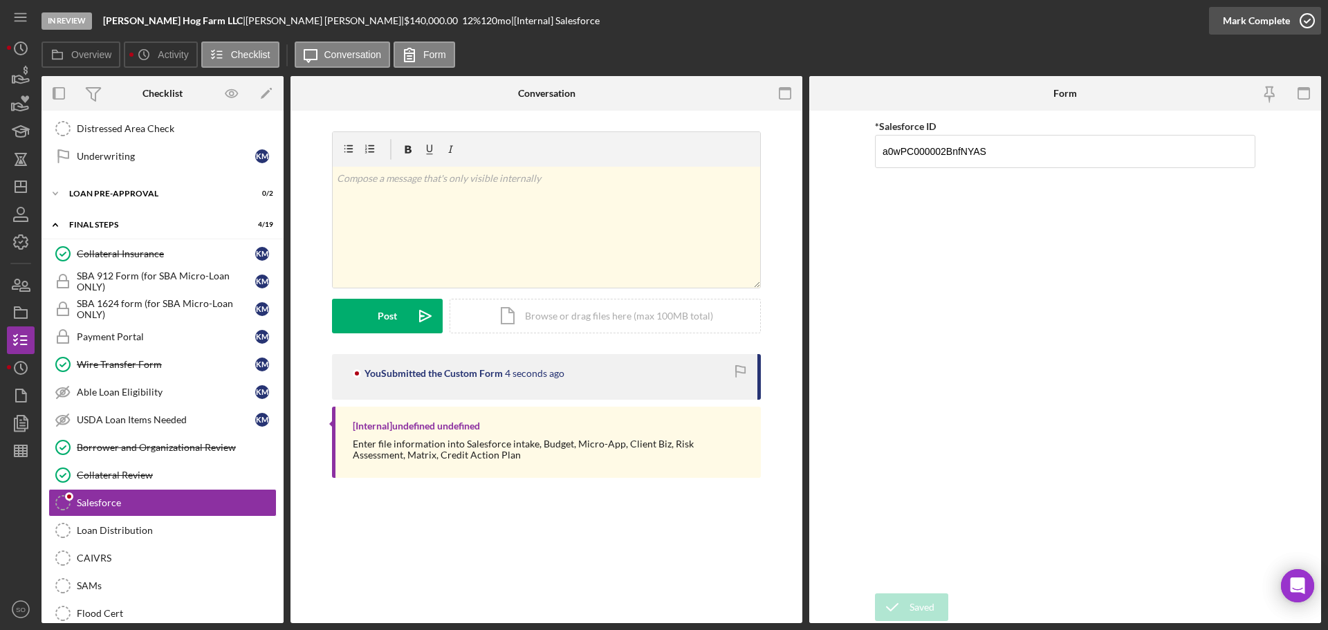
click at [1239, 20] on div "Mark Complete" at bounding box center [1256, 21] width 67 height 28
